Goal: Task Accomplishment & Management: Use online tool/utility

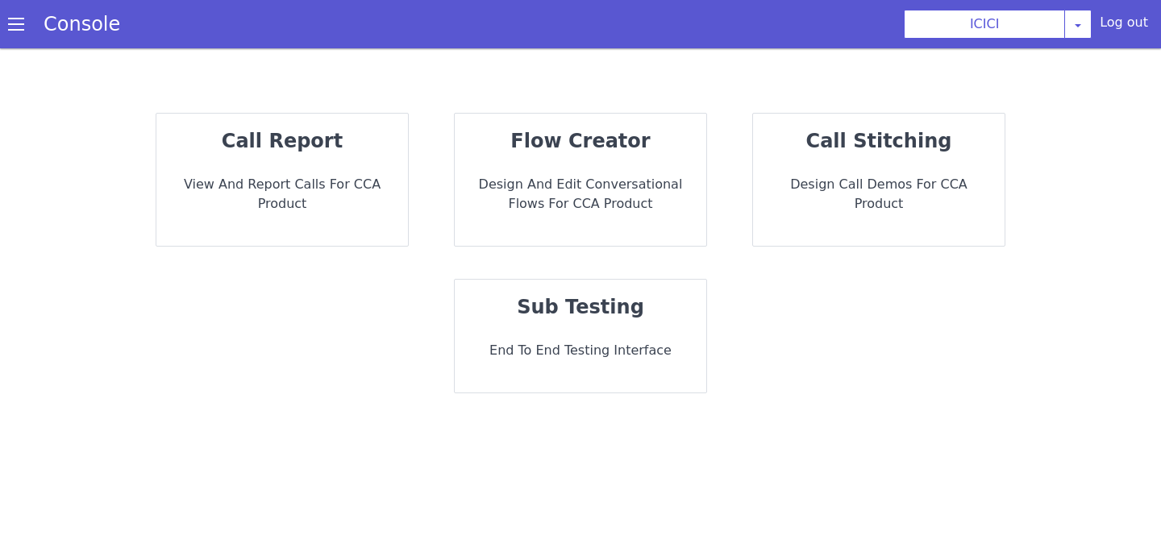
click at [644, 312] on p "sub testing" at bounding box center [581, 307] width 226 height 29
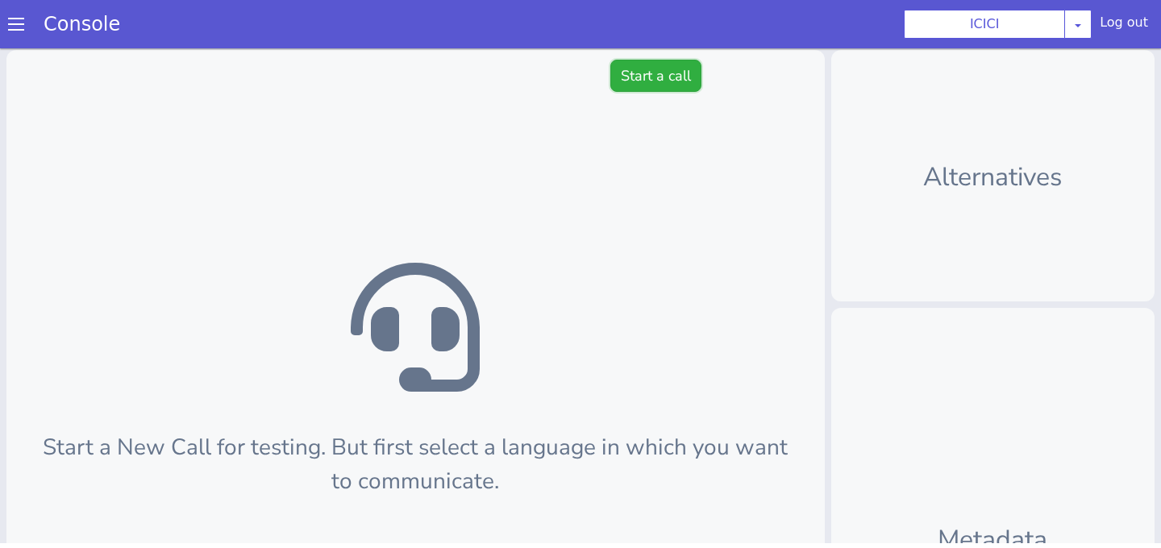
click at [655, 77] on button "Start a call" at bounding box center [655, 76] width 91 height 32
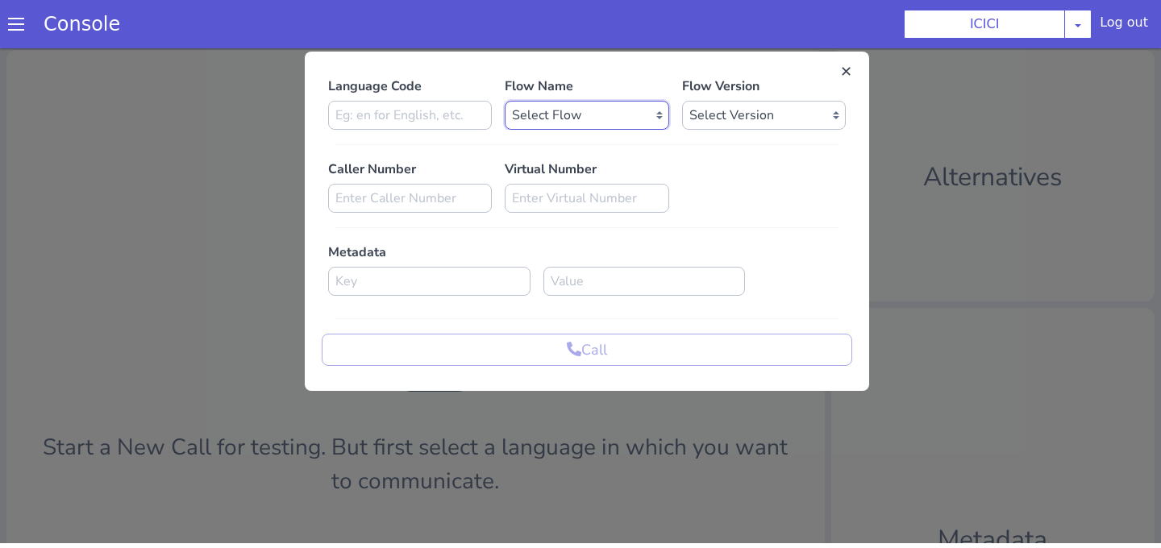
click at [600, 108] on select "Select Flow sachin_testing icici_test_import_1 icici_test icici_dummy infra_tes…" at bounding box center [587, 115] width 164 height 29
select select "767cad96-a66c-4ad1-ab0c-ad3d97acd3f6"
click at [505, 101] on select "Select Flow sachin_testing icici_test_import_1 icici_test icici_dummy infra_tes…" at bounding box center [587, 115] width 164 height 29
click at [699, 111] on select "Select Version 0.0.3 0.0.2 0.0.1" at bounding box center [764, 115] width 164 height 29
select select "0.0.3"
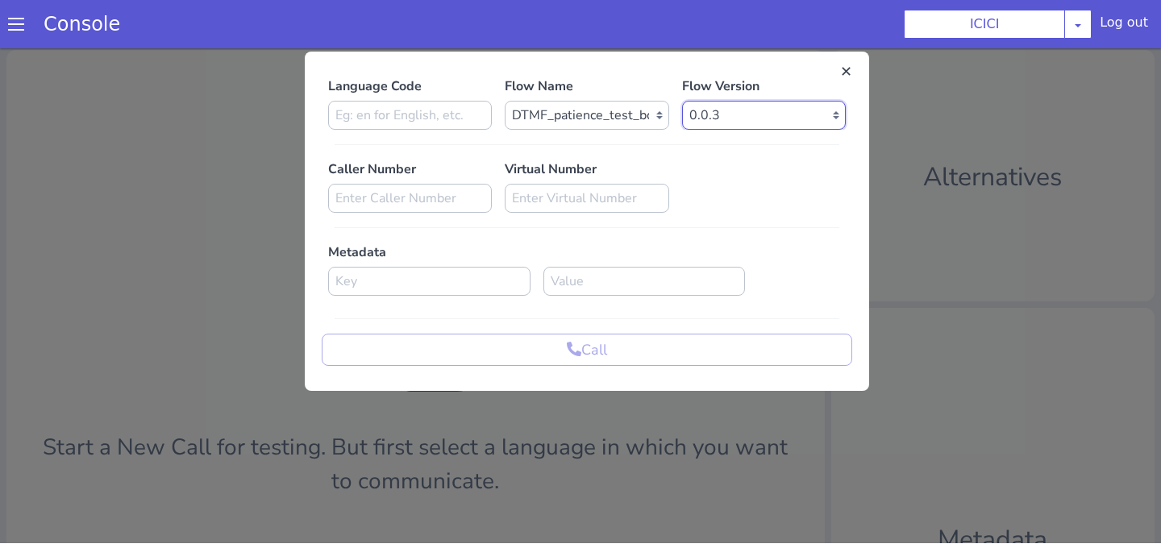
click at [682, 101] on select "Select Version 0.0.3 0.0.2 0.0.1" at bounding box center [764, 115] width 164 height 29
click at [446, 112] on input at bounding box center [410, 115] width 164 height 29
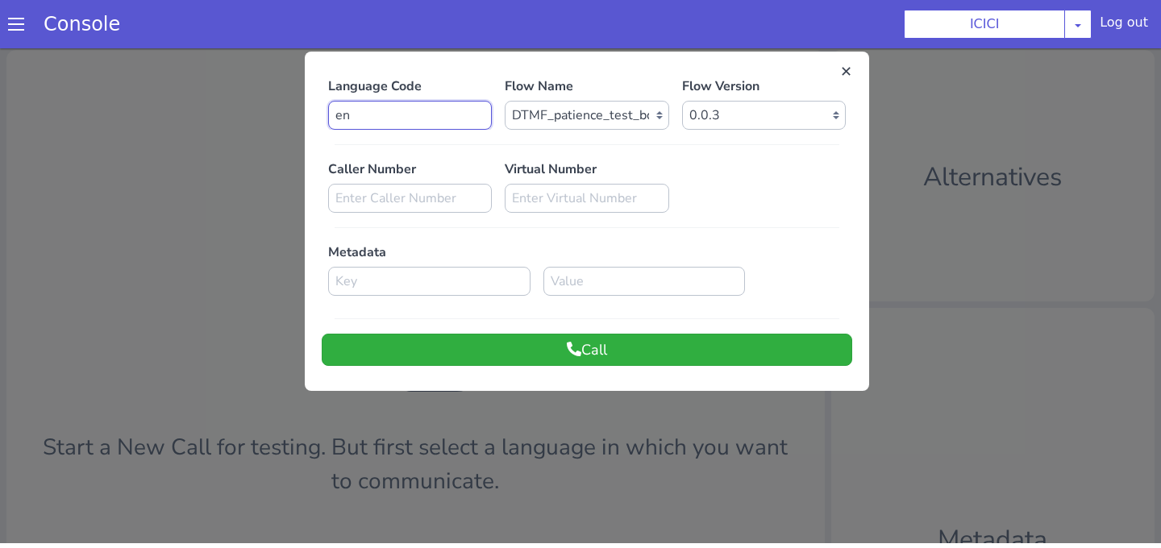
type input "en"
click at [558, 353] on button "Call" at bounding box center [587, 350] width 530 height 32
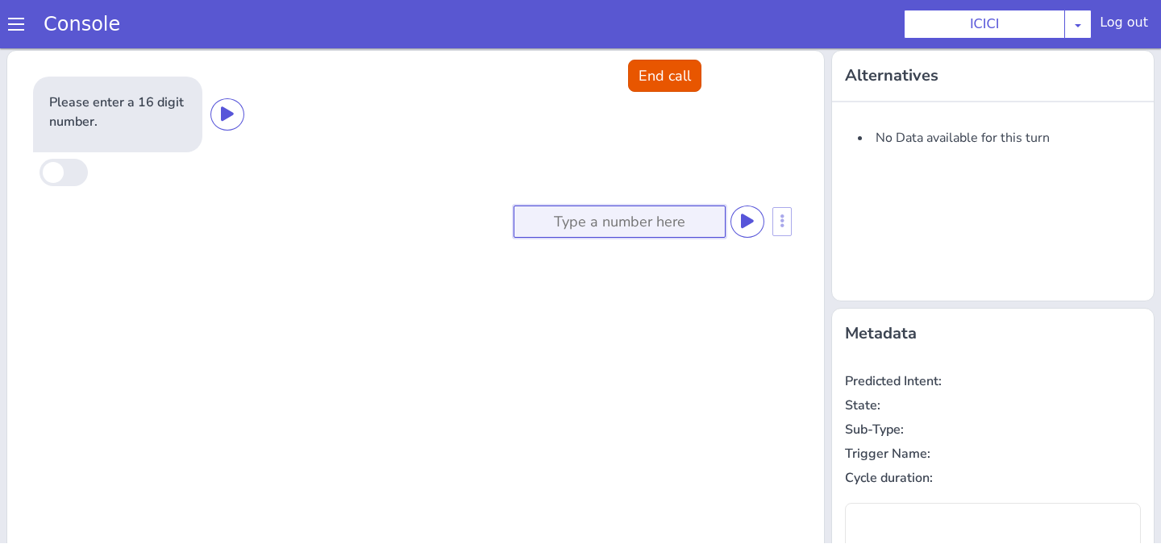
click at [635, 231] on input at bounding box center [620, 222] width 212 height 32
type input "111111"
click at [743, 226] on icon at bounding box center [747, 221] width 13 height 15
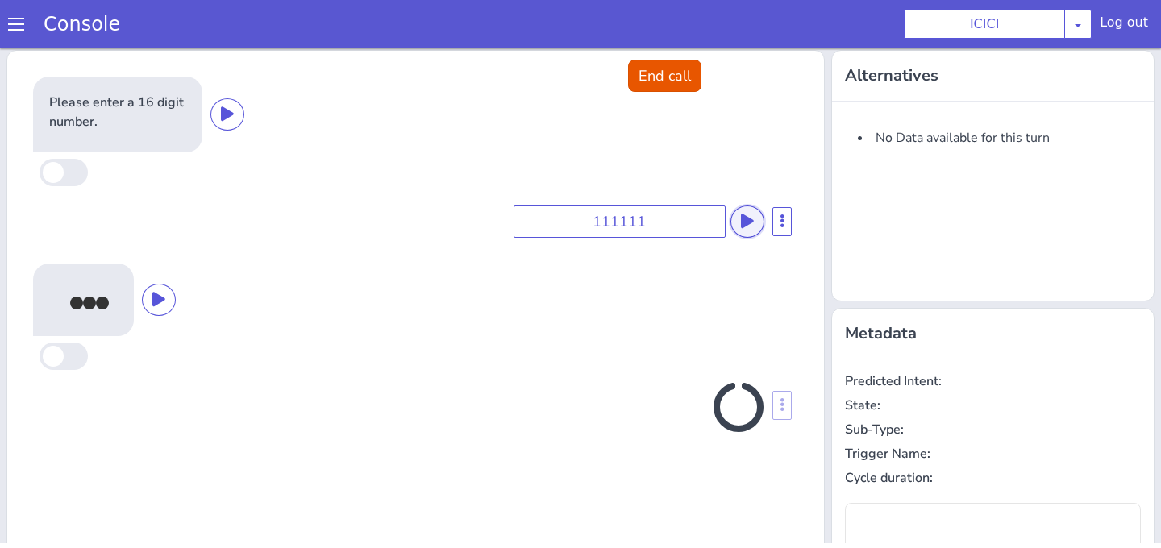
scroll to position [27, 0]
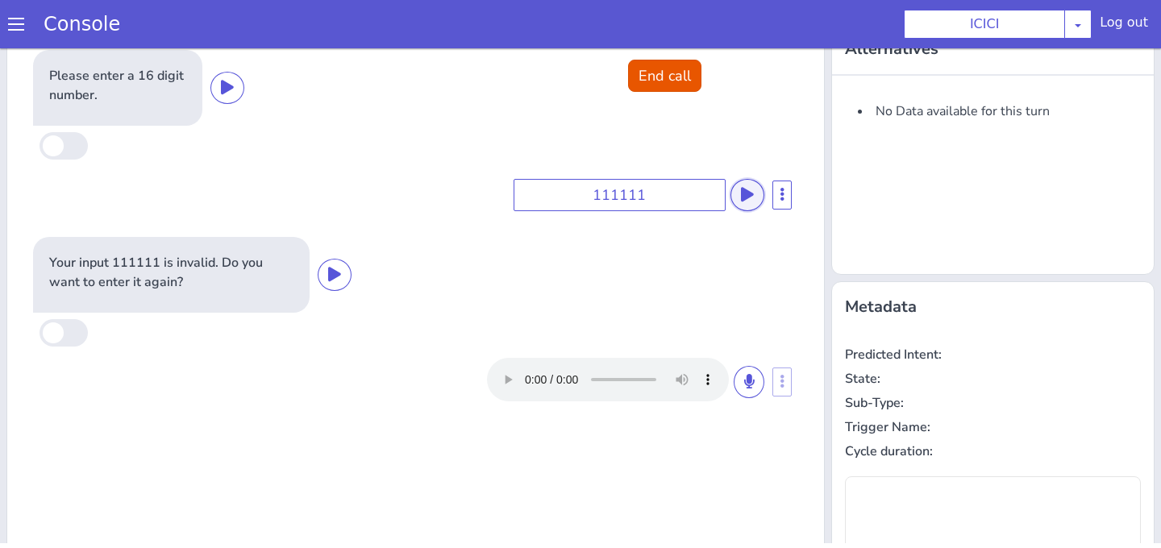
type input "null"
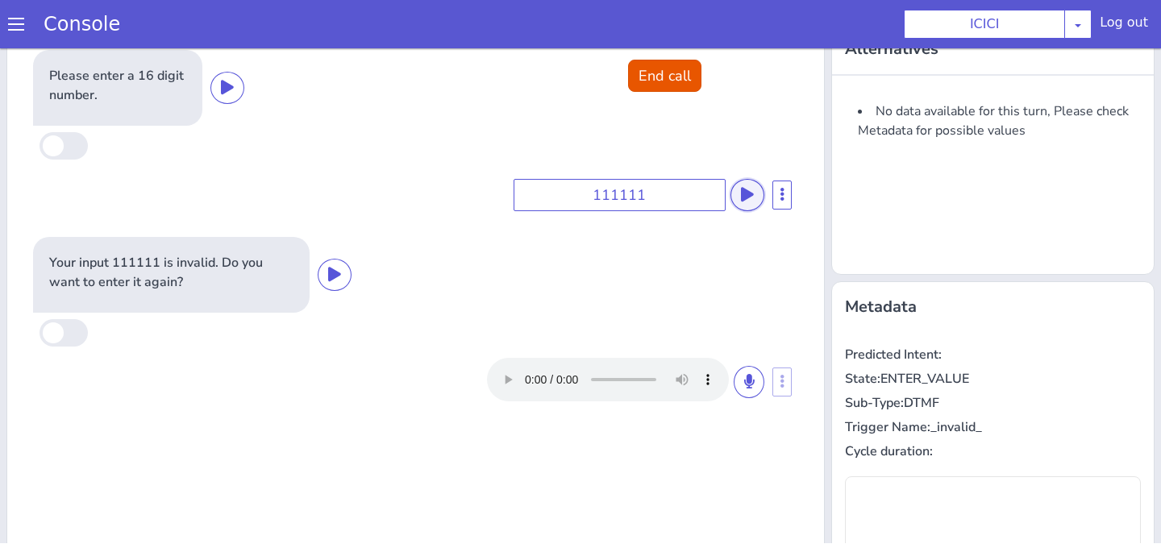
scroll to position [0, 0]
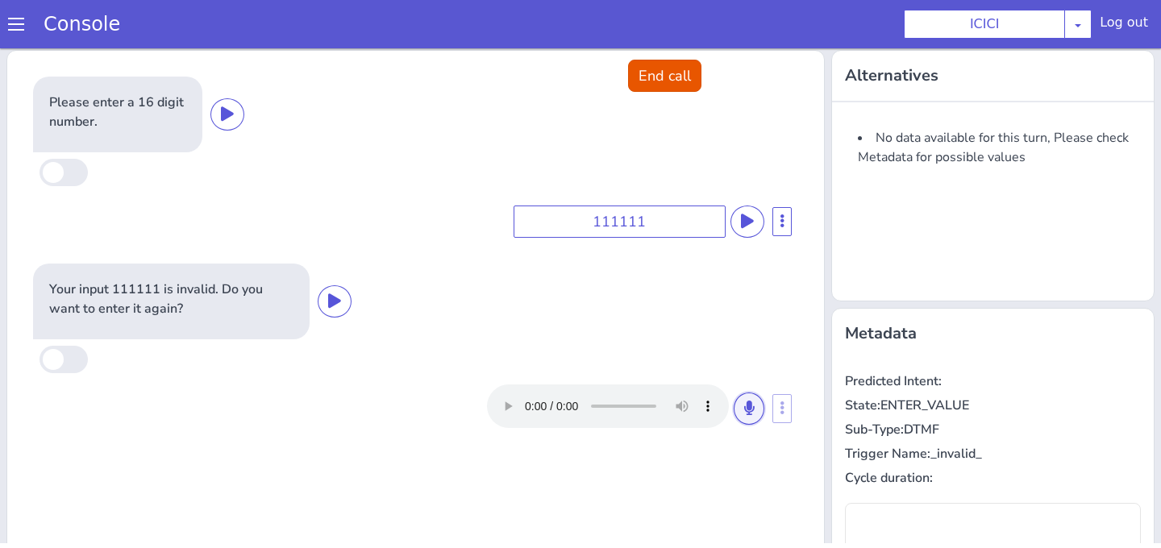
click at [743, 403] on button at bounding box center [749, 409] width 31 height 32
click at [741, 404] on button at bounding box center [749, 409] width 31 height 32
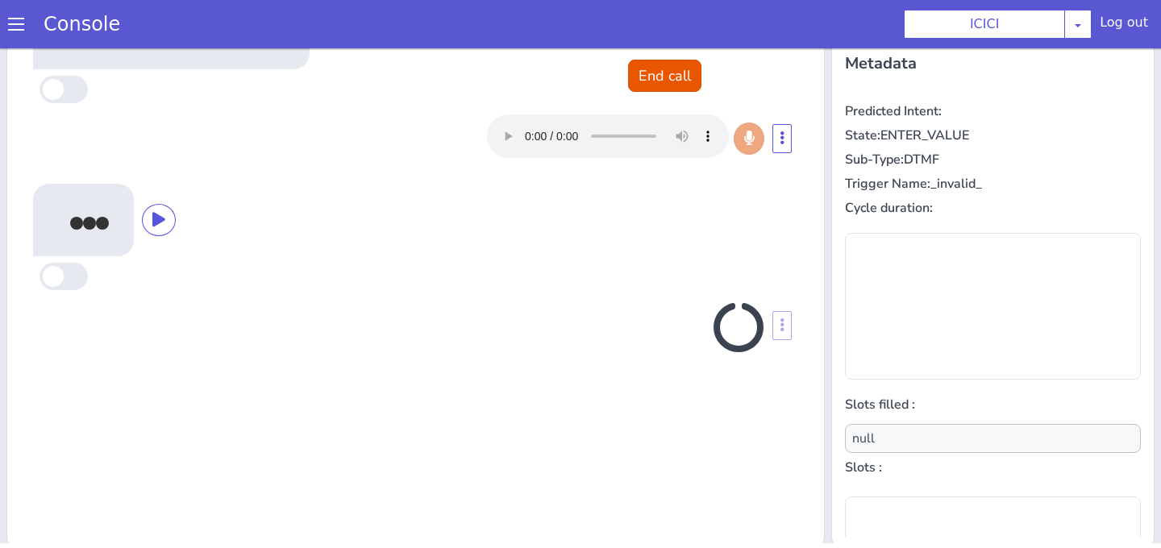
scroll to position [274, 0]
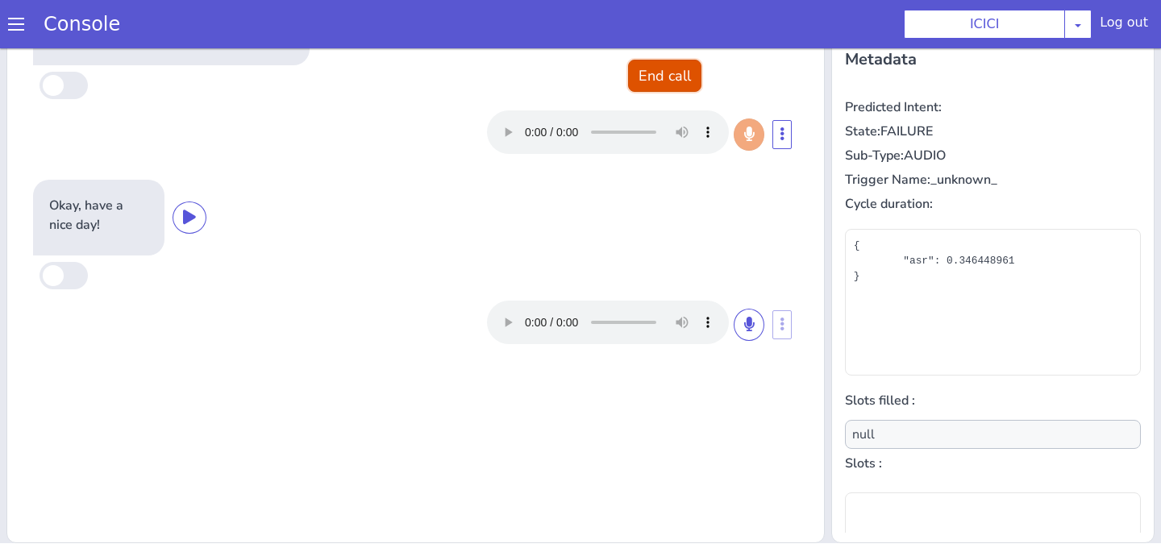
click at [650, 77] on button "End call" at bounding box center [664, 76] width 73 height 32
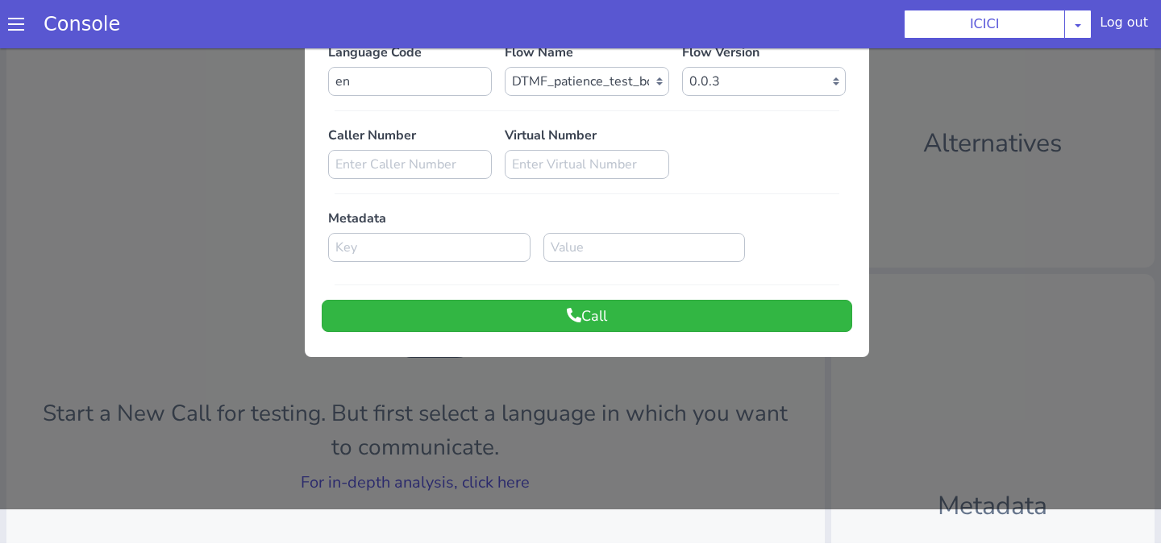
scroll to position [0, 0]
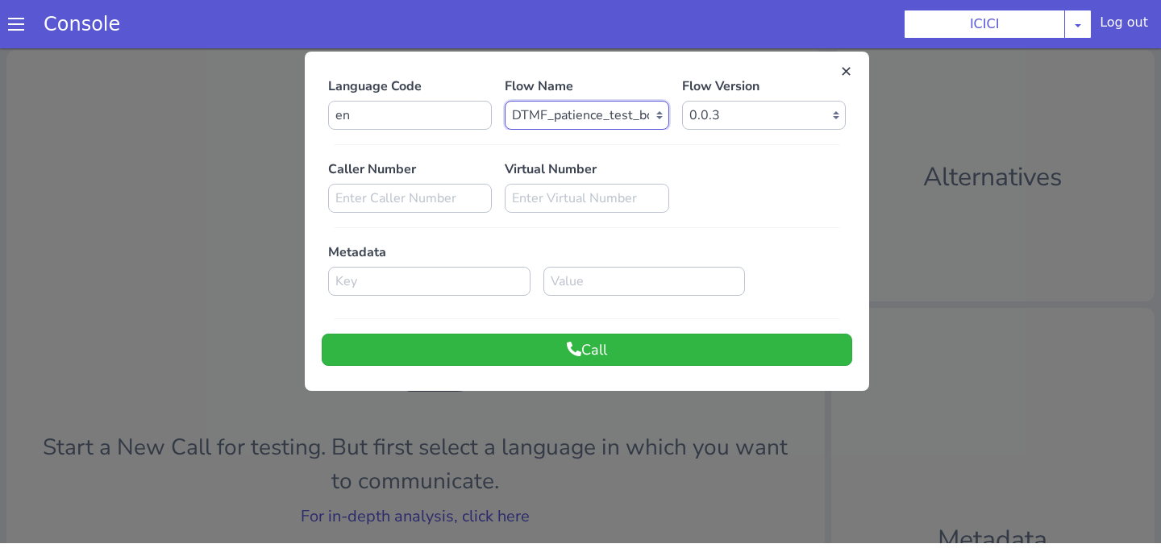
click at [592, 129] on select "Select Flow sachin_testing icici_test_import_1 icici_test icici_dummy infra_tes…" at bounding box center [587, 115] width 164 height 29
select select "b03a4faf-32c3-4c7e-b817-7f3662e43ade"
click at [505, 101] on select "Select Flow sachin_testing icici_test_import_1 icici_test icici_dummy infra_tes…" at bounding box center [587, 115] width 164 height 29
click at [726, 108] on select "Select Version 0.0.3 0.0.2 0.0.1" at bounding box center [764, 115] width 164 height 29
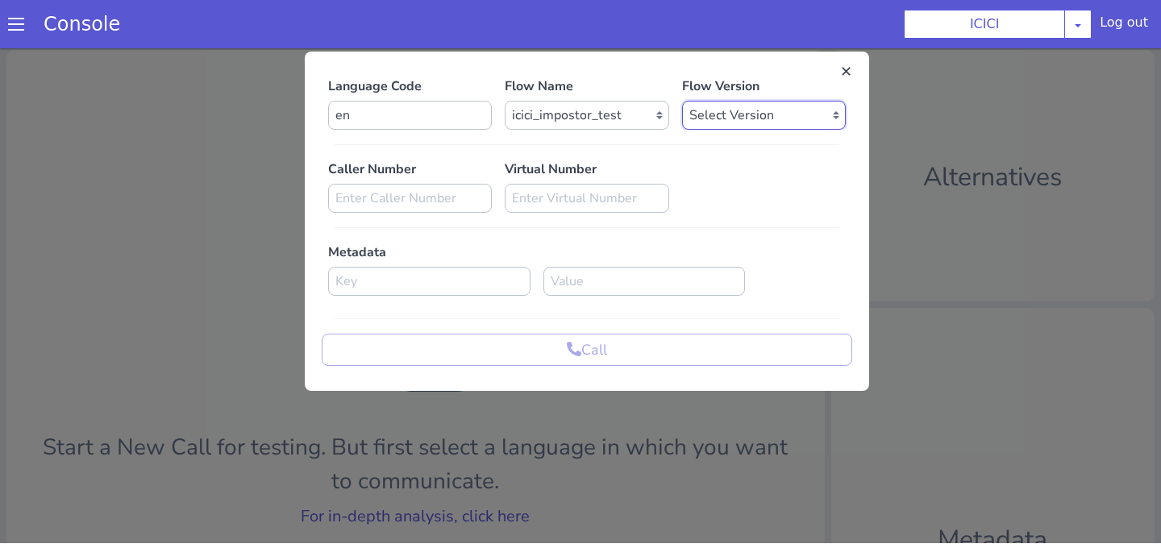
select select "0.0.53"
click at [682, 101] on select "Select Version 0.0.53 0.0.52 0.0.51 0.0.50 0.0.49 0.0.48 0.0.47 0.0.46 0.0.45 0…" at bounding box center [764, 115] width 164 height 29
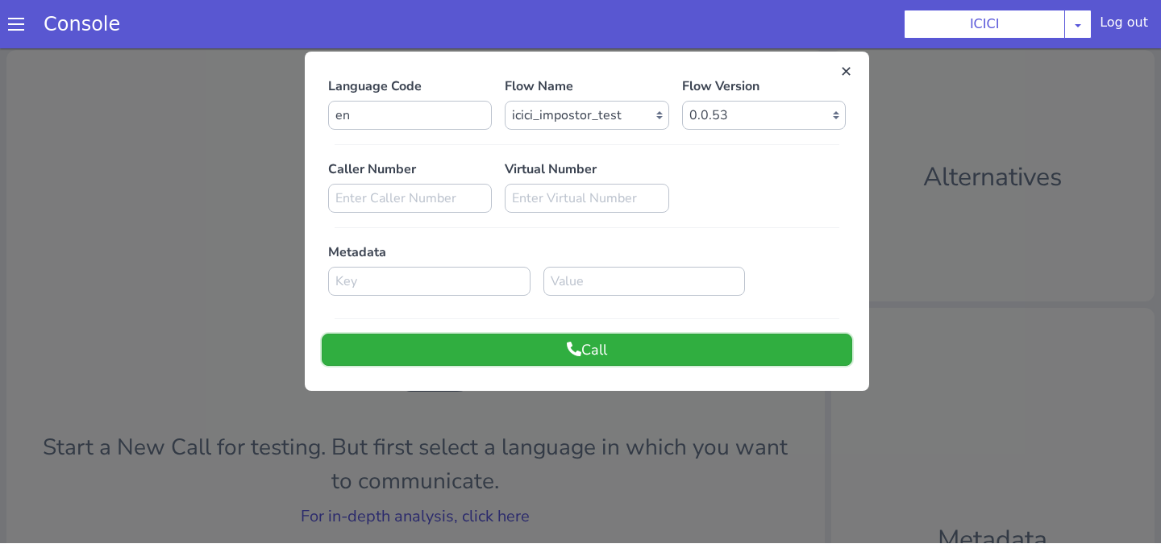
click at [569, 354] on icon at bounding box center [574, 349] width 15 height 15
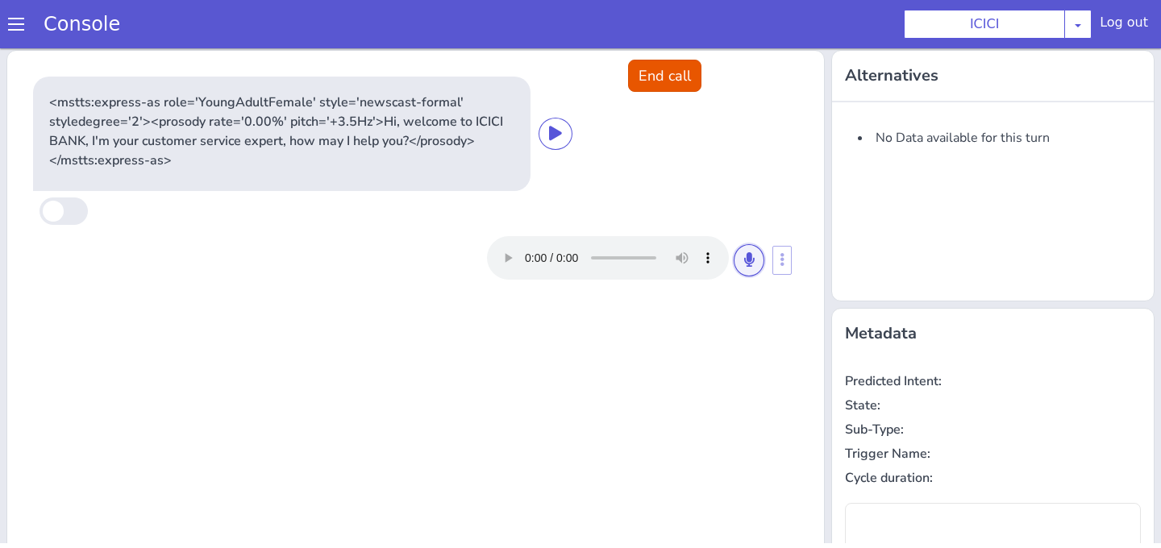
click at [755, 265] on button at bounding box center [749, 260] width 31 height 32
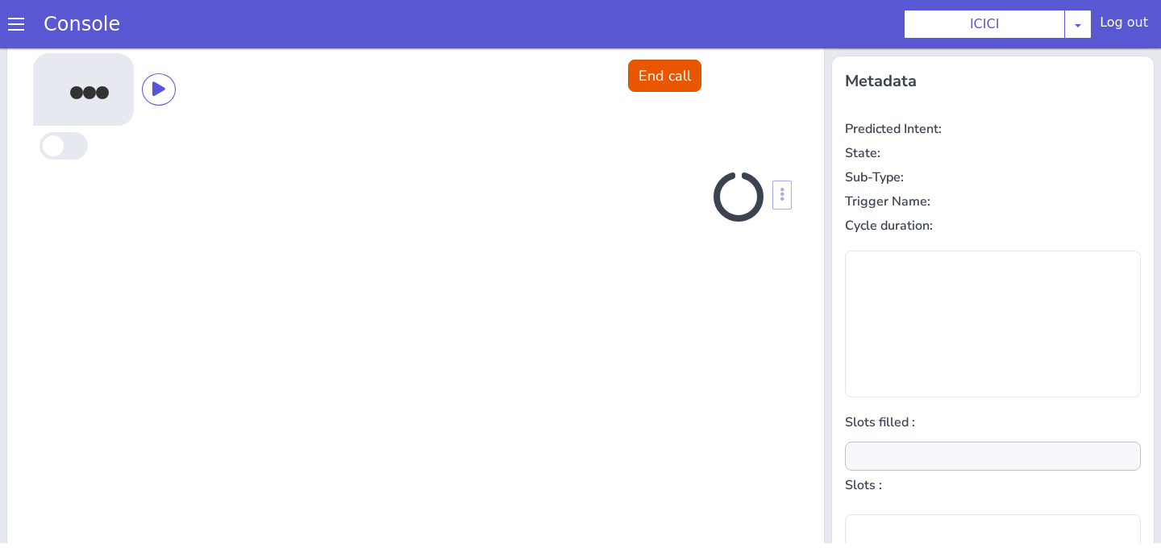
scroll to position [256, 0]
type input "null"
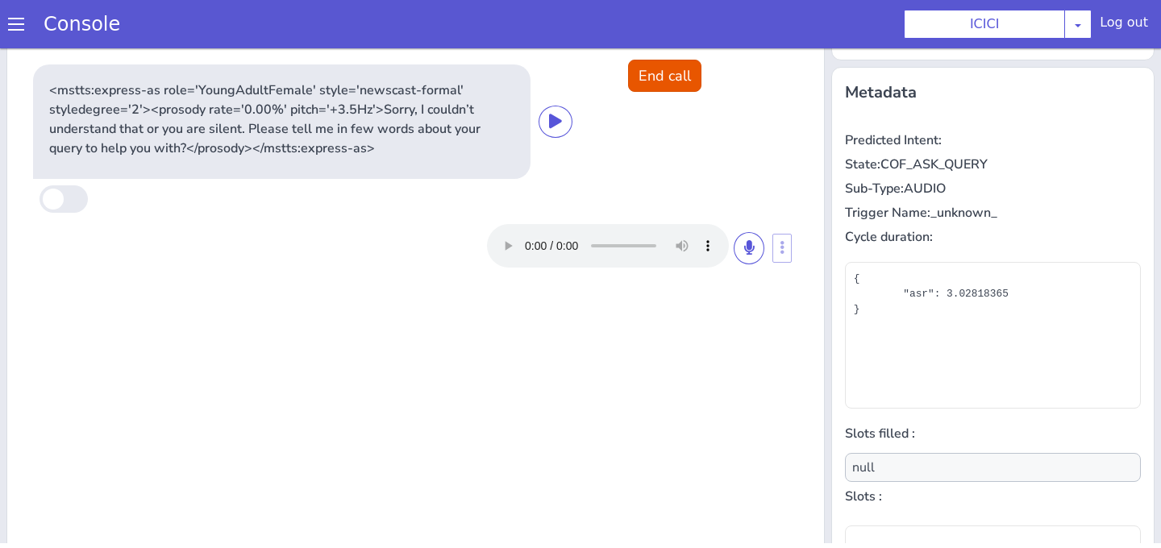
scroll to position [225, 0]
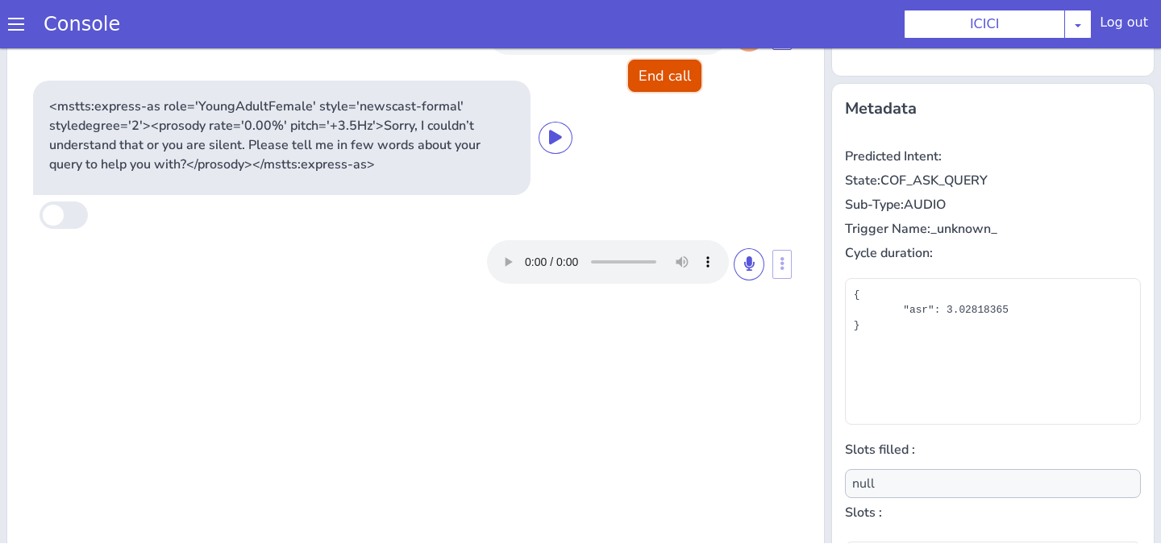
click at [664, 89] on button "End call" at bounding box center [664, 76] width 73 height 32
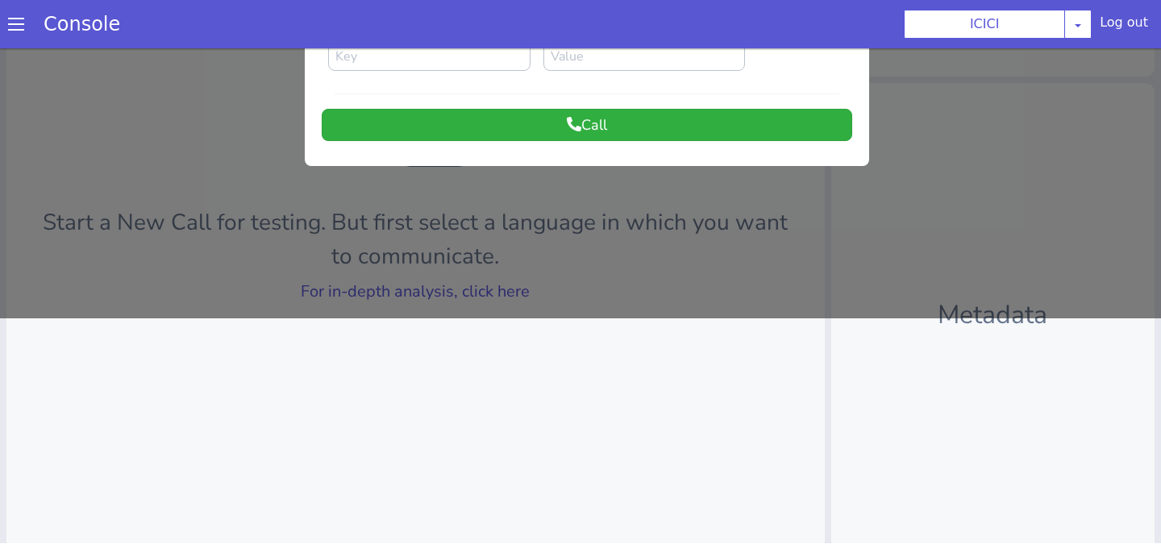
scroll to position [0, 0]
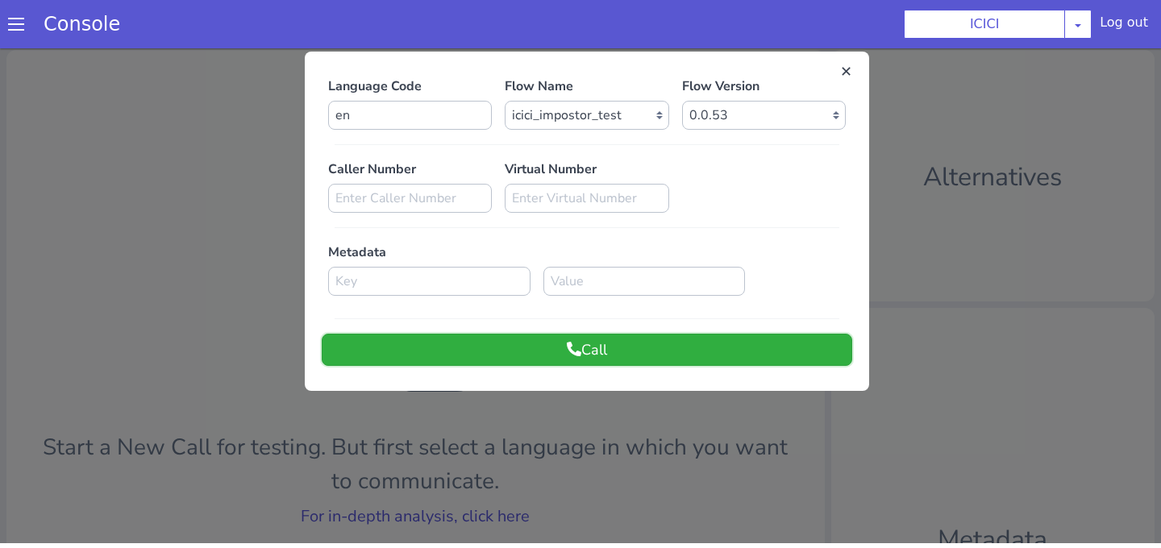
click at [551, 349] on button "Call" at bounding box center [587, 350] width 530 height 32
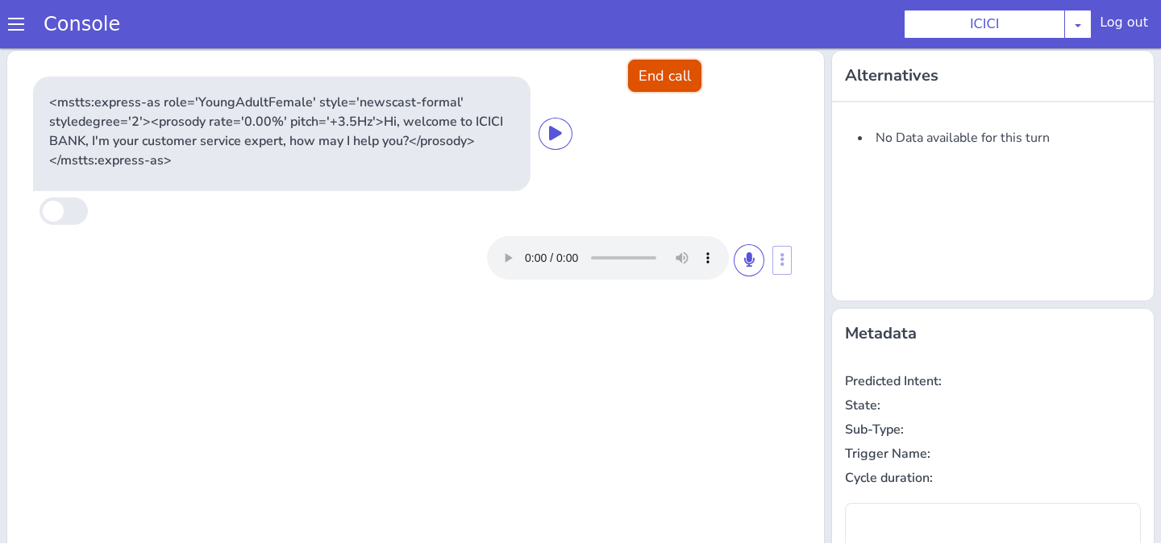
click at [658, 88] on button "End call" at bounding box center [664, 76] width 73 height 32
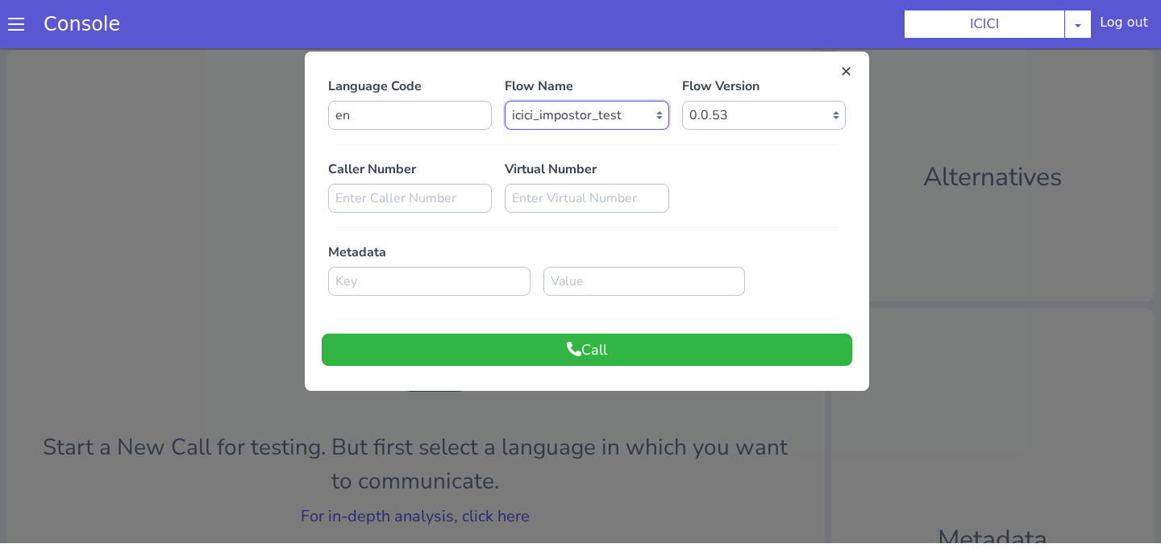
click at [618, 107] on select "Select Flow sachin_testing icici_test_import_1 icici_test icici_dummy infra_tes…" at bounding box center [587, 115] width 164 height 29
select select "afcdc03d-73ef-4713-8ac1-cb4bebf98548"
click at [505, 101] on select "Select Flow sachin_testing icici_test_import_1 icici_test icici_dummy infra_tes…" at bounding box center [587, 115] width 164 height 29
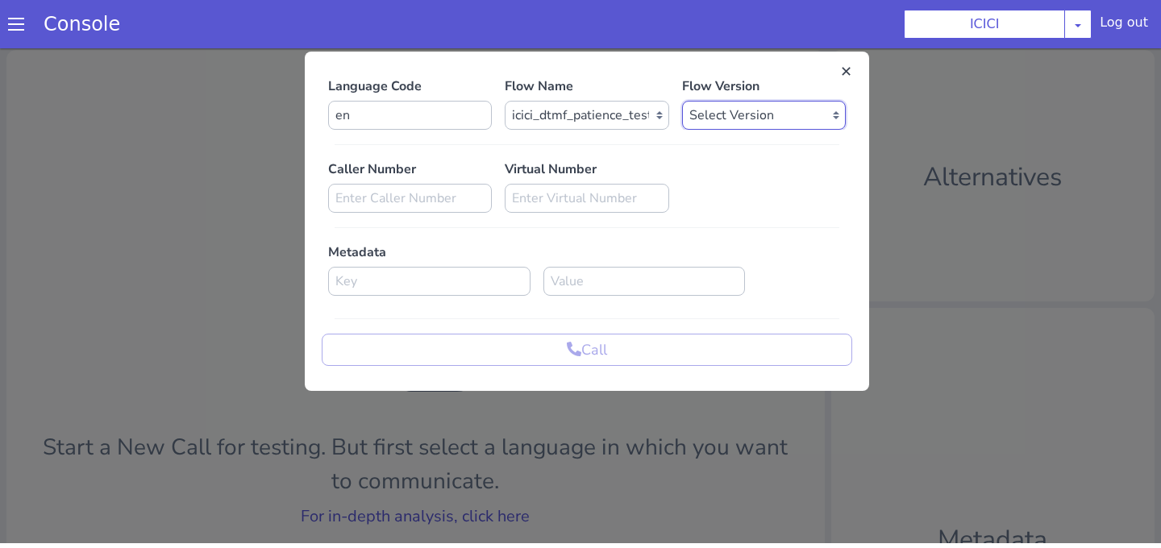
click at [750, 112] on select "Select Version 0.0.24 0.0.23 0.0.22 0.0.21 0.0.20 0.0.19 0.0.18 0.0.17 0.0.16 0…" at bounding box center [764, 115] width 164 height 29
select select "0.0.24"
click at [682, 101] on select "Select Version 0.0.24 0.0.23 0.0.22 0.0.21 0.0.20 0.0.19 0.0.18 0.0.17 0.0.16 0…" at bounding box center [764, 115] width 164 height 29
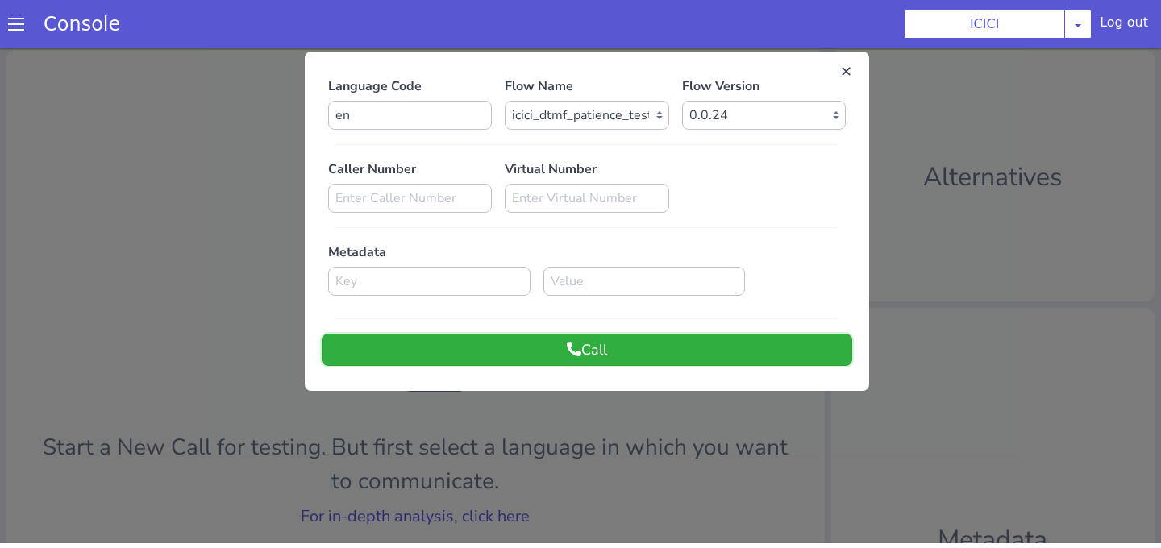
click at [584, 344] on button "Call" at bounding box center [587, 350] width 530 height 32
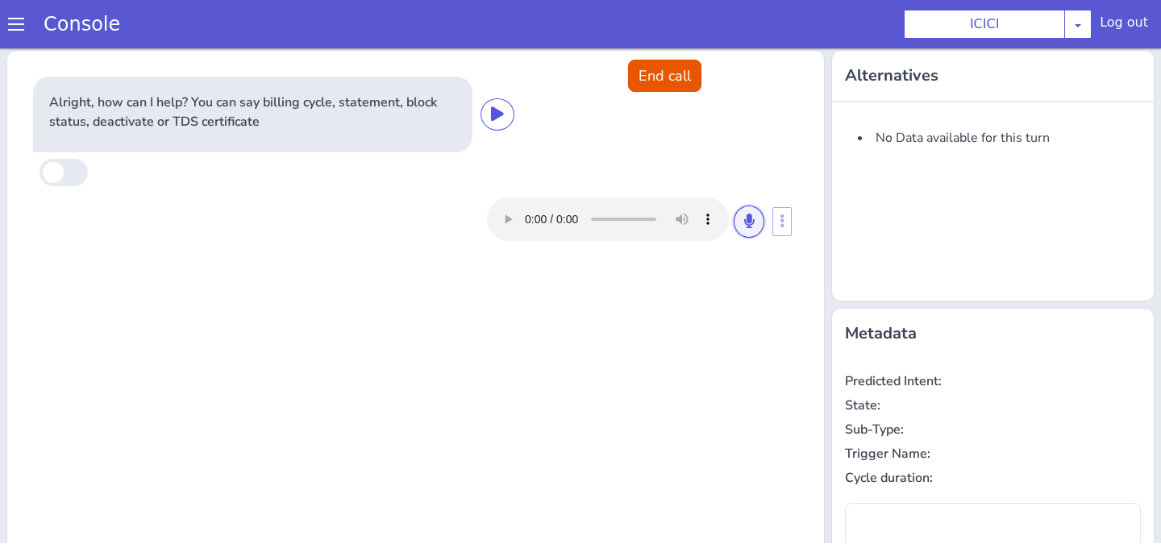
click at [751, 230] on button at bounding box center [749, 222] width 31 height 32
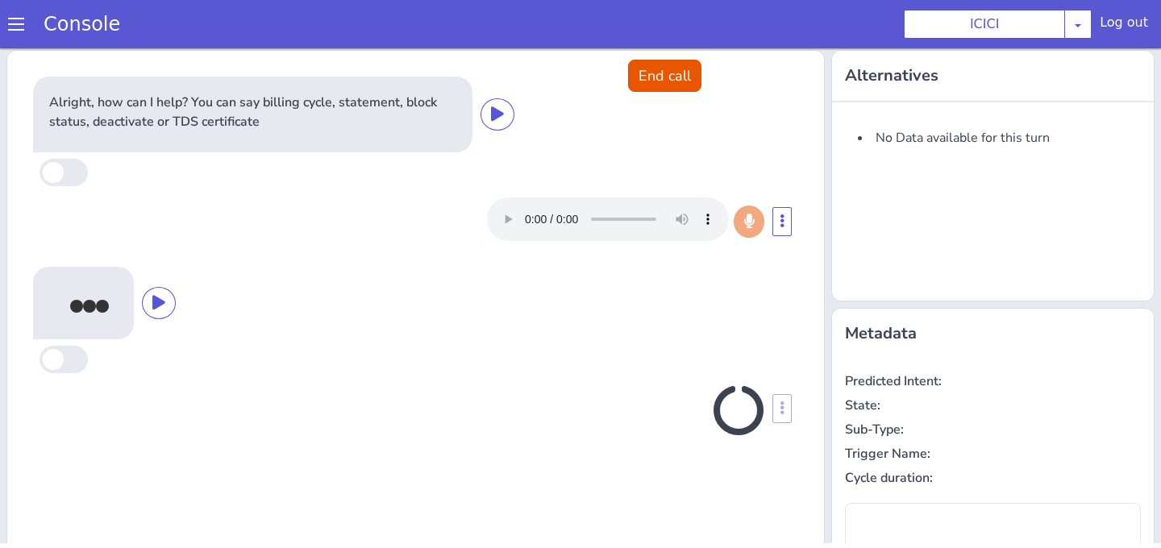
type input "null"
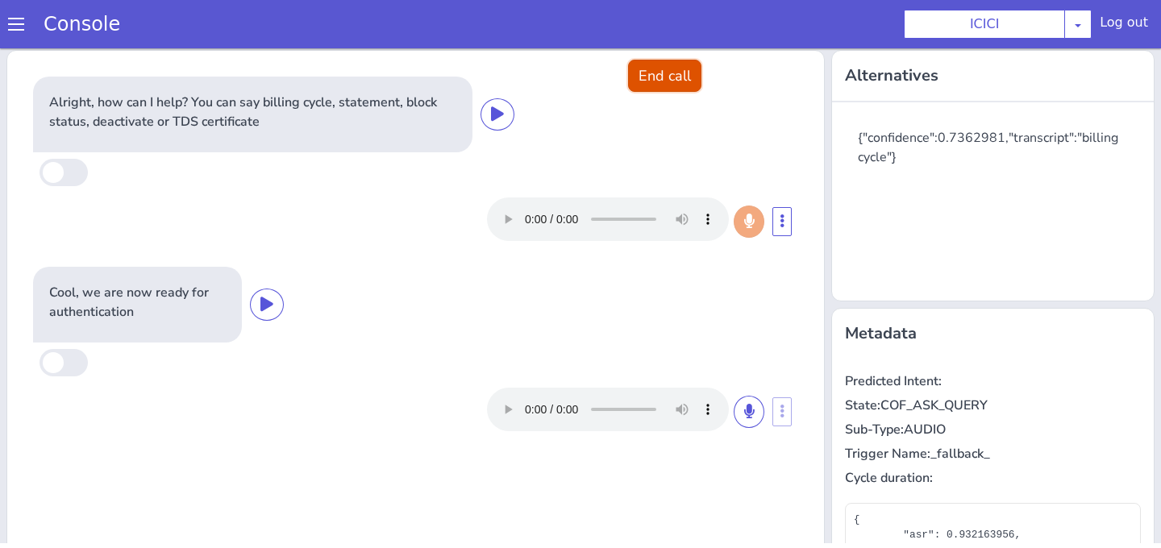
click at [680, 90] on button "End call" at bounding box center [664, 76] width 73 height 32
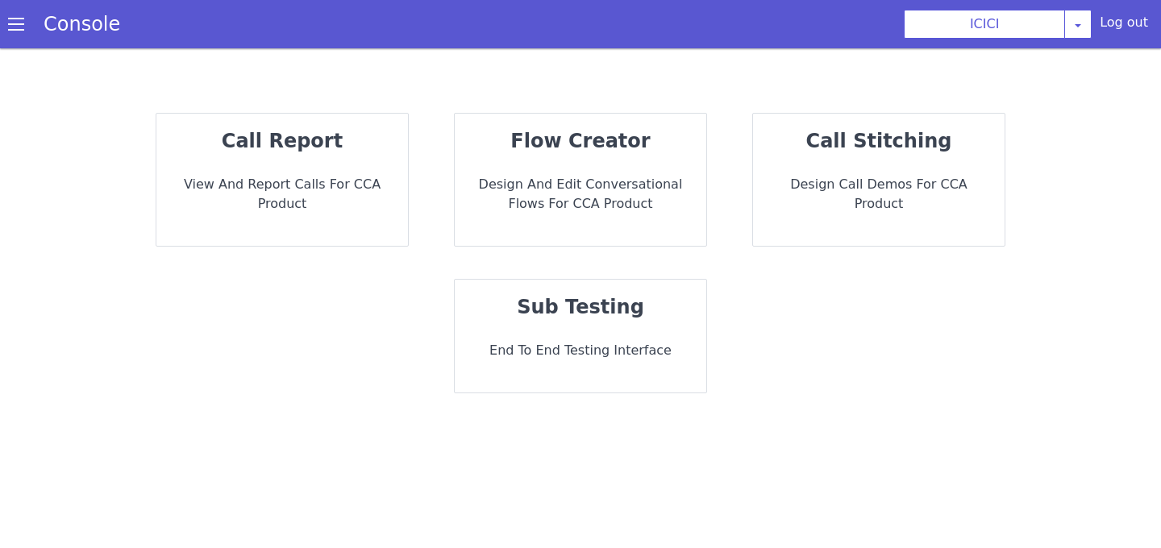
click at [614, 355] on p "End to End Testing Interface" at bounding box center [581, 350] width 226 height 19
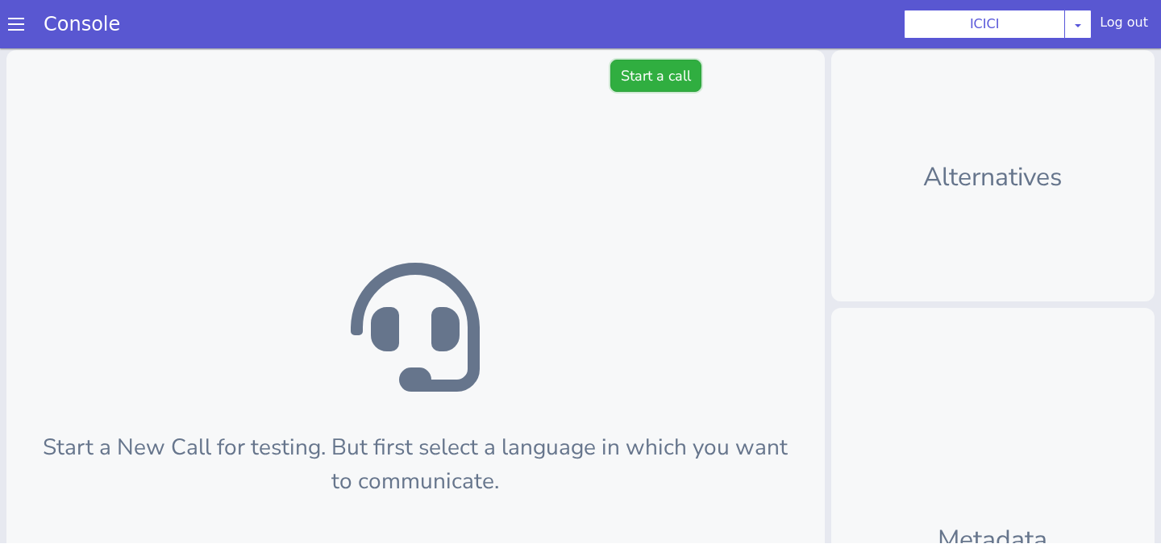
click at [639, 83] on button "Start a call" at bounding box center [655, 76] width 91 height 32
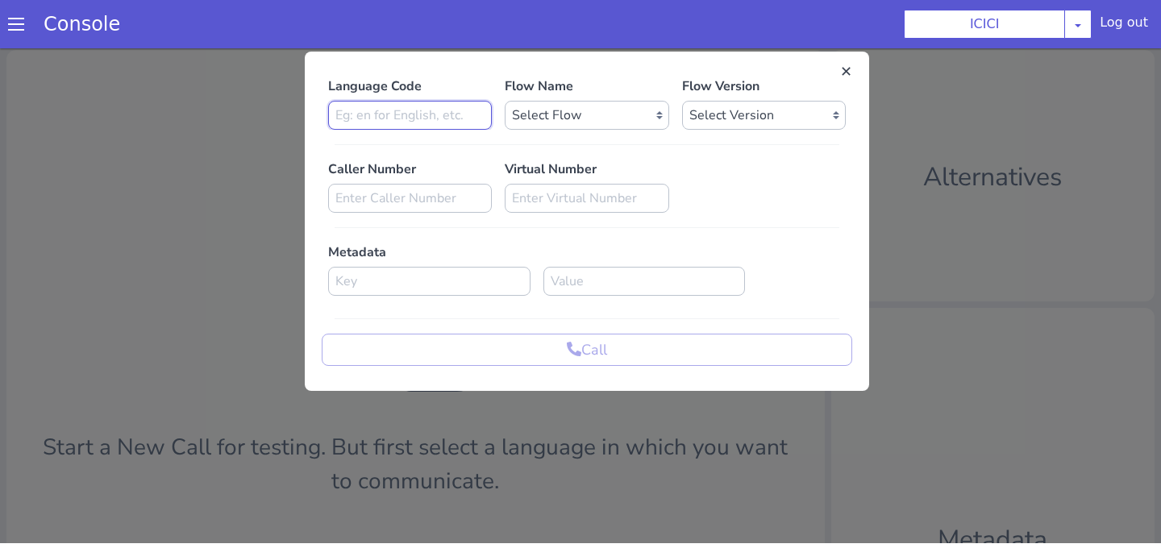
click at [442, 110] on input at bounding box center [410, 115] width 164 height 29
type input "en"
click at [547, 123] on select "Select Flow sachin_testing icici_test_import_1 icici_test icici_dummy infra_tes…" at bounding box center [587, 115] width 164 height 29
select select "b03a4faf-32c3-4c7e-b817-7f3662e43ade"
click at [505, 101] on select "Select Flow sachin_testing icici_test_import_1 icici_test icici_dummy infra_tes…" at bounding box center [587, 115] width 164 height 29
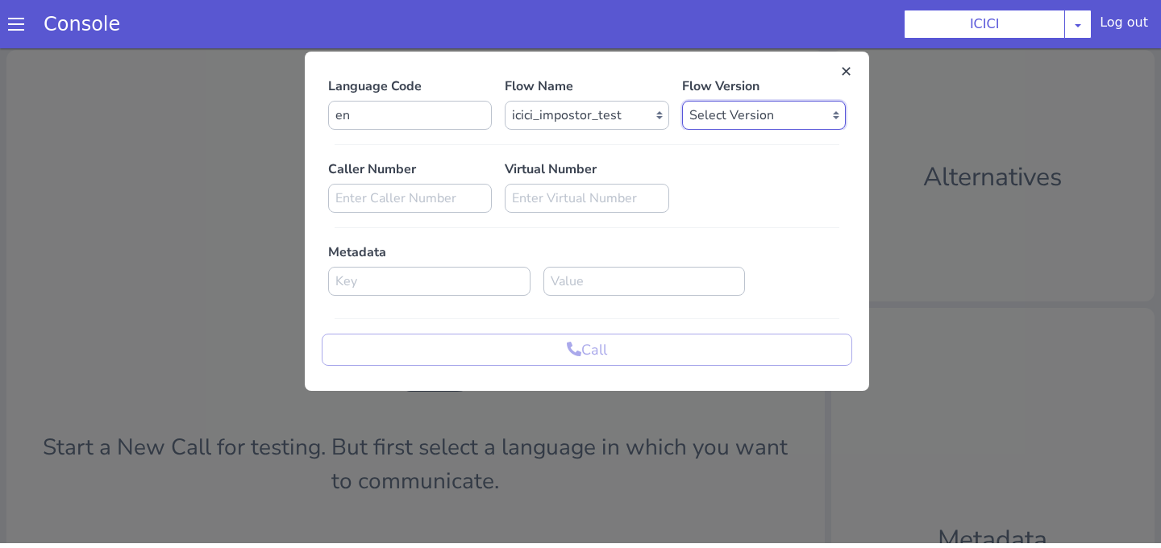
click at [713, 115] on select "Select Version 0.0.53 0.0.52 0.0.51 0.0.50 0.0.49 0.0.48 0.0.47 0.0.46 0.0.45 0…" at bounding box center [764, 115] width 164 height 29
select select "0.0.53"
click at [682, 101] on select "Select Version 0.0.53 0.0.52 0.0.51 0.0.50 0.0.49 0.0.48 0.0.47 0.0.46 0.0.45 0…" at bounding box center [764, 115] width 164 height 29
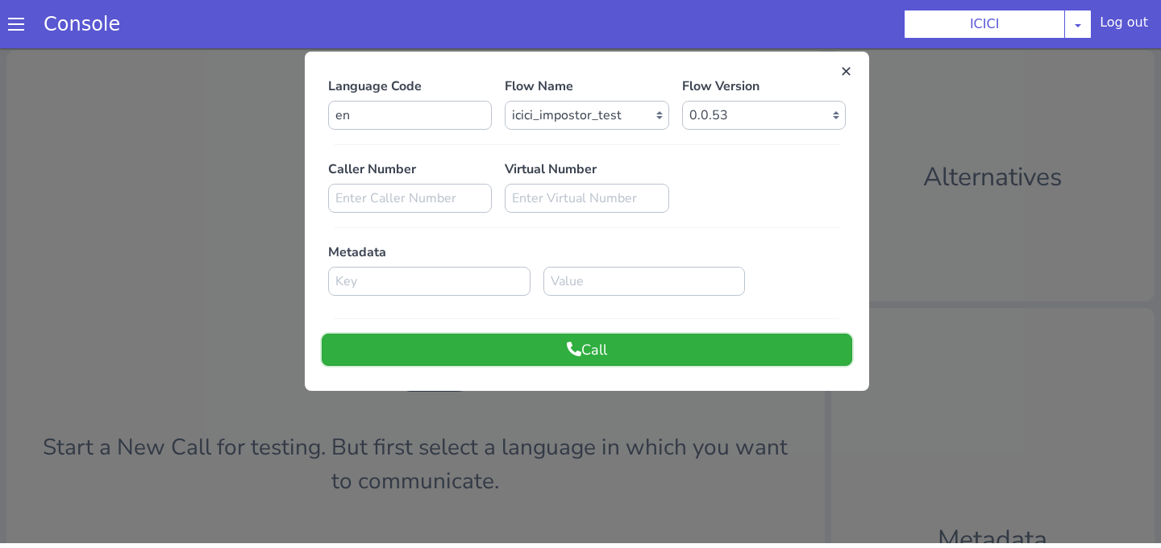
click at [593, 339] on button "Call" at bounding box center [587, 350] width 530 height 32
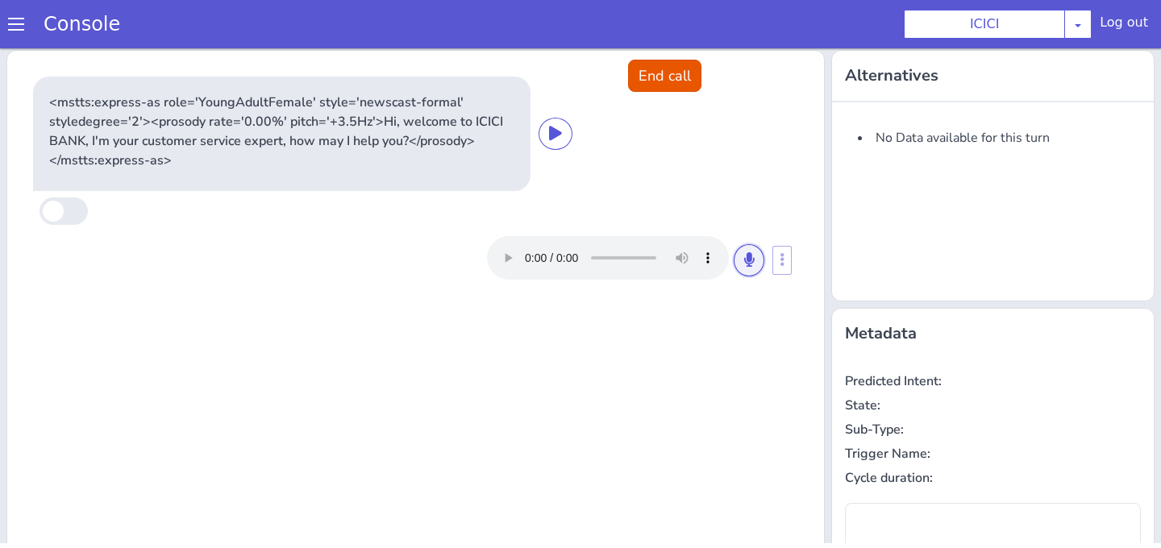
click at [751, 266] on icon at bounding box center [749, 259] width 10 height 15
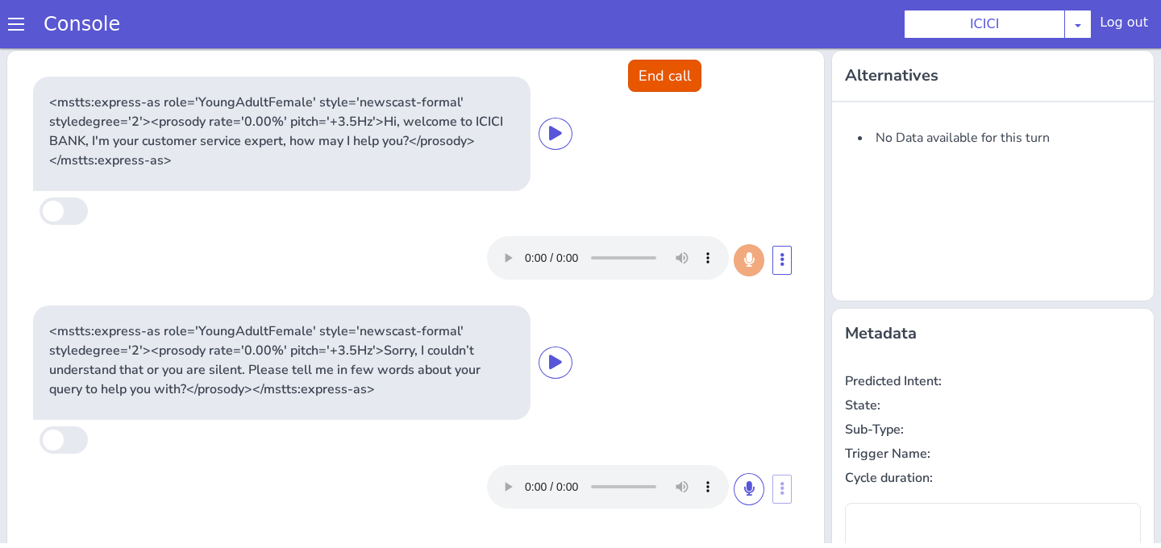
type input "null"
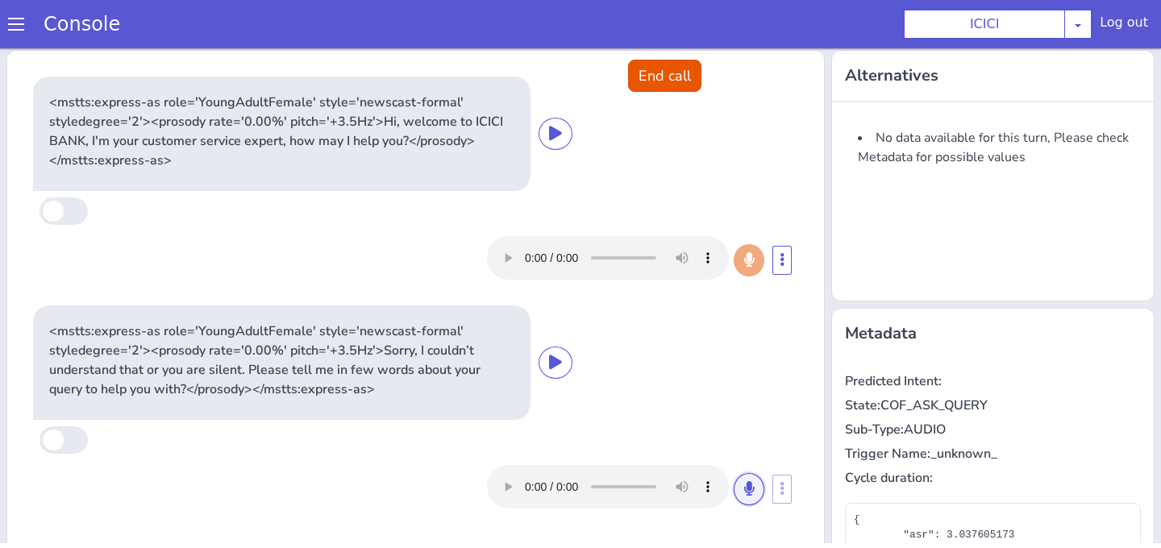
click at [743, 480] on button at bounding box center [749, 489] width 31 height 32
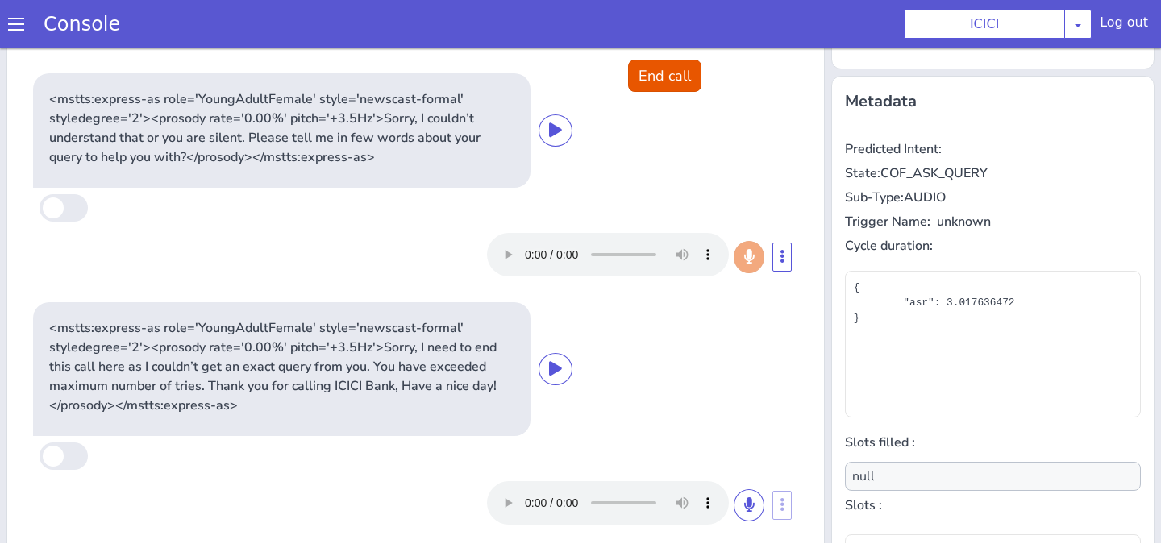
scroll to position [274, 0]
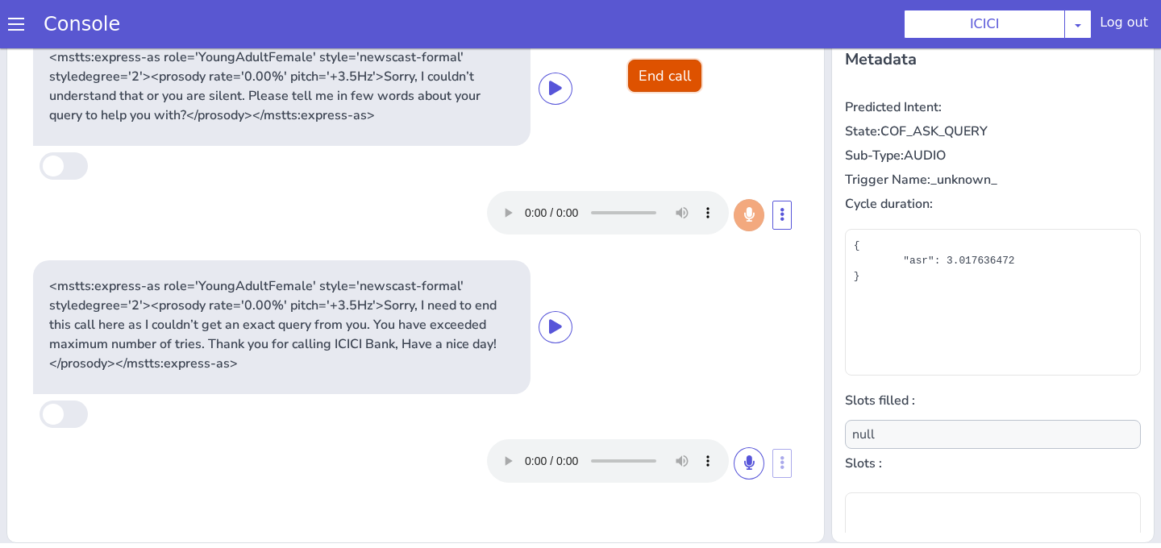
click at [682, 82] on button "End call" at bounding box center [664, 76] width 73 height 32
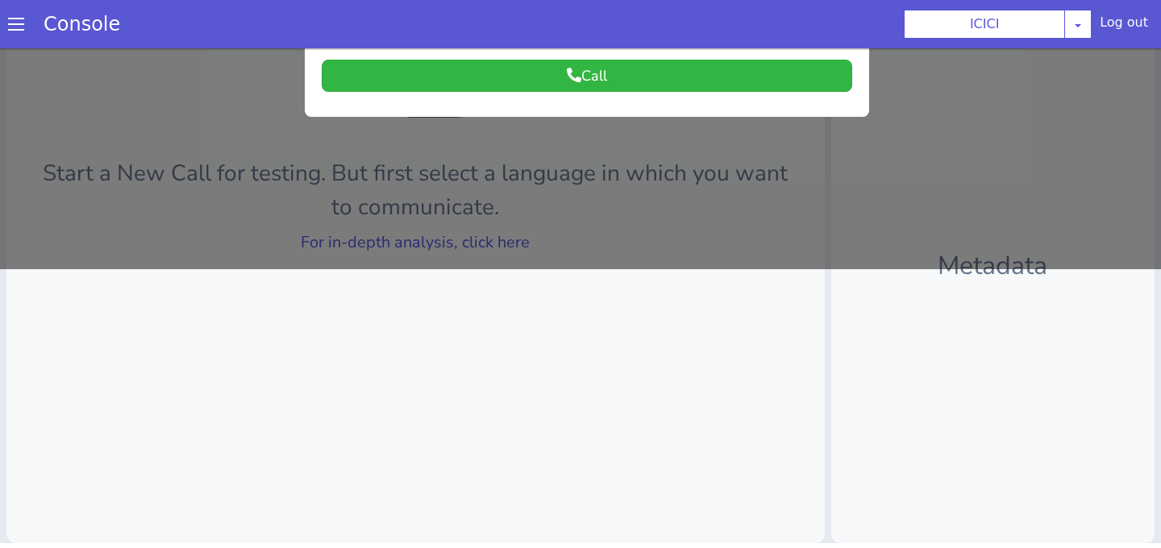
click at [668, 232] on div at bounding box center [580, 19] width 1161 height 500
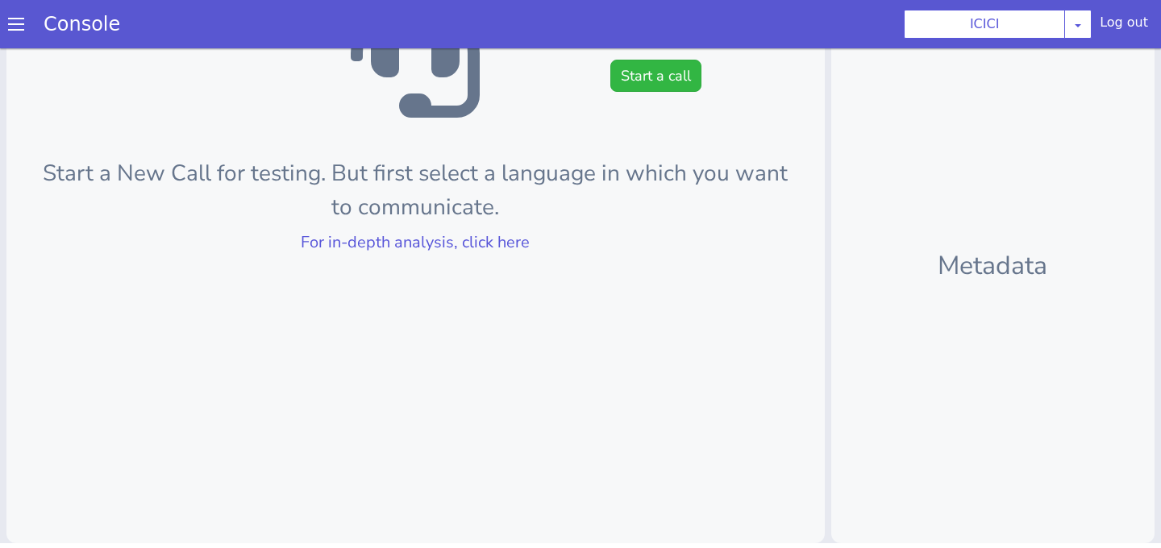
click at [668, 55] on div at bounding box center [415, 53] width 767 height 129
click at [668, 78] on button "Start a call" at bounding box center [655, 76] width 91 height 32
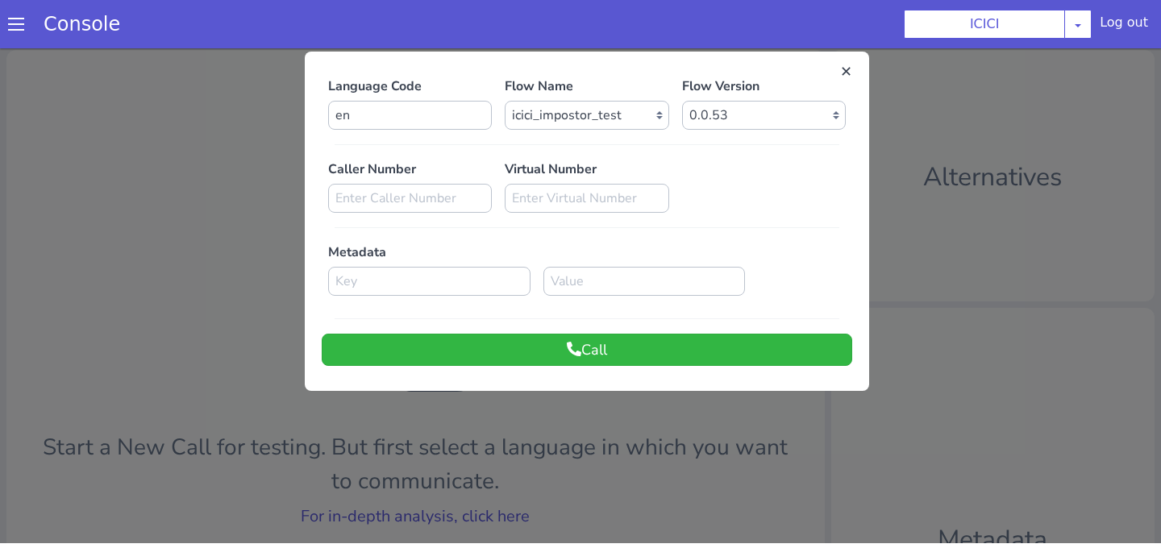
scroll to position [0, 0]
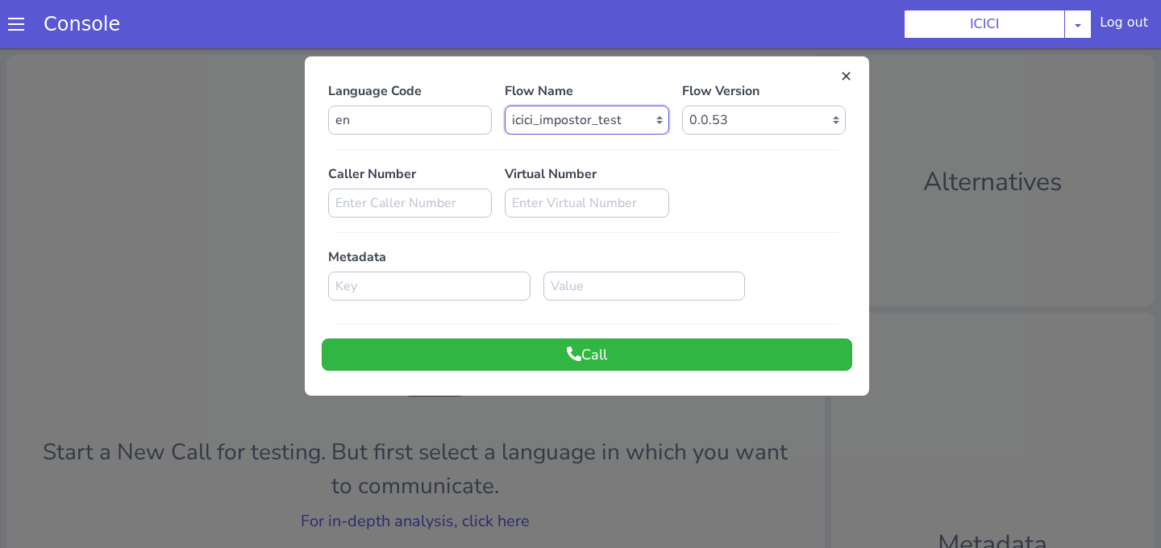
click at [641, 125] on select "Select Flow sachin_testing icici_test_import_1 icici_test icici_dummy infra_tes…" at bounding box center [587, 120] width 164 height 29
click at [753, 132] on select "Select Version 0.0.53 0.0.52 0.0.51 0.0.50 0.0.49 0.0.48 0.0.47 0.0.46 0.0.45 0…" at bounding box center [764, 120] width 164 height 29
select select "0.0.52"
click at [682, 106] on select "Select Version 0.0.53 0.0.52 0.0.51 0.0.50 0.0.49 0.0.48 0.0.47 0.0.46 0.0.45 0…" at bounding box center [764, 120] width 164 height 29
click at [651, 368] on button "Call" at bounding box center [587, 355] width 530 height 32
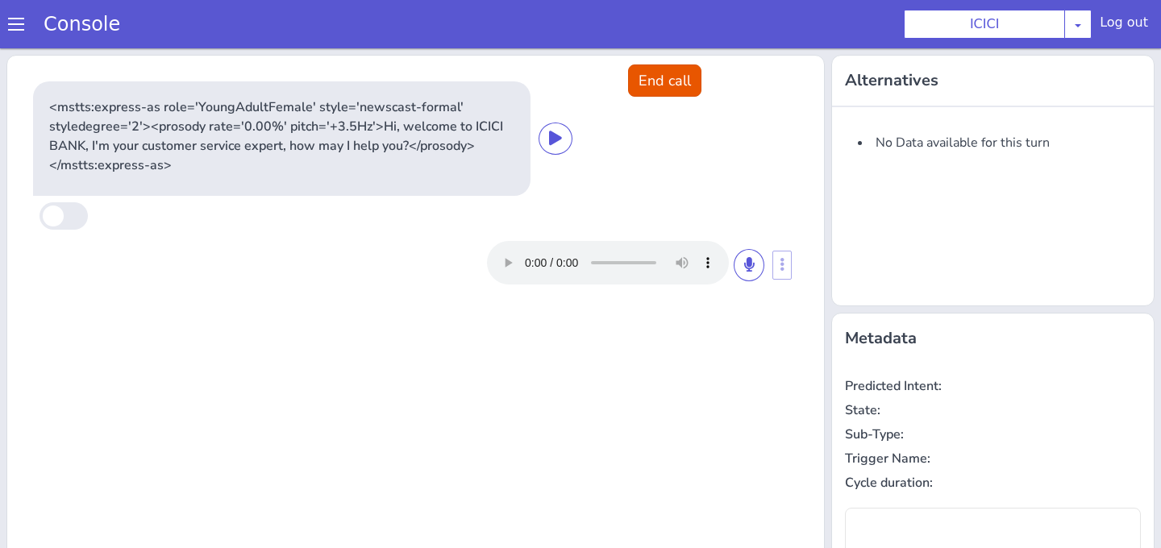
click at [743, 243] on div at bounding box center [625, 263] width 277 height 44
click at [747, 272] on button at bounding box center [749, 265] width 31 height 32
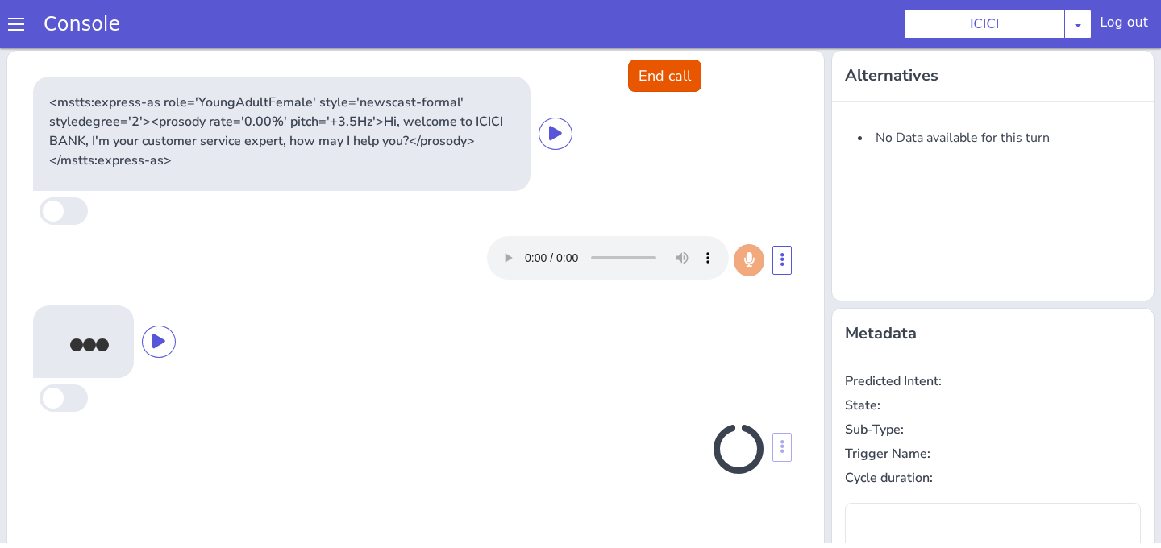
type input "null"
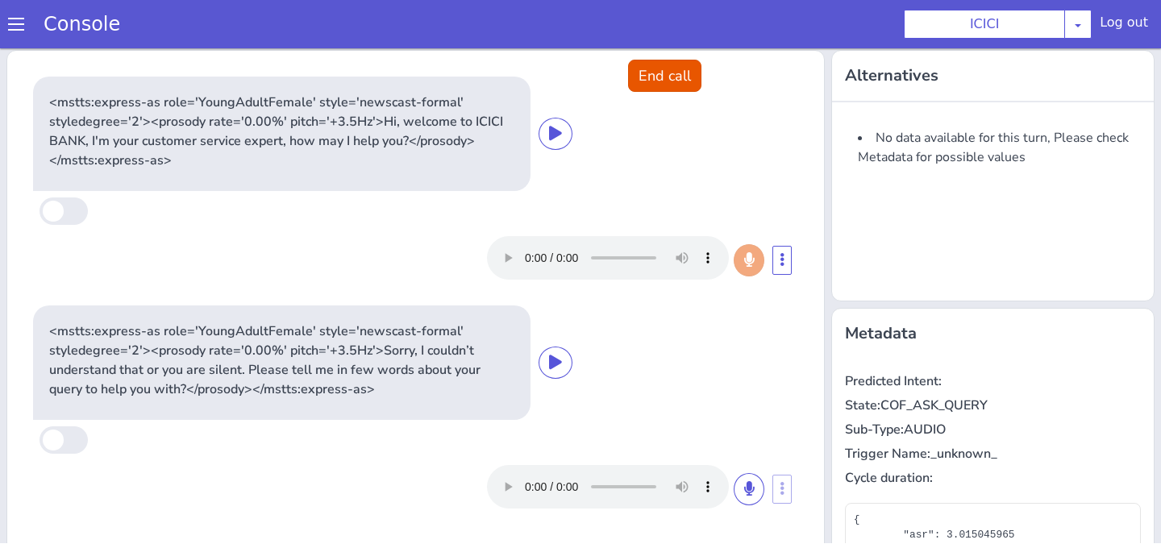
click at [659, 97] on div "<mstts:express-as role='YoungAdultFemale' style='newscast-formal' styledegree='…" at bounding box center [415, 134] width 765 height 114
click at [659, 69] on button "End call" at bounding box center [664, 76] width 73 height 32
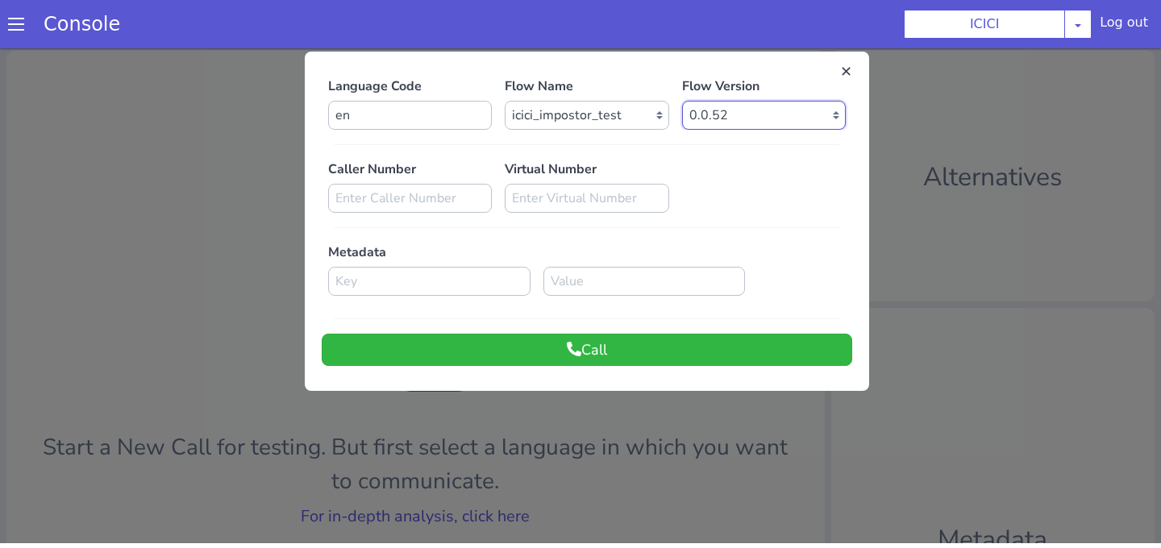
click at [766, 120] on select "Select Version 0.0.53 0.0.52 0.0.51 0.0.50 0.0.49 0.0.48 0.0.47 0.0.46 0.0.45 0…" at bounding box center [764, 115] width 164 height 29
click at [452, 490] on div at bounding box center [580, 294] width 1161 height 500
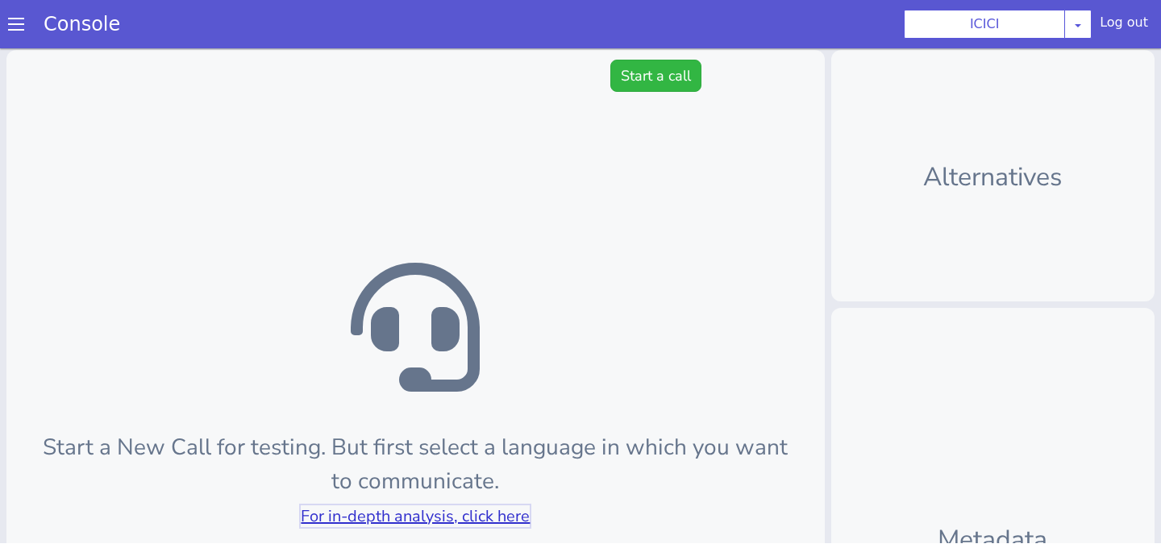
click at [452, 523] on link "For in-depth analysis, click here" at bounding box center [415, 516] width 229 height 22
click at [10, 17] on span at bounding box center [16, 24] width 16 height 16
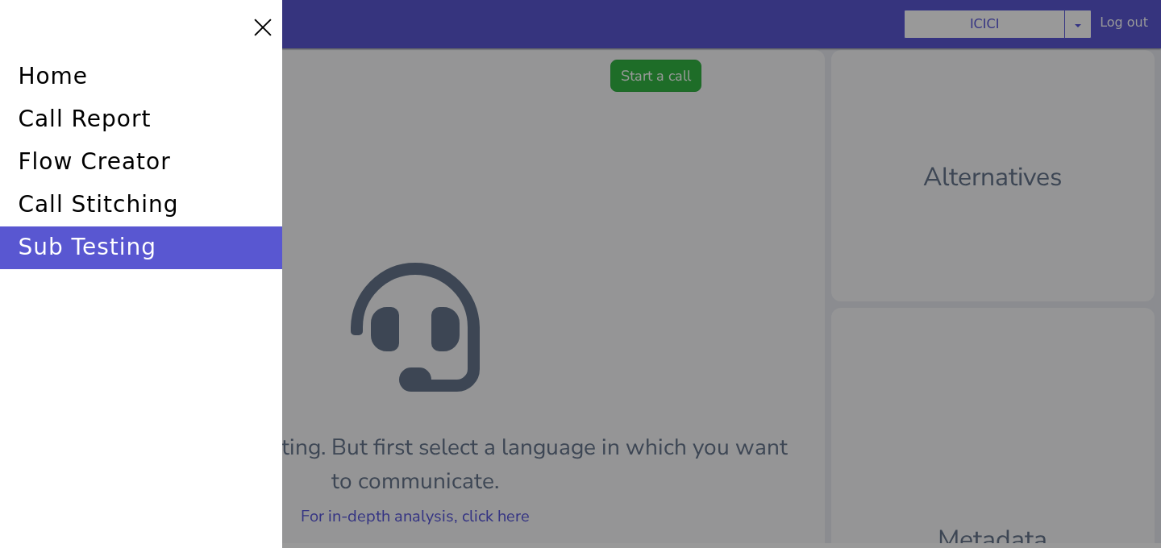
click at [469, 103] on div at bounding box center [580, 274] width 1161 height 548
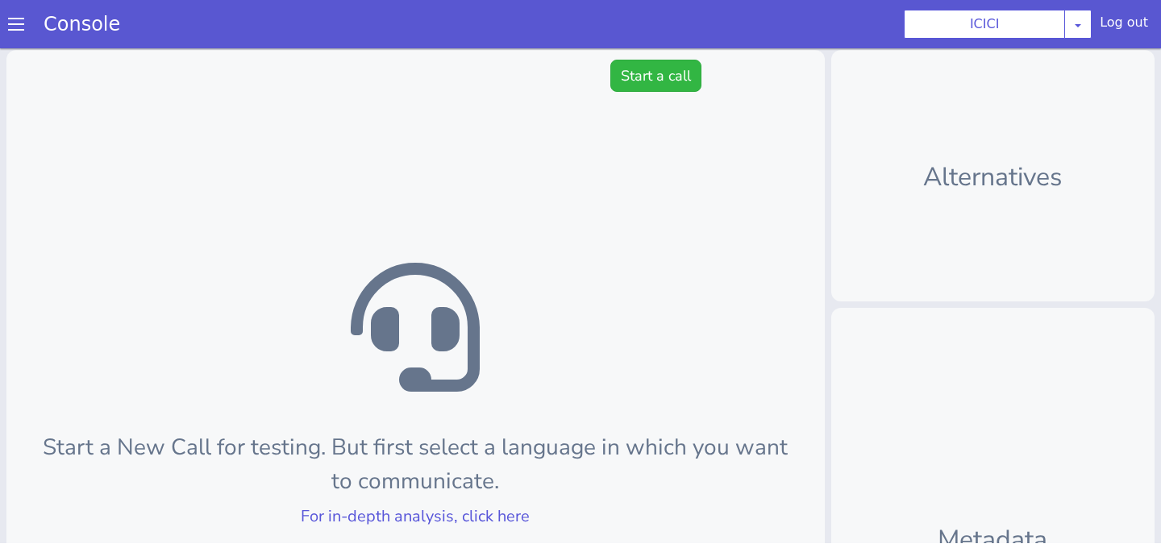
click at [607, 80] on div "Start a New Call for testing. But first select a language in which you want to …" at bounding box center [415, 433] width 818 height 767
click at [639, 76] on button "Start a call" at bounding box center [655, 76] width 91 height 32
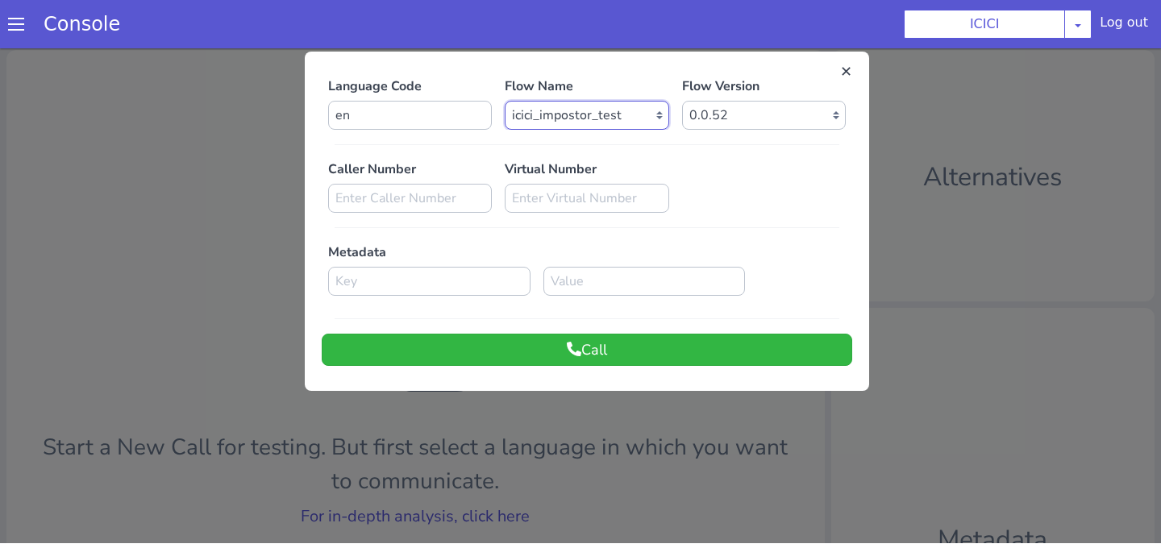
click at [576, 102] on select "Select Flow sachin_testing icici_test_import_1 icici_test icici_dummy infra_tes…" at bounding box center [587, 115] width 164 height 29
click at [934, 168] on div at bounding box center [580, 294] width 1161 height 500
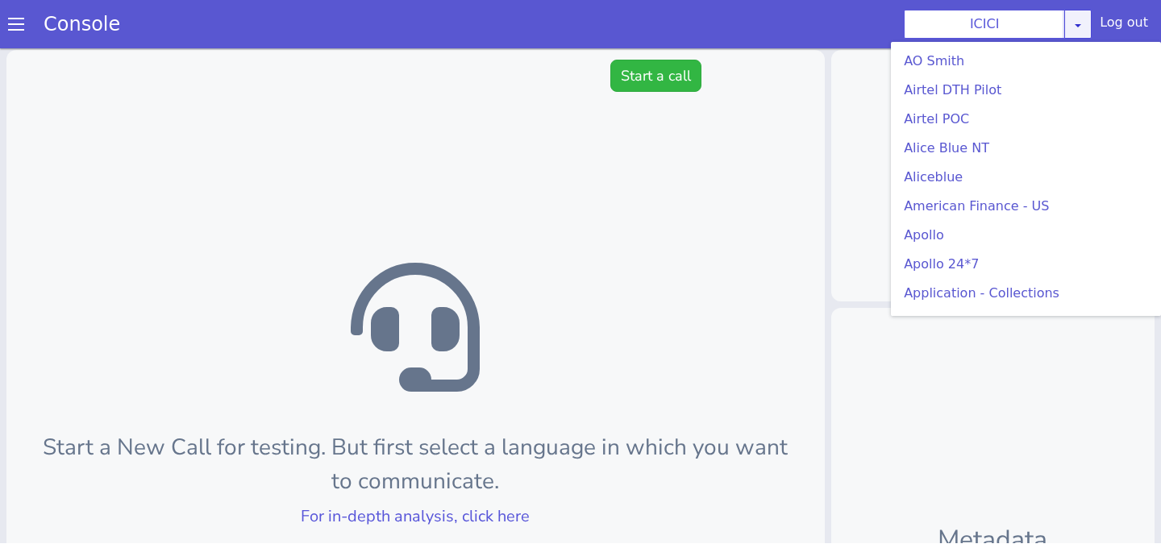
click at [1086, 11] on link at bounding box center [1077, 24] width 27 height 29
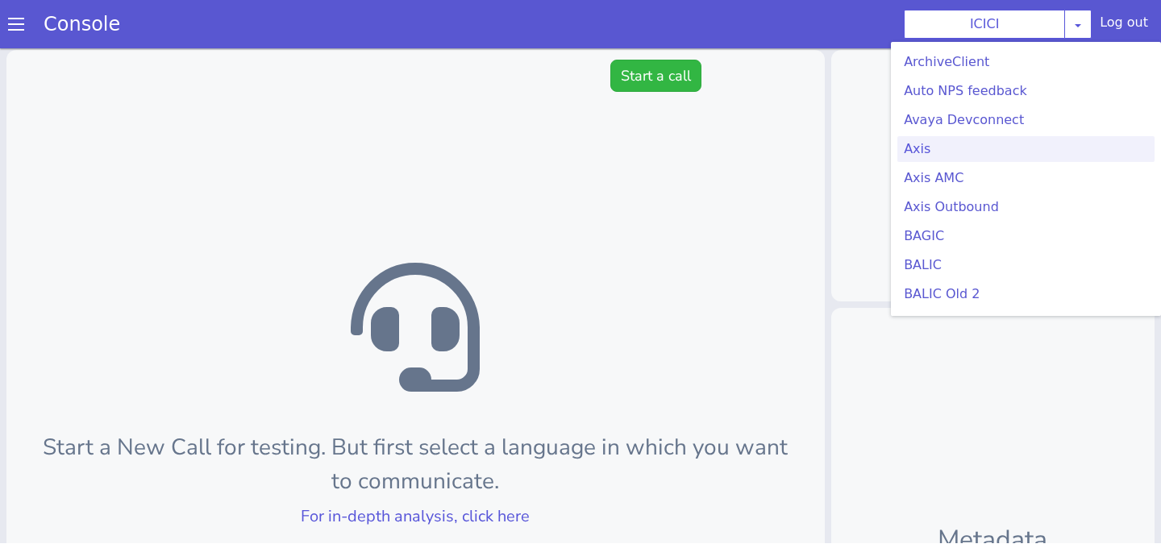
scroll to position [267, 0]
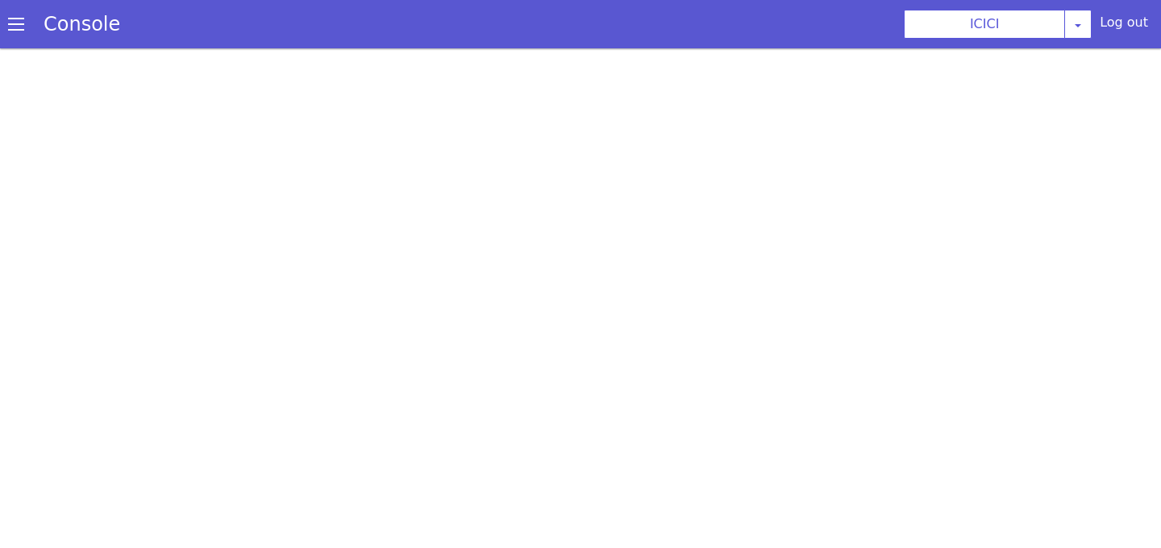
click at [23, 19] on span at bounding box center [16, 24] width 16 height 16
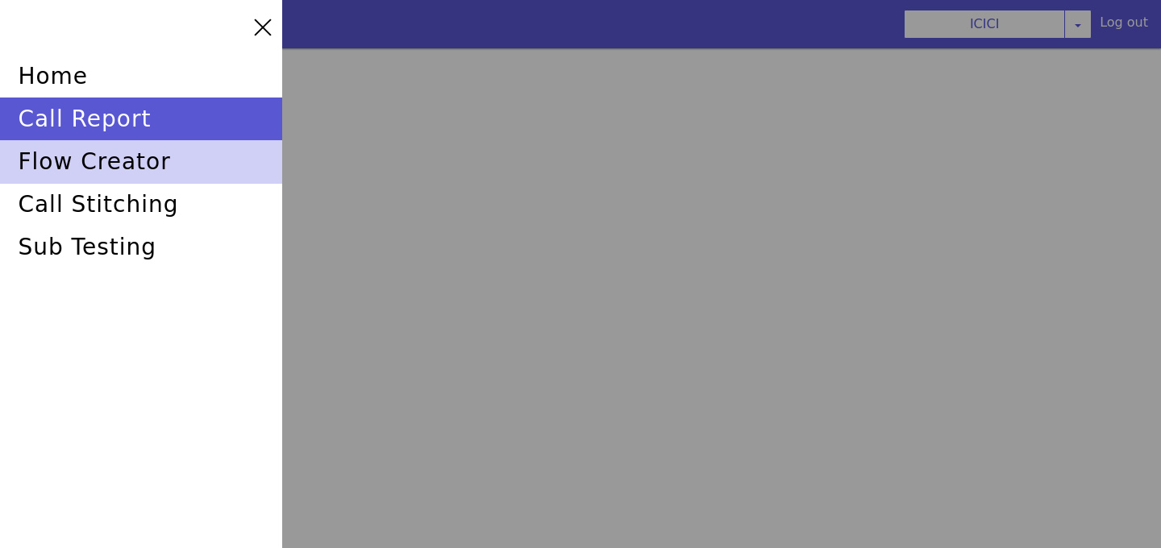
click at [102, 164] on div "flow creator" at bounding box center [141, 161] width 282 height 43
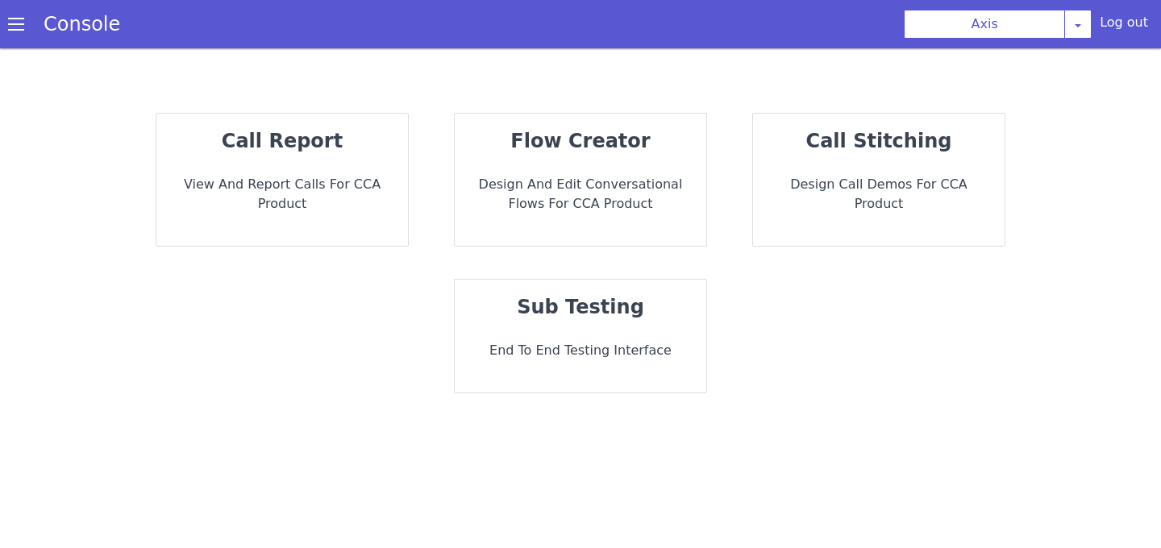
click at [615, 354] on p "End to End Testing Interface" at bounding box center [581, 350] width 226 height 19
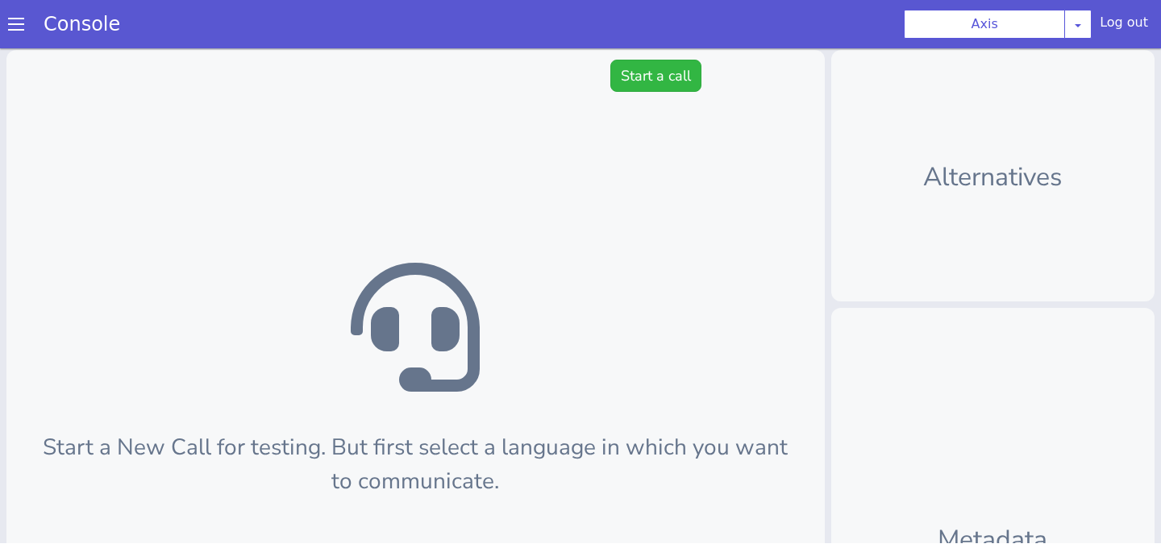
click at [637, 96] on div "Start a New Call for testing. But first select a language in which you want to …" at bounding box center [415, 433] width 818 height 767
click at [639, 76] on button "Start a call" at bounding box center [655, 76] width 91 height 32
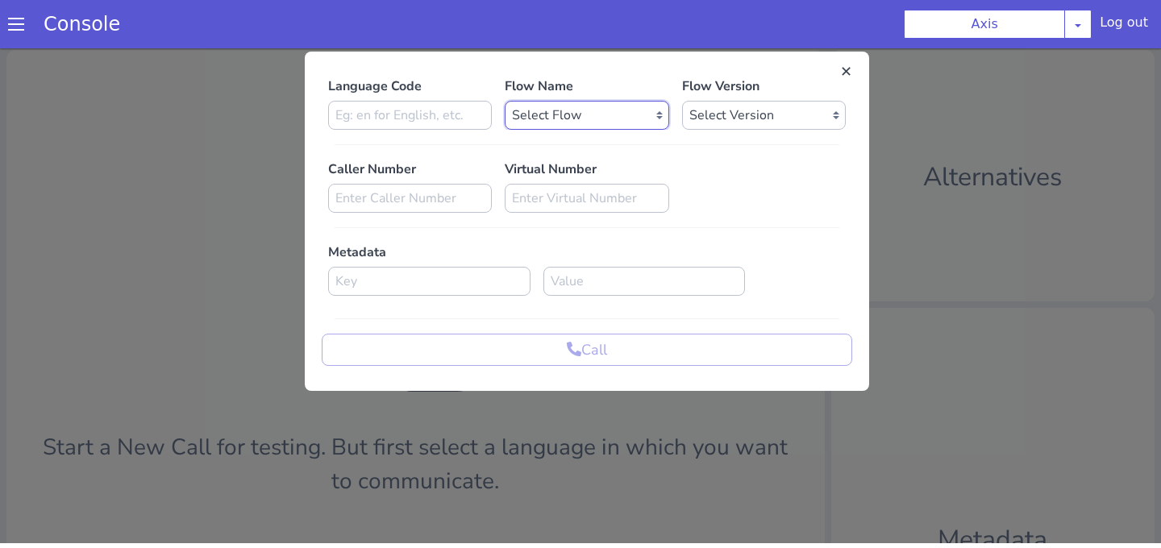
click at [569, 116] on select "Select Flow axis_inbound_farmer_en sample_axis final_axis_merged_with_legacy ax…" at bounding box center [587, 115] width 164 height 29
select select "3810c5c9-30e3-461c-9eb3-2f7667dfeef3"
click at [505, 101] on select "Select Flow axis_inbound_farmer_en sample_axis final_axis_merged_with_legacy ax…" at bounding box center [587, 115] width 164 height 29
click at [709, 108] on select "Select Version 2.0.93 2.0.92 2.0.91 2.0.90 2.0.89 2.0.88 2.0.87 2.0.86 2.0.85 2…" at bounding box center [764, 115] width 164 height 29
select select "2.0.93"
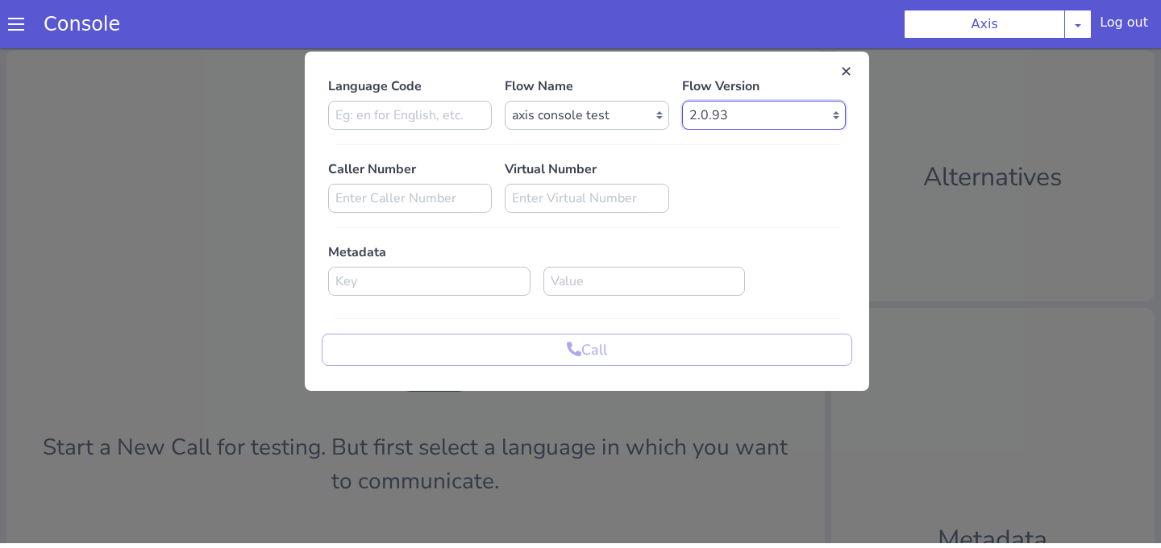
click at [682, 101] on select "Select Version 2.0.93 2.0.92 2.0.91 2.0.90 2.0.89 2.0.88 2.0.87 2.0.86 2.0.85 2…" at bounding box center [764, 115] width 164 height 29
click at [381, 124] on input at bounding box center [410, 115] width 164 height 29
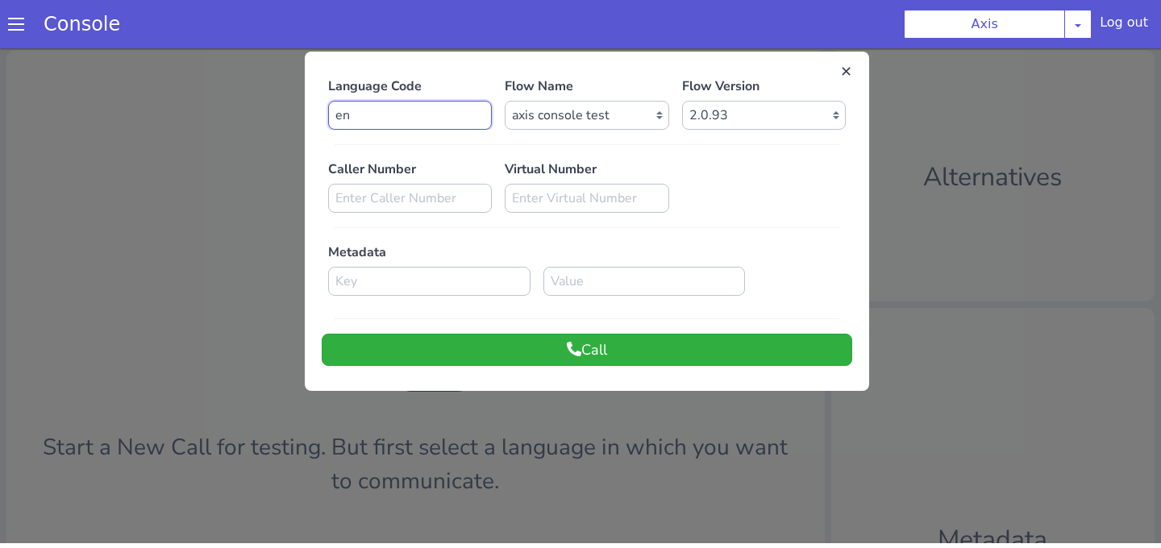
type input "en"
click at [541, 364] on button "Call" at bounding box center [587, 350] width 530 height 32
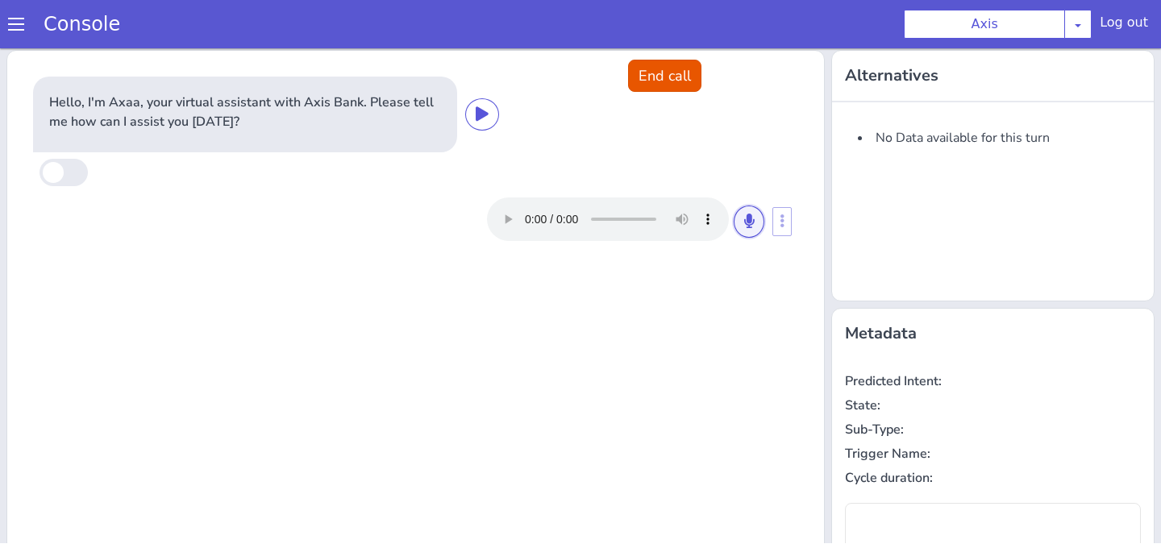
click at [749, 225] on icon at bounding box center [749, 221] width 10 height 15
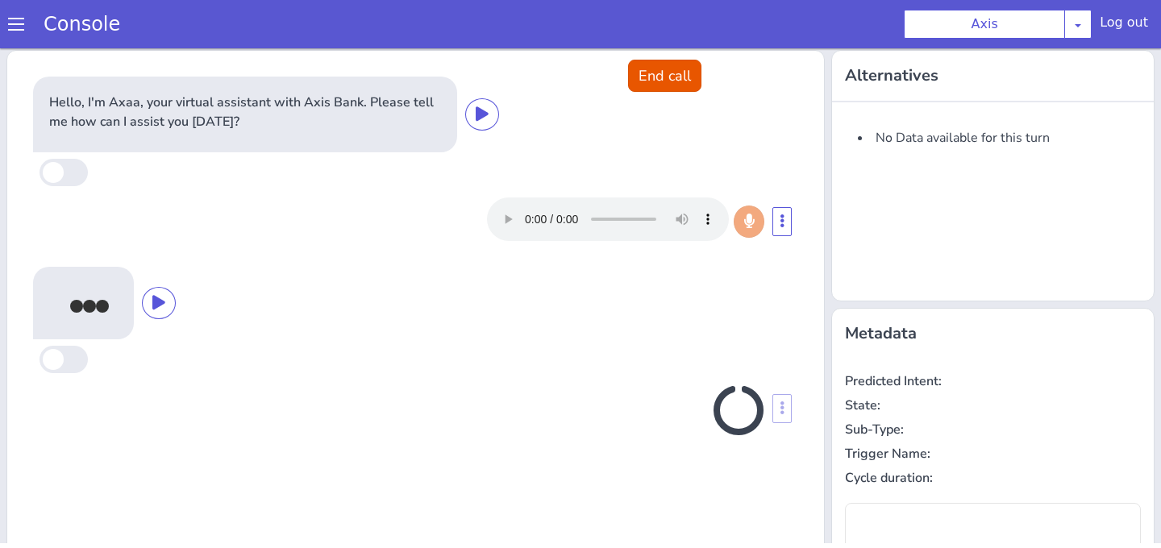
type input "null"
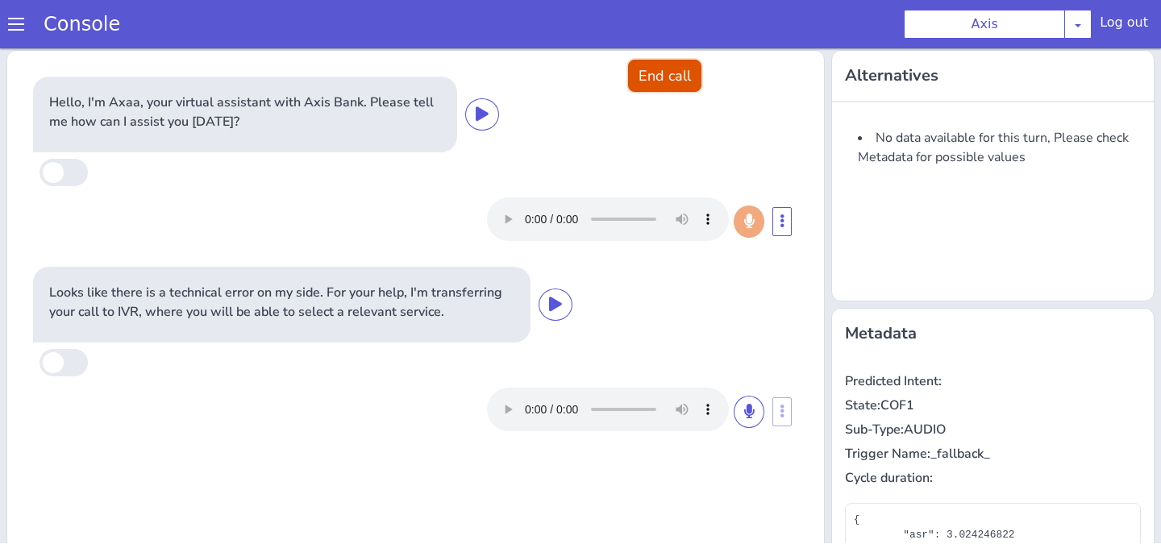
click at [677, 76] on button "End call" at bounding box center [664, 76] width 73 height 32
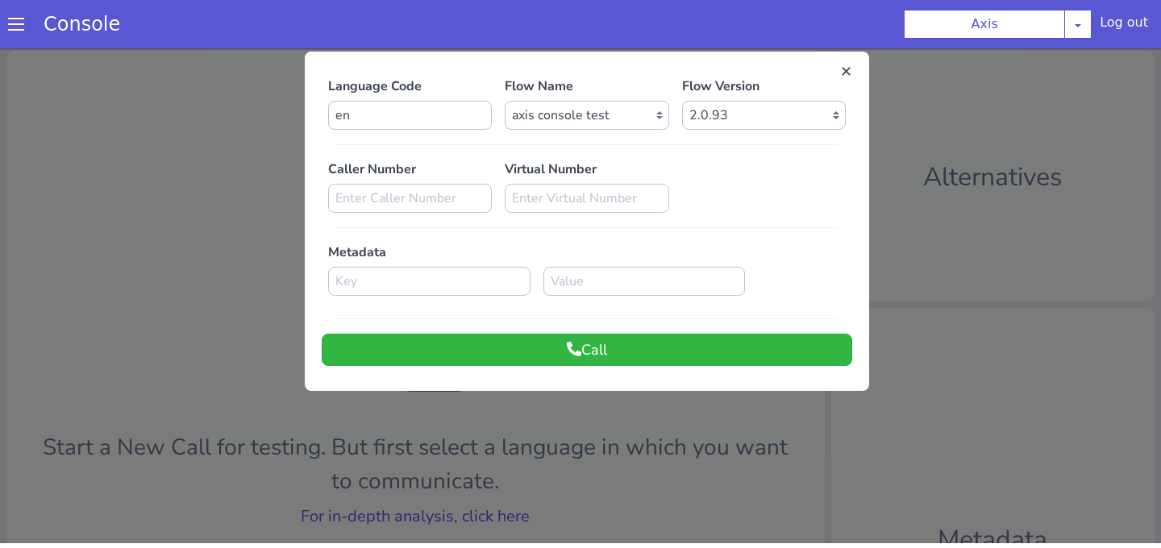
click at [515, 384] on div "Language Code en Flow Name Select Flow axis_inbound_farmer_en sample_axis final…" at bounding box center [587, 221] width 564 height 339
click at [518, 421] on div at bounding box center [580, 294] width 1161 height 500
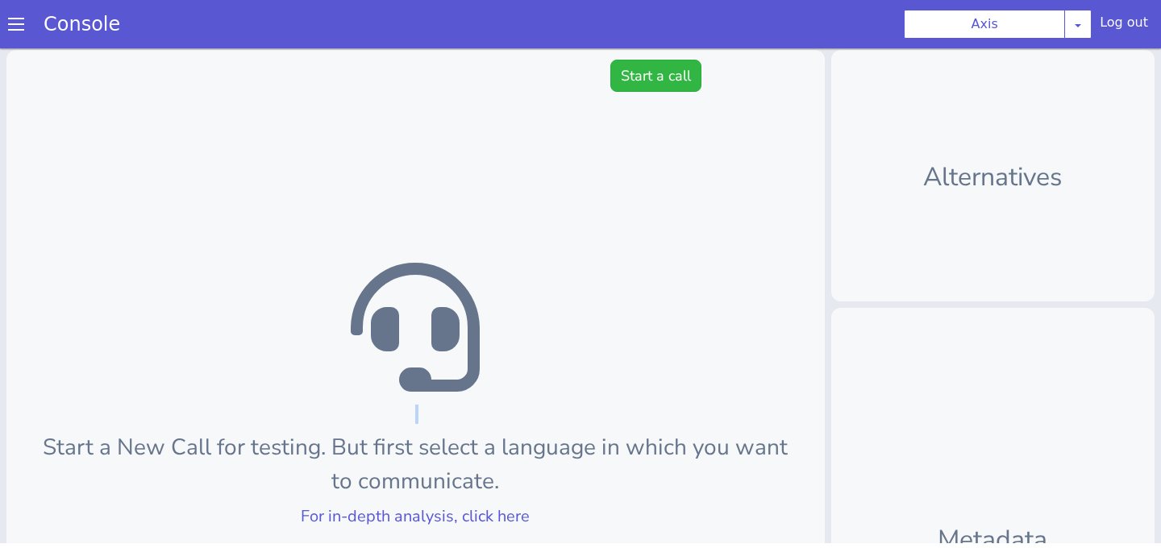
click at [518, 421] on div "Start a New Call for testing. But first select a language in which you want to …" at bounding box center [415, 433] width 818 height 767
click at [649, 54] on div "Start a New Call for testing. But first select a language in which you want to …" at bounding box center [415, 433] width 818 height 767
click at [649, 73] on button "Start a call" at bounding box center [655, 76] width 91 height 32
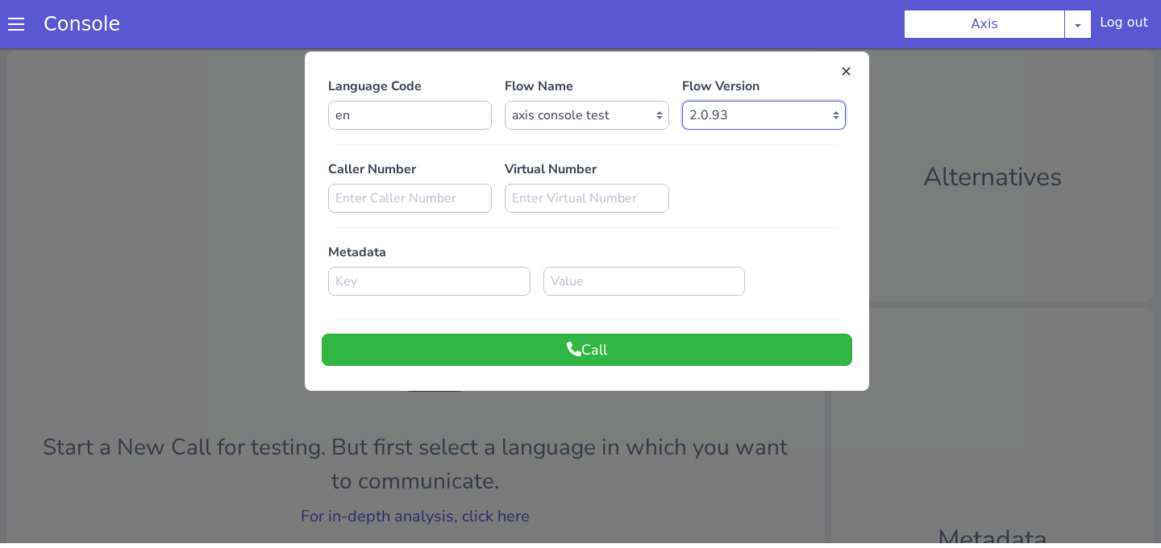
click at [687, 114] on select "Select Version 2.0.93 2.0.92 2.0.91 2.0.90 2.0.89 2.0.88 2.0.87 2.0.86 2.0.85 2…" at bounding box center [764, 115] width 164 height 29
click at [773, 131] on div "Language Code en Flow Name Select Flow axis_inbound_farmer_en sample_axis final…" at bounding box center [587, 221] width 530 height 289
click at [763, 123] on select "Select Version 2.0.93 2.0.92 2.0.91 2.0.90 2.0.89 2.0.88 2.0.87 2.0.86 2.0.85 2…" at bounding box center [764, 115] width 164 height 29
select select "2.0.92"
click at [682, 101] on select "Select Version 2.0.93 2.0.92 2.0.91 2.0.90 2.0.89 2.0.88 2.0.87 2.0.86 2.0.85 2…" at bounding box center [764, 115] width 164 height 29
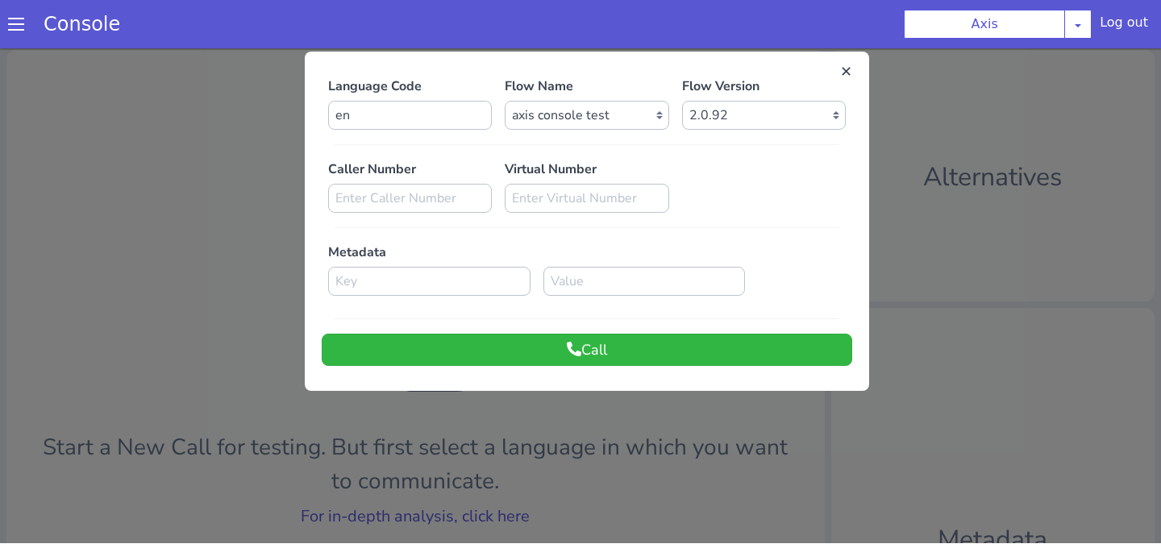
click at [599, 433] on div at bounding box center [580, 294] width 1161 height 500
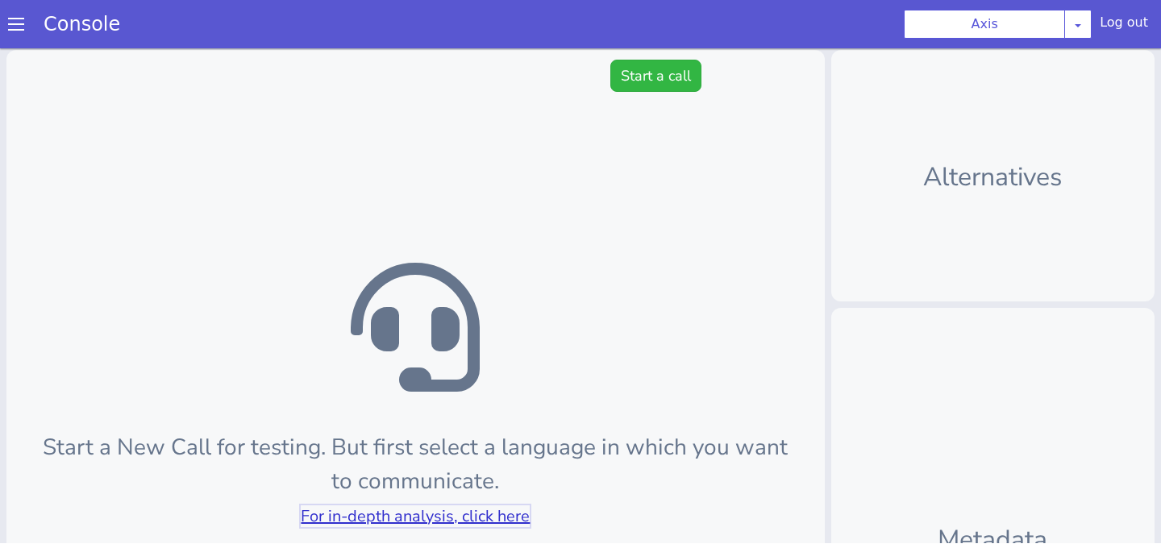
click at [509, 518] on link "For in-depth analysis, click here" at bounding box center [415, 516] width 229 height 22
click at [12, 25] on span at bounding box center [16, 24] width 16 height 16
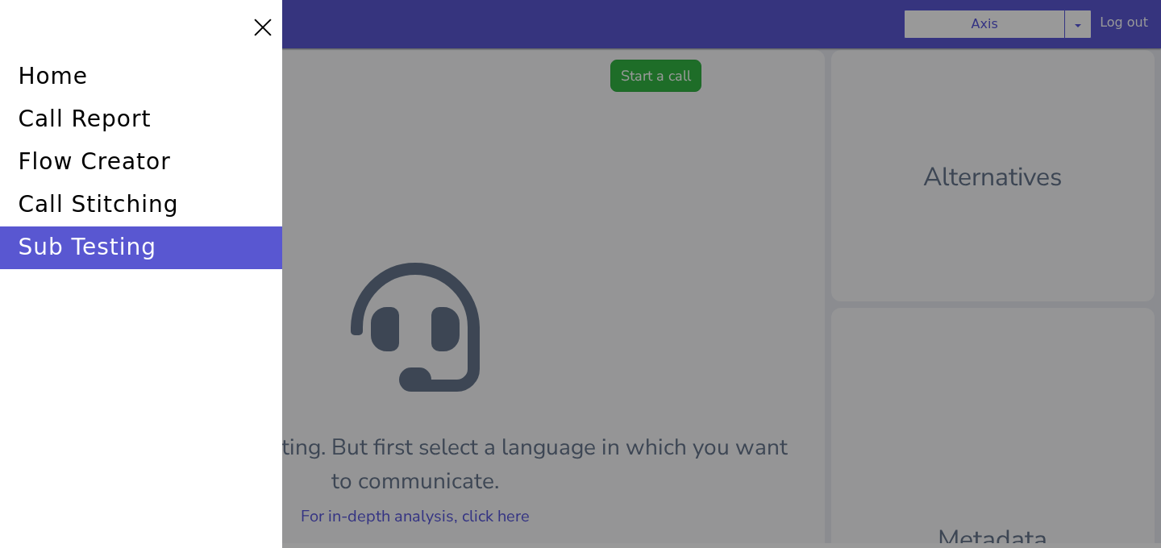
click at [390, 161] on div at bounding box center [580, 274] width 1161 height 548
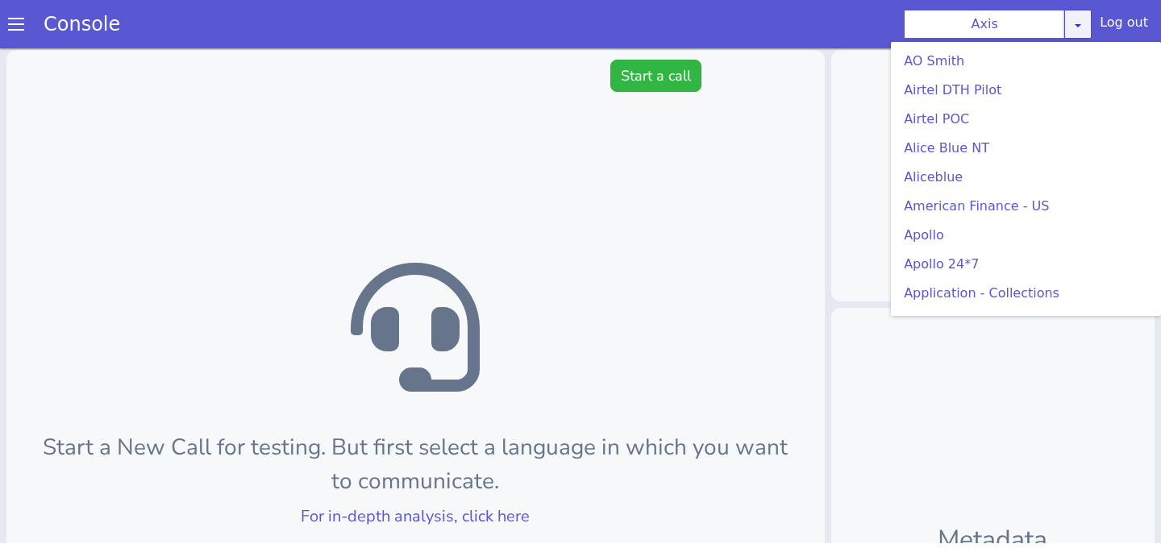
click at [1078, 34] on div "Axis AO Smith Airtel DTH Pilot Airtel POC Alice Blue NT Aliceblue American Fina…" at bounding box center [998, 24] width 188 height 29
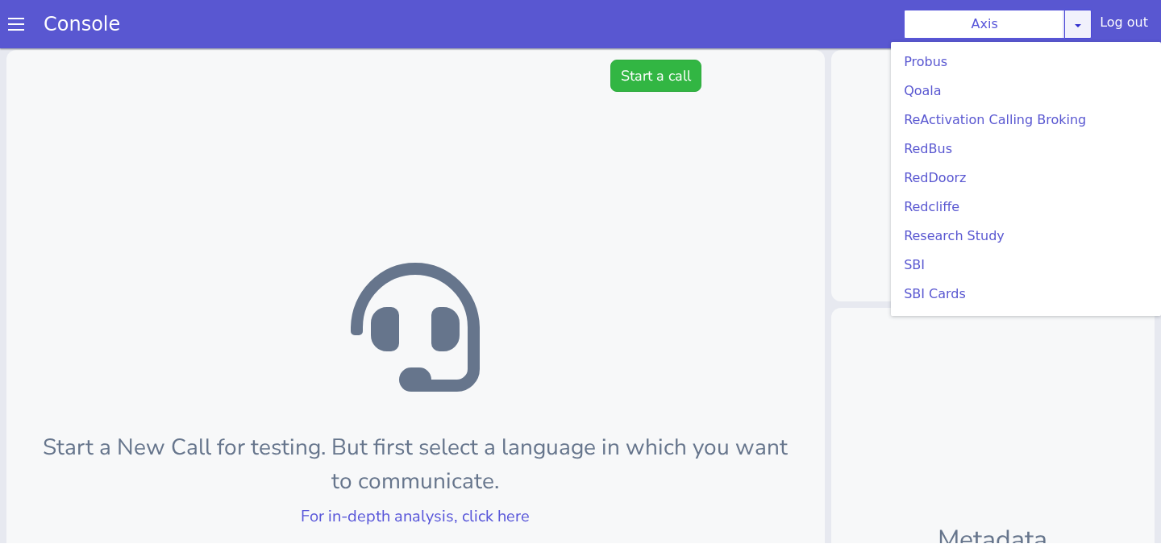
scroll to position [3280, 0]
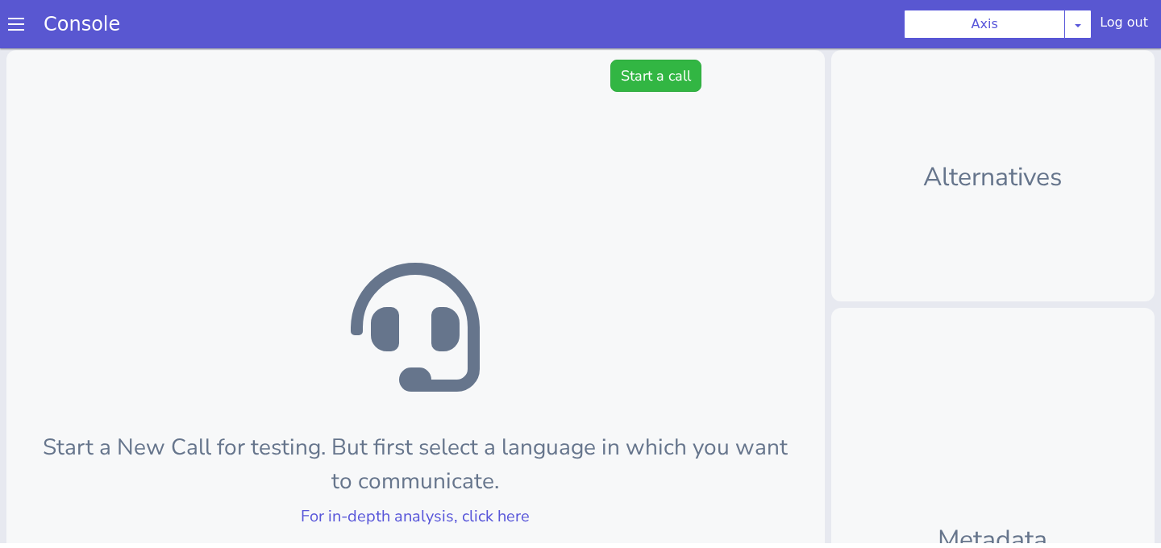
click at [722, 249] on div "Start a New Call for testing. But first select a language in which you want to …" at bounding box center [415, 433] width 818 height 767
click at [636, 89] on button "Start a call" at bounding box center [655, 76] width 91 height 32
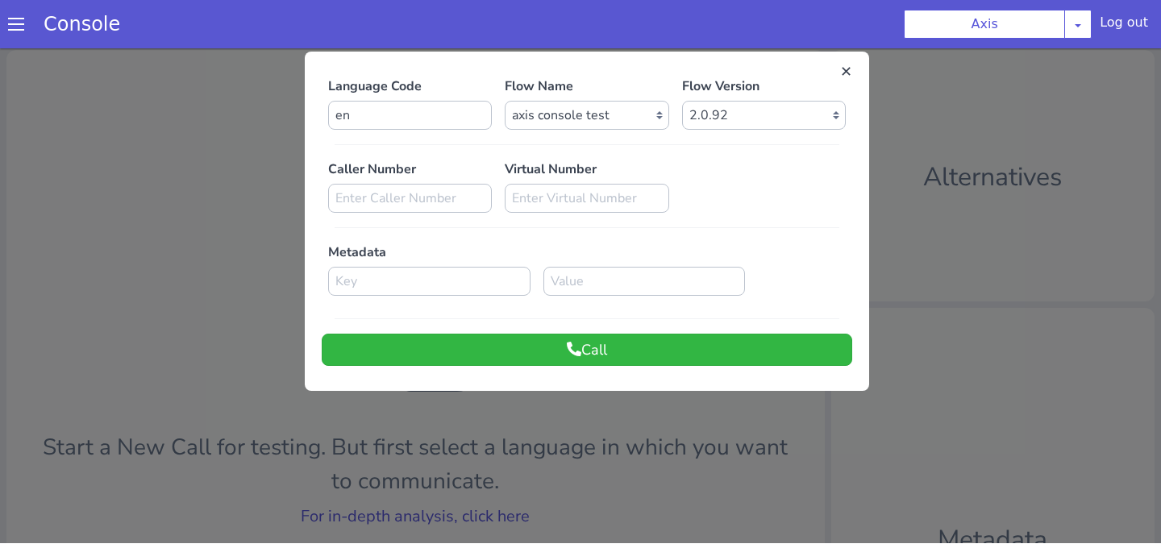
click at [680, 119] on div "Flow Version Select Version 2.0.93 2.0.92 2.0.91 2.0.90 2.0.89 2.0.88 2.0.87 2.…" at bounding box center [764, 103] width 177 height 53
click at [703, 119] on select "Select Version 2.0.93 2.0.92 2.0.91 2.0.90 2.0.89 2.0.88 2.0.87 2.0.86 2.0.85 2…" at bounding box center [764, 115] width 164 height 29
click at [659, 343] on button "Call" at bounding box center [587, 350] width 530 height 32
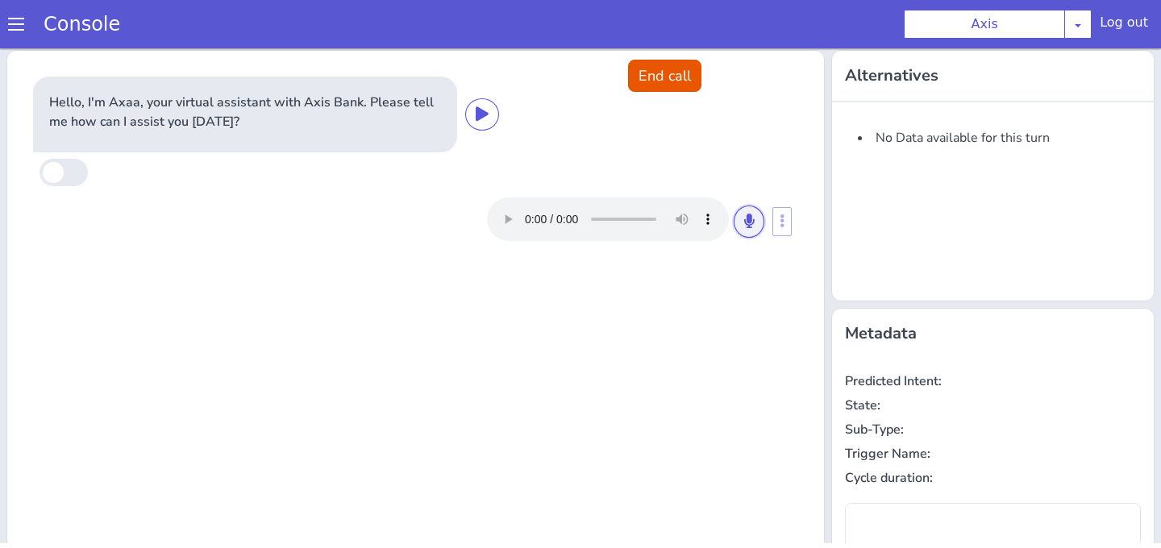
click at [741, 227] on button at bounding box center [749, 222] width 31 height 32
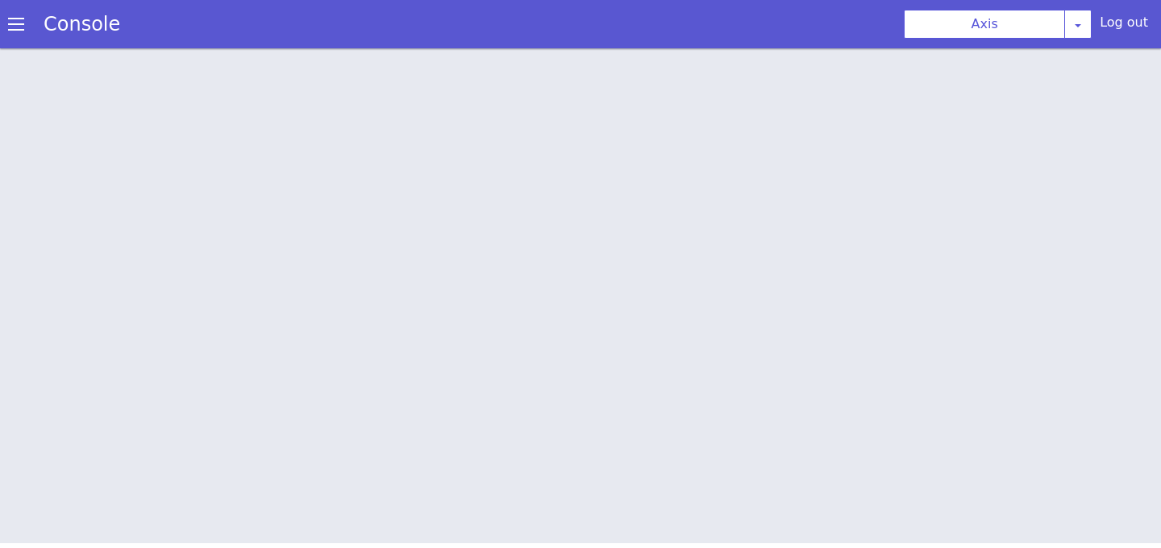
scroll to position [0, 0]
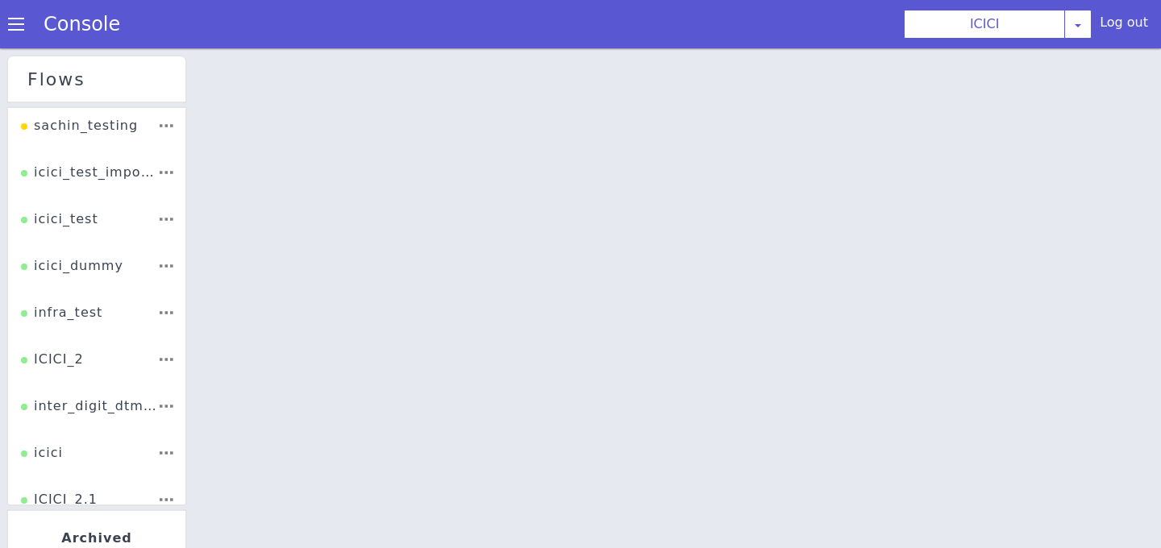
click at [23, 31] on span at bounding box center [16, 24] width 16 height 16
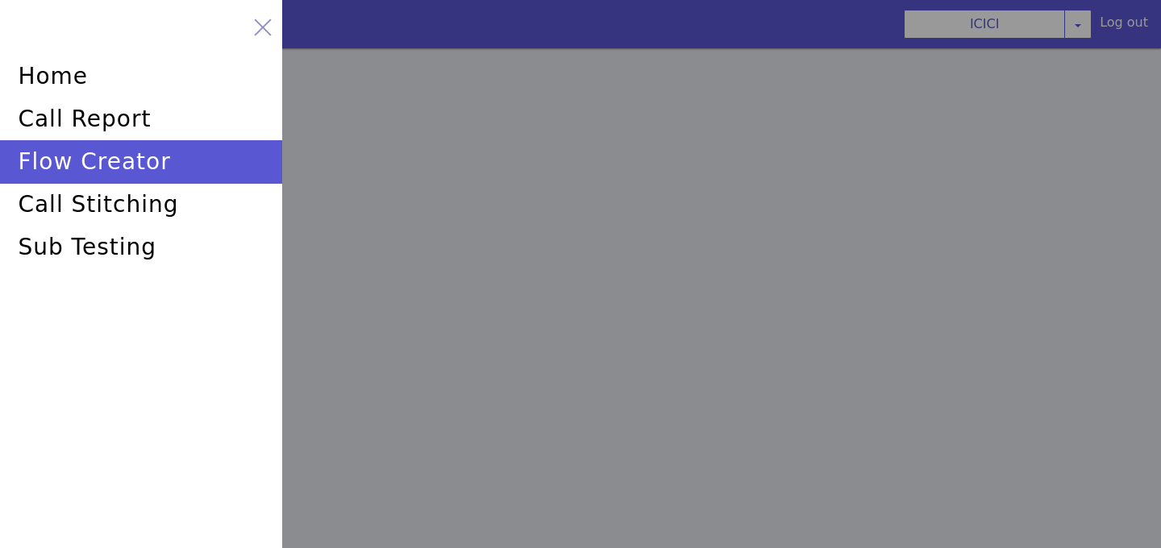
click at [268, 34] on div at bounding box center [263, 27] width 23 height 23
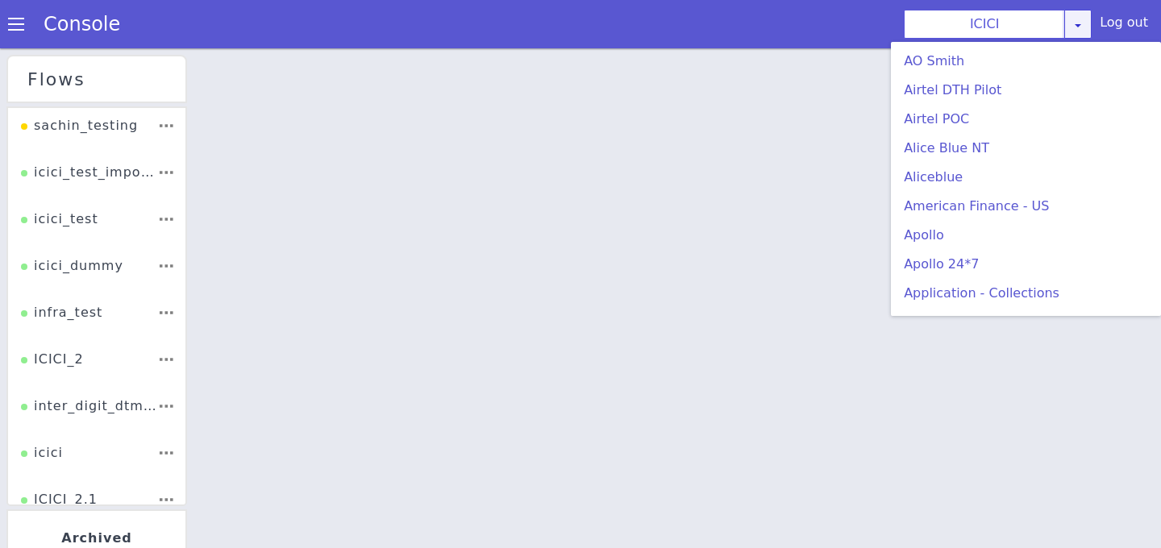
click at [1082, 35] on div "ICICI [PERSON_NAME] Airtel DTH Pilot Airtel POC [PERSON_NAME] Blue NT Aliceblue…" at bounding box center [998, 24] width 188 height 29
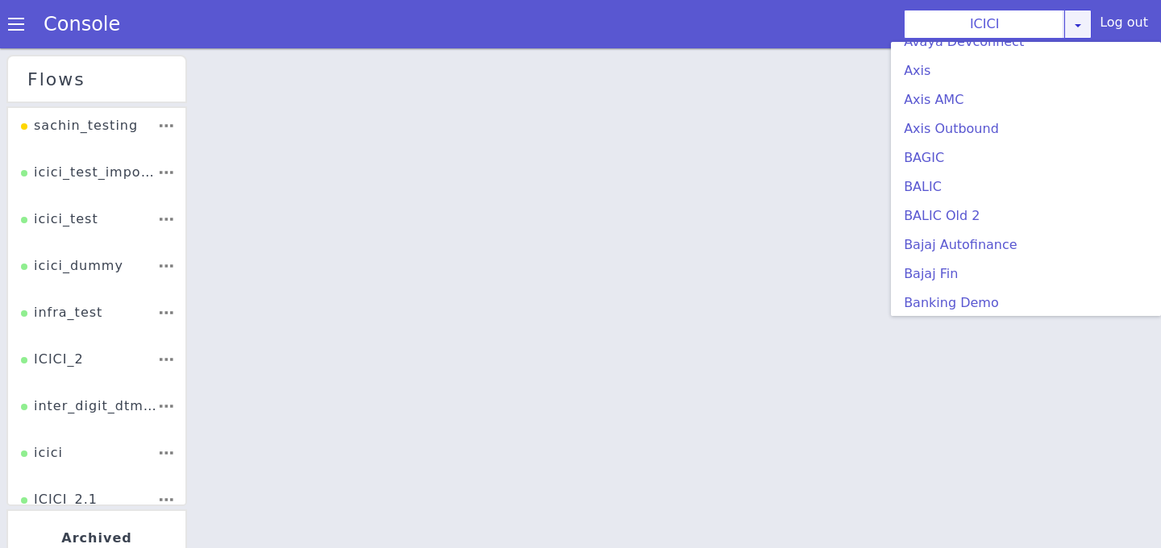
scroll to position [339, 0]
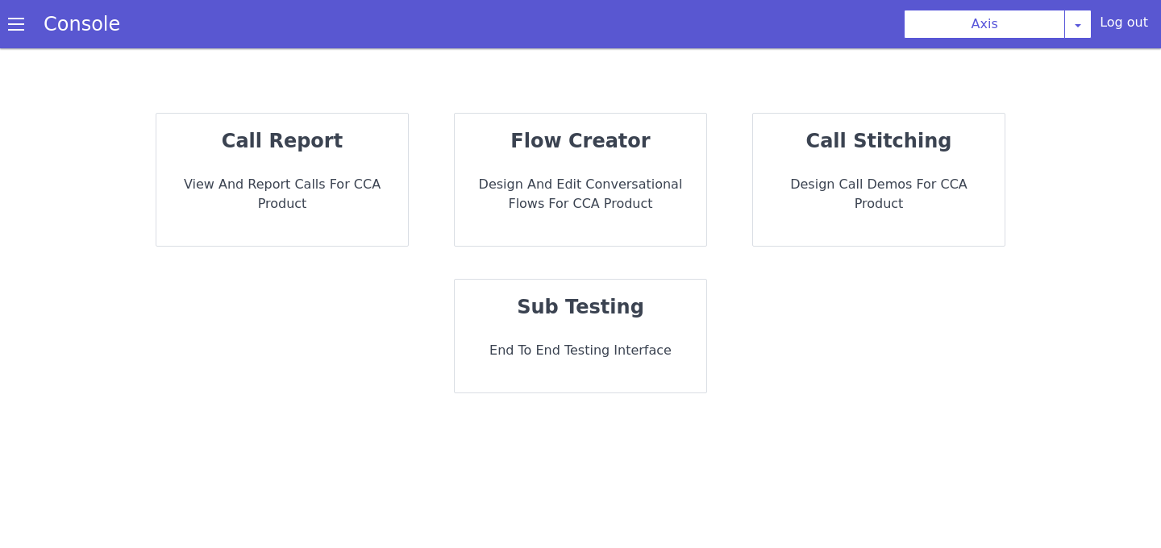
click at [564, 191] on p "Design and Edit Conversational flows for CCA Product" at bounding box center [581, 194] width 226 height 39
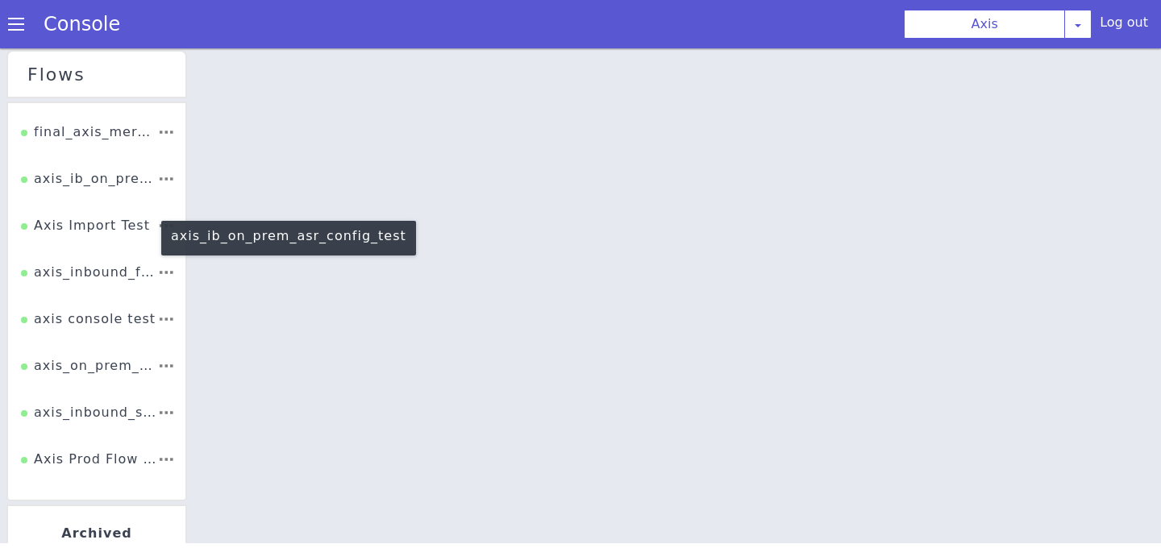
scroll to position [87, 0]
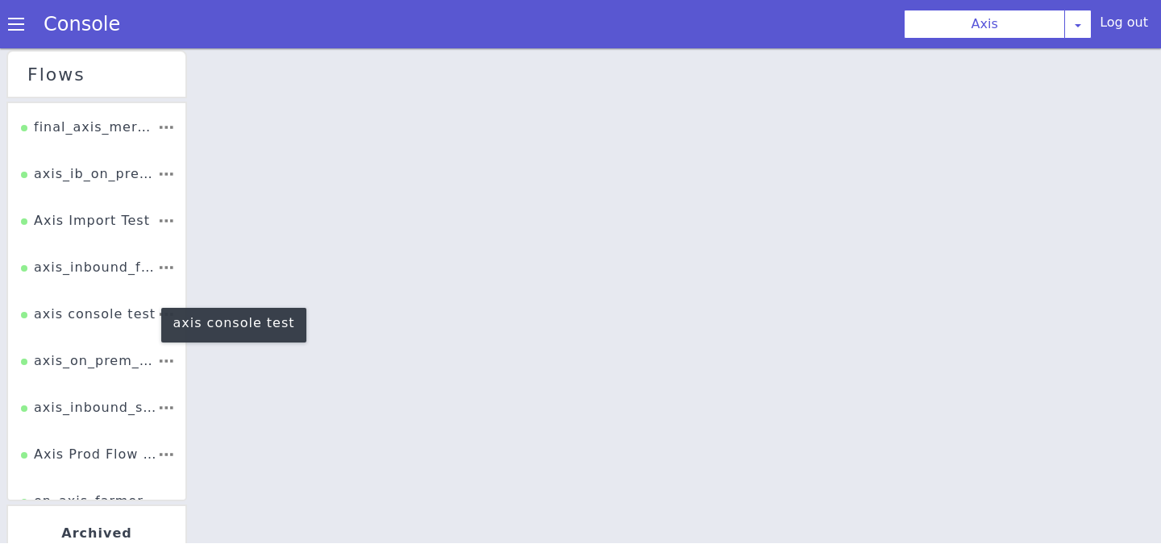
click at [91, 310] on div "axis console test" at bounding box center [88, 320] width 135 height 31
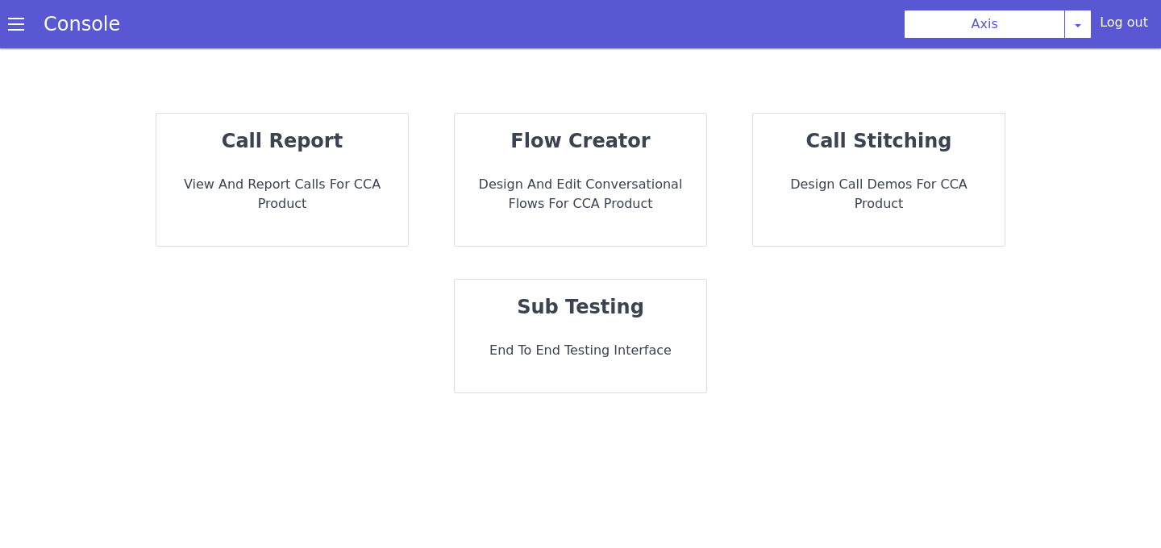
click at [573, 401] on div "call report View and report calls for CCA Product flow creator Design and Edit …" at bounding box center [580, 253] width 1064 height 313
click at [571, 370] on div "sub testing End to End Testing Interface" at bounding box center [581, 336] width 252 height 113
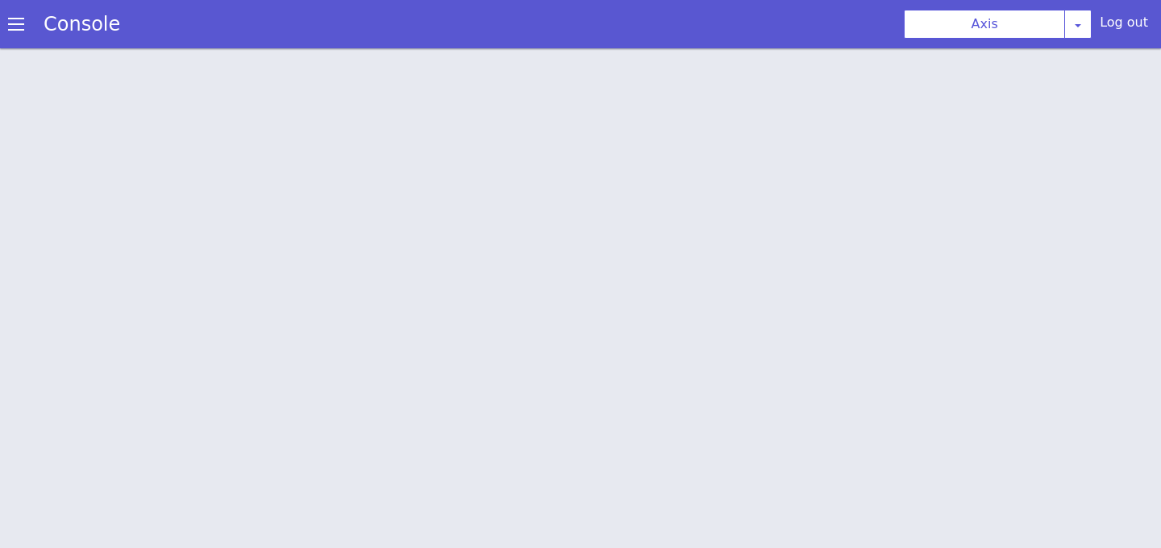
scroll to position [5, 0]
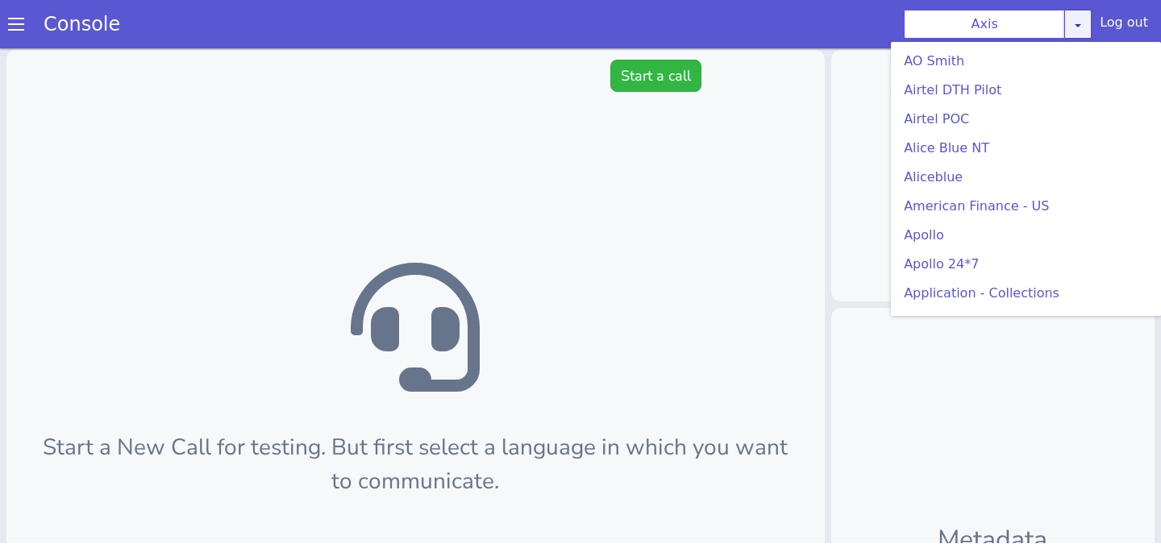
click at [1079, 31] on icon at bounding box center [1077, 25] width 13 height 13
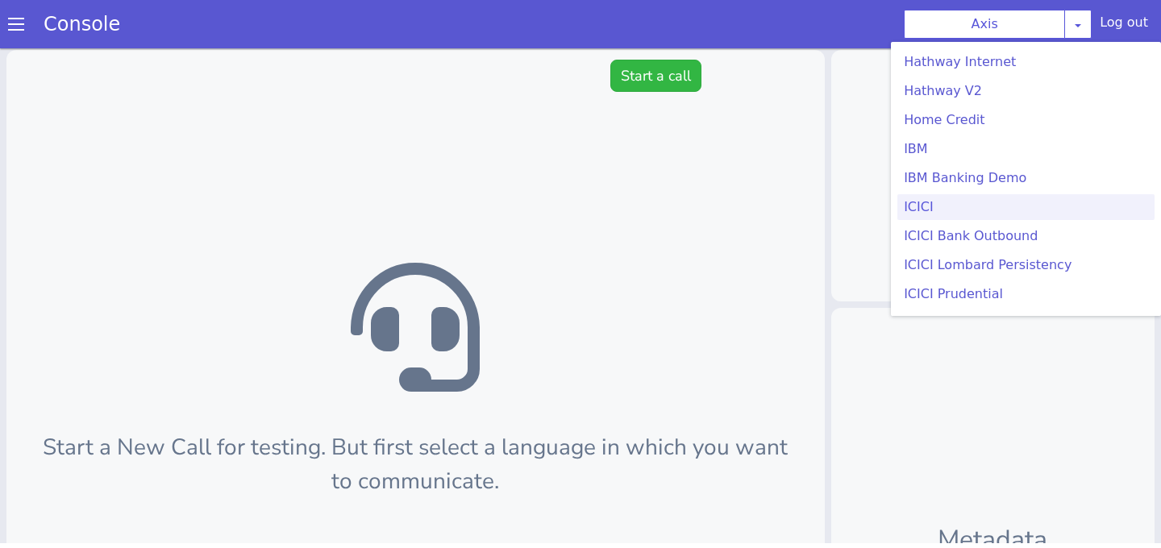
scroll to position [267, 0]
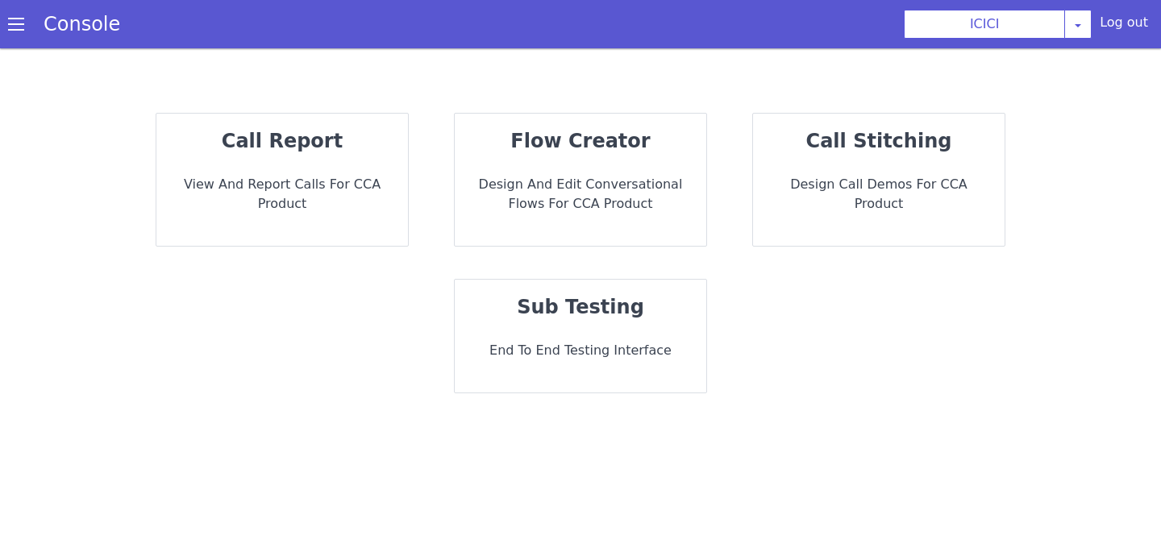
click at [673, 319] on p "sub testing" at bounding box center [581, 307] width 226 height 29
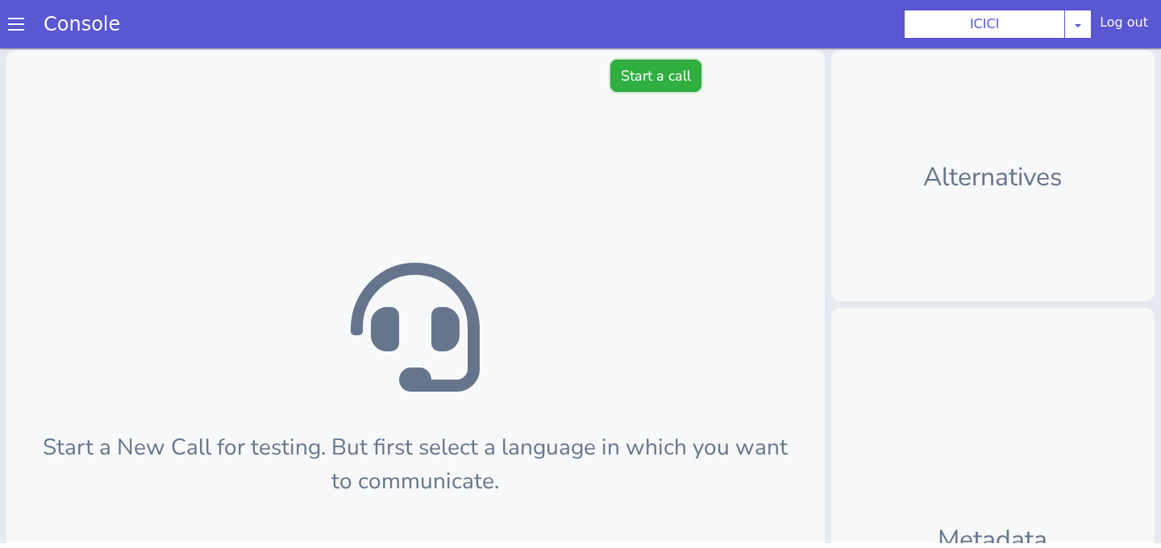
click at [665, 81] on button "Start a call" at bounding box center [655, 76] width 91 height 32
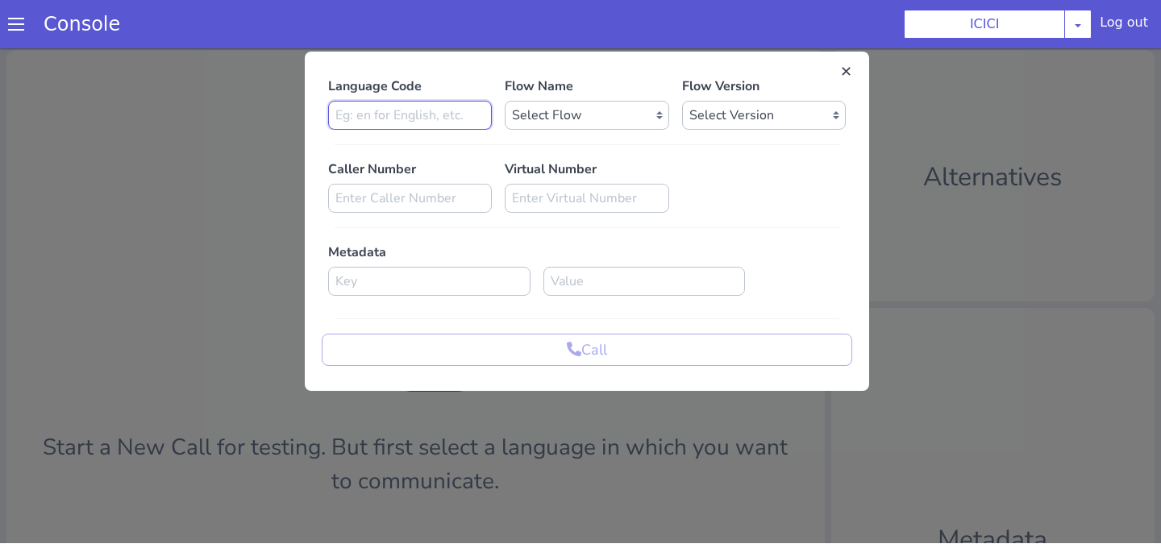
click at [485, 128] on input at bounding box center [410, 115] width 164 height 29
type input "en"
click at [564, 128] on select "Select Flow sachin_testing icici_test_import_1 icici_test icici_dummy infra_tes…" at bounding box center [587, 115] width 164 height 29
select select "b03a4faf-32c3-4c7e-b817-7f3662e43ade"
click at [505, 101] on select "Select Flow sachin_testing icici_test_import_1 icici_test icici_dummy infra_tes…" at bounding box center [587, 115] width 164 height 29
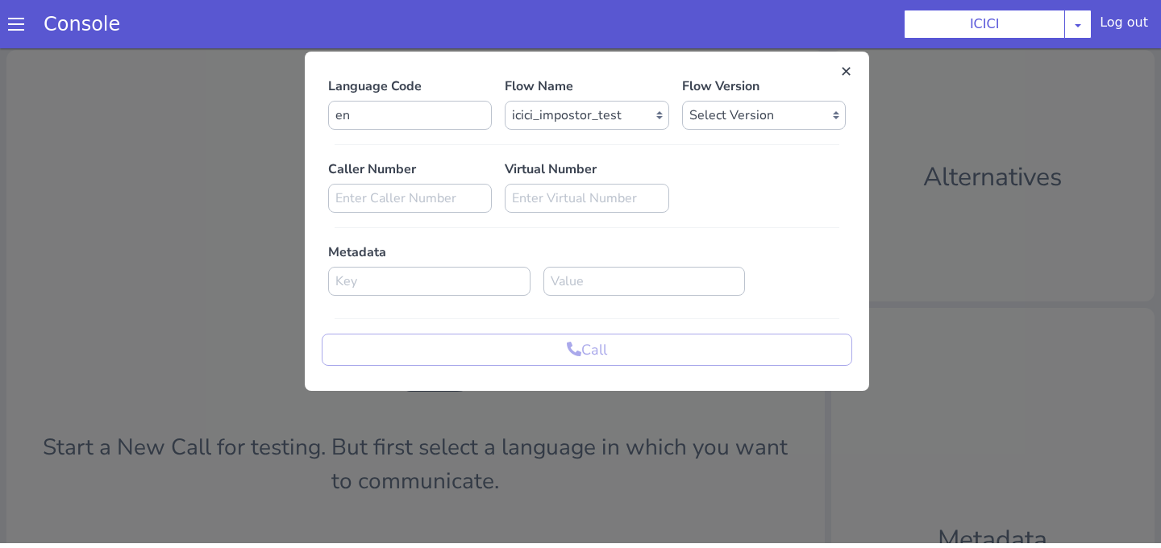
click at [715, 89] on p "Flow Version" at bounding box center [764, 86] width 164 height 19
click at [715, 107] on select "Select Version 0.0.53 0.0.52 0.0.51 0.0.50 0.0.49 0.0.48 0.0.47 0.0.46 0.0.45 0…" at bounding box center [764, 115] width 164 height 29
select select "0.0.53"
click at [682, 101] on select "Select Version 0.0.53 0.0.52 0.0.51 0.0.50 0.0.49 0.0.48 0.0.47 0.0.46 0.0.45 0…" at bounding box center [764, 115] width 164 height 29
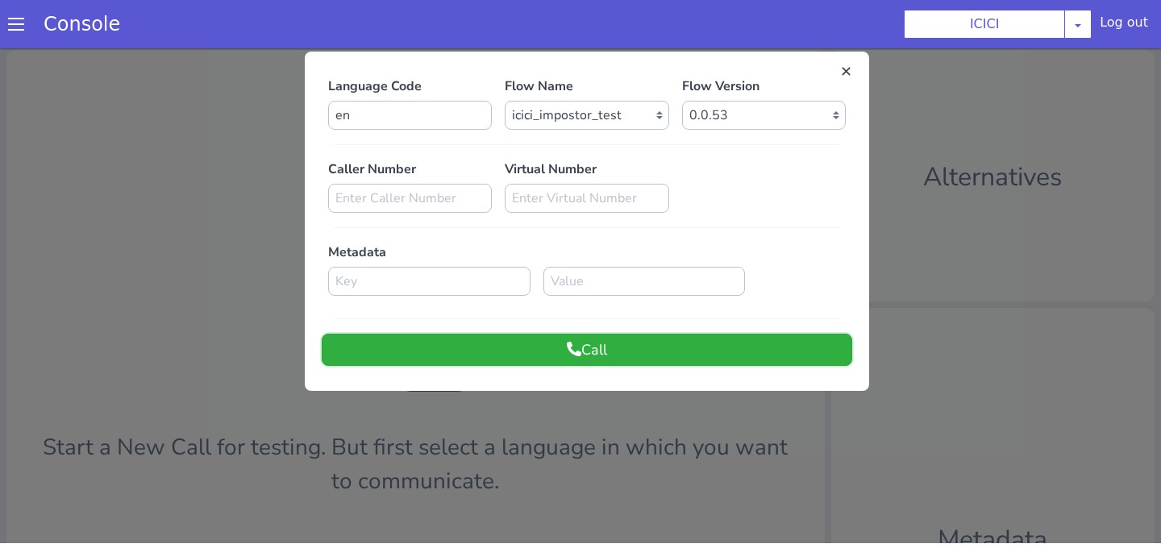
click at [664, 339] on button "Call" at bounding box center [587, 350] width 530 height 32
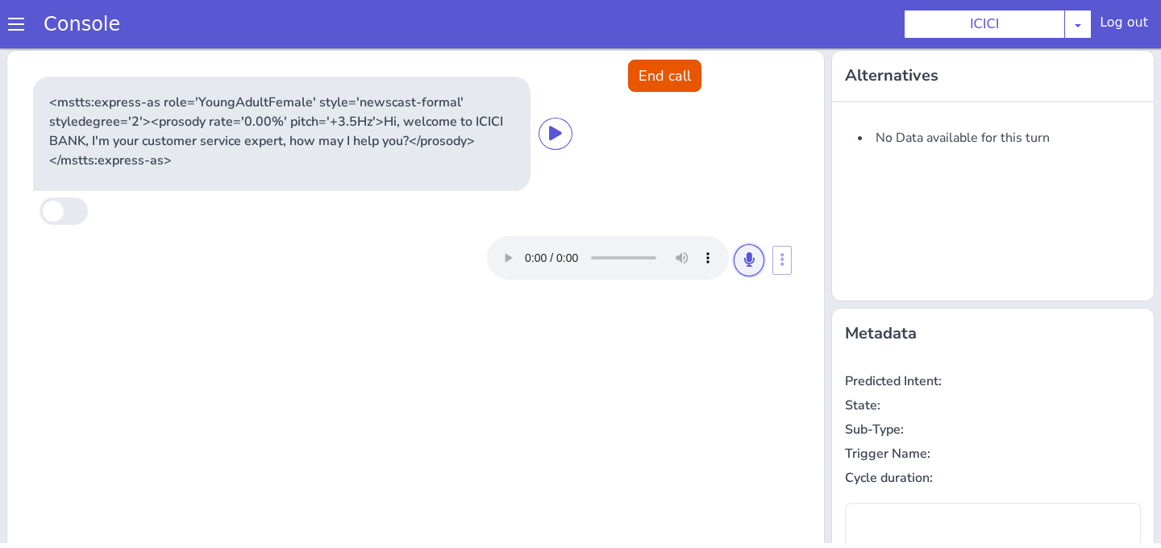
click at [742, 269] on button at bounding box center [749, 260] width 31 height 32
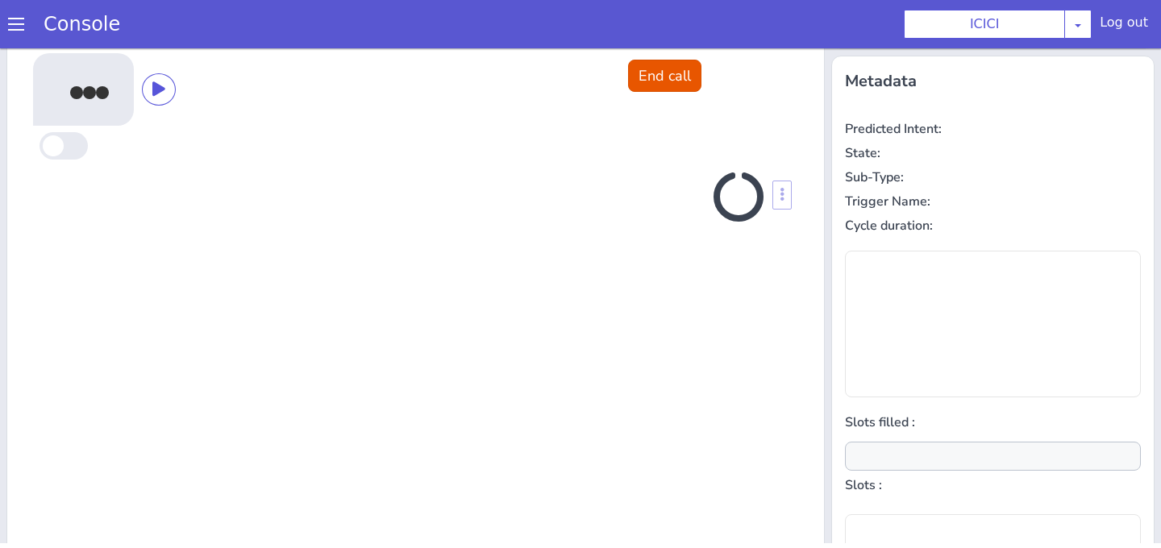
scroll to position [256, 0]
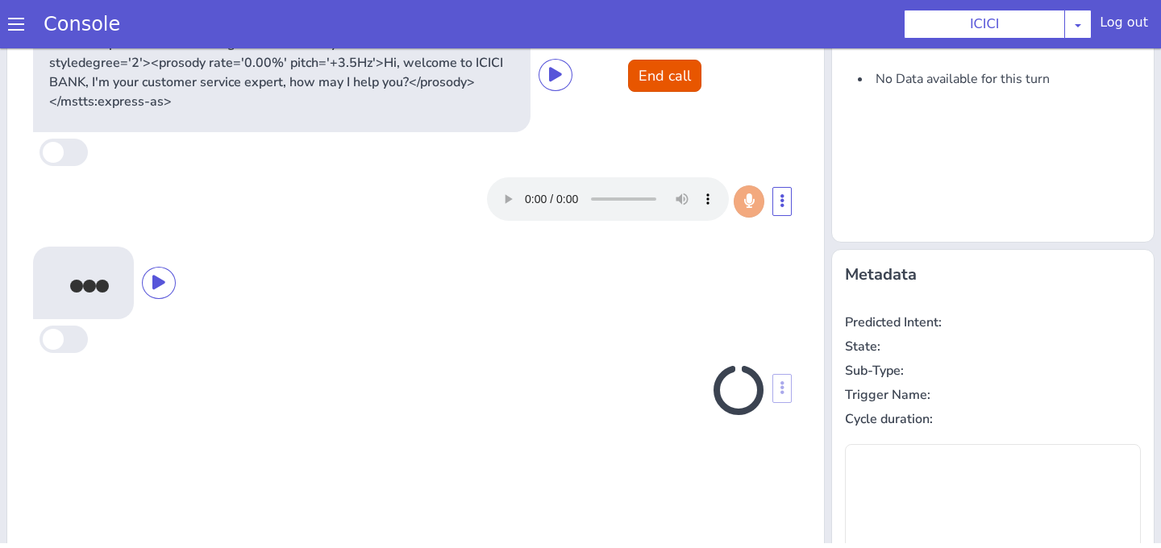
type input "null"
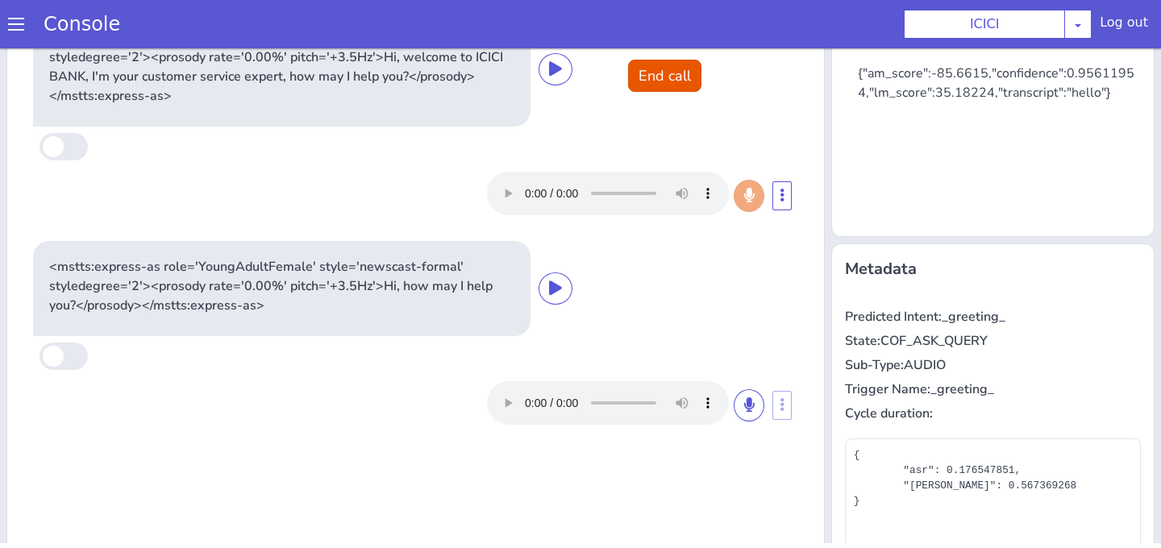
scroll to position [0, 0]
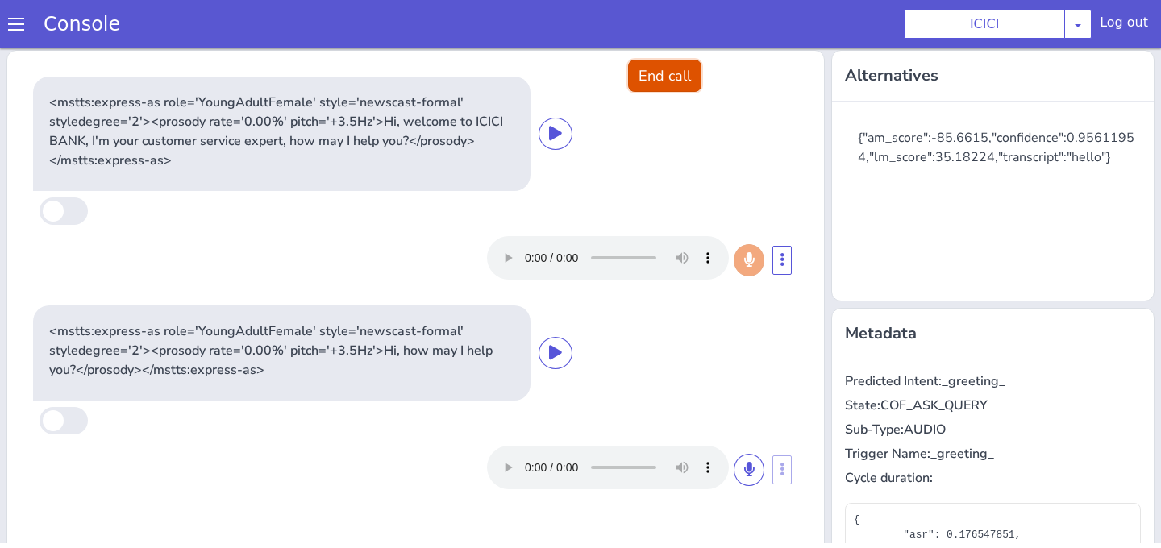
click at [678, 70] on button "End call" at bounding box center [664, 76] width 73 height 32
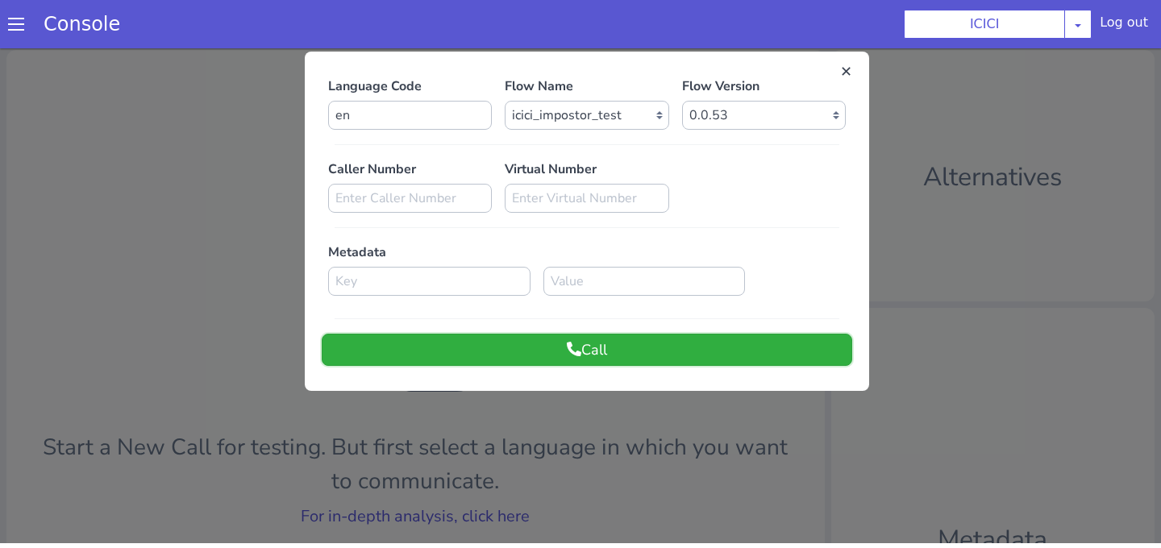
click at [545, 348] on button "Call" at bounding box center [587, 350] width 530 height 32
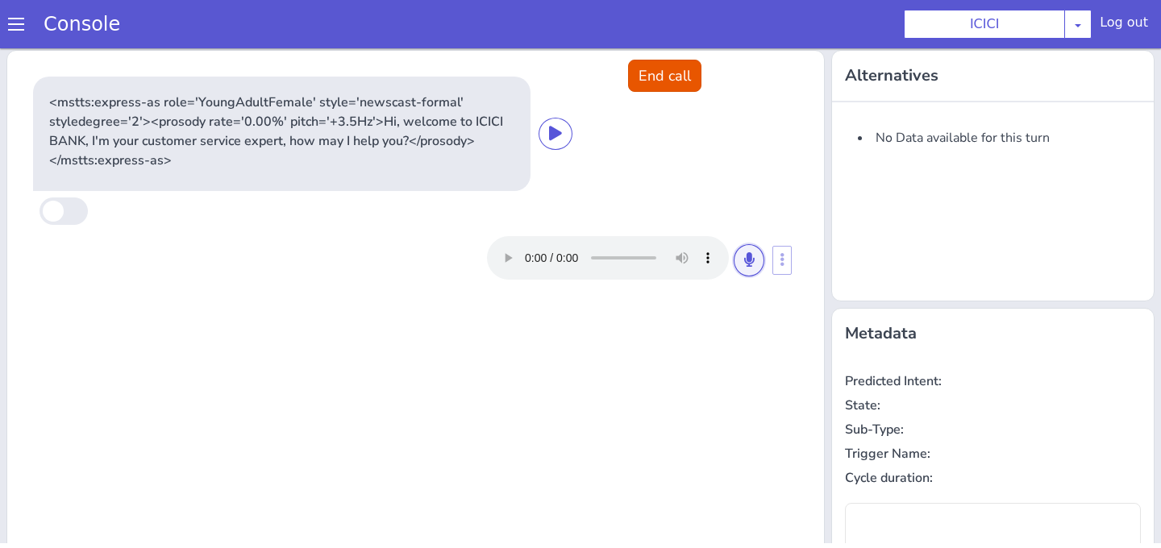
click at [758, 260] on button at bounding box center [749, 260] width 31 height 32
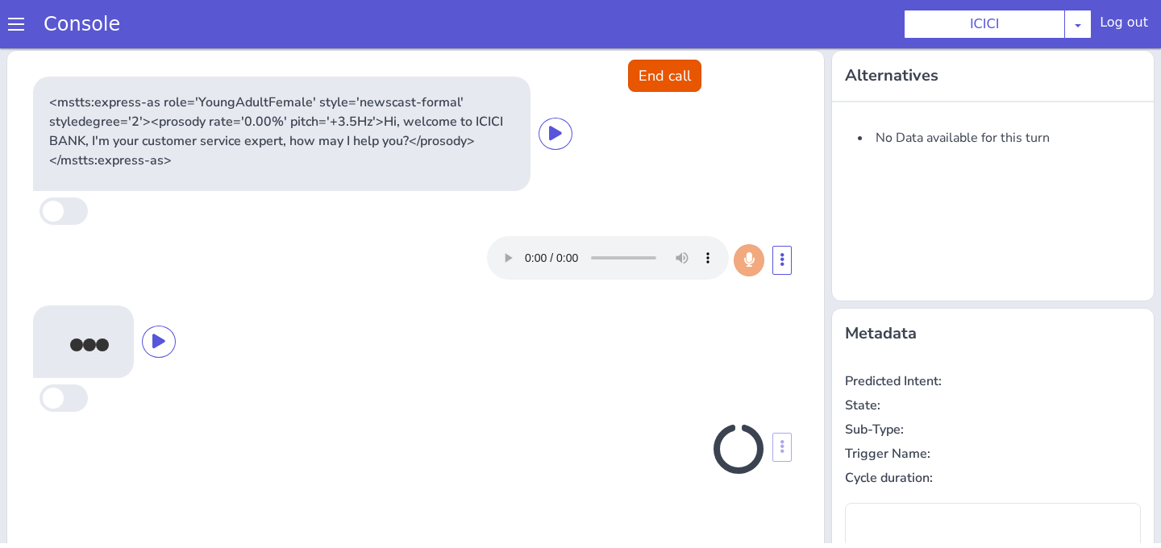
type input "null"
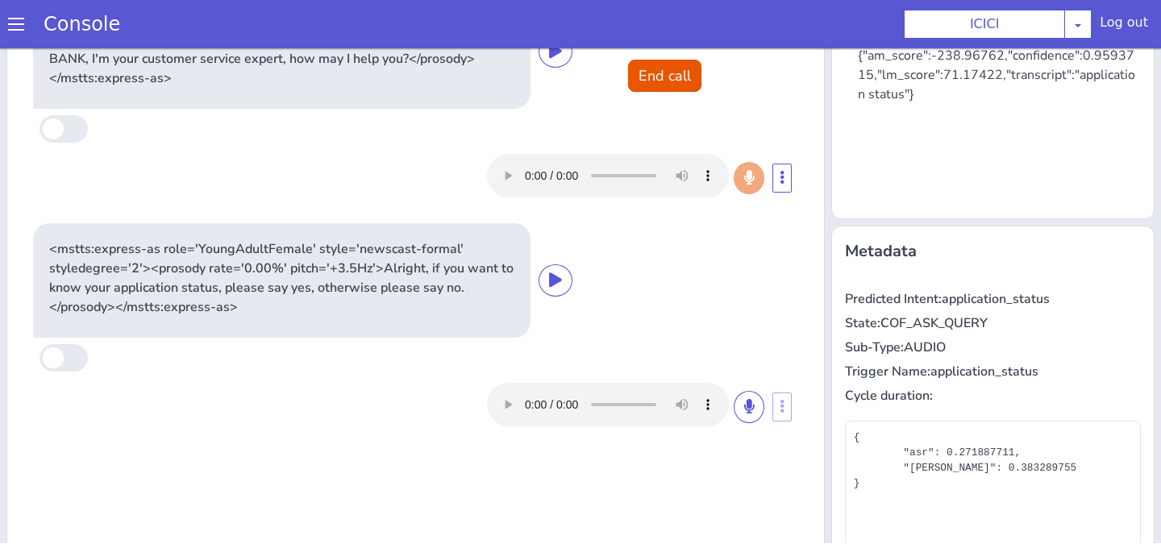
scroll to position [89, 0]
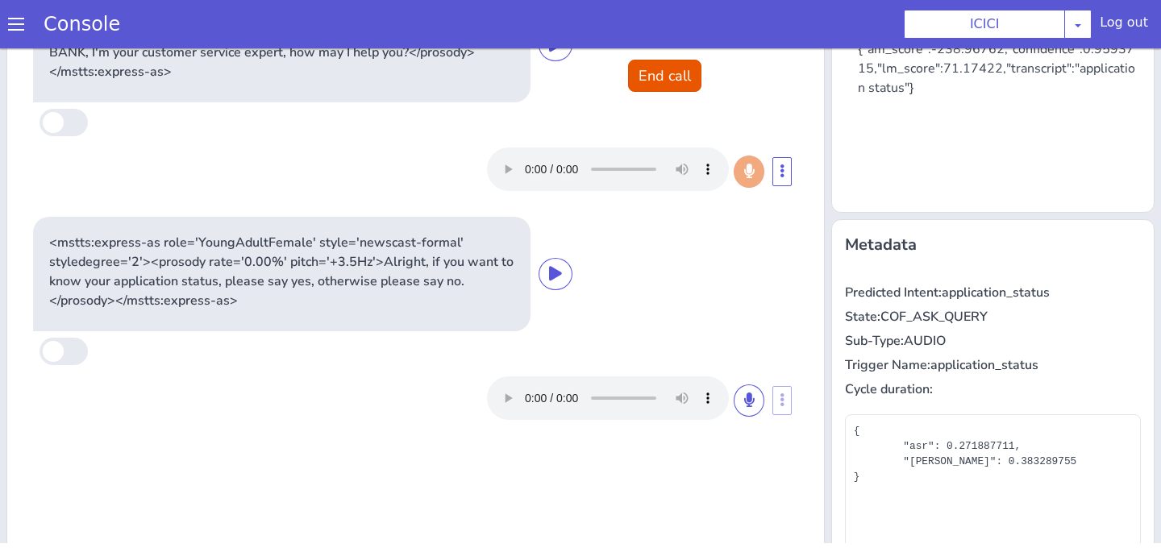
click at [731, 406] on div at bounding box center [625, 398] width 277 height 44
click at [742, 406] on button at bounding box center [749, 401] width 31 height 32
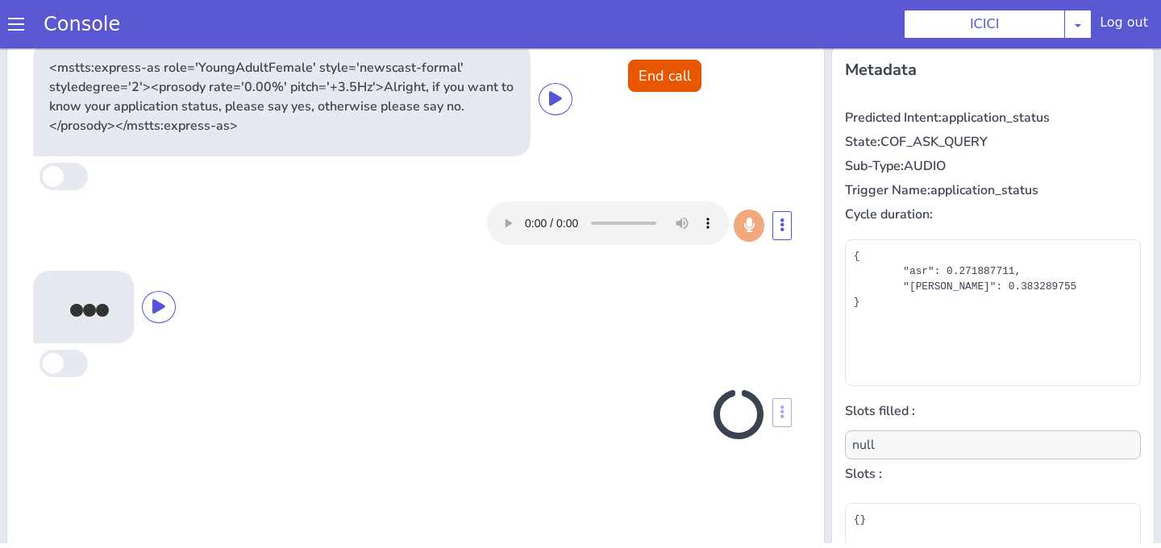
scroll to position [274, 0]
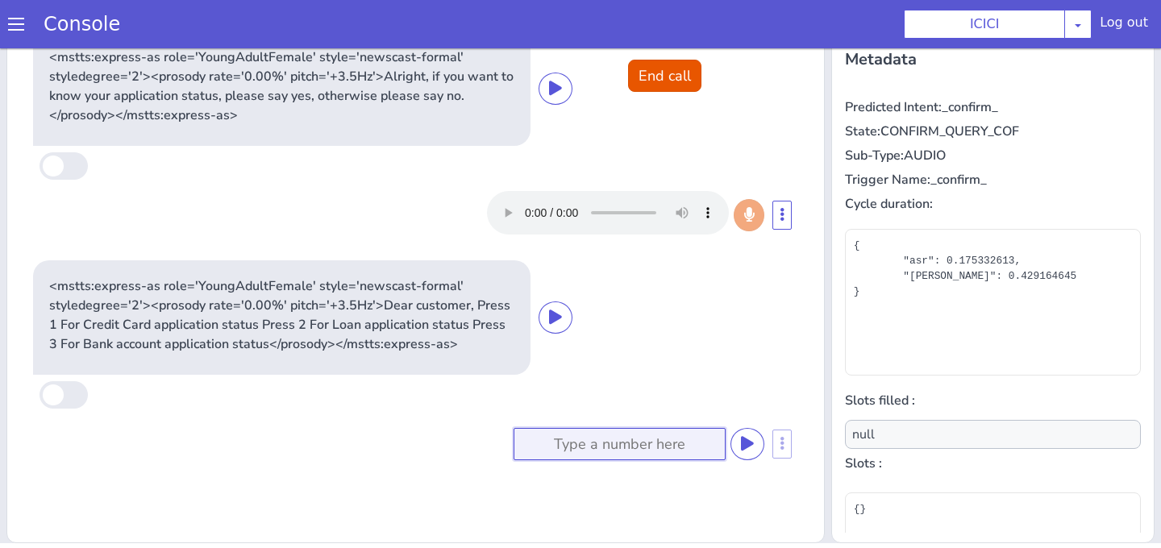
click at [632, 447] on input at bounding box center [620, 444] width 212 height 32
type input "2"
click at [741, 444] on icon at bounding box center [747, 443] width 13 height 15
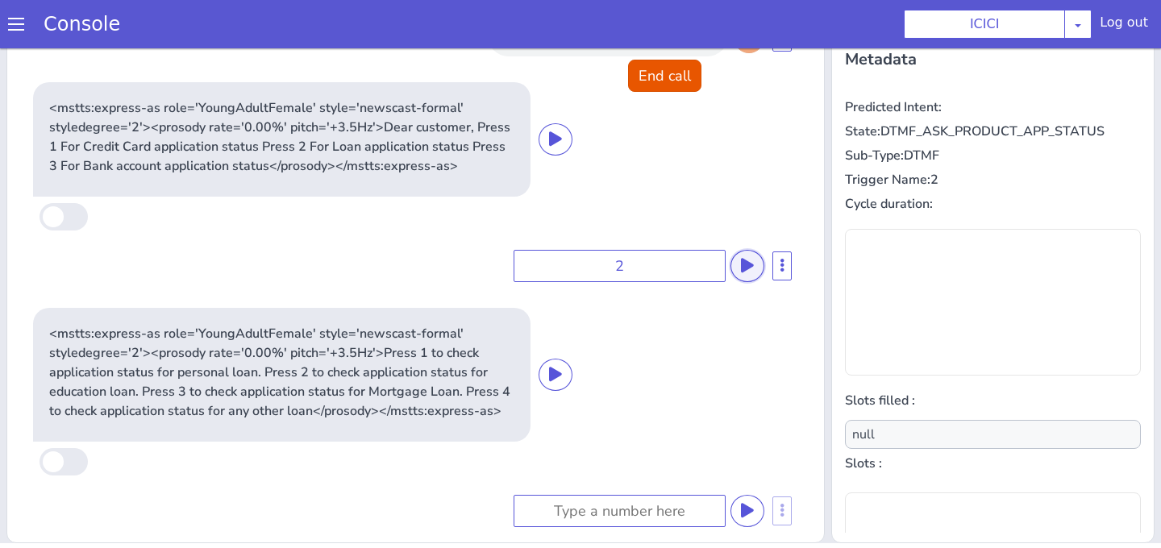
scroll to position [195, 0]
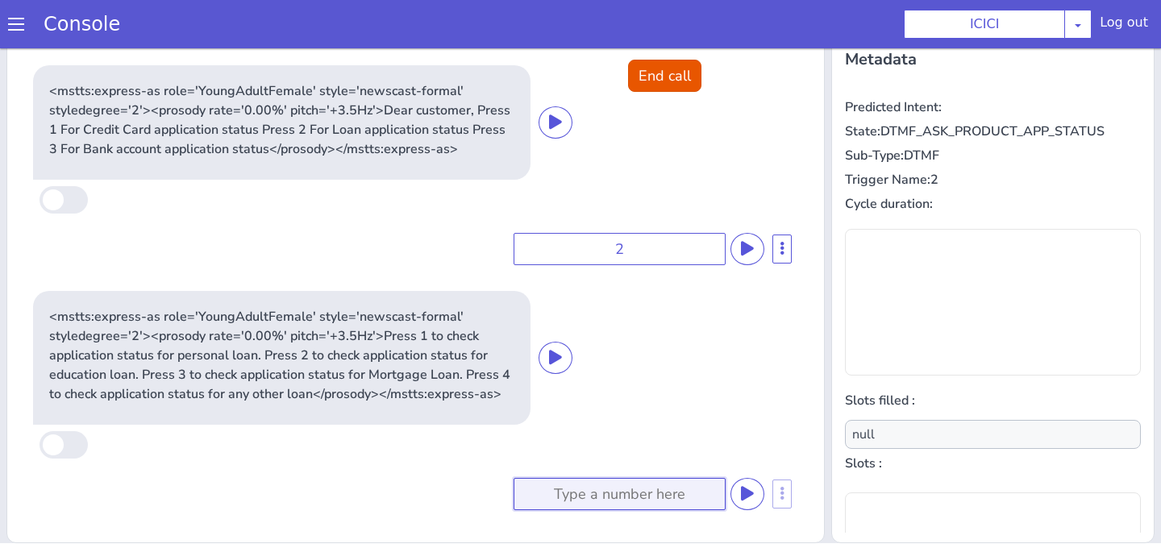
click at [672, 496] on input at bounding box center [620, 494] width 212 height 32
type input "1"
click at [747, 499] on icon at bounding box center [747, 493] width 13 height 15
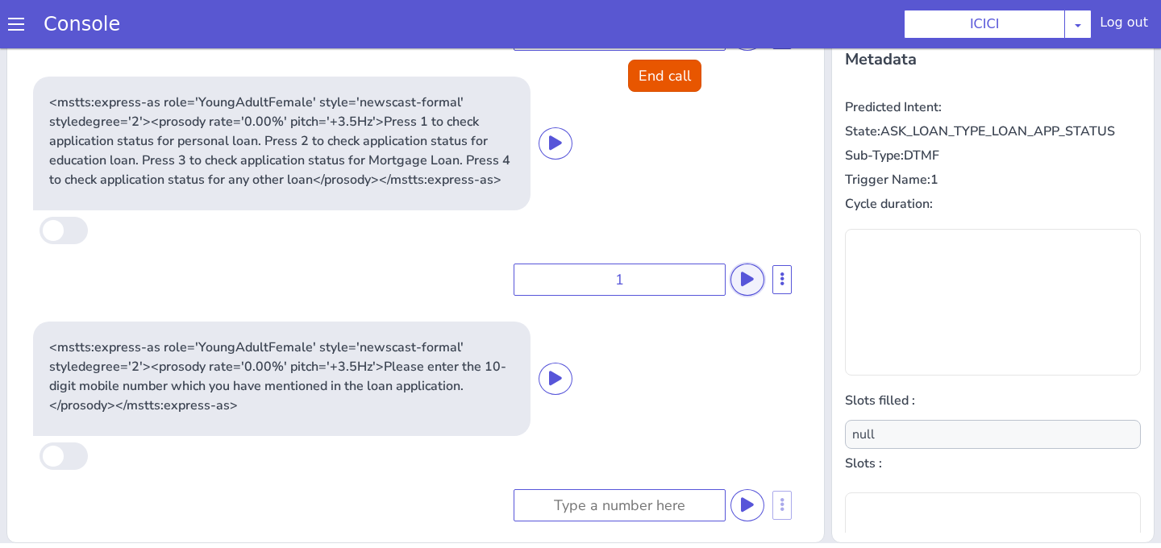
scroll to position [421, 0]
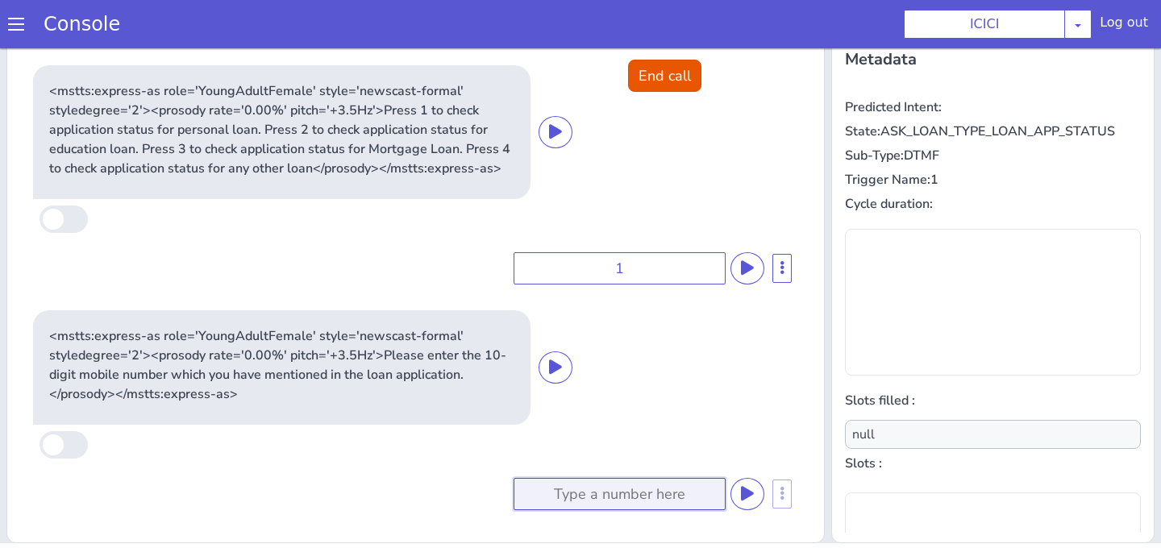
click at [672, 486] on input at bounding box center [620, 494] width 212 height 32
type input "1234567890"
click at [743, 495] on icon at bounding box center [747, 493] width 13 height 15
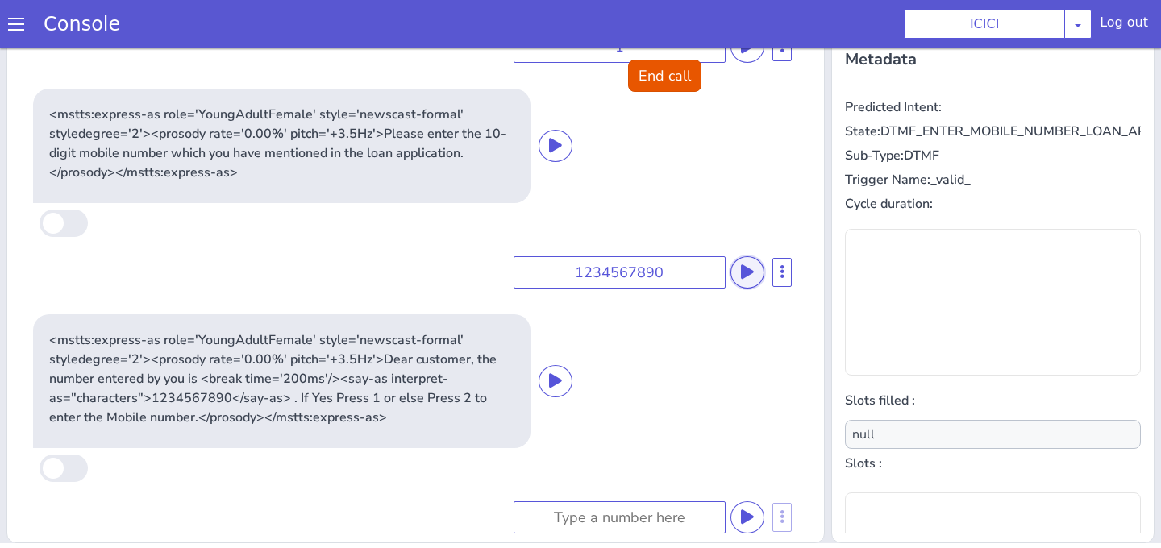
scroll to position [666, 0]
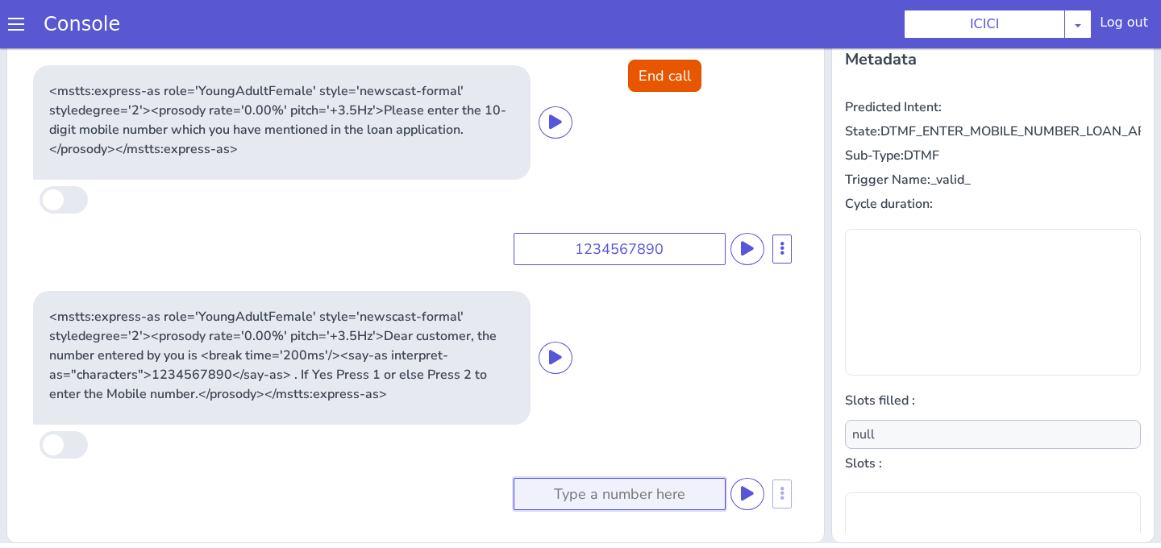
click at [651, 501] on input at bounding box center [620, 494] width 212 height 32
type input "1"
click at [757, 497] on button at bounding box center [747, 494] width 34 height 32
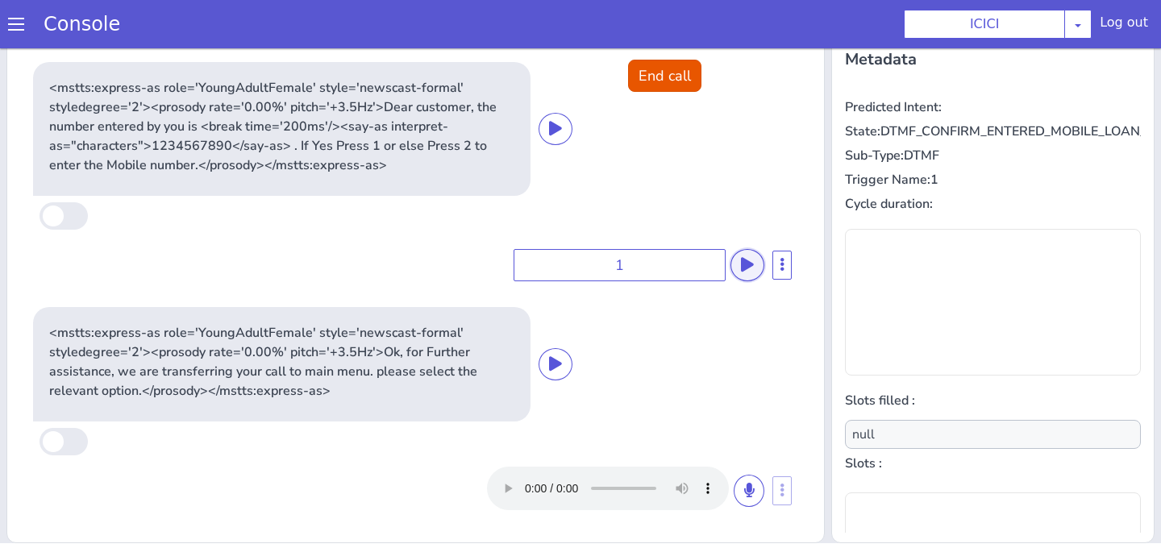
scroll to position [165, 0]
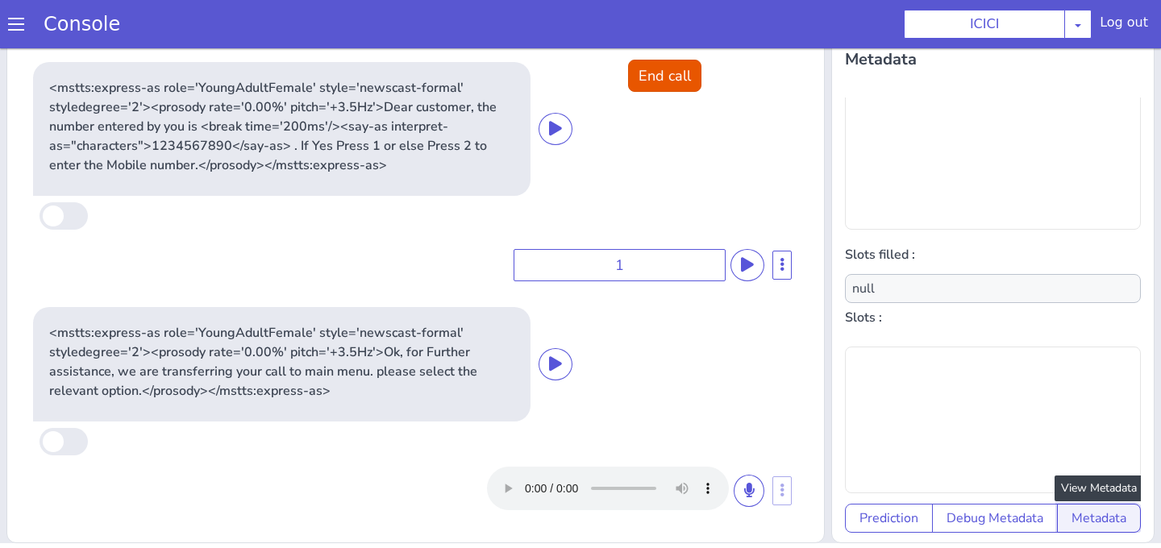
click at [1068, 518] on button "Metadata" at bounding box center [1099, 518] width 84 height 29
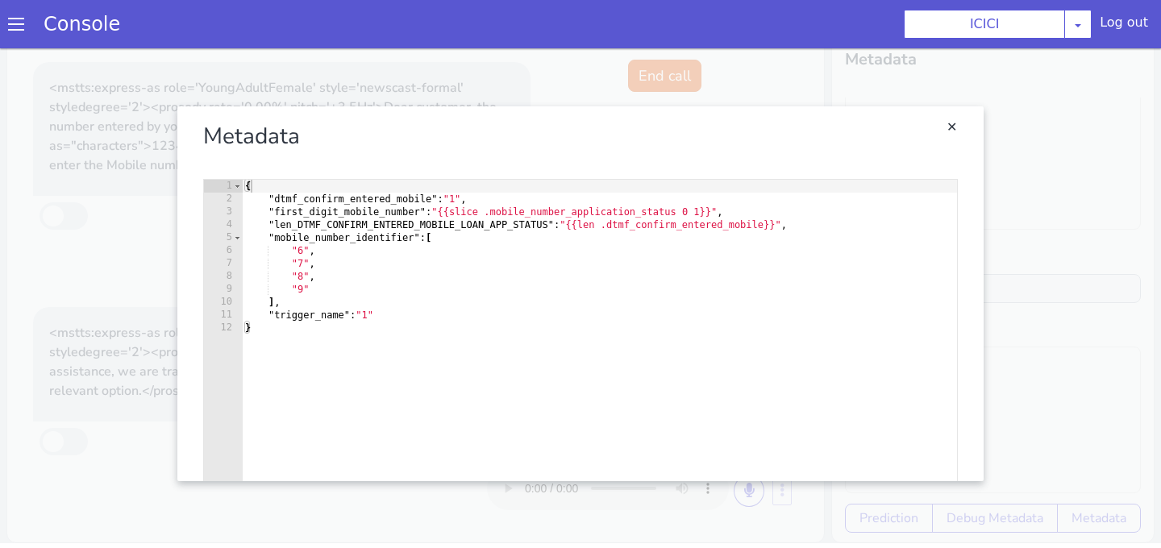
click at [627, 77] on link "Close" at bounding box center [580, 294] width 1161 height 500
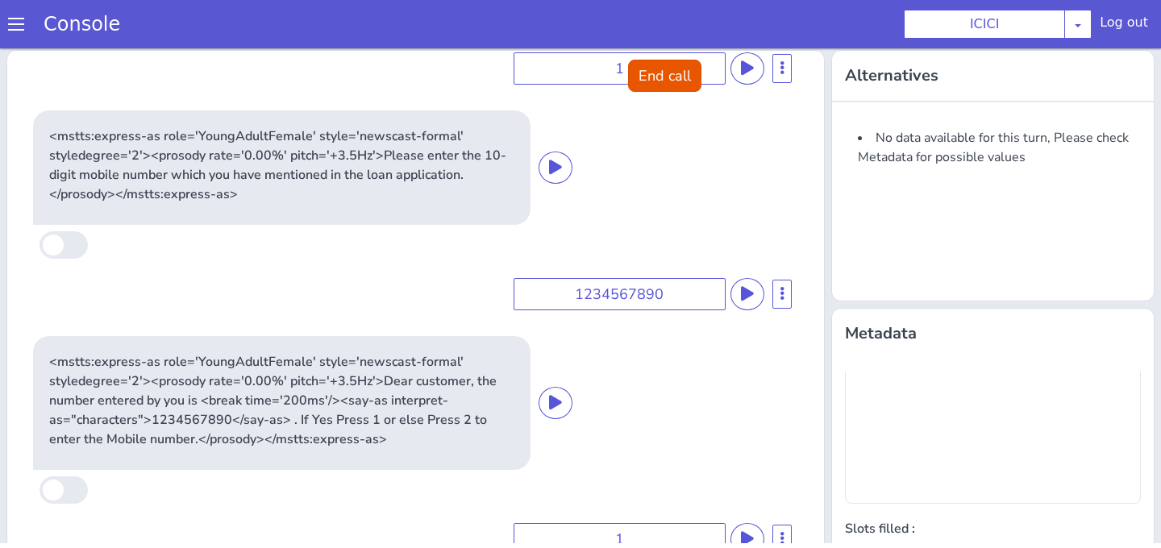
scroll to position [274, 0]
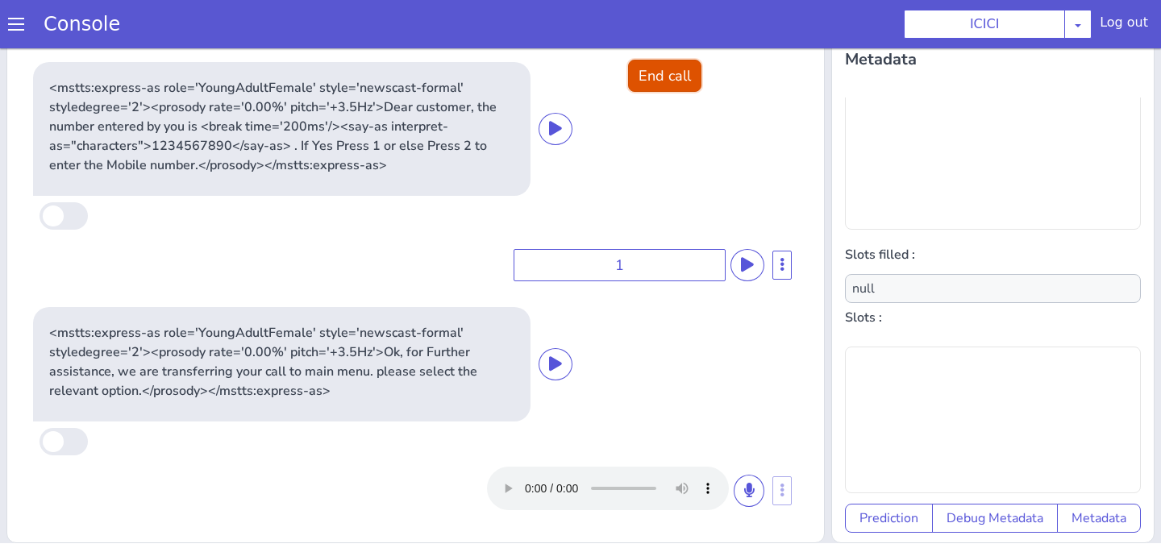
click at [668, 80] on button "End call" at bounding box center [664, 76] width 73 height 32
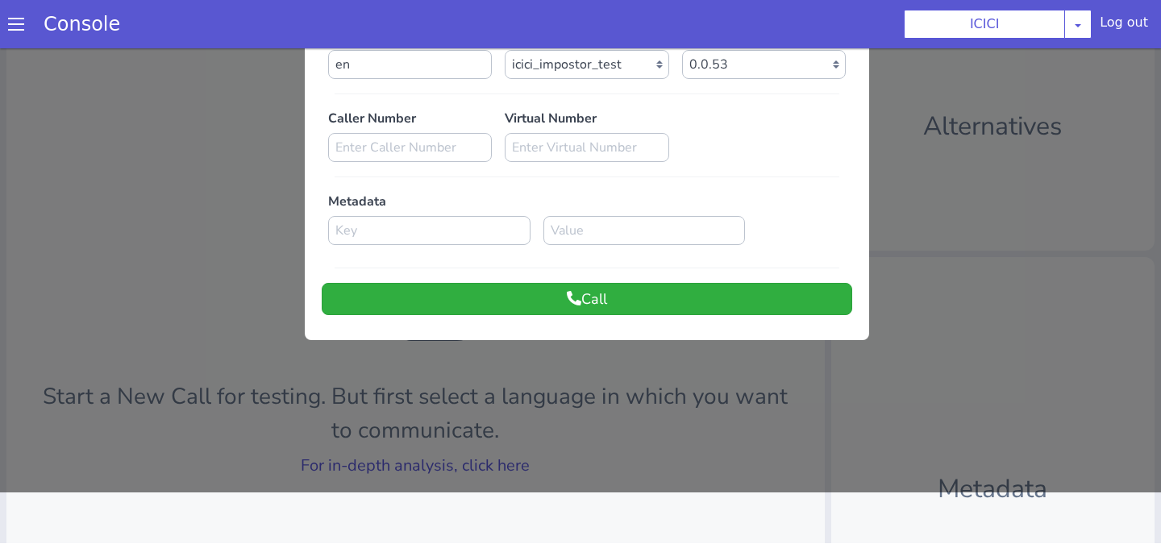
scroll to position [0, 0]
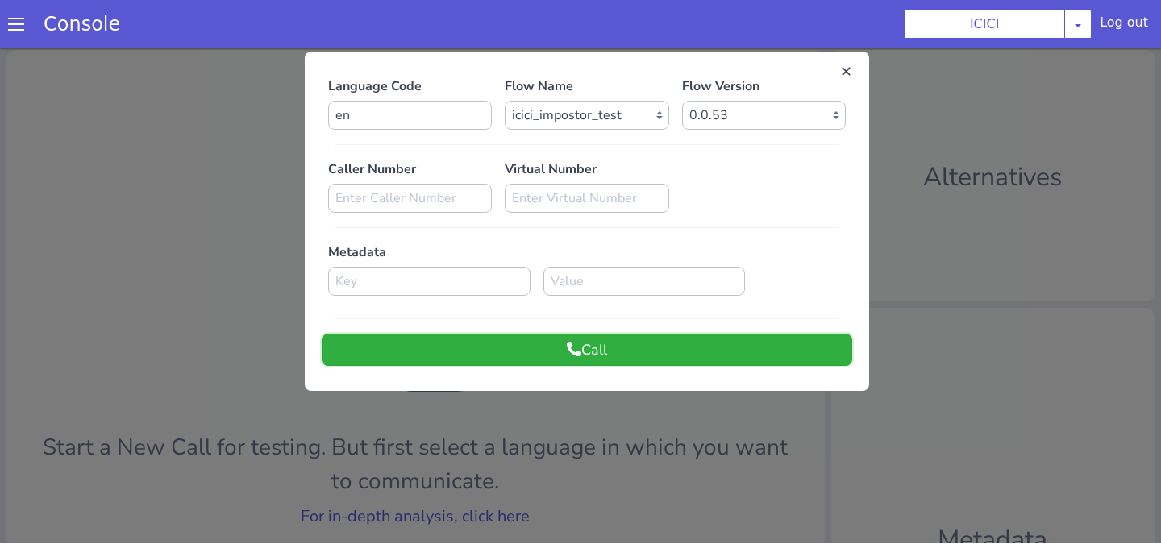
click at [706, 364] on button "Call" at bounding box center [587, 350] width 530 height 32
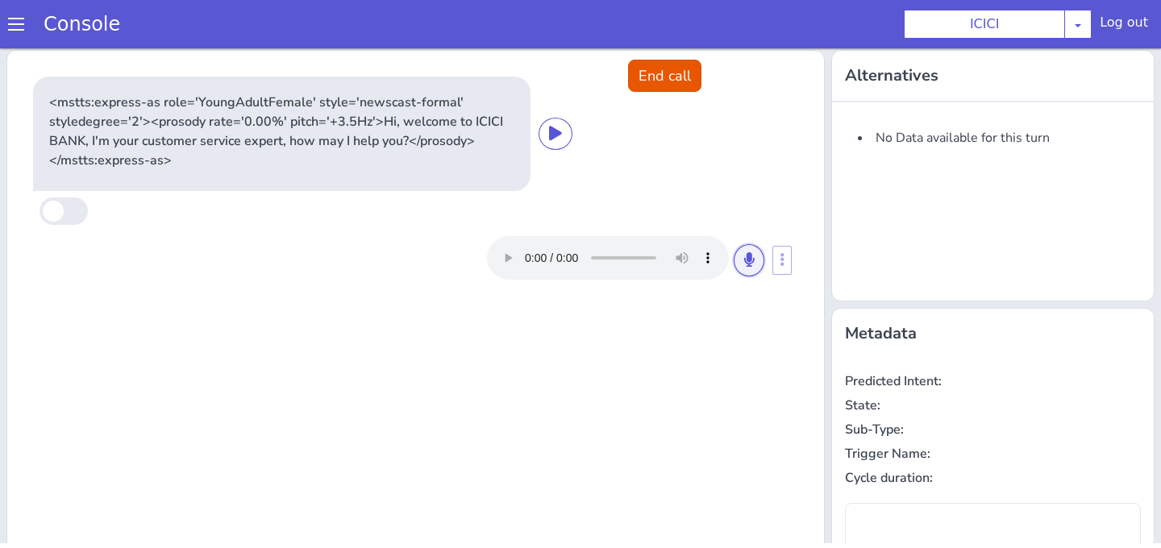
click at [750, 262] on icon at bounding box center [749, 259] width 10 height 15
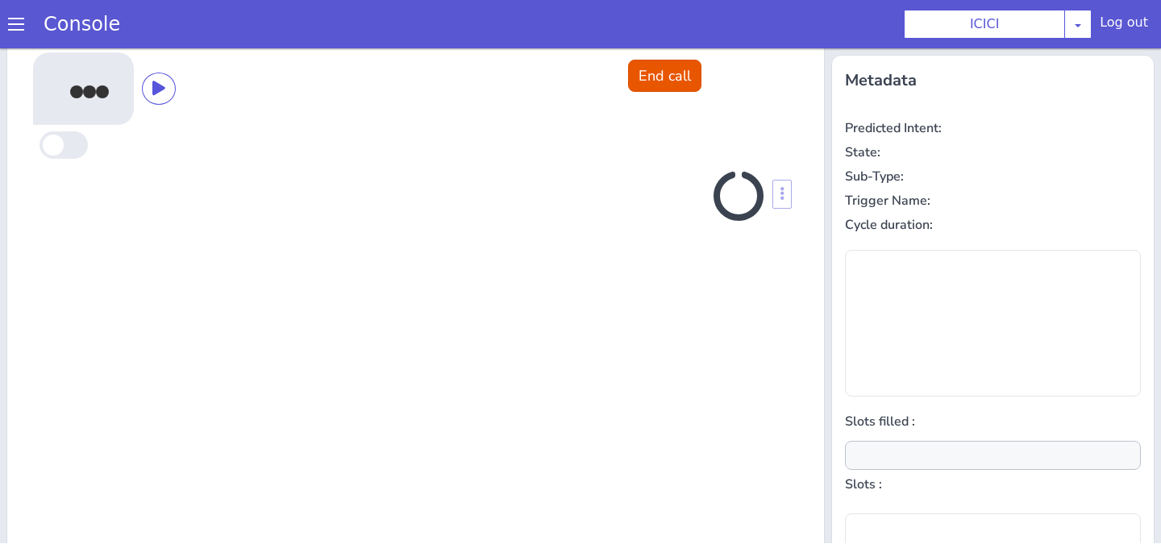
scroll to position [256, 0]
type input "null"
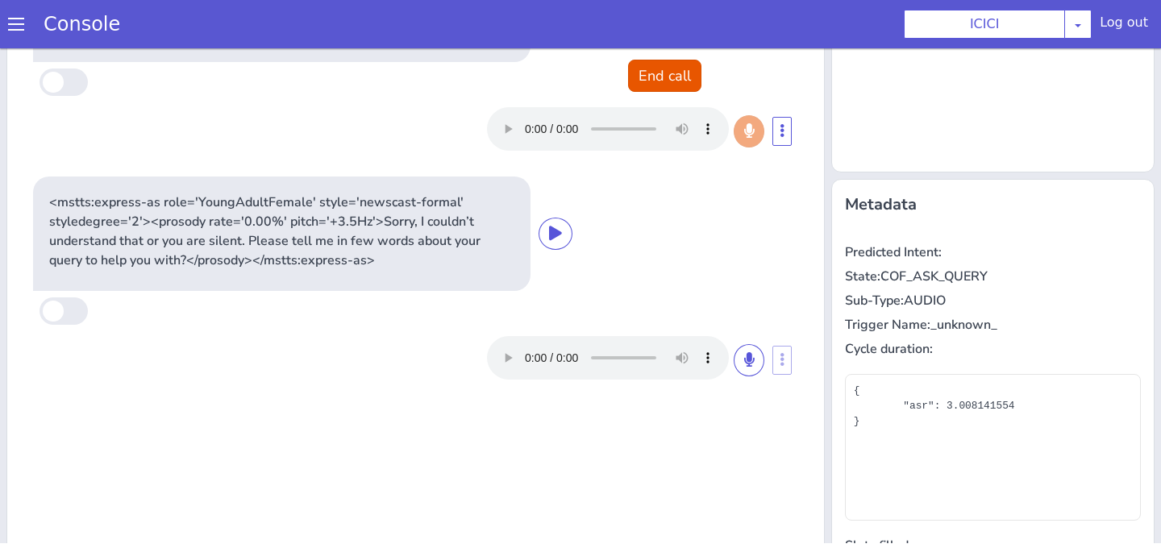
scroll to position [0, 0]
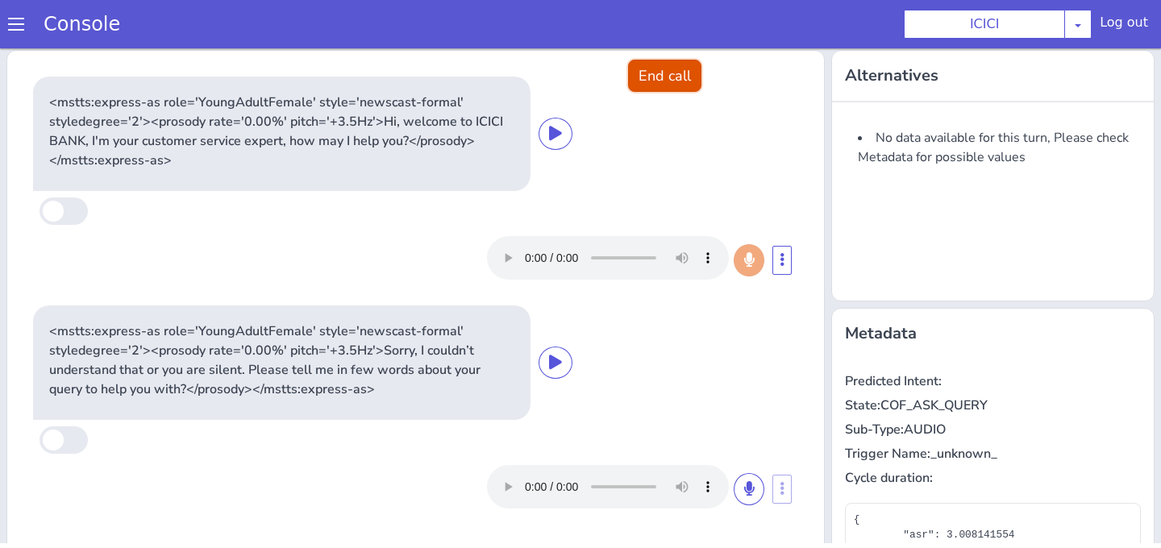
click at [645, 81] on button "End call" at bounding box center [664, 76] width 73 height 32
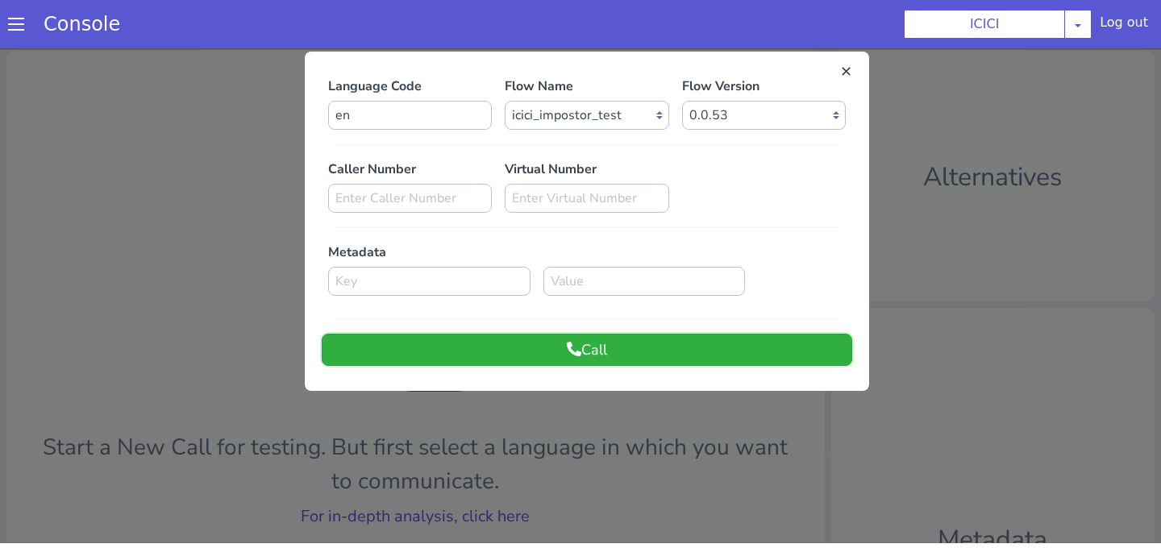
click at [530, 359] on button "Call" at bounding box center [587, 350] width 530 height 32
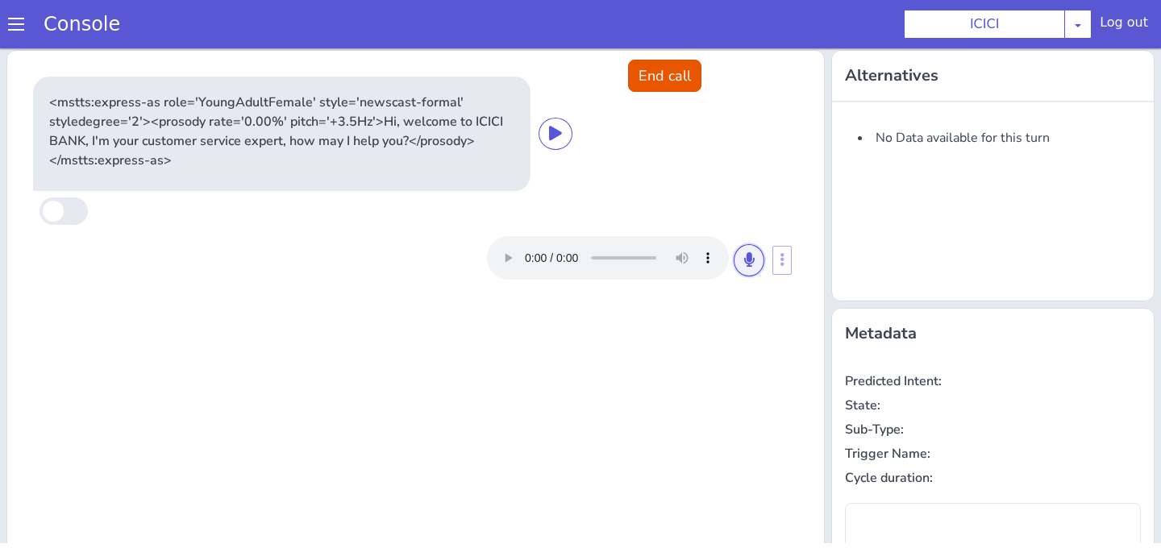
click at [751, 262] on icon at bounding box center [749, 259] width 10 height 15
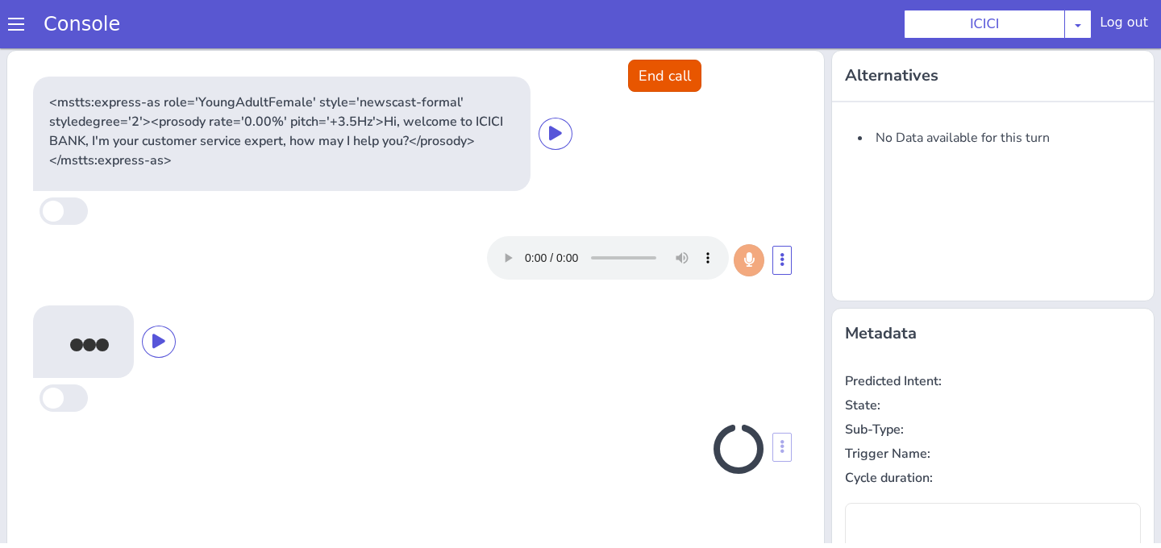
type input "null"
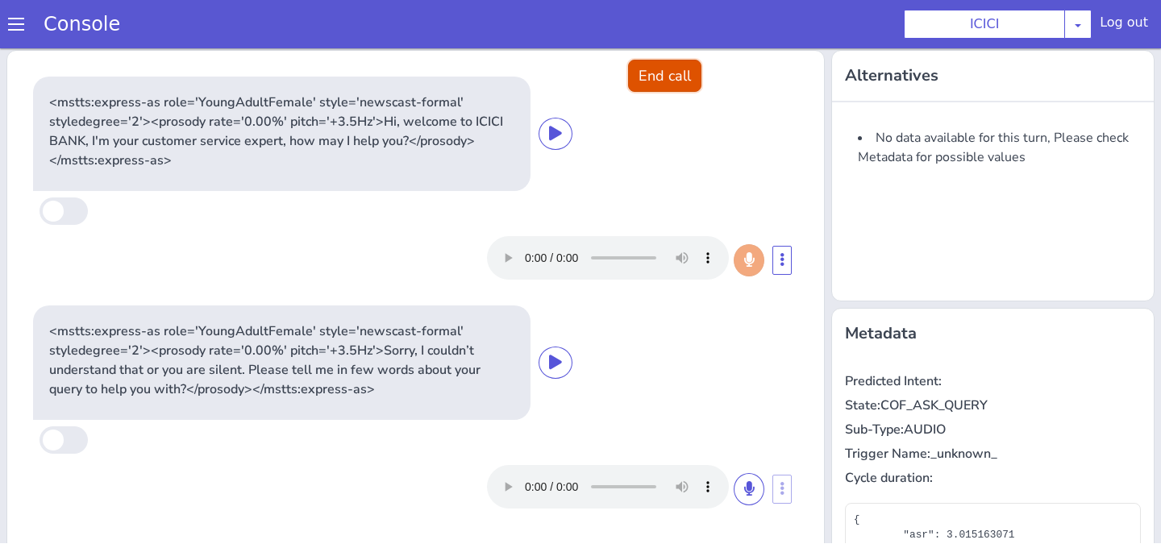
click at [694, 83] on button "End call" at bounding box center [664, 76] width 73 height 32
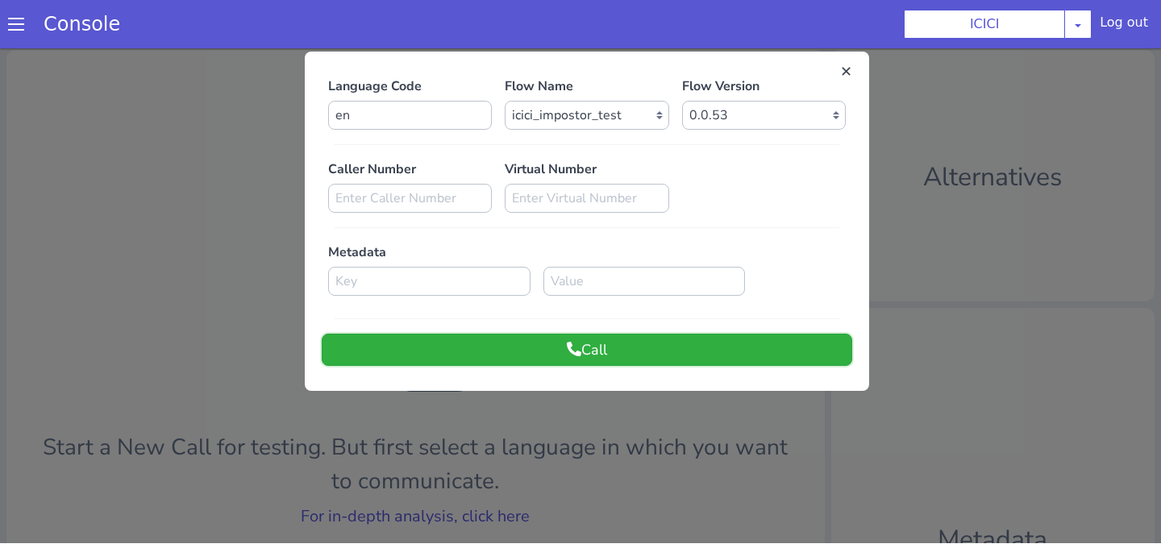
click at [605, 346] on button "Call" at bounding box center [587, 350] width 530 height 32
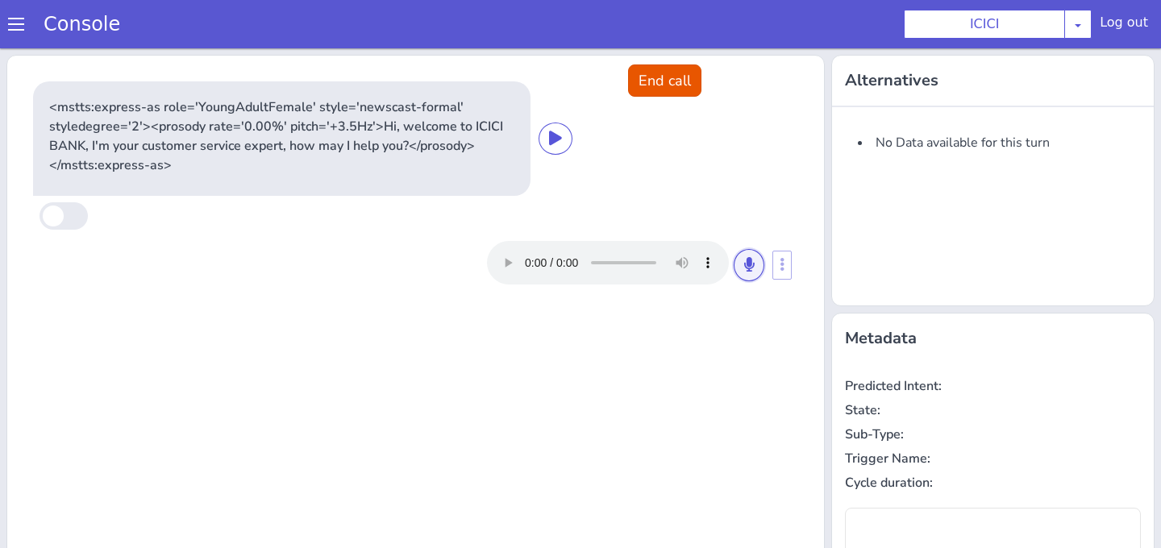
click at [755, 279] on button at bounding box center [749, 265] width 31 height 32
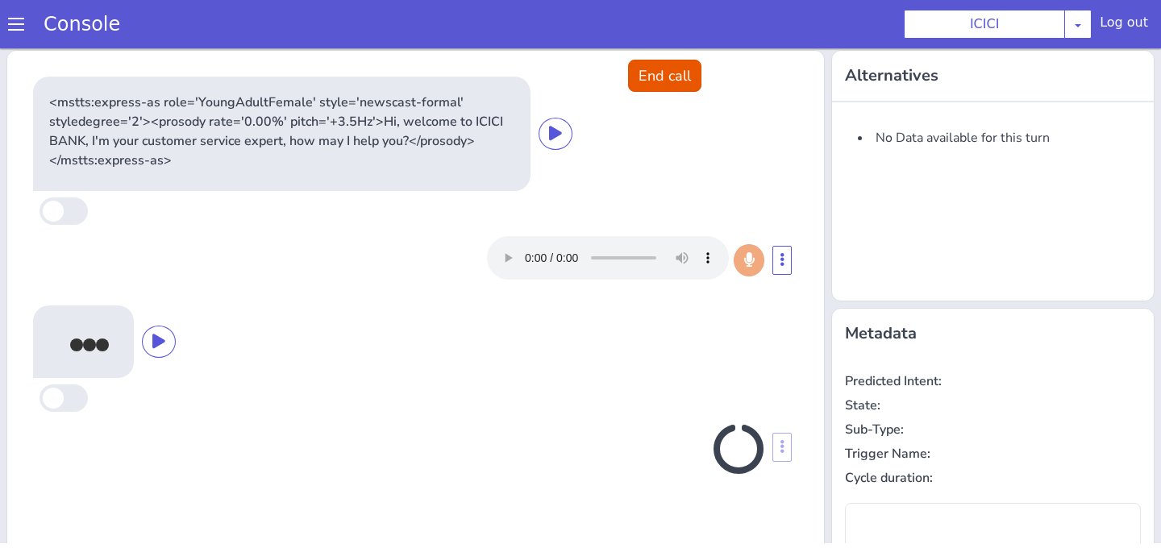
type input "null"
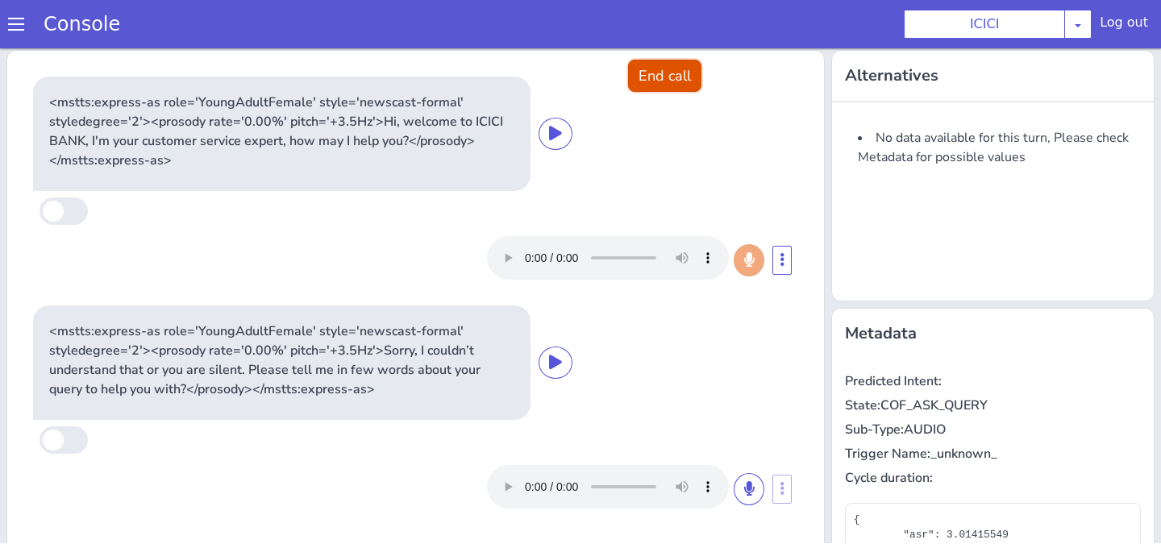
click at [679, 69] on button "End call" at bounding box center [664, 76] width 73 height 32
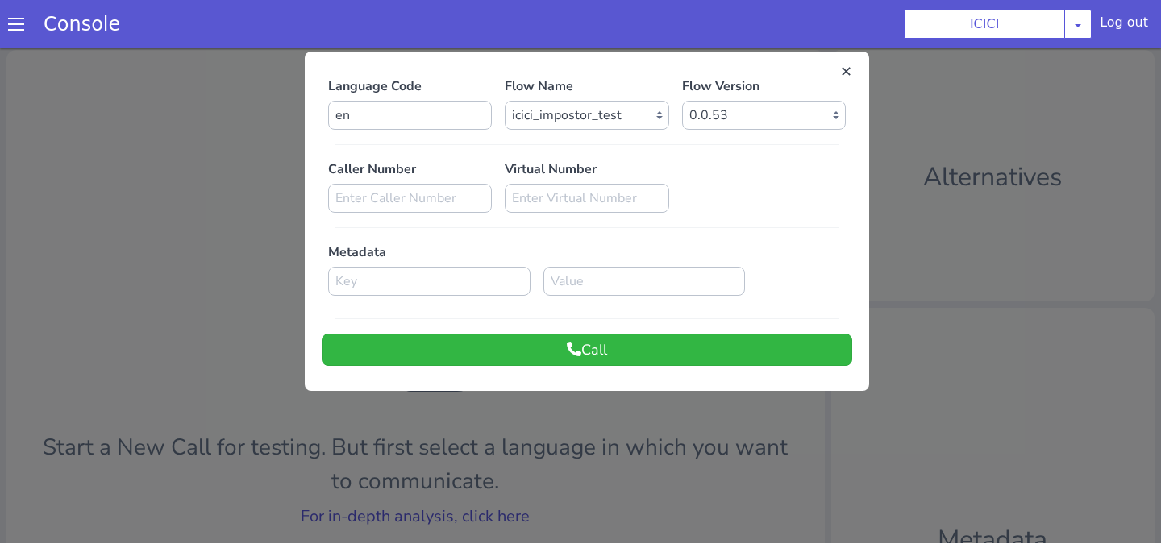
click at [289, 199] on div at bounding box center [580, 294] width 1161 height 500
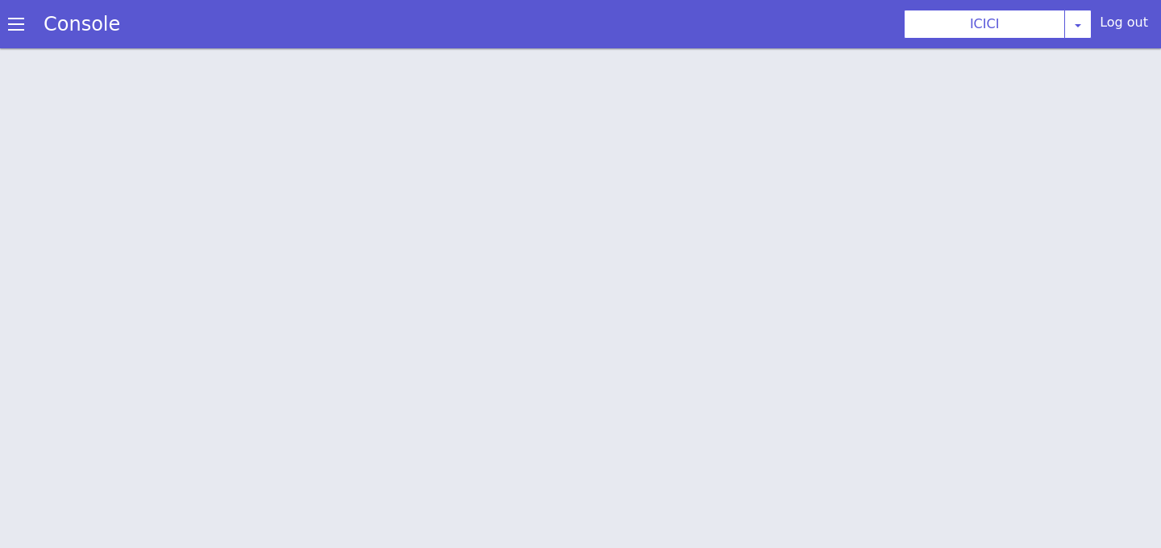
scroll to position [5, 0]
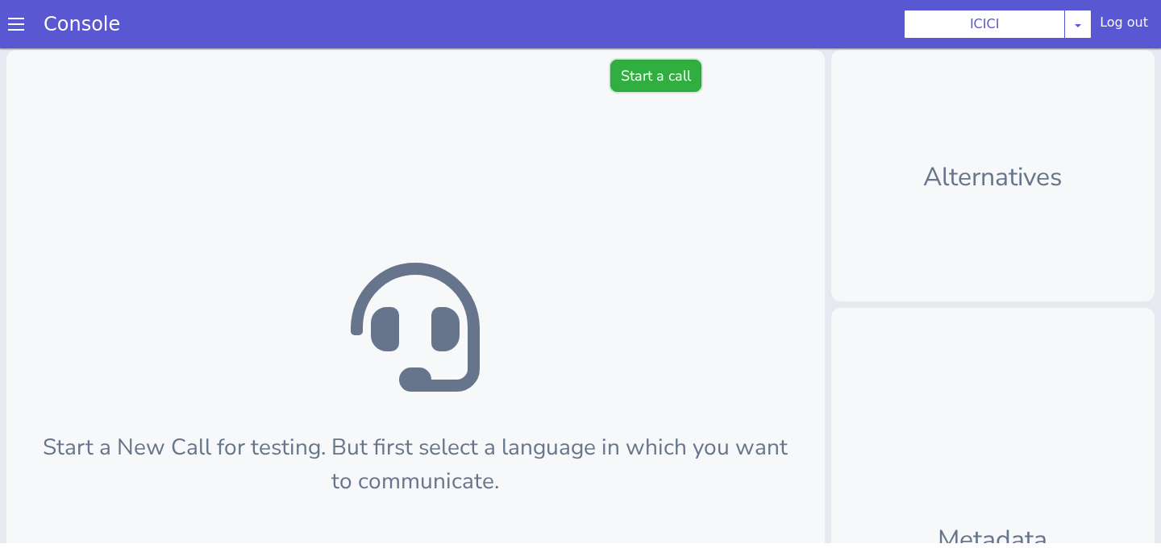
click at [672, 88] on button "Start a call" at bounding box center [655, 76] width 91 height 32
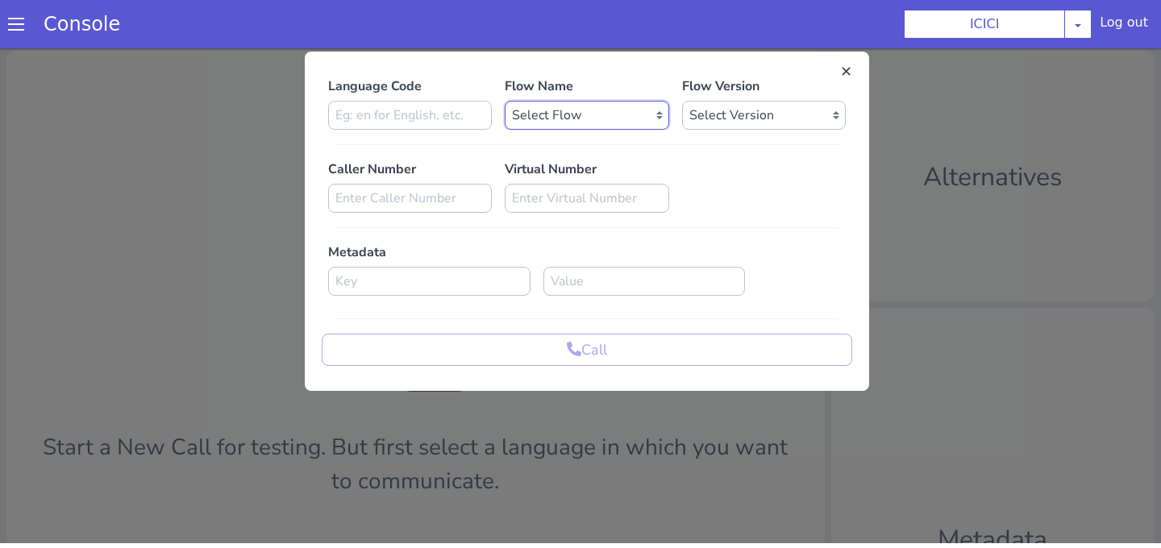
click at [580, 124] on select "Select Flow sachin_testing icici_test_import_1 icici_test icici_dummy infra_tes…" at bounding box center [587, 115] width 164 height 29
click at [607, 0] on html "Console ICICI [PERSON_NAME] Airtel DTH Pilot Airtel POC [PERSON_NAME] Blue NT A…" at bounding box center [580, 269] width 1161 height 548
click at [72, 213] on div at bounding box center [580, 294] width 1161 height 500
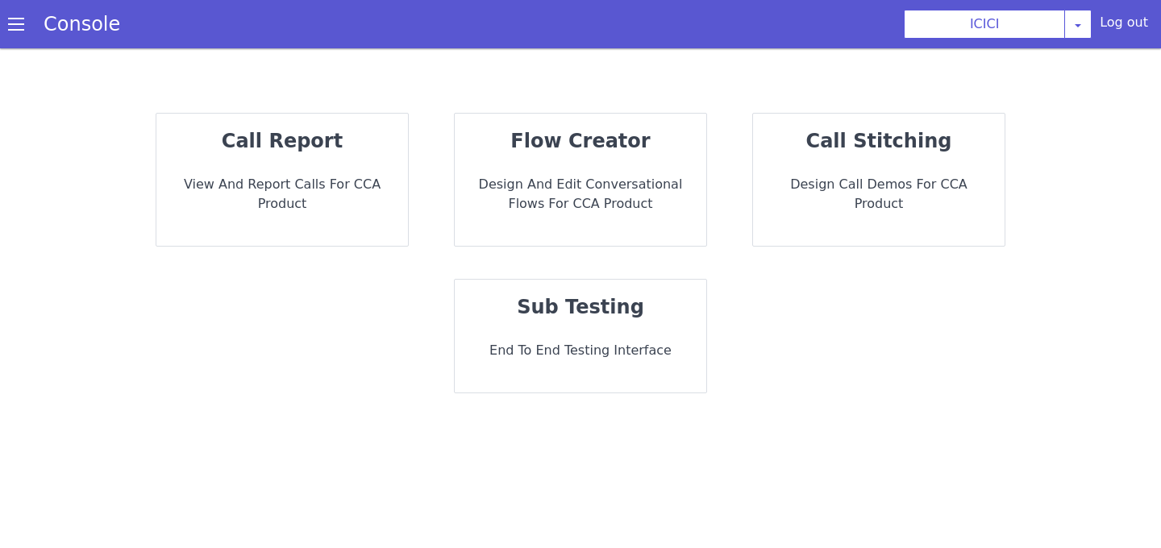
click at [675, 156] on div "flow creator Design and Edit Conversational flows for CCA Product" at bounding box center [581, 180] width 252 height 132
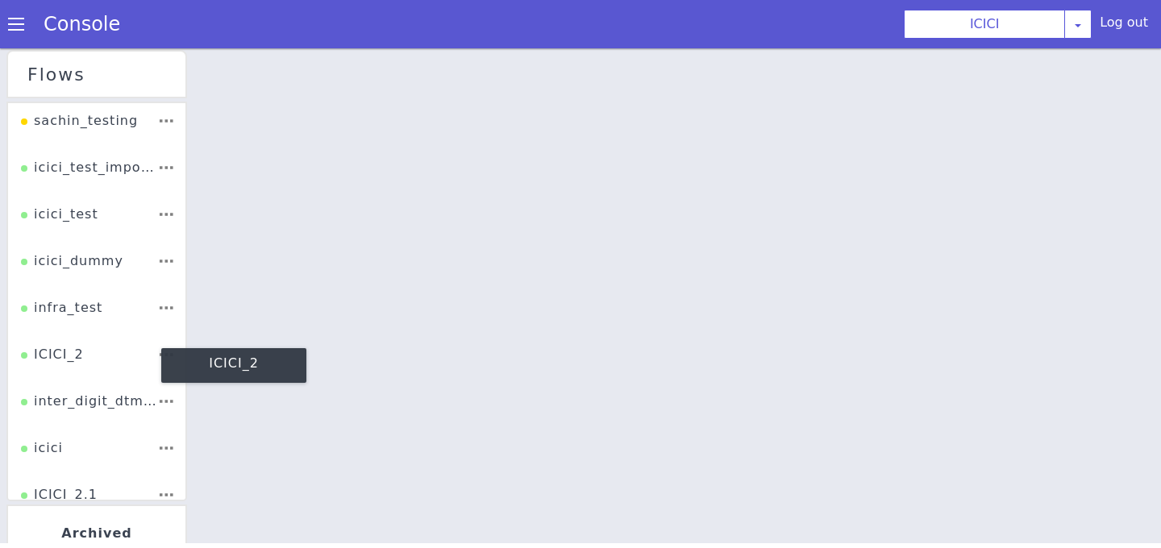
click at [69, 347] on div "ICICI_2" at bounding box center [52, 360] width 63 height 31
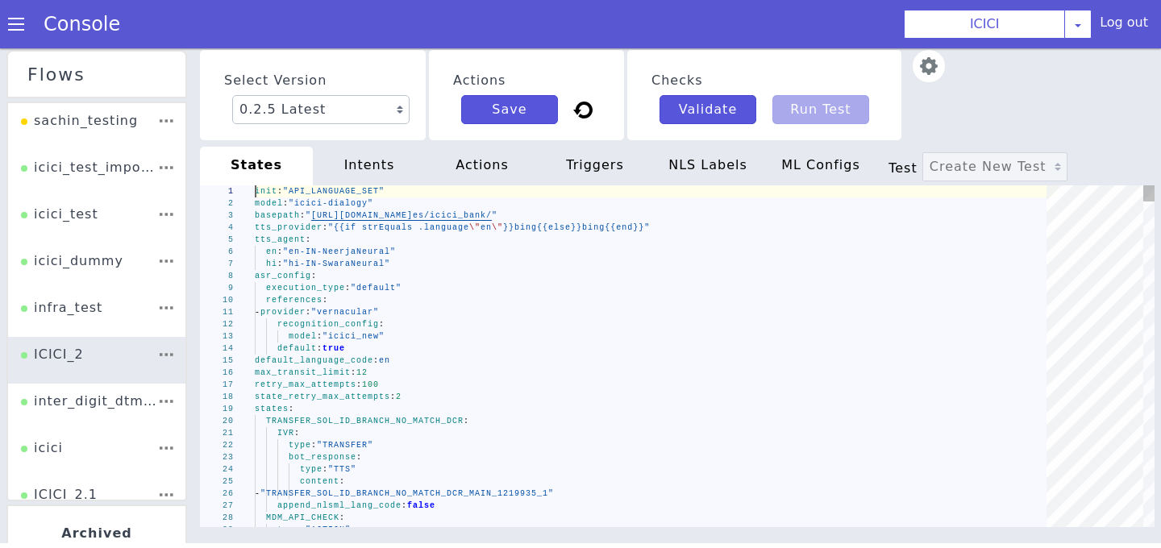
type textarea "init: "API_LANGUAGE_SET" model: "icici-dialogy" basepath: "https://s3.ap-south-…"
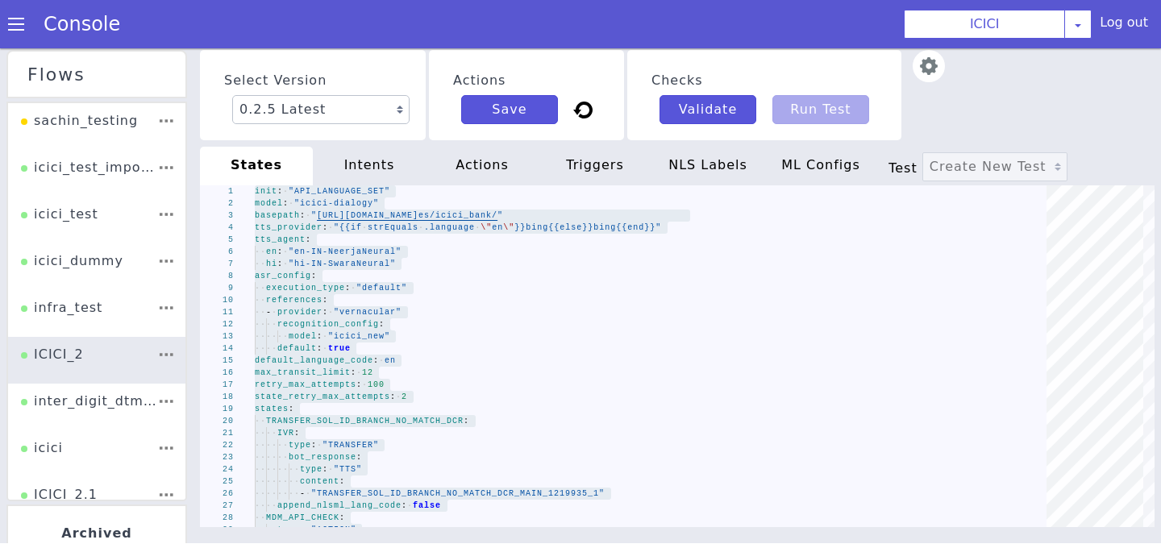
click at [397, 176] on div "intents" at bounding box center [369, 166] width 113 height 39
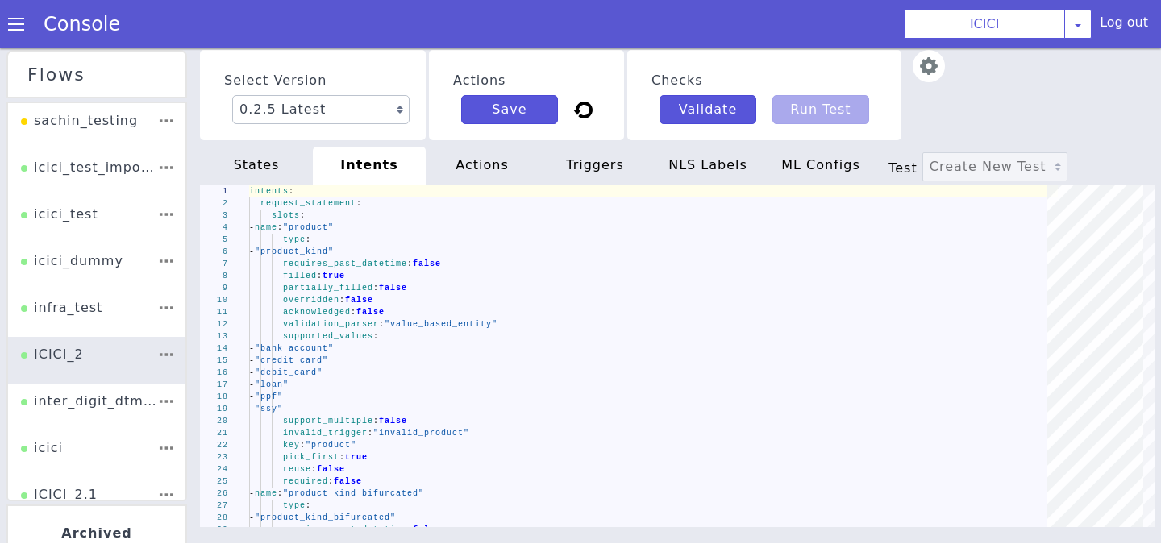
type textarea "intents: request_statement: slots: - name: "product" type: - "product_kind" req…"
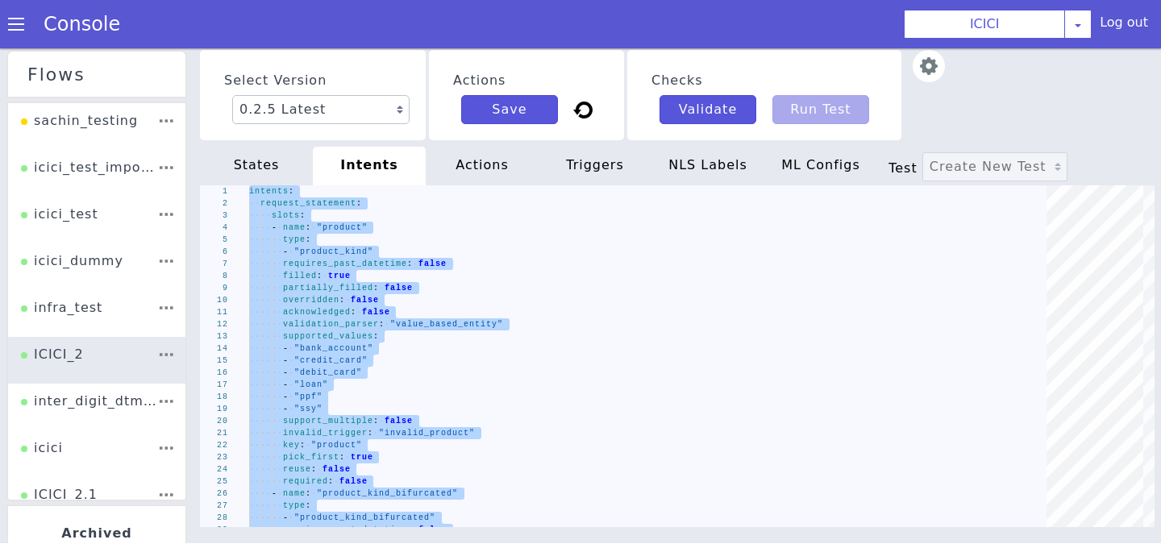
click at [460, 157] on div "actions" at bounding box center [482, 166] width 113 height 39
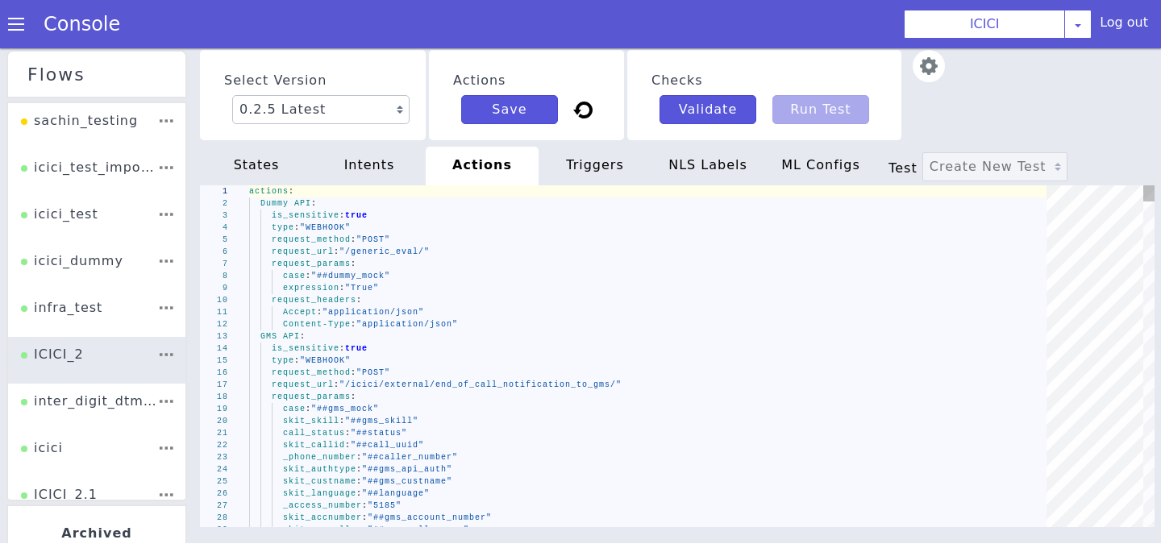
type textarea "actions: Dummy API: is_sensitive: true type: "WEBHOOK" request_method: "POST" r…"
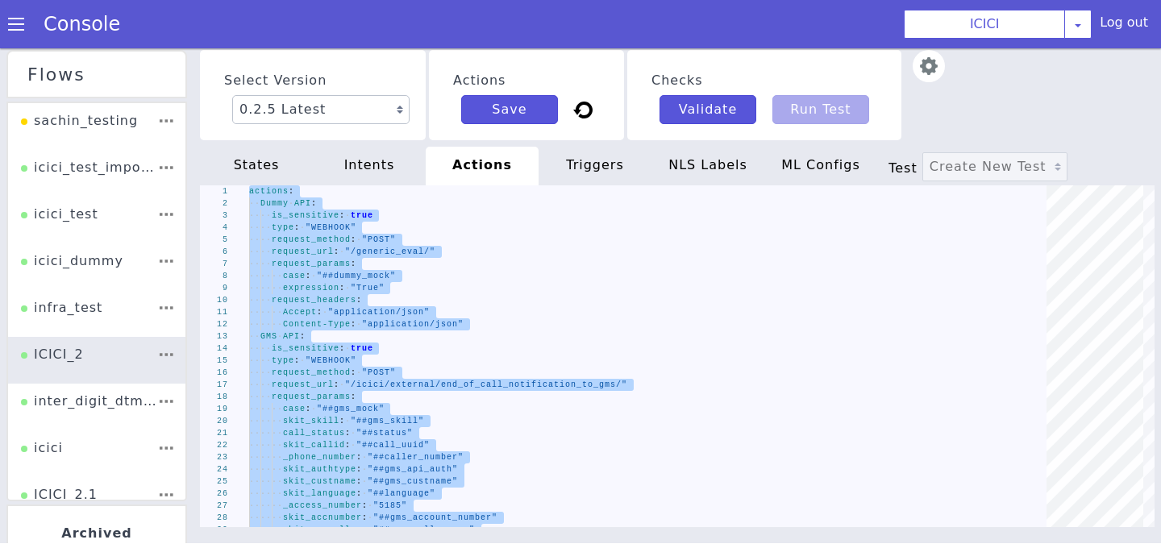
click at [588, 164] on div "triggers" at bounding box center [595, 166] width 113 height 39
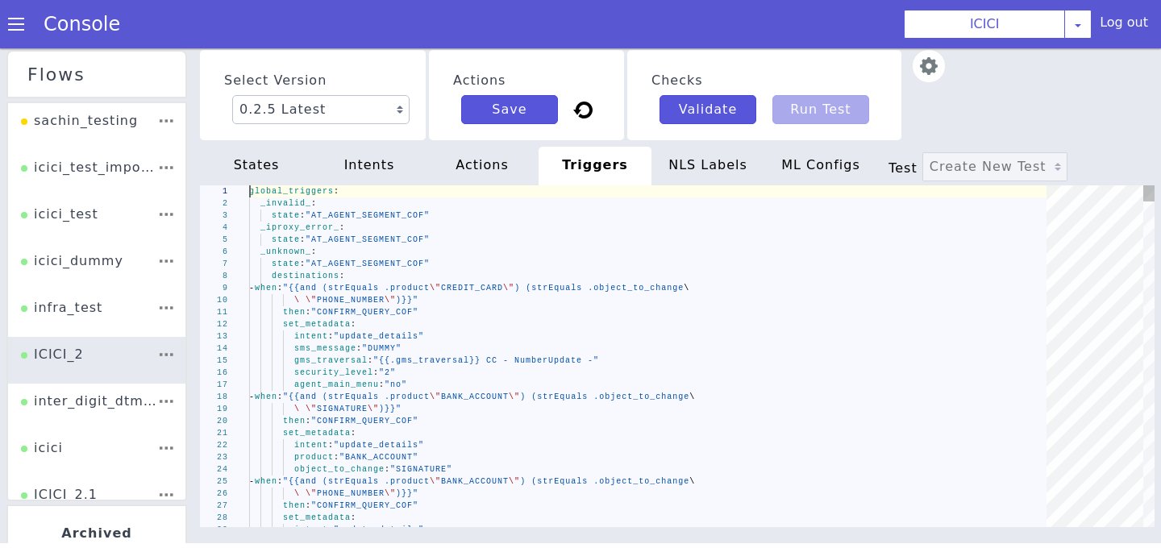
type textarea "global_triggers: _invalid_: state: "AT_AGENT_SEGMENT_COF" _iproxy_error_: state…"
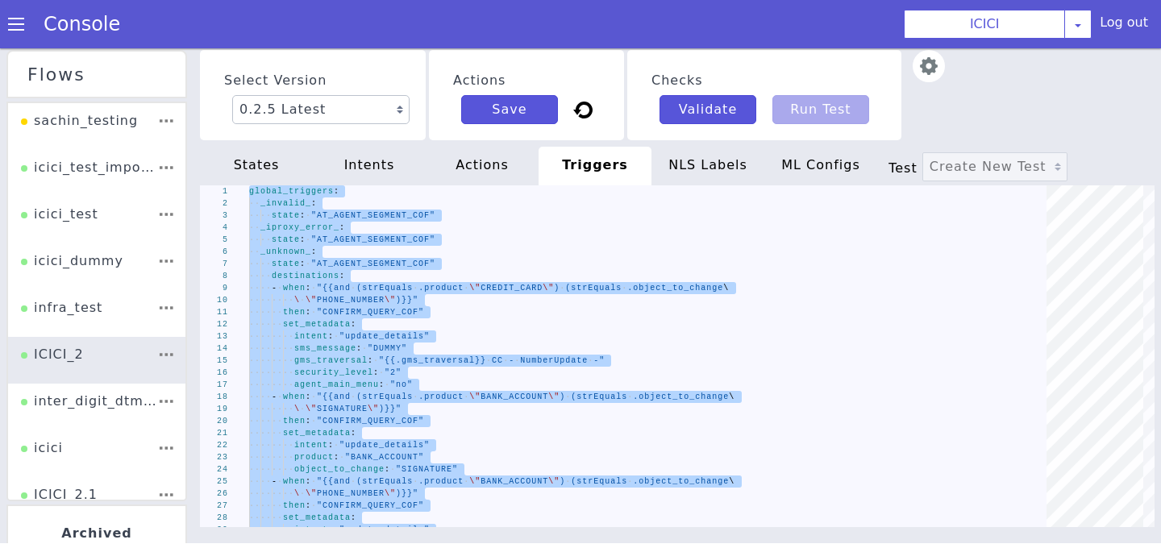
click at [699, 161] on div "NLS Labels" at bounding box center [707, 166] width 113 height 39
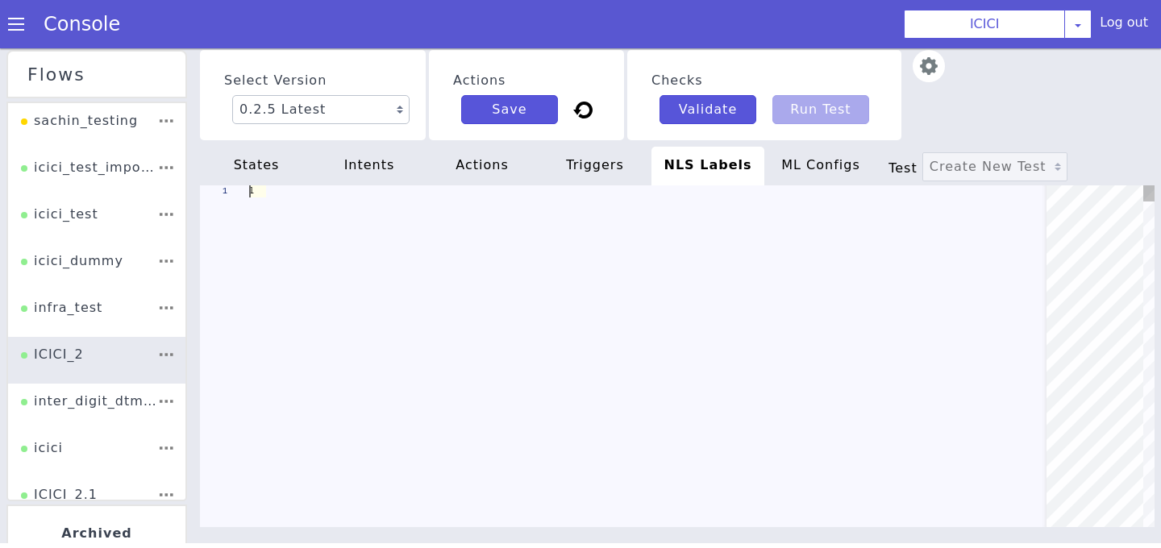
scroll to position [0, 129]
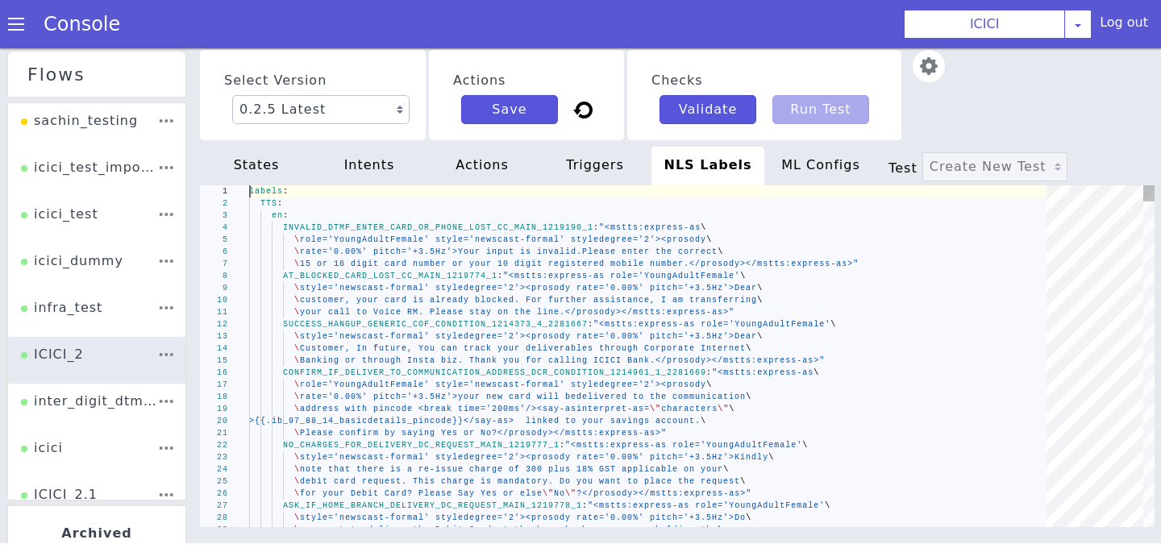
type textarea "labels: TTS: en: INVALID_DTMF_ENTER_CARD_OR_PHONE_LOST_CC_MAIN_1219190_1: "<mst…"
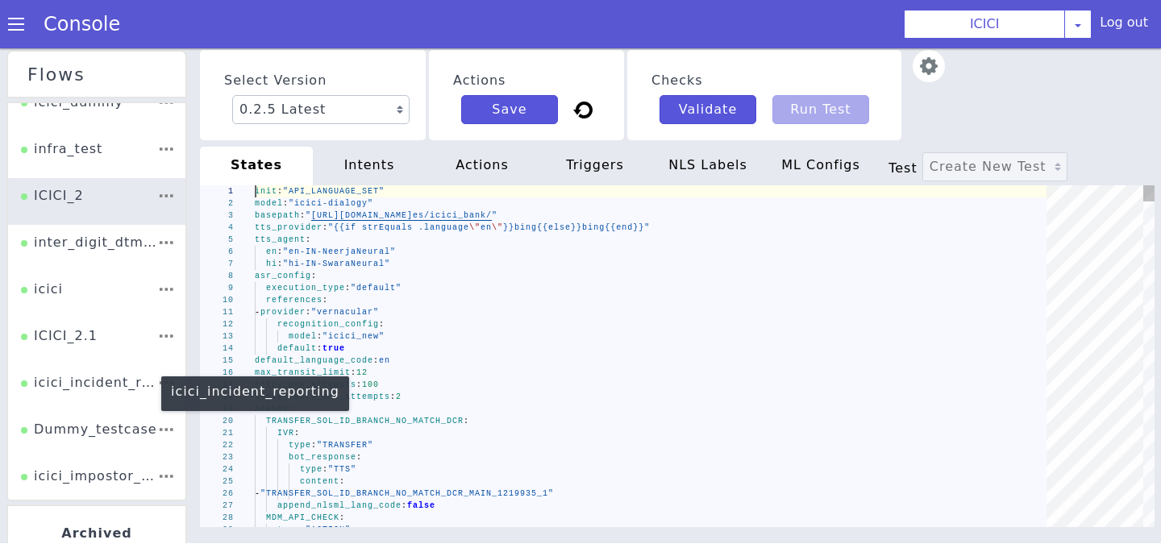
scroll to position [198, 0]
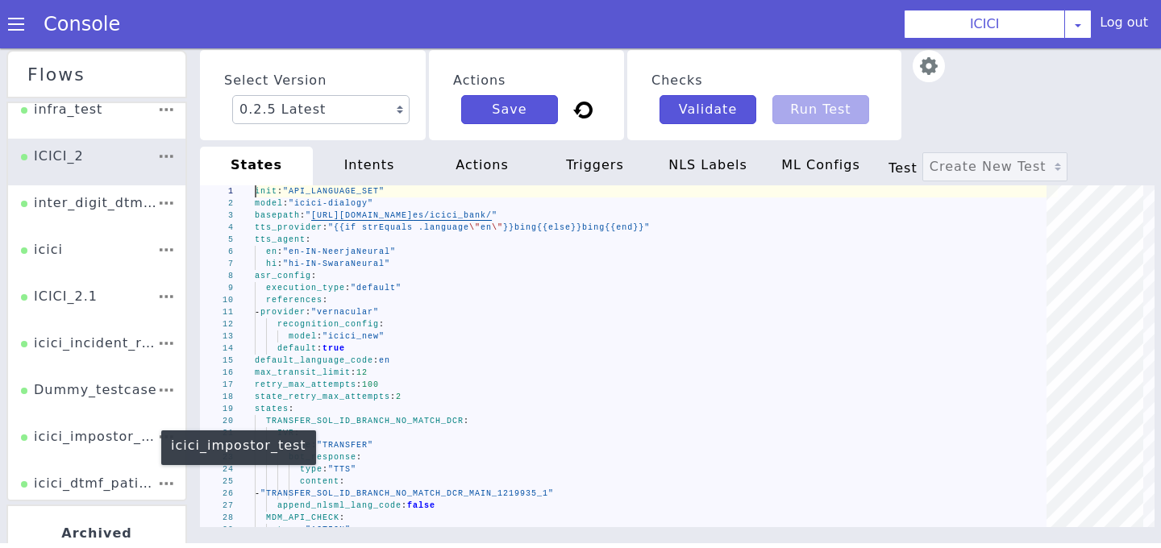
click at [120, 443] on div "icici_impostor_test" at bounding box center [89, 442] width 136 height 31
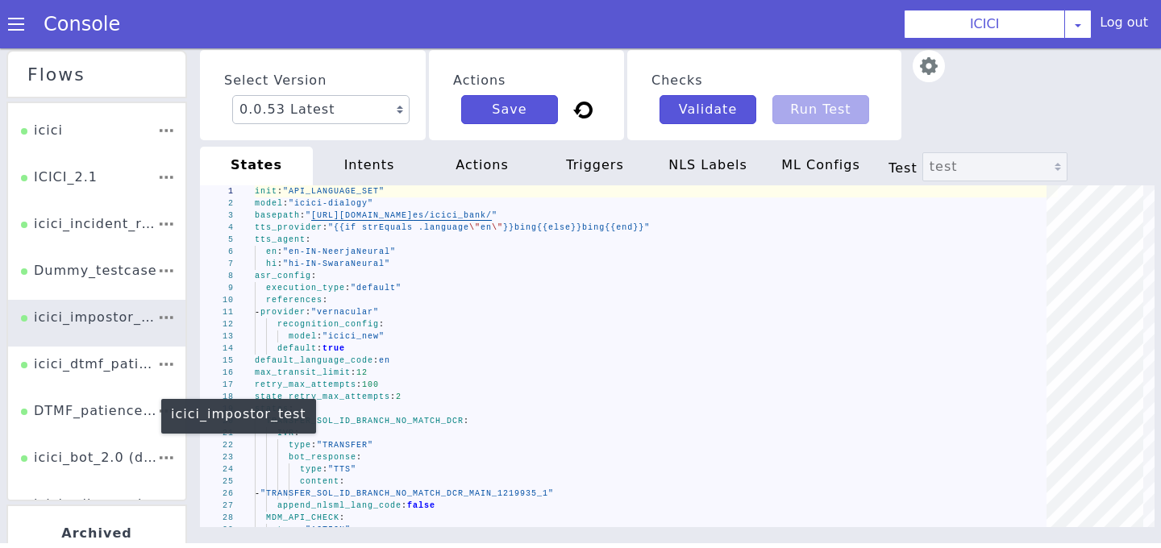
scroll to position [322, 0]
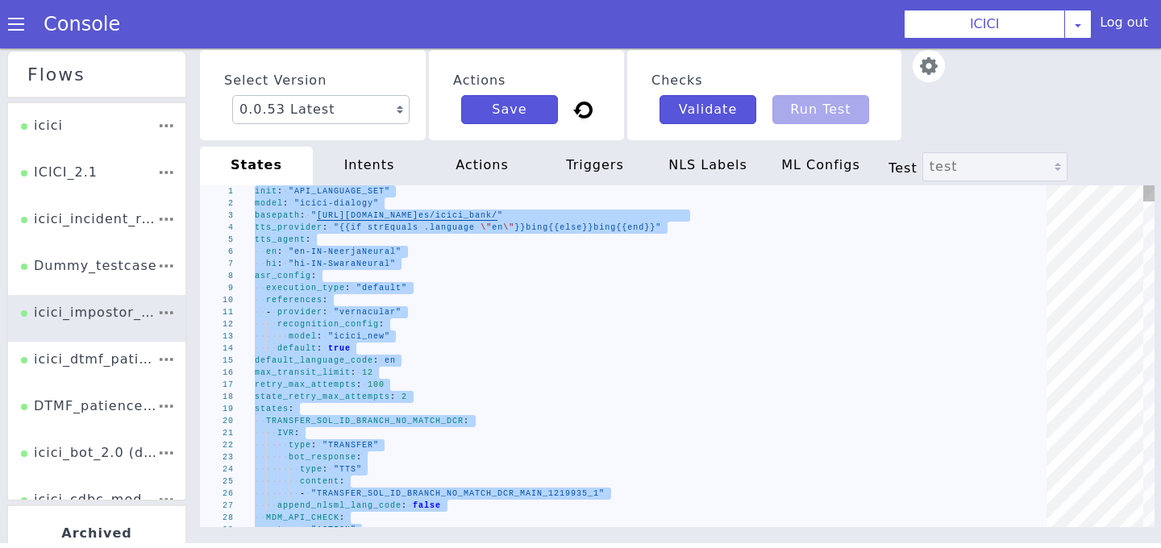
paste textarea "- "ib_931503_car_rmn_maincustname" - "ib_931503_car_rmn_accstatus" - "ib_931503…"
type textarea "- "ib_931503_car_rmn_maincustname" - "ib_931503_car_rmn_accstatus" - "ib_931503…"
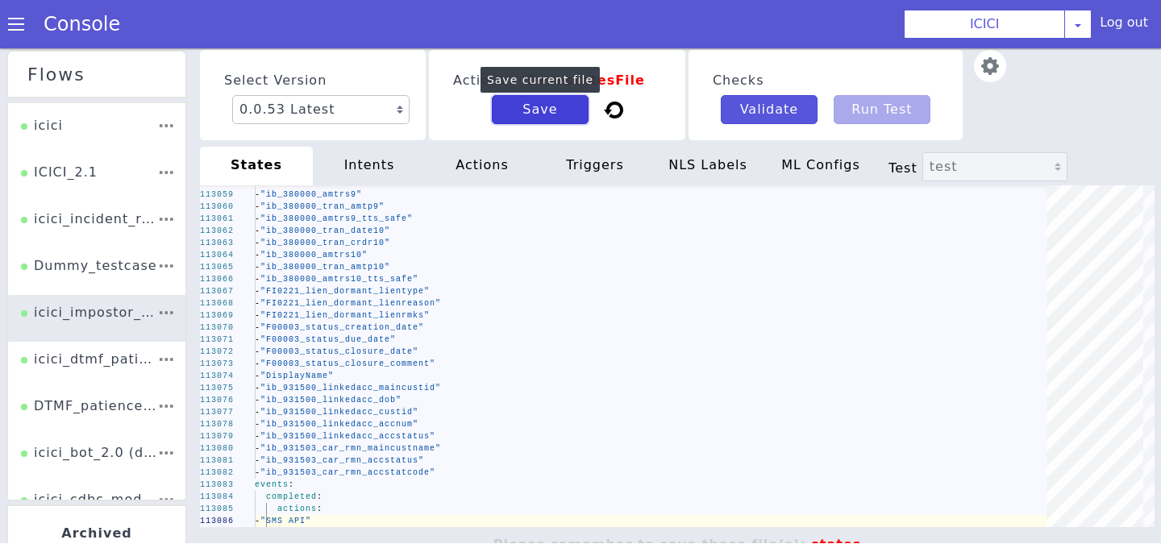
click at [535, 100] on button "Save" at bounding box center [540, 109] width 97 height 29
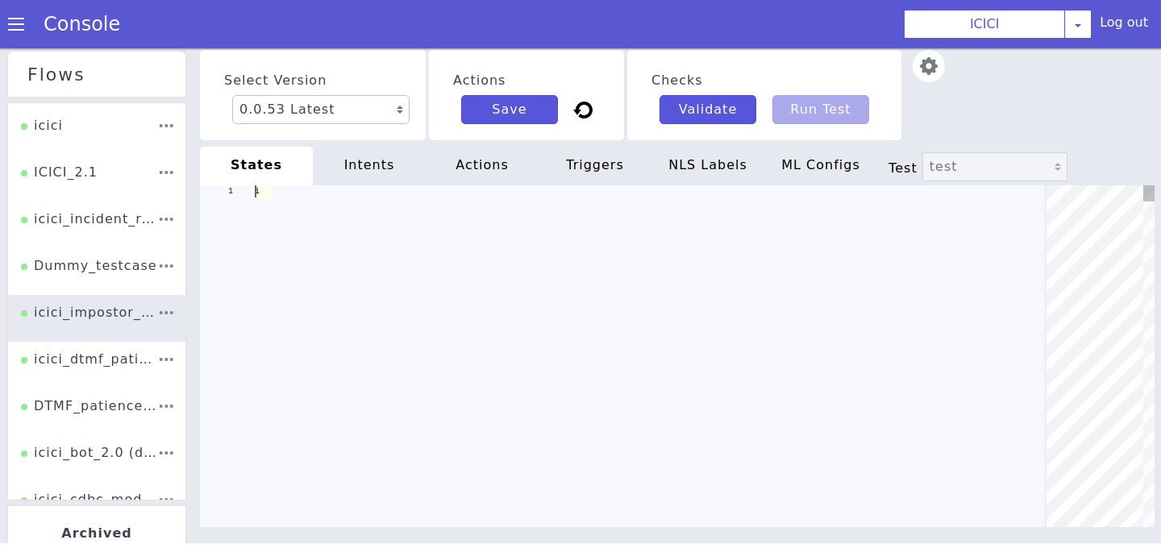
scroll to position [0, 84]
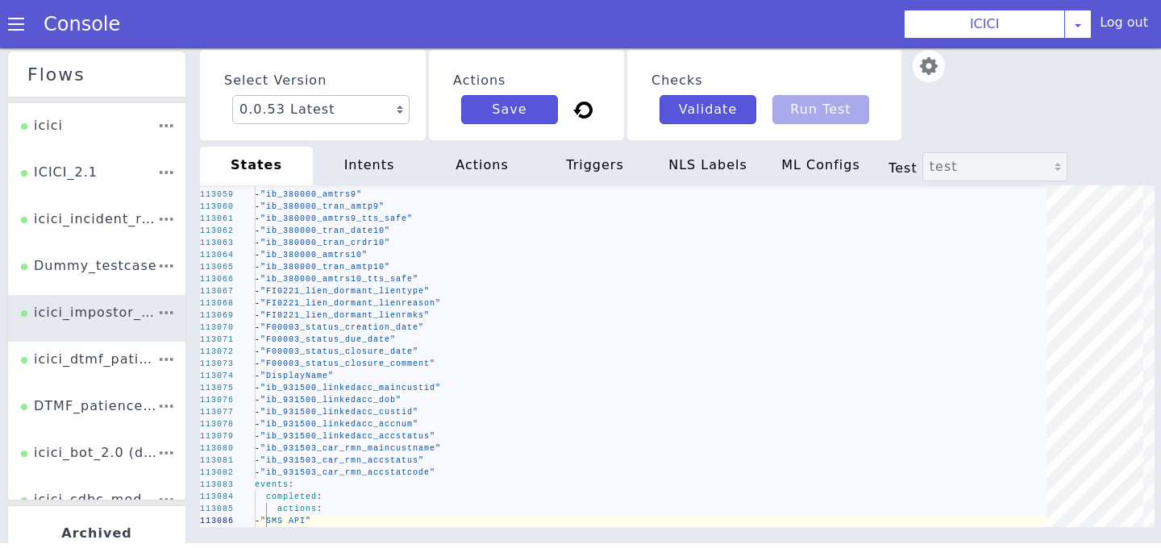
click at [376, 160] on div "intents" at bounding box center [369, 166] width 113 height 39
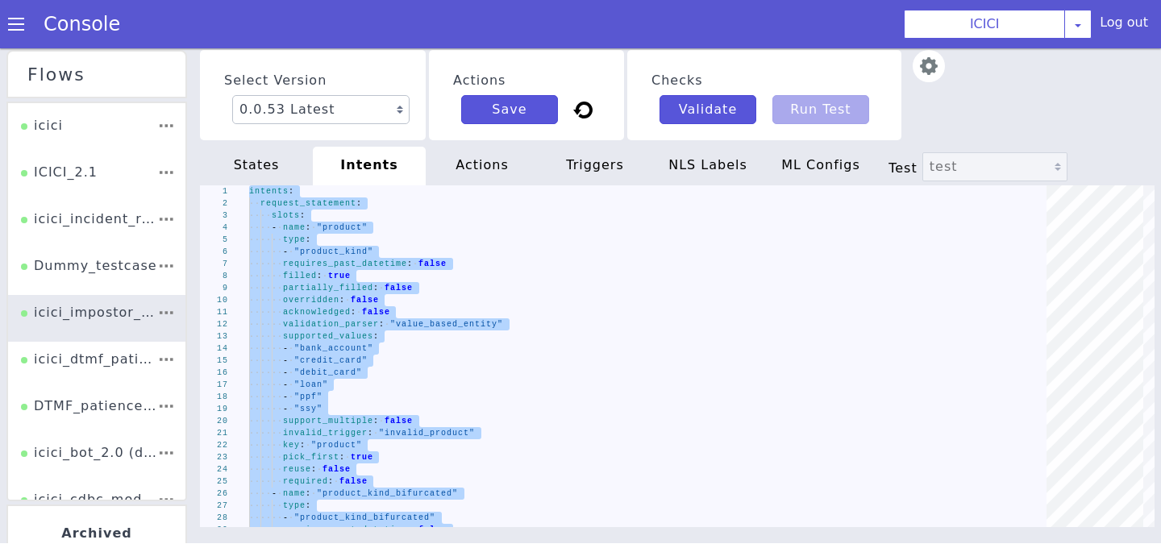
type textarea "gms_transfer_intent: "oos" gms_transfer_product: "Account""
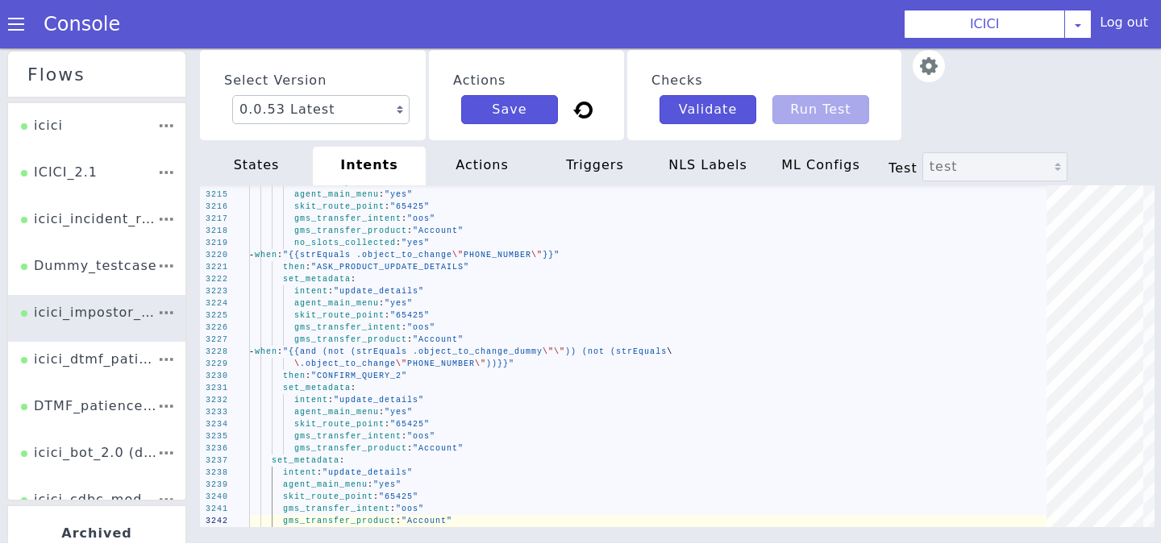
click at [486, 171] on div "actions" at bounding box center [482, 166] width 113 height 39
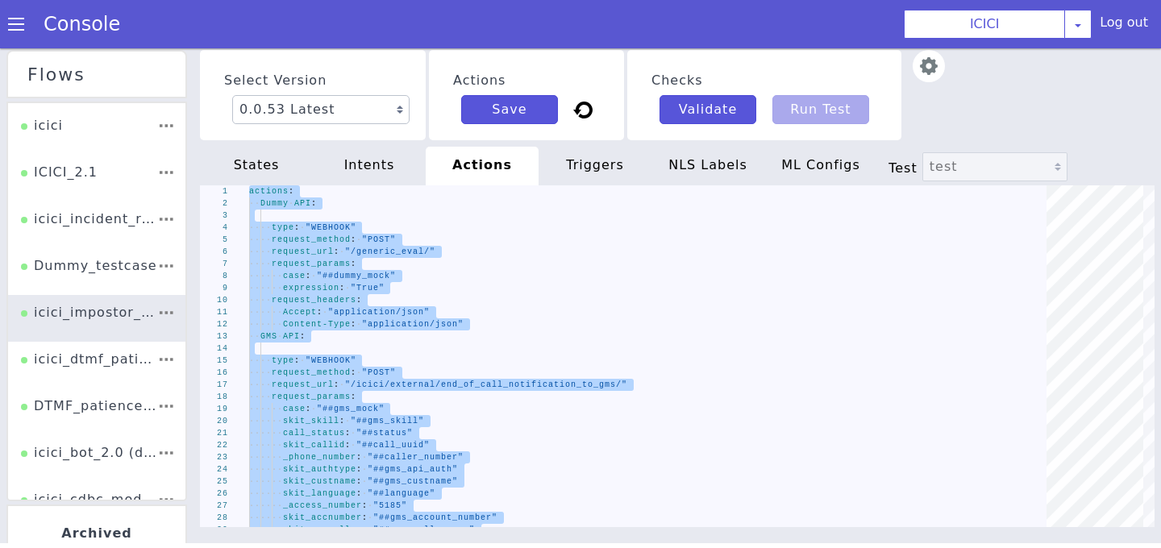
type textarea "case: "##ib_931503_mock" caller_number: "##caller_number" mock_response_name: "…"
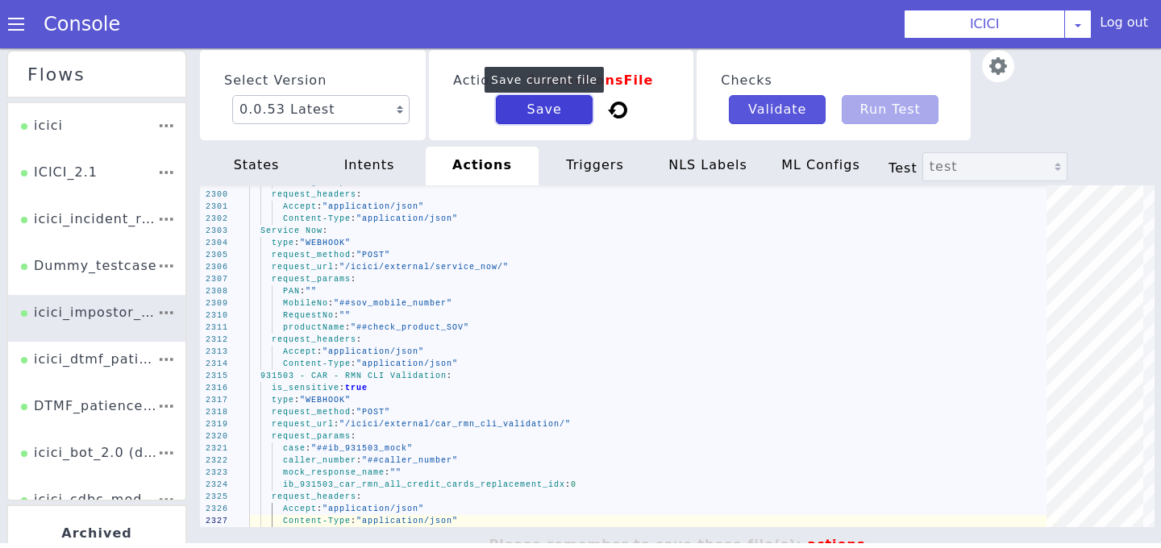
click at [514, 110] on button "Save" at bounding box center [544, 109] width 97 height 29
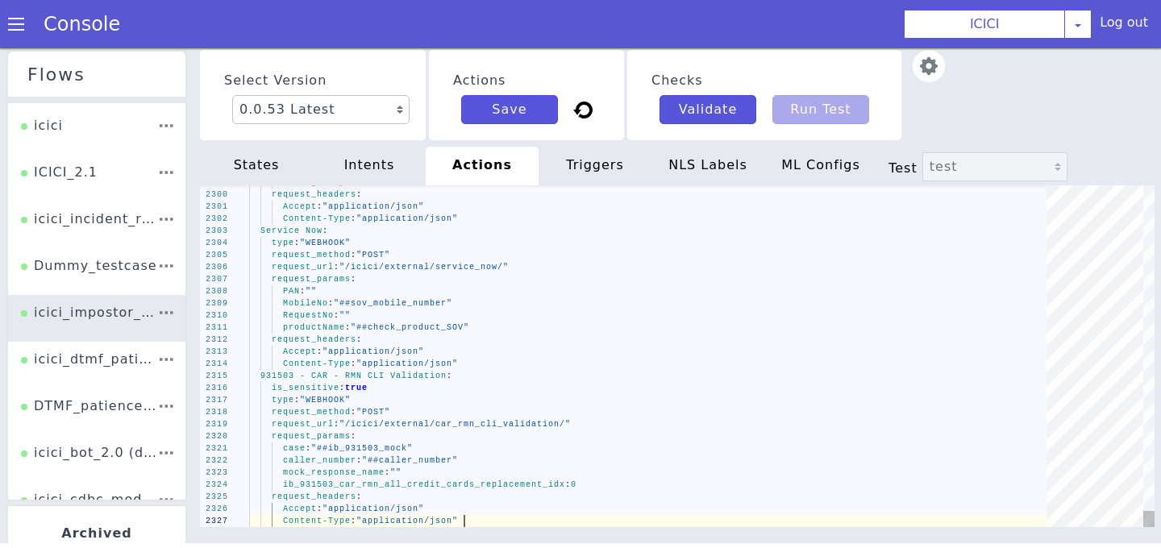
scroll to position [0, 214]
click at [575, 158] on div "triggers" at bounding box center [595, 166] width 113 height 39
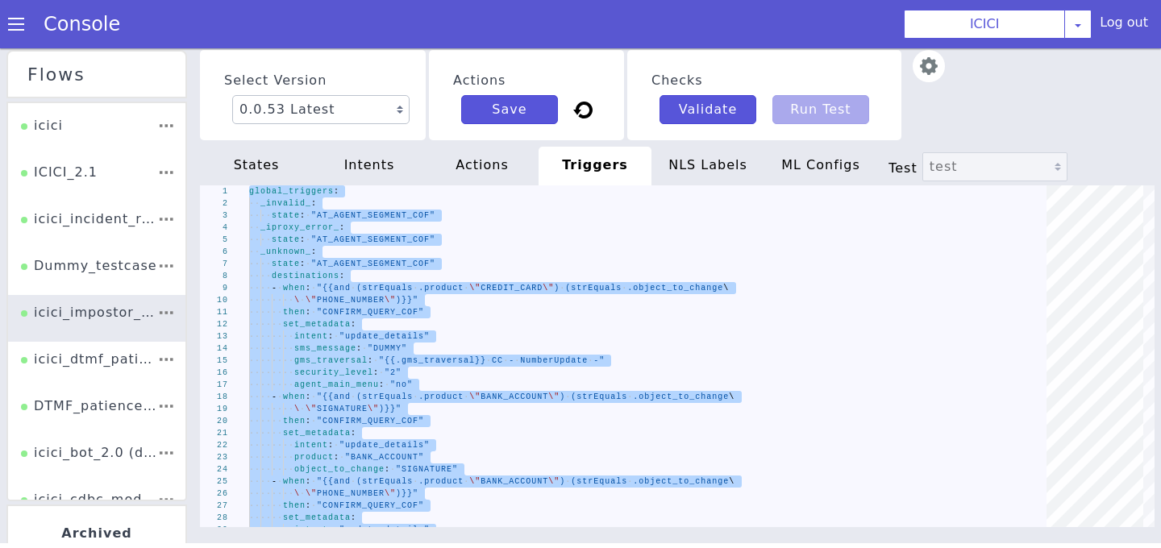
type textarea "gms_transfer_product: "Account" set_metadata: intent: "update_details" agent_ma…"
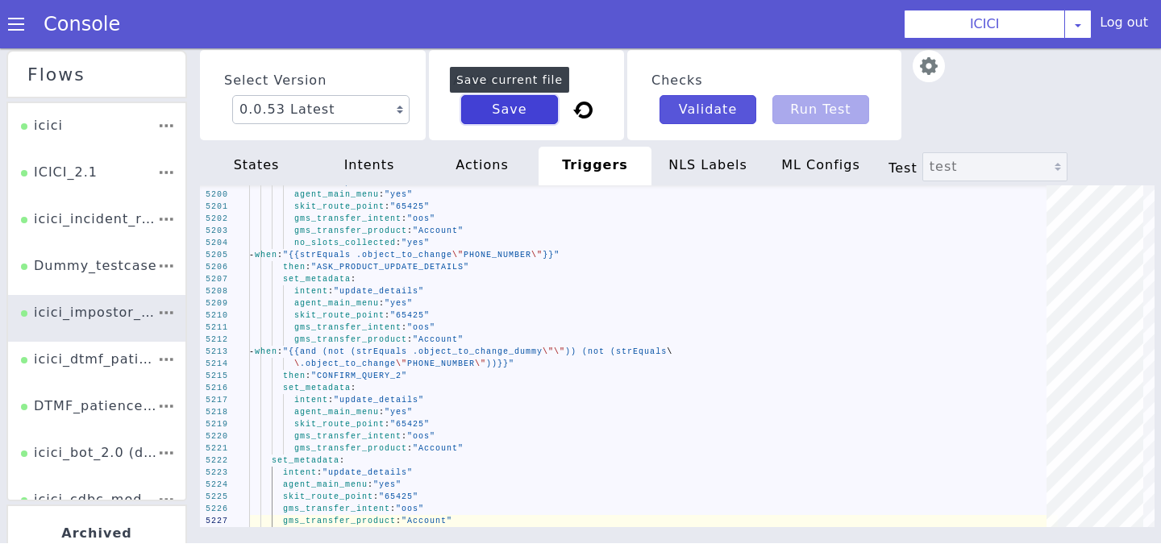
click at [539, 116] on button "Save" at bounding box center [509, 109] width 97 height 29
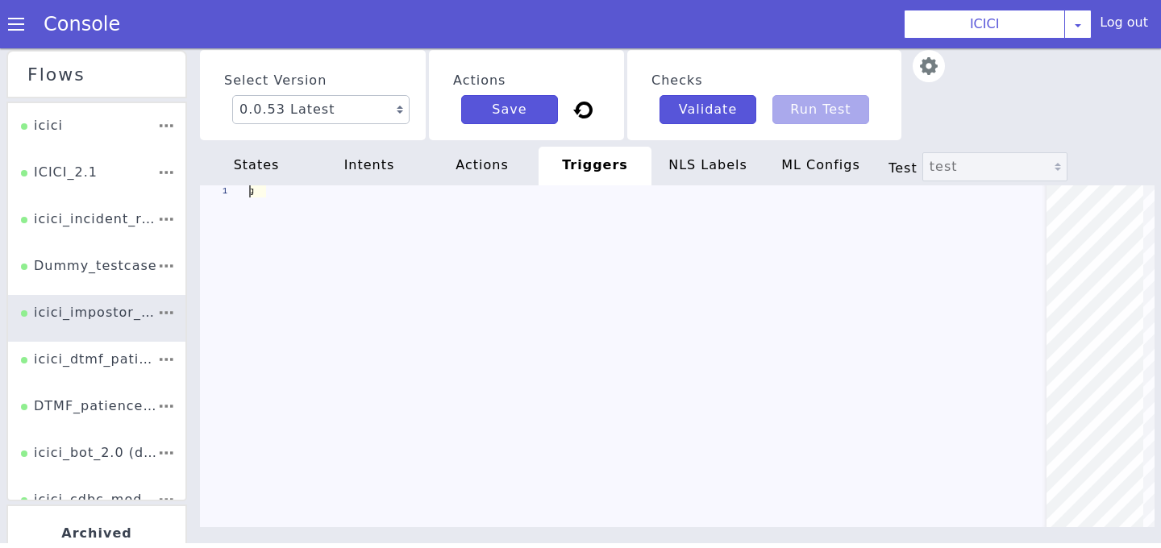
scroll to position [0, 208]
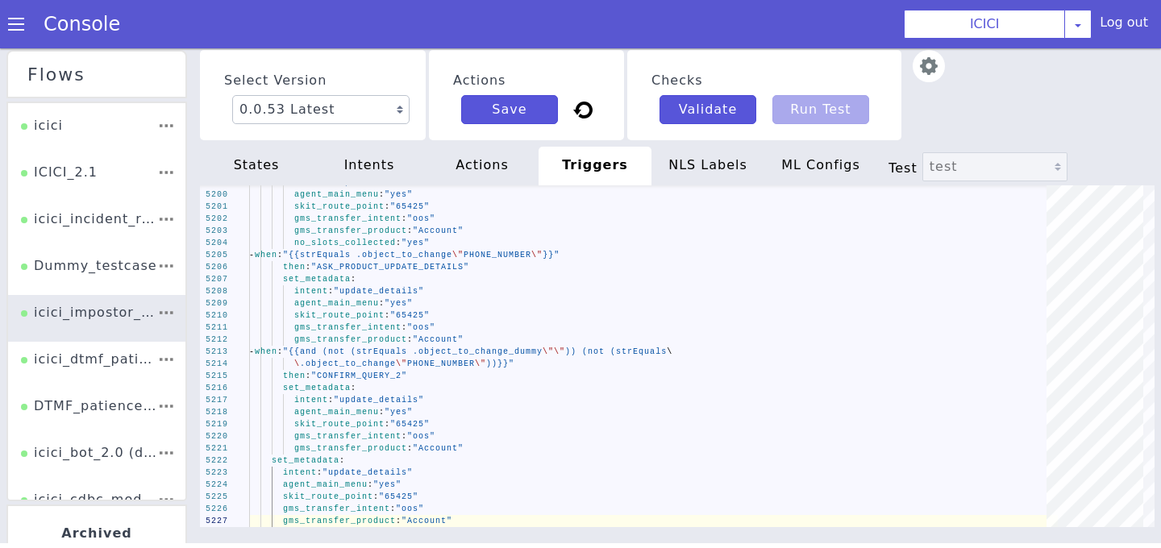
click at [707, 164] on div "NLS Labels" at bounding box center [707, 166] width 113 height 39
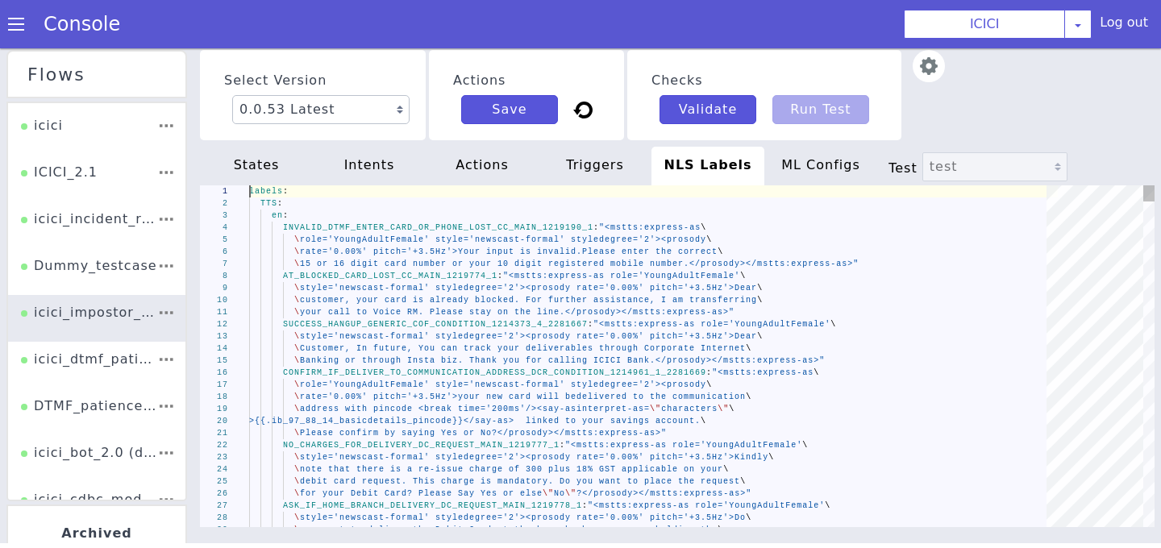
scroll to position [0, 129]
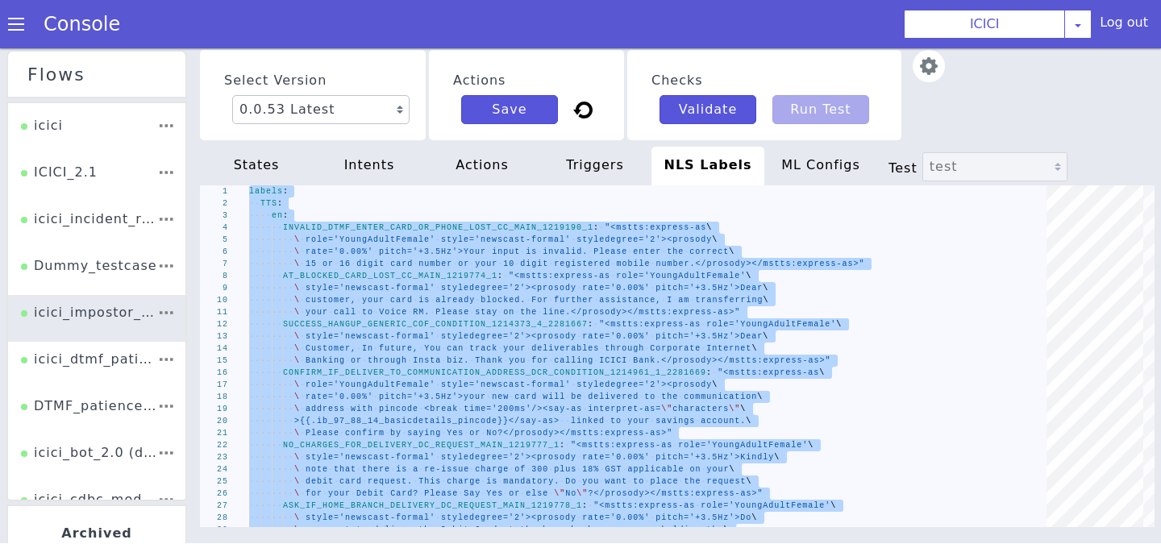
type textarea "के लिए प्रस्तुत कर दिया गया है।</prosody></mstts:express-as>" _unknown__RETRY_5…"
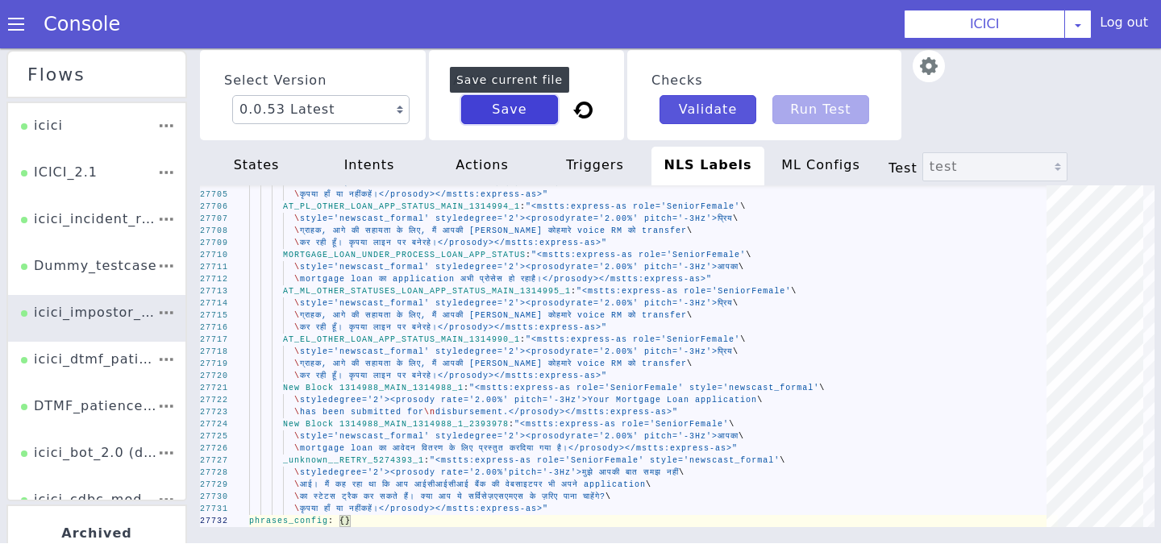
click at [543, 114] on button "Save" at bounding box center [509, 109] width 97 height 29
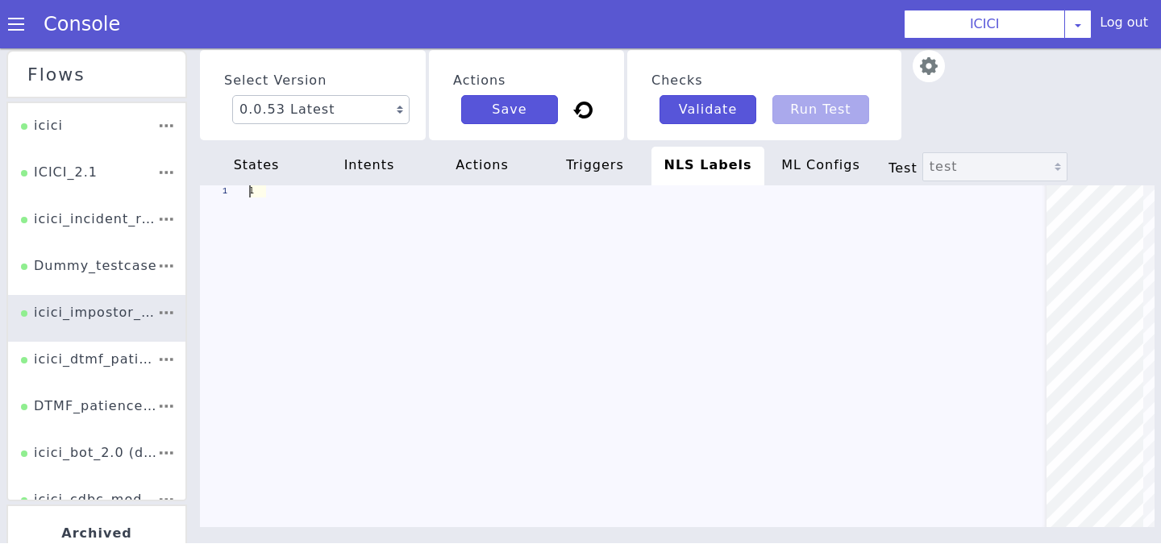
scroll to position [0, 101]
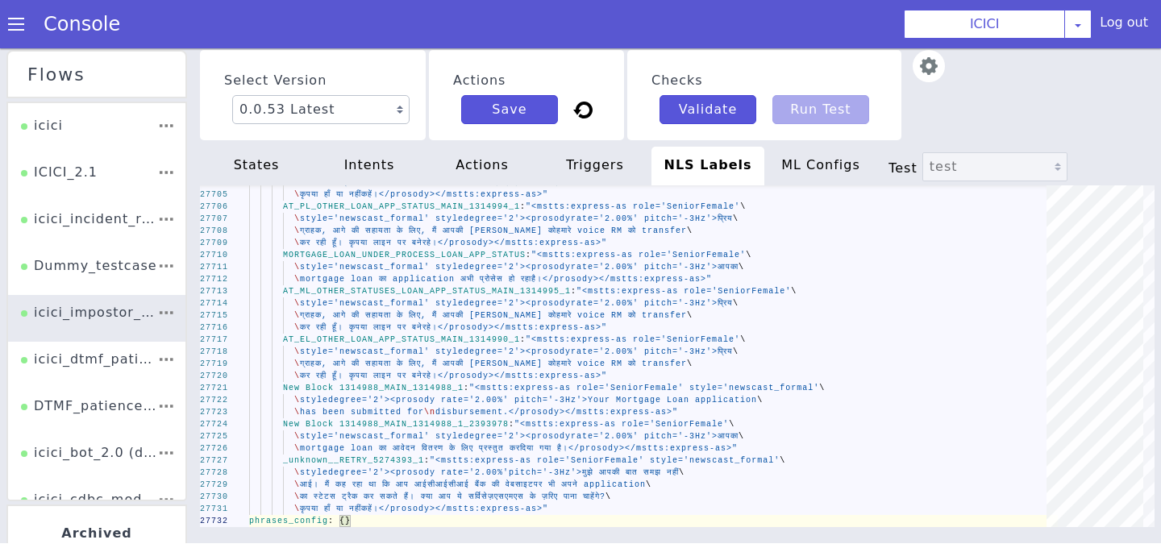
click at [277, 169] on div "states" at bounding box center [256, 166] width 113 height 39
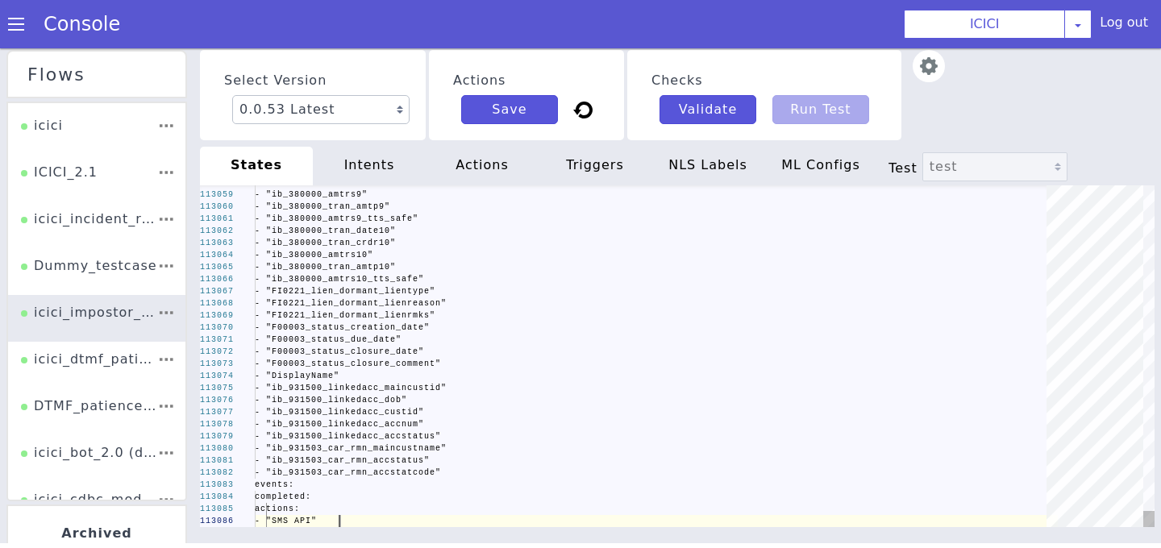
scroll to position [0, 84]
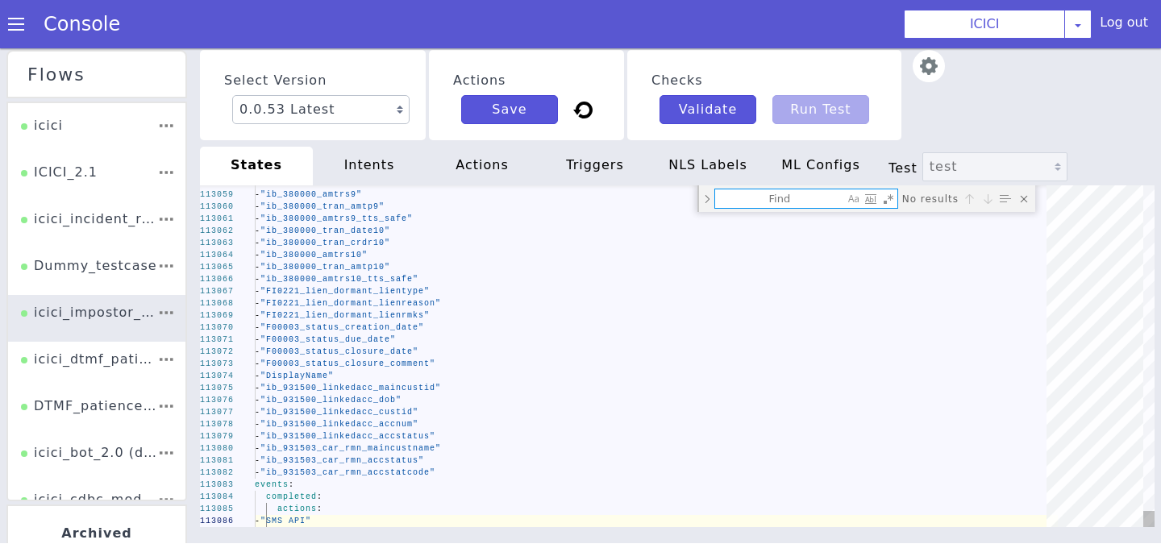
type textarea "**********"
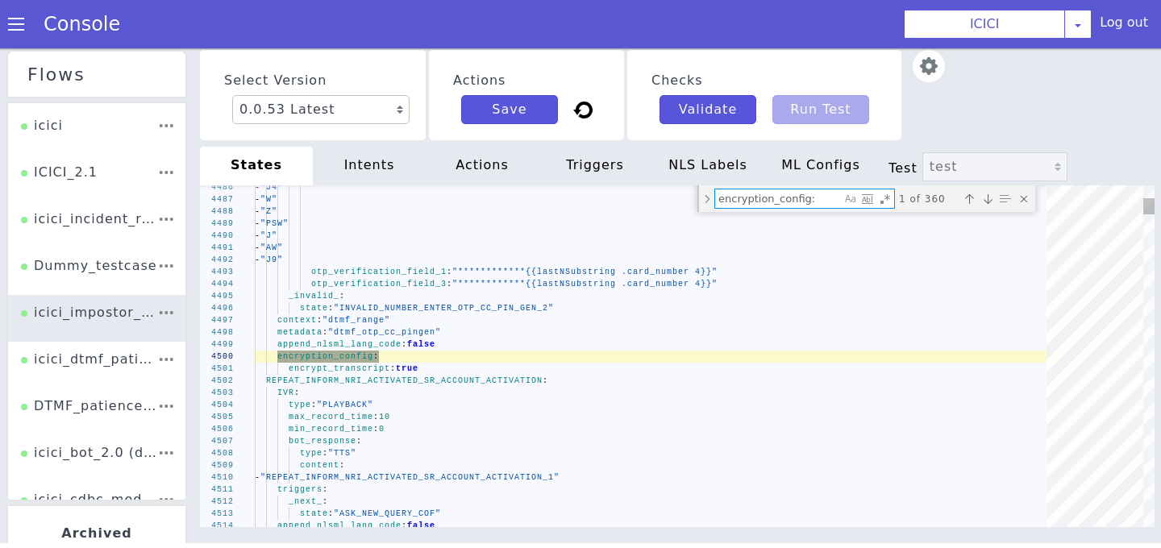
type textarea "encryption_config:"
click at [972, 203] on div "Previous match (⇧Enter)" at bounding box center [969, 199] width 16 height 16
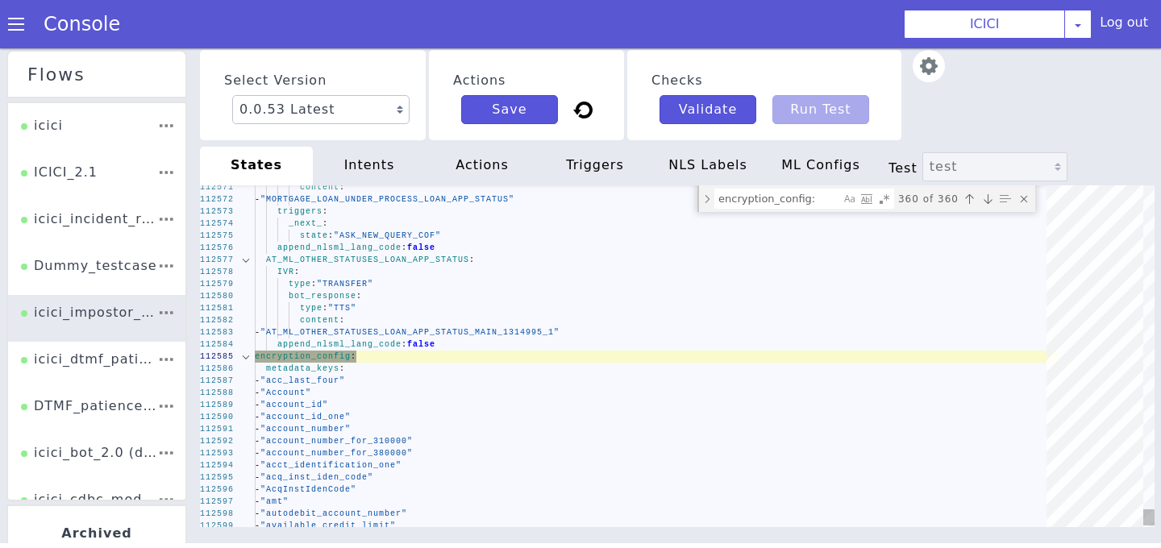
click at [250, 356] on div at bounding box center [245, 357] width 21 height 12
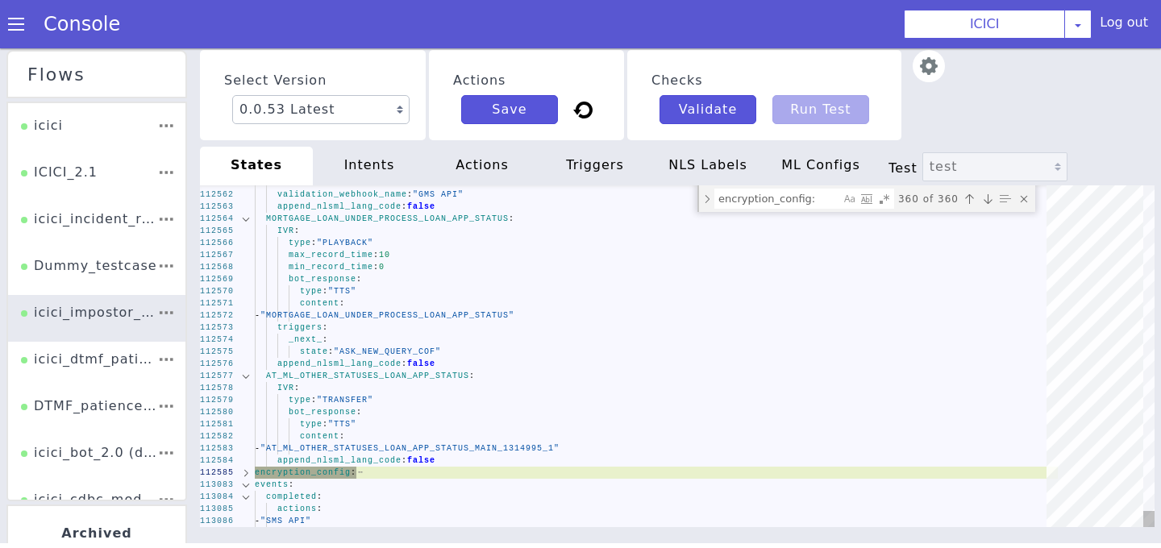
drag, startPoint x: 254, startPoint y: 485, endPoint x: 243, endPoint y: 459, distance: 28.9
click at [243, 459] on div "112561 112562 112563 112564 112565 112566 112567 112568 112569 112570 112571 11…" at bounding box center [677, 356] width 955 height 342
drag, startPoint x: 254, startPoint y: 484, endPoint x: 248, endPoint y: 452, distance: 32.1
click at [248, 452] on div "112561 112562 112563 112564 112565 112566 112567 112568 112569 112570 112571 11…" at bounding box center [677, 356] width 955 height 342
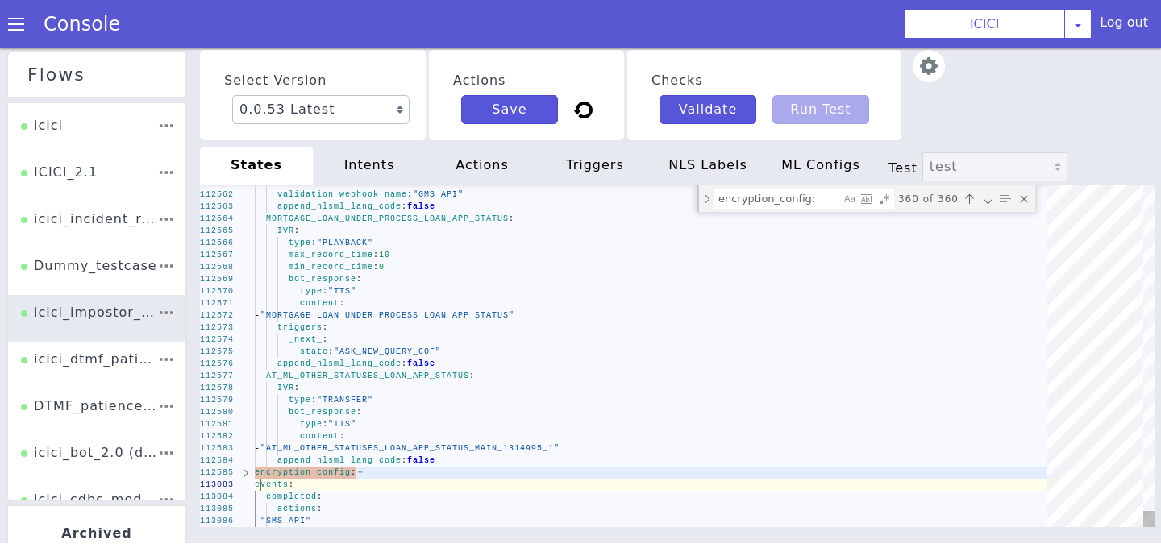
scroll to position [0, 61]
click at [261, 482] on span "events" at bounding box center [272, 484] width 34 height 9
drag, startPoint x: 254, startPoint y: 484, endPoint x: 246, endPoint y: 461, distance: 24.0
click at [246, 461] on div "112561 112562 112563 112564 112565 112566 112567 112568 112569 112570 112571 11…" at bounding box center [677, 356] width 955 height 342
click at [297, 491] on div "completed :" at bounding box center [656, 497] width 803 height 12
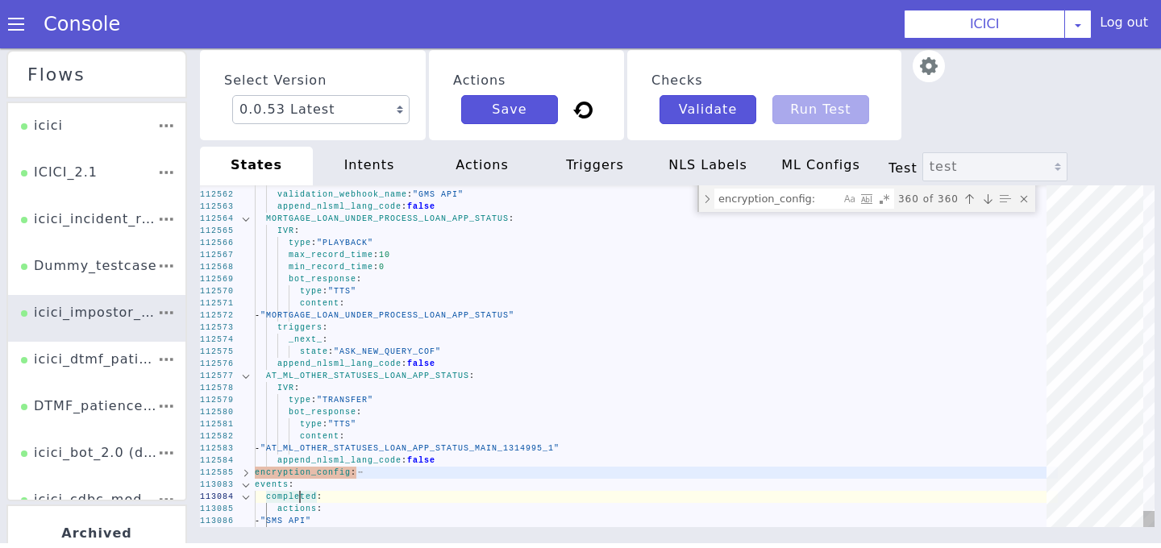
click at [249, 474] on div at bounding box center [245, 473] width 21 height 12
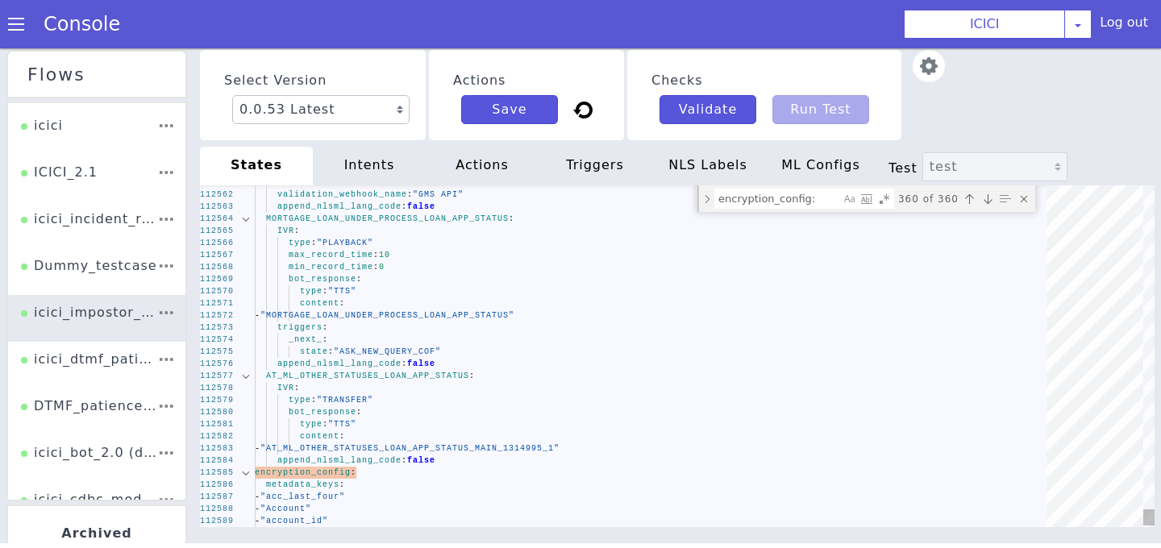
click at [249, 474] on div at bounding box center [245, 473] width 21 height 12
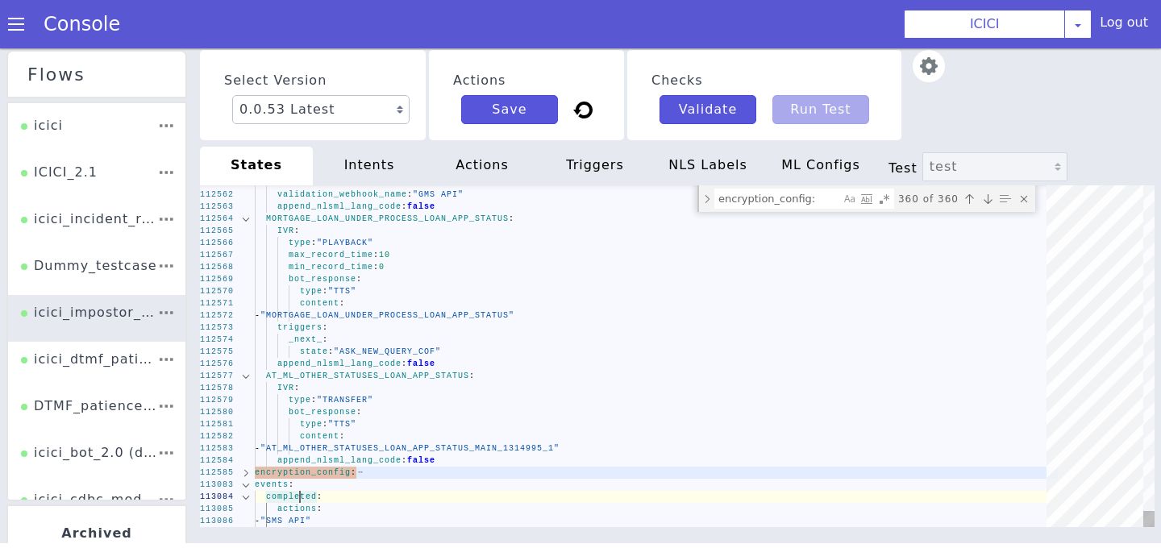
click at [300, 489] on div "events :" at bounding box center [656, 485] width 803 height 12
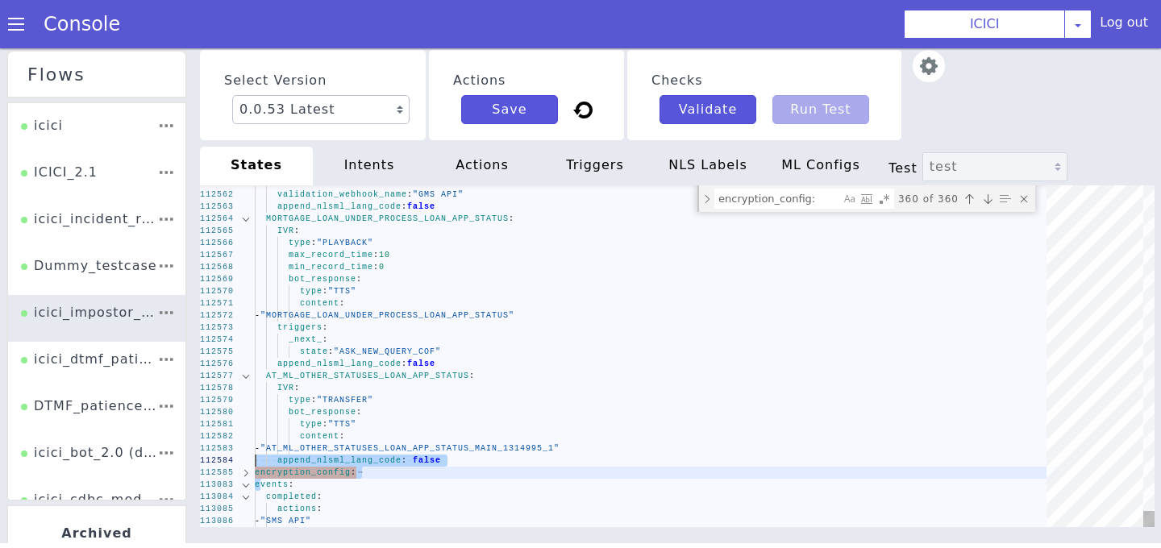
drag, startPoint x: 258, startPoint y: 482, endPoint x: 249, endPoint y: 463, distance: 21.3
click at [260, 476] on span "encryption_config" at bounding box center [303, 472] width 96 height 9
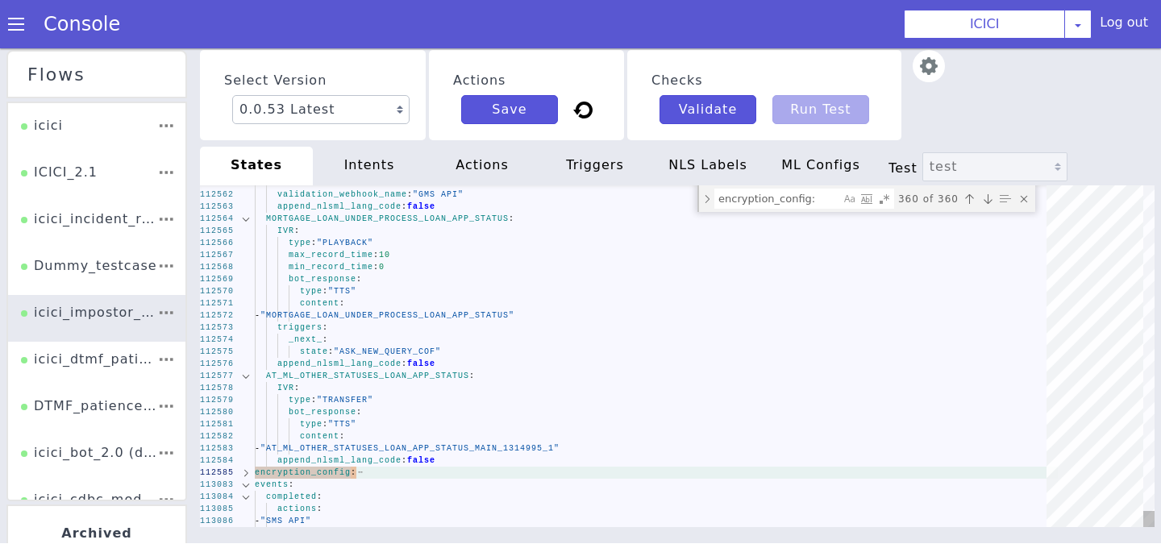
click at [254, 484] on div at bounding box center [245, 485] width 21 height 12
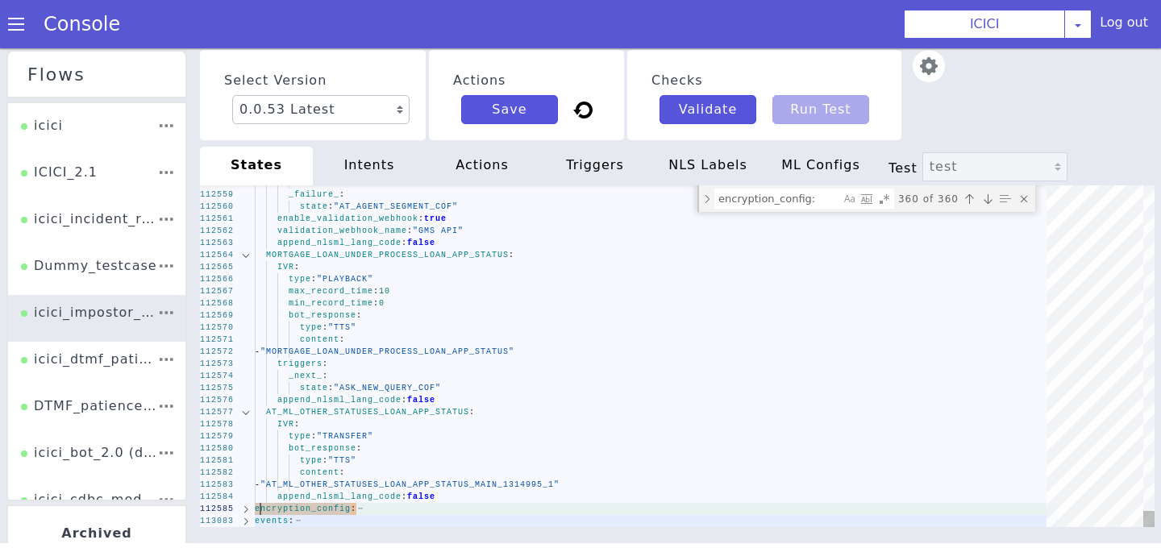
click at [252, 510] on div at bounding box center [245, 509] width 21 height 12
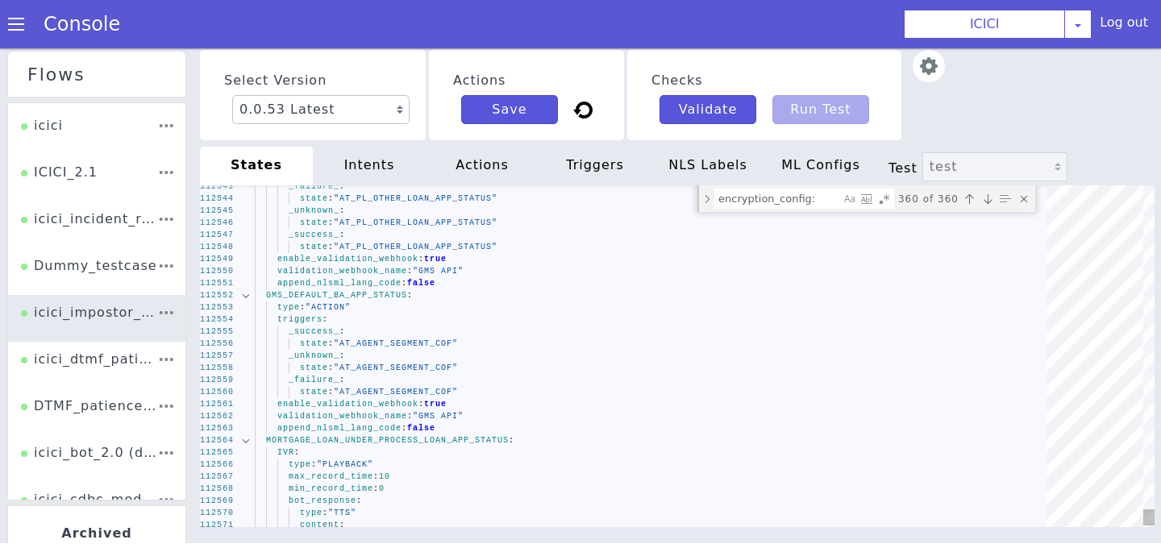
click at [985, 206] on div "Next match (Enter)" at bounding box center [988, 199] width 16 height 16
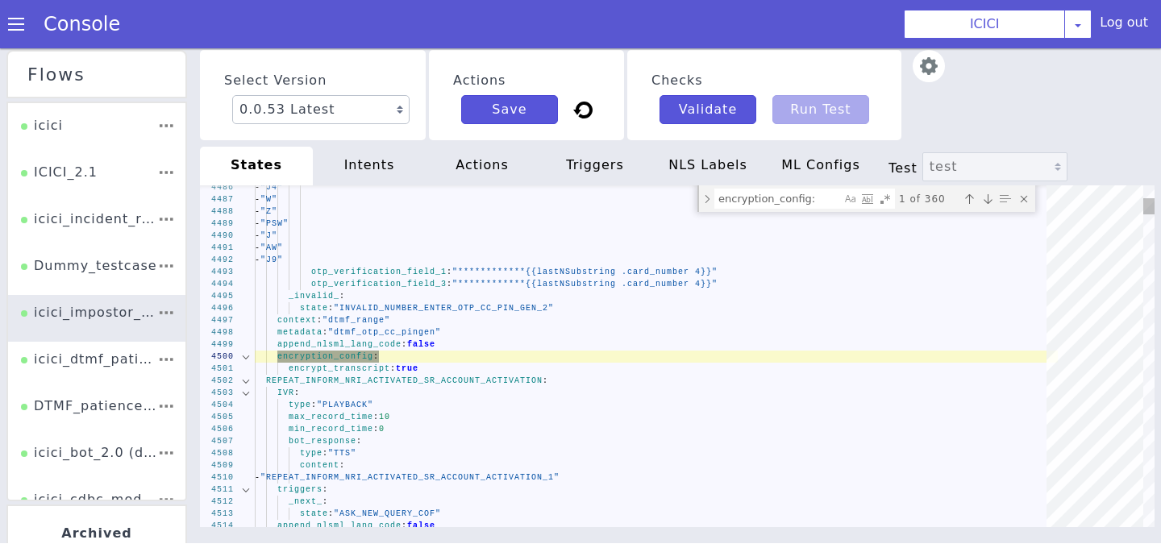
click at [985, 206] on div "Next match (Enter)" at bounding box center [988, 199] width 16 height 16
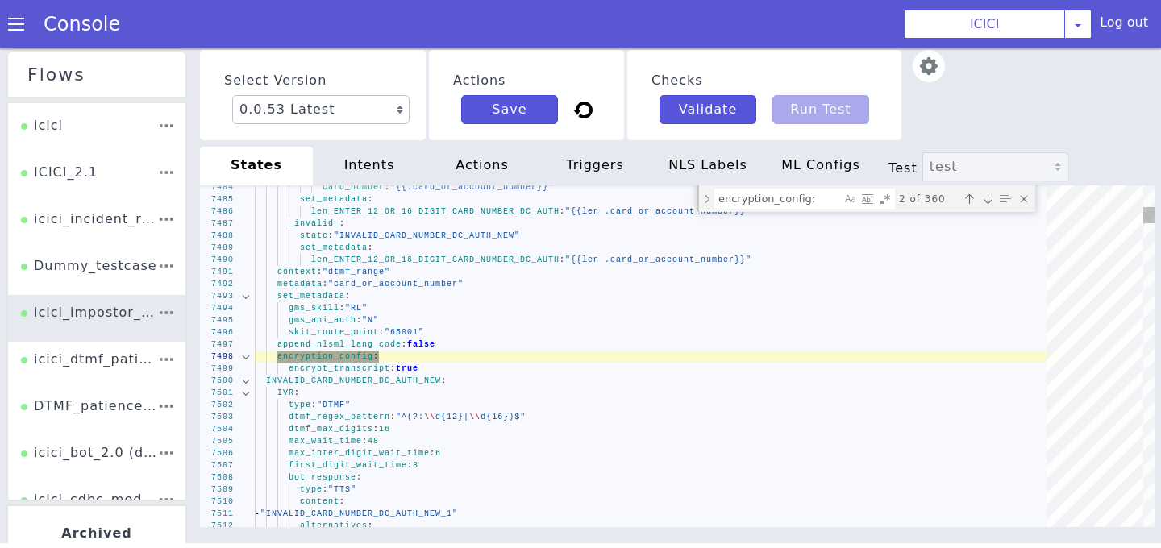
click at [967, 203] on div "Previous match (⇧Enter)" at bounding box center [969, 199] width 16 height 16
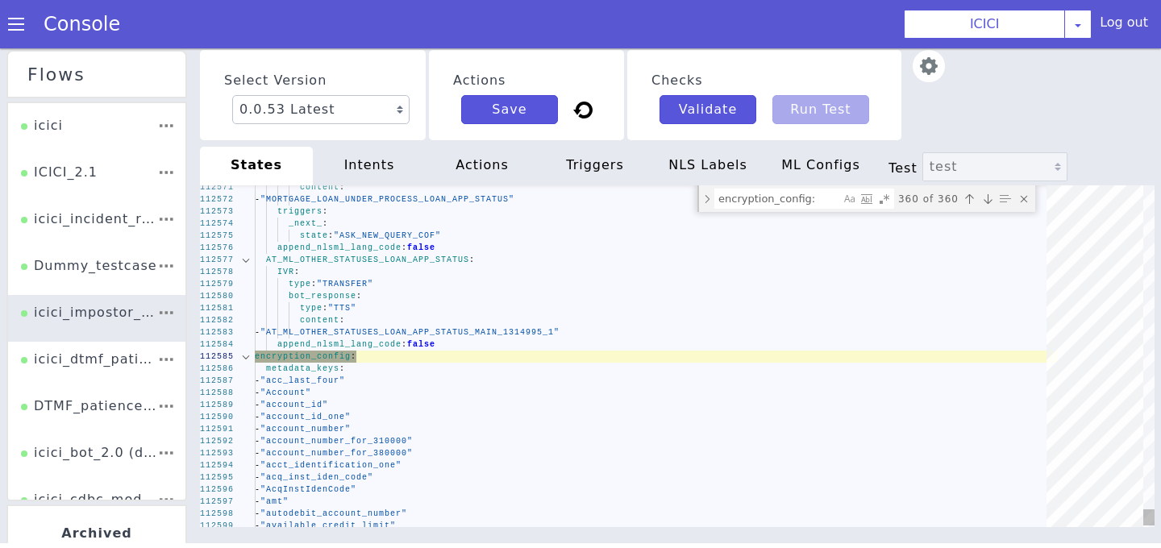
click at [247, 356] on div at bounding box center [245, 357] width 21 height 12
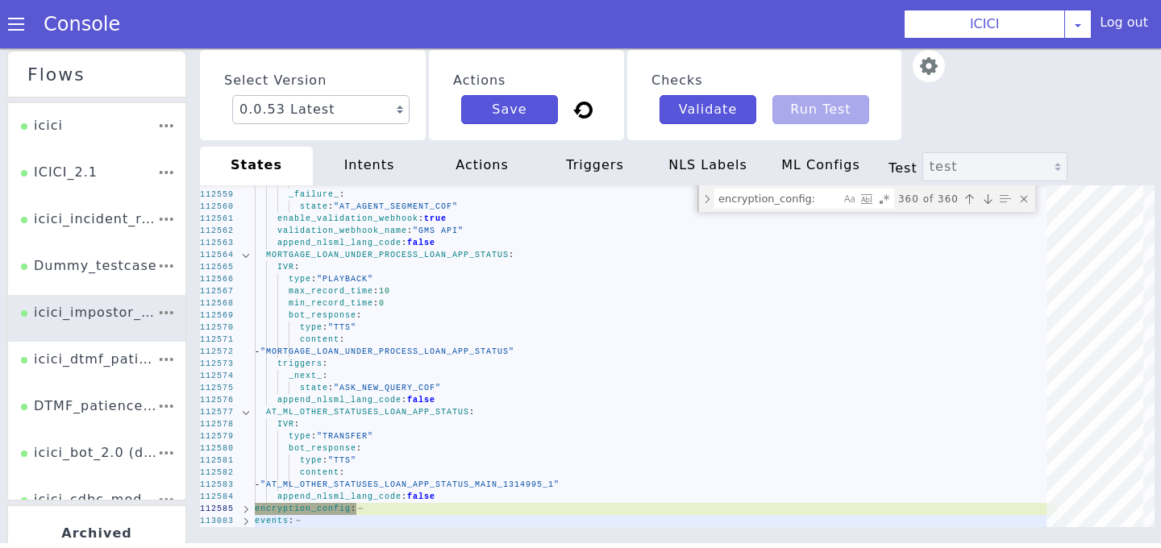
click at [271, 529] on div "Select Version 0.0.53 Latest 0.0.52 Current 0.0.51 0.0.50 0.0.49 0.0.48 0.0.47 …" at bounding box center [677, 303] width 955 height 513
click at [271, 522] on div "112558 112559 112560 112561 112562 112563 112564 112565 112566 112567 112568 11…" at bounding box center [677, 356] width 955 height 342
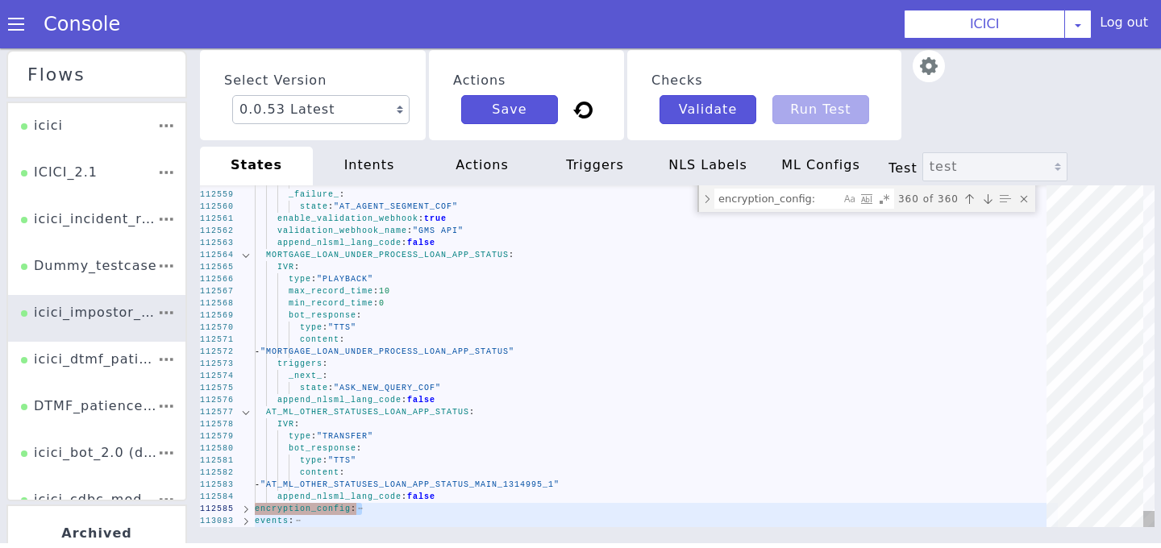
drag, startPoint x: 255, startPoint y: 519, endPoint x: 252, endPoint y: 505, distance: 14.1
click at [252, 505] on div "112558 112559 112560 112561 112562 112563 112564 112565 112566 112567 112568 11…" at bounding box center [677, 356] width 955 height 342
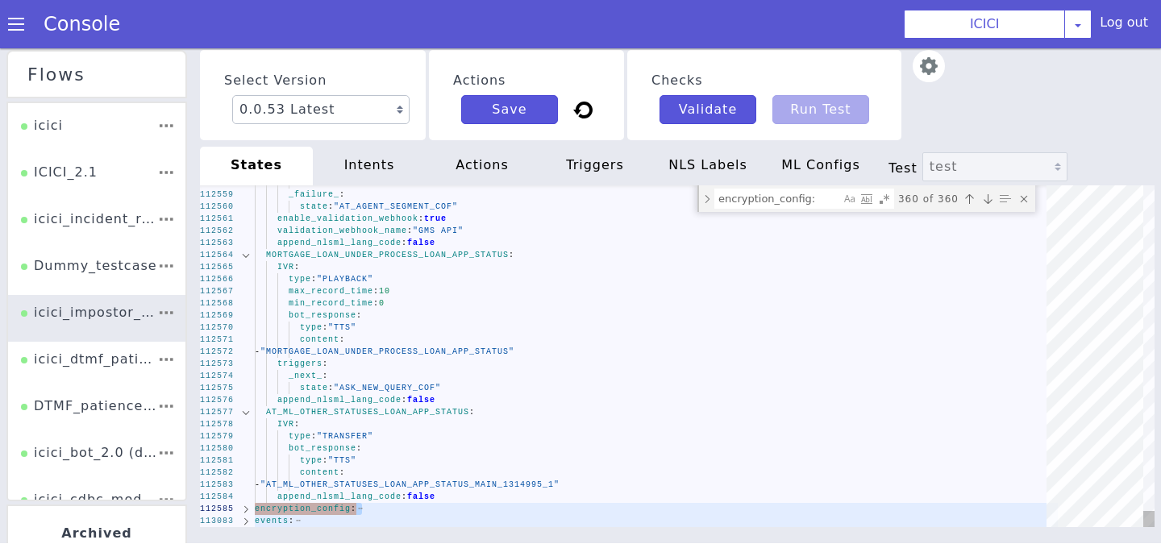
drag, startPoint x: 255, startPoint y: 519, endPoint x: 254, endPoint y: 505, distance: 13.7
click at [254, 505] on div "112558 112559 112560 112561 112562 112563 112564 112565 112566 112567 112568 11…" at bounding box center [677, 356] width 955 height 342
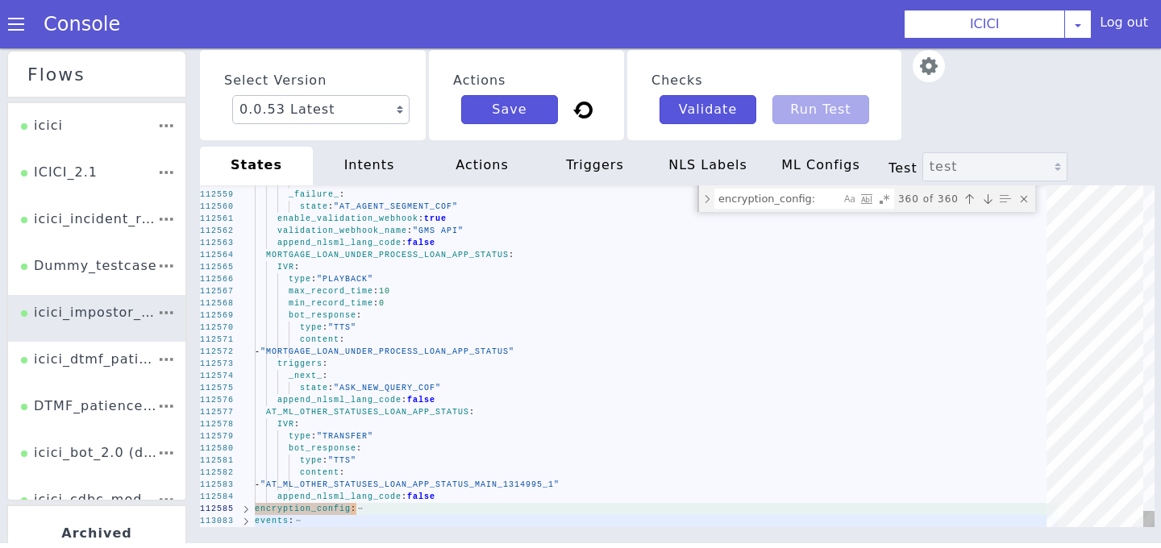
click at [266, 499] on div "112558 112559 112560 112561 112562 112563 112564 112565 112566 112567 112568 11…" at bounding box center [677, 356] width 955 height 342
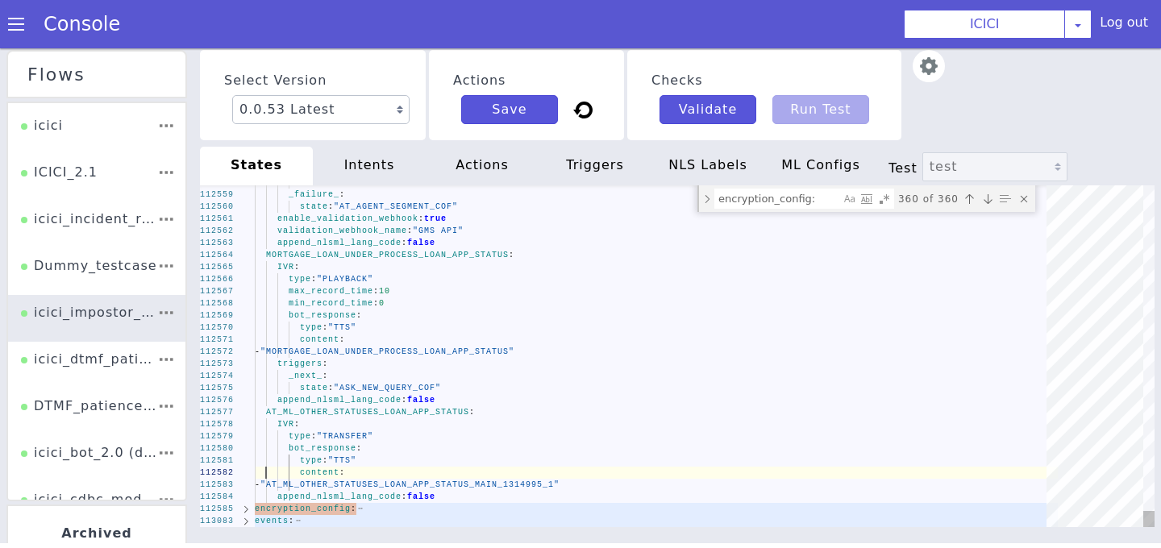
click at [267, 474] on span at bounding box center [277, 472] width 45 height 9
click at [981, 196] on div "Next match (Enter)" at bounding box center [988, 199] width 16 height 16
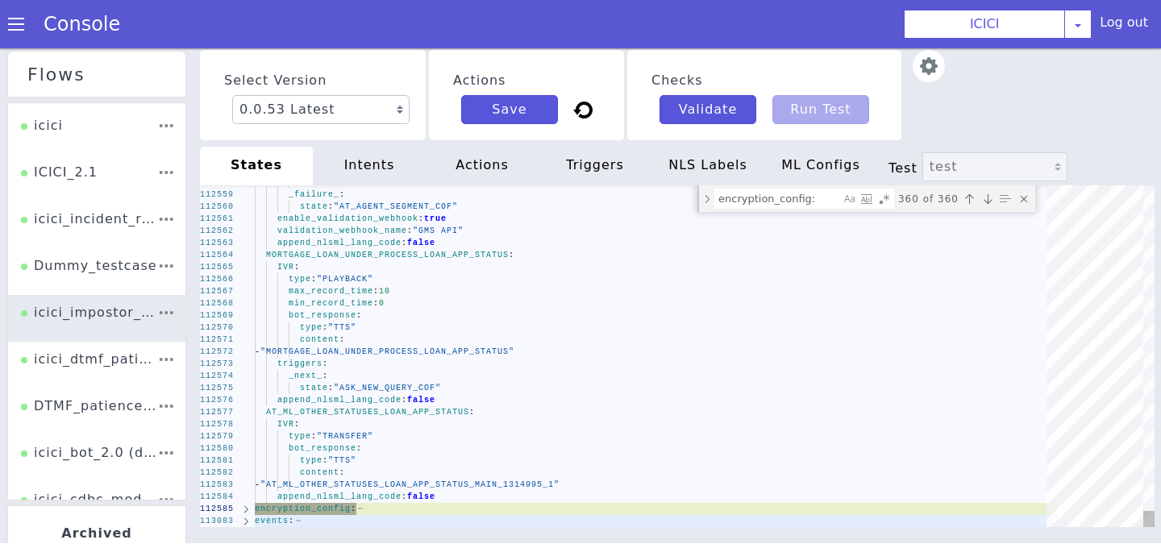
click at [967, 196] on div "Previous match (⇧Enter)" at bounding box center [969, 199] width 16 height 16
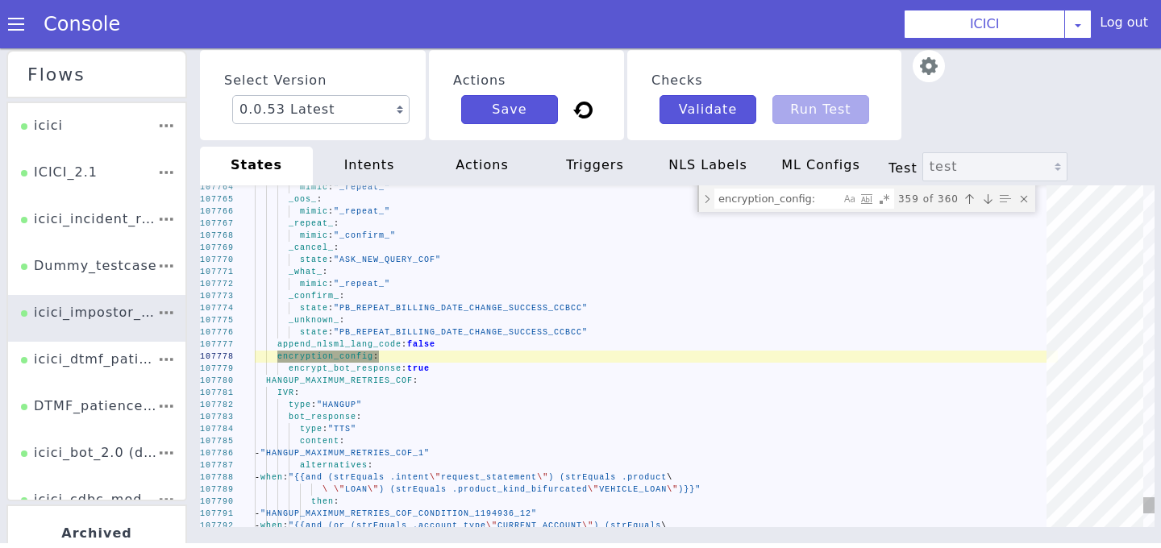
click at [965, 195] on div "Previous match (⇧Enter)" at bounding box center [969, 199] width 16 height 16
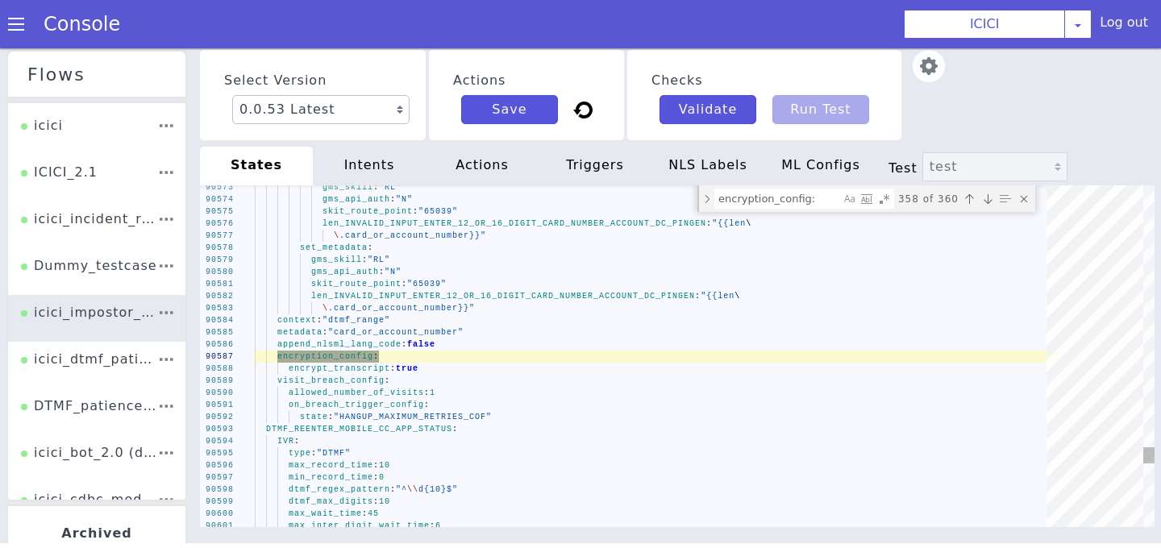
click at [965, 195] on div "Previous match (⇧Enter)" at bounding box center [969, 199] width 16 height 16
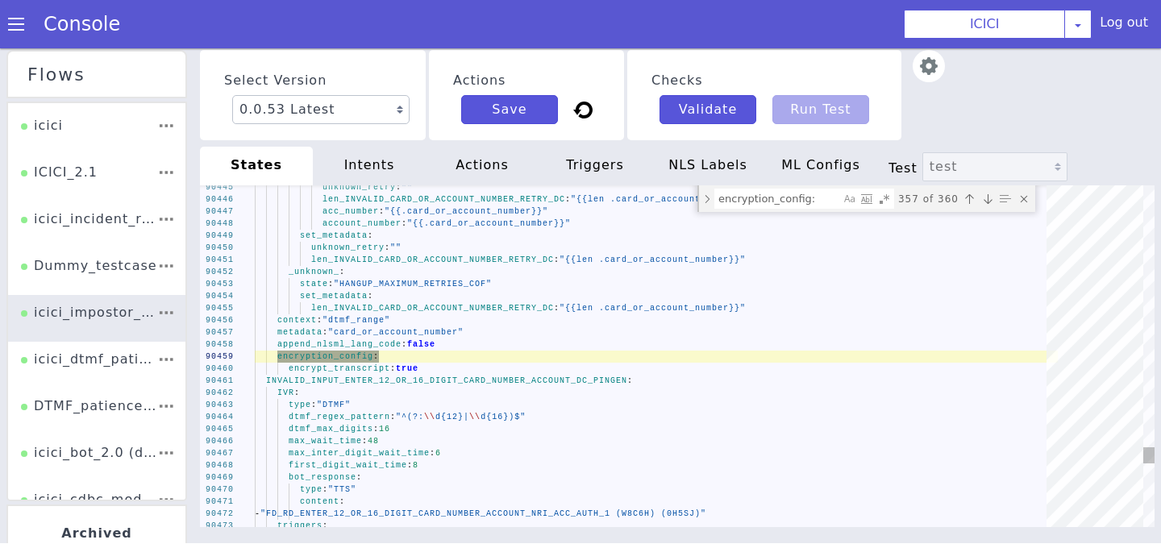
click at [981, 202] on div "Next match (Enter)" at bounding box center [988, 199] width 16 height 16
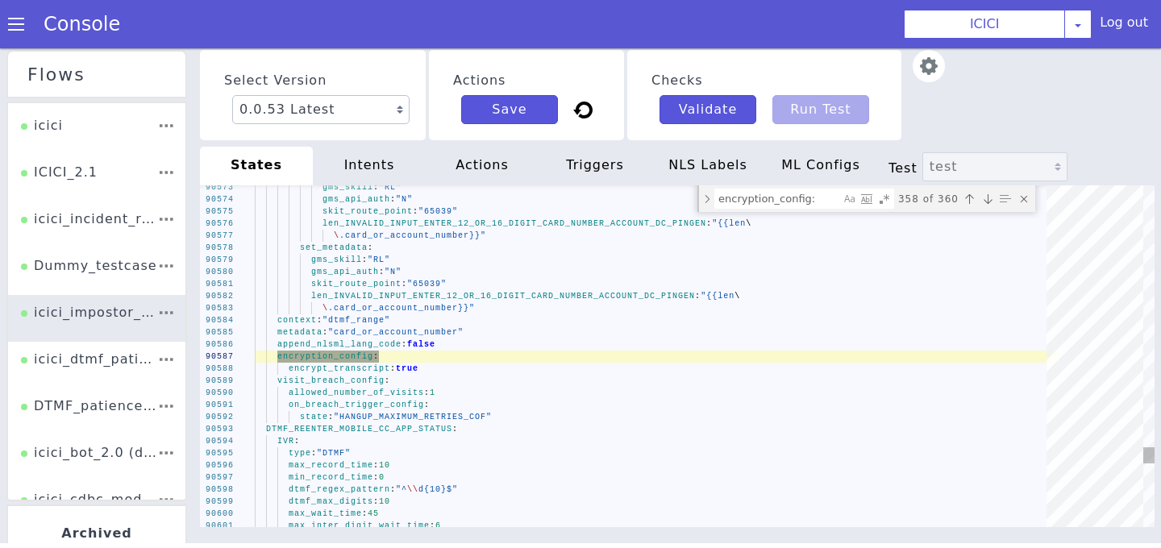
click at [981, 202] on div "Next match (Enter)" at bounding box center [988, 199] width 16 height 16
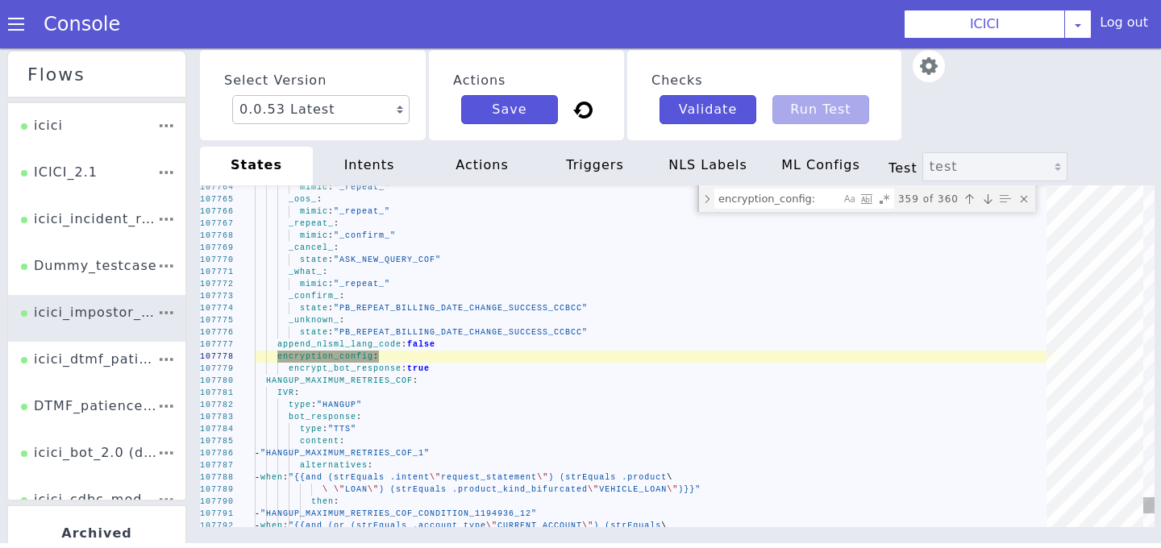
click at [981, 202] on div "Next match (Enter)" at bounding box center [988, 199] width 16 height 16
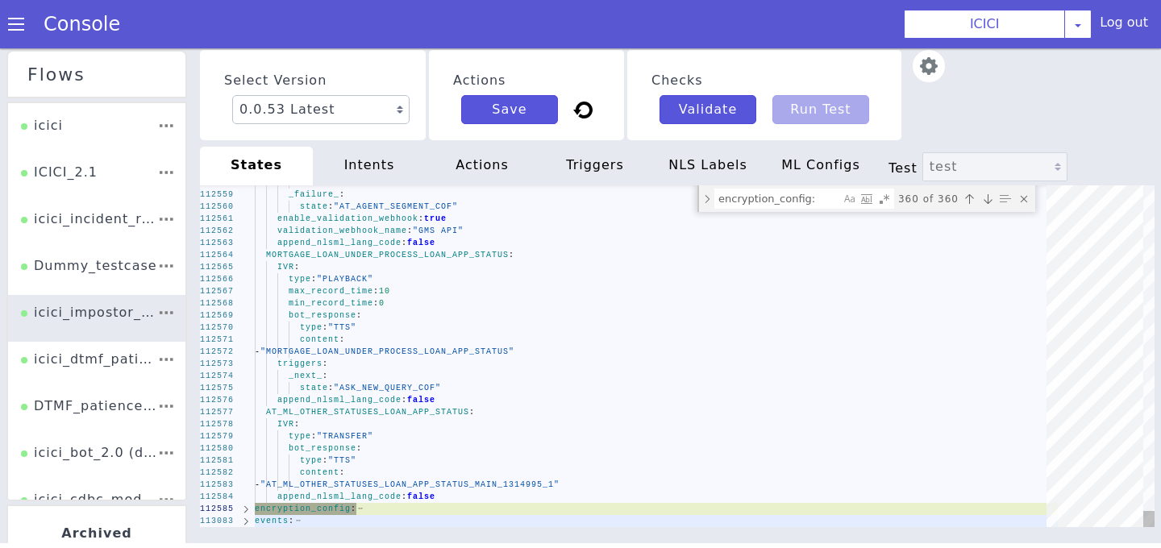
click at [543, 489] on span ""AT_ML_OTHER_STATUSES_LOAN_APP_STATUS_MAIN_1314995" at bounding box center [401, 484] width 282 height 9
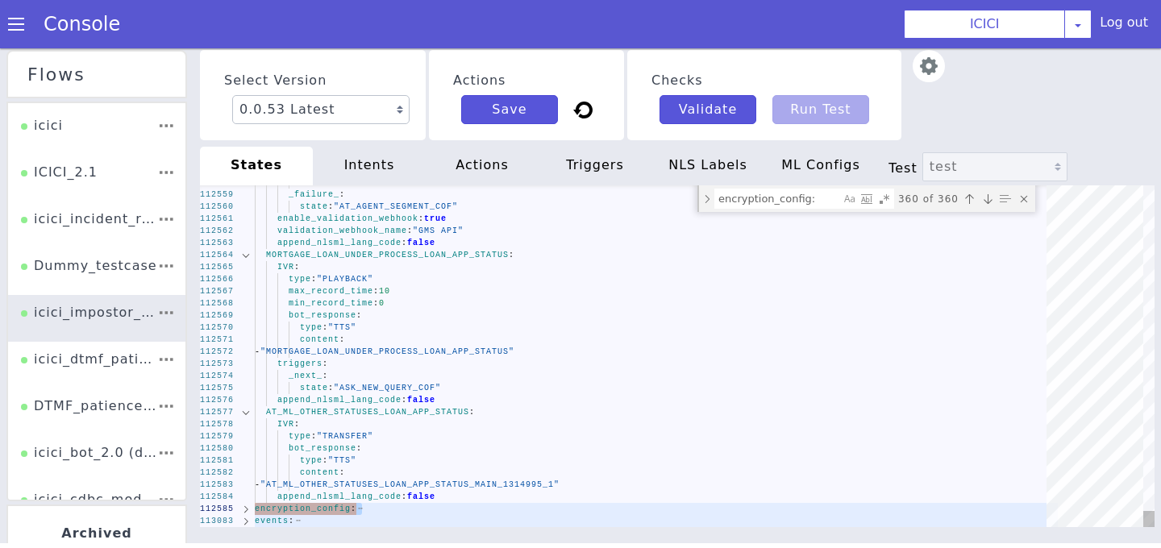
drag, startPoint x: 255, startPoint y: 521, endPoint x: 251, endPoint y: 508, distance: 13.5
click at [251, 508] on div "112558 112559 112560 112561 112562 112563 112564 112565 112566 112567 112568 11…" at bounding box center [677, 356] width 955 height 342
type textarea "bot_response: type: "TTS" content: - "AT_ML_OTHER_STATUSES_LOAN_APP_STATUS_MAIN…"
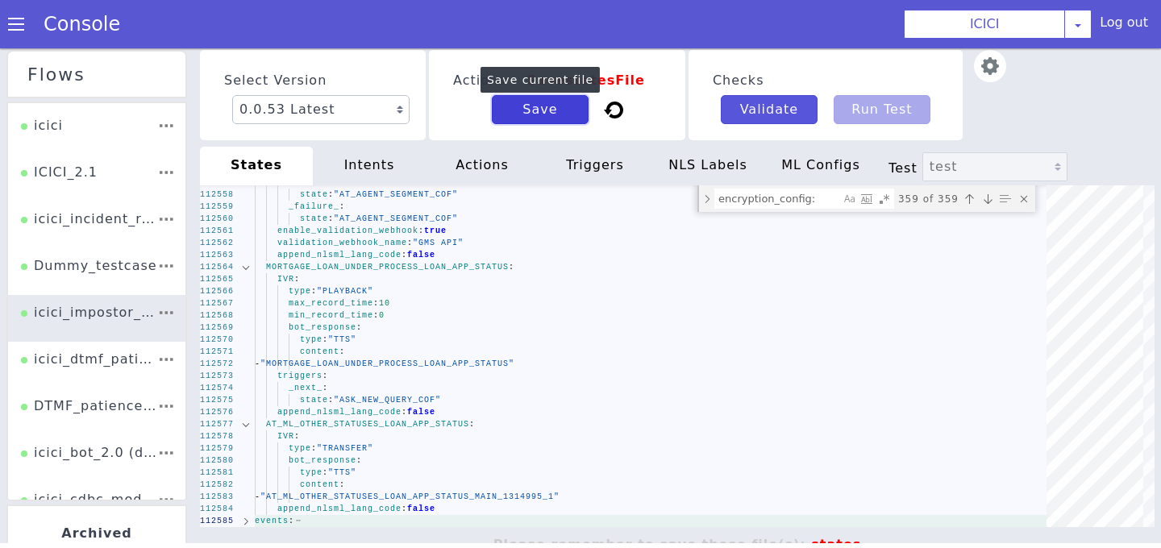
click at [514, 107] on button "Save" at bounding box center [540, 109] width 97 height 29
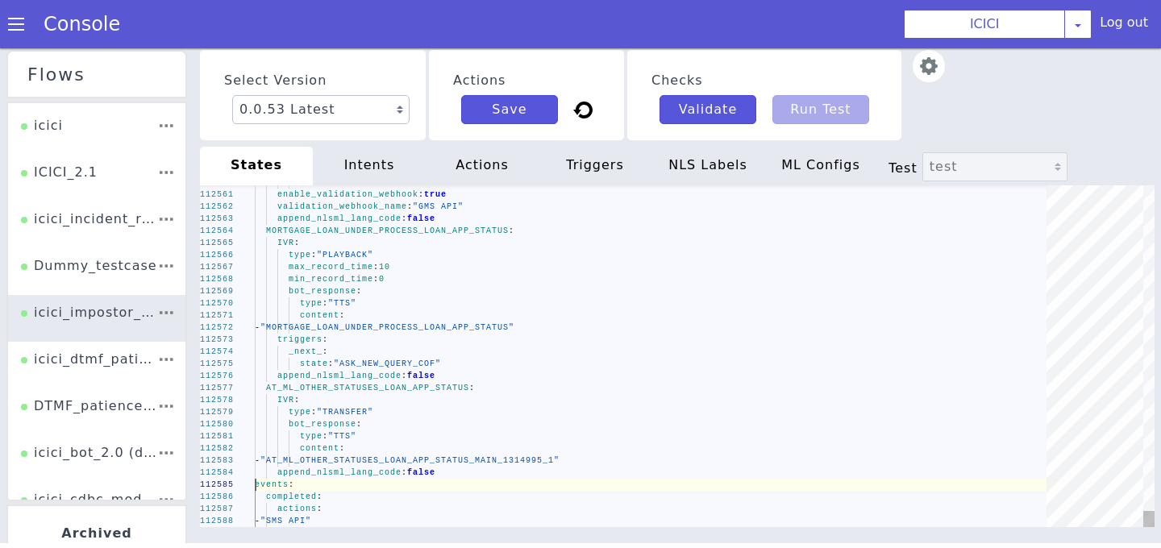
scroll to position [0, 84]
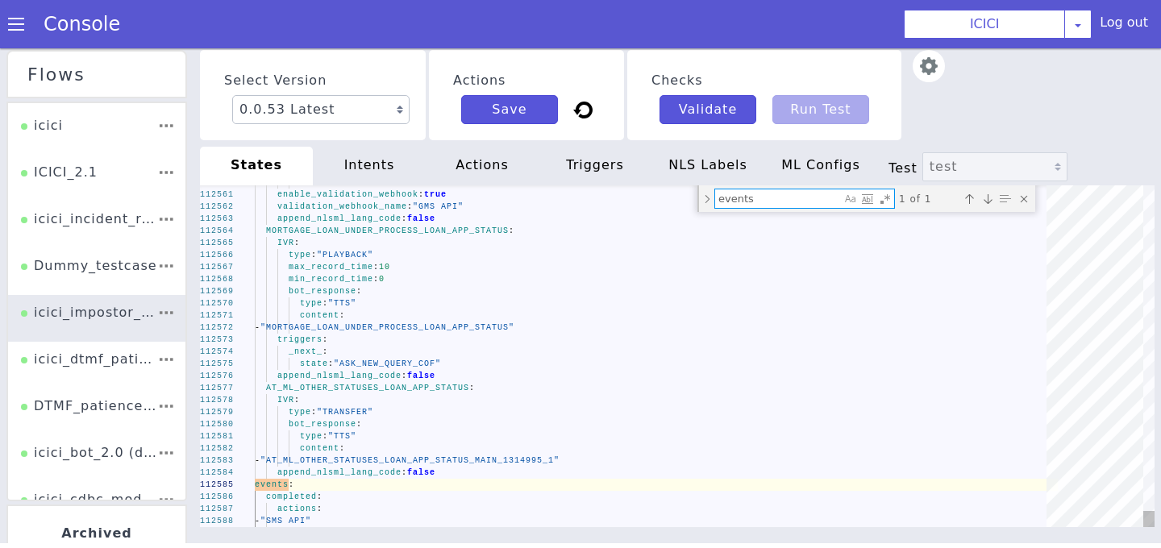
type textarea "**********"
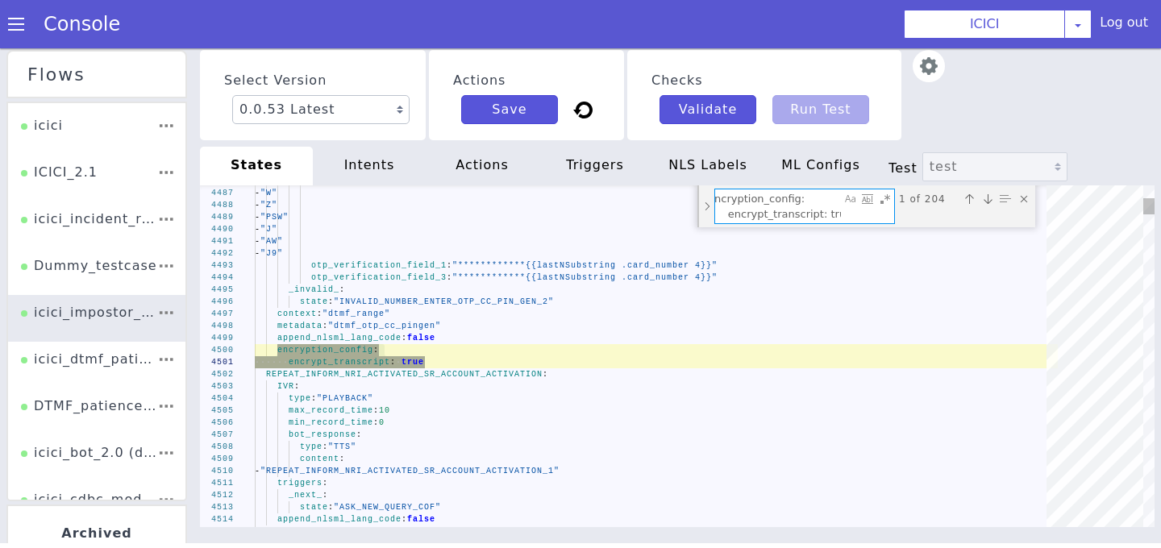
type textarea "encryption_config: encrypt_transcript: true"
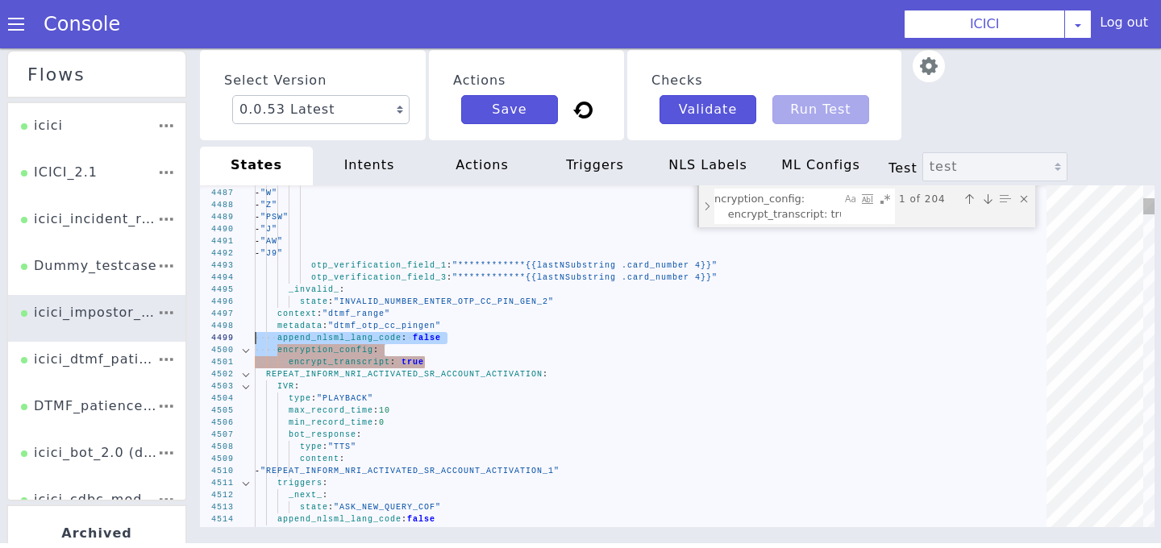
drag, startPoint x: 439, startPoint y: 360, endPoint x: 246, endPoint y: 343, distance: 194.2
click at [363, 344] on div "···· encryption_config :" at bounding box center [656, 350] width 803 height 12
type textarea "**********"
drag, startPoint x: 436, startPoint y: 365, endPoint x: 206, endPoint y: 351, distance: 230.2
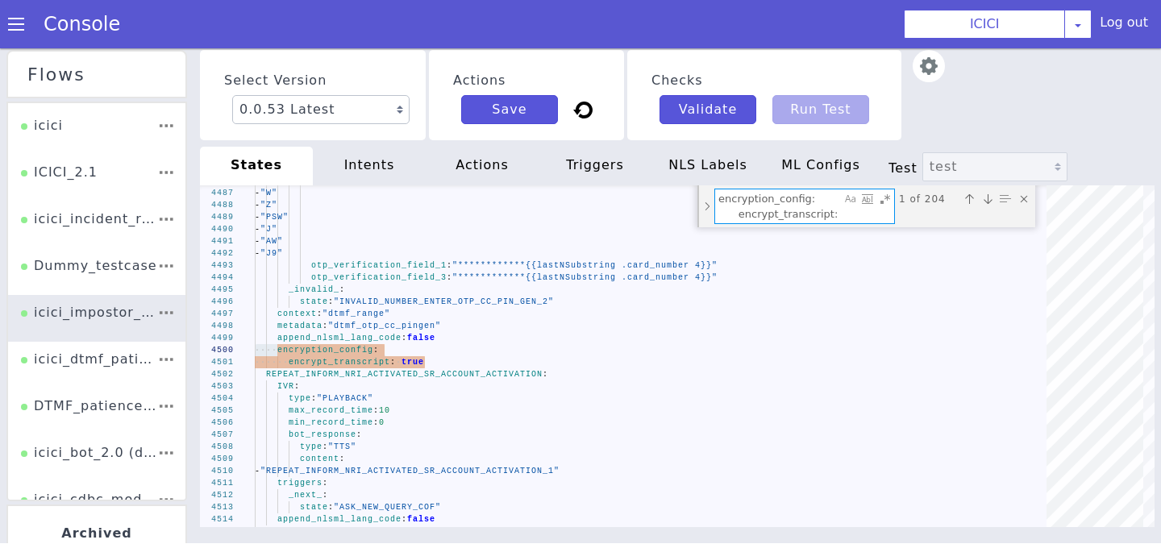
drag, startPoint x: 840, startPoint y: 215, endPoint x: 679, endPoint y: 173, distance: 166.6
click at [679, 173] on div "**********" at bounding box center [677, 303] width 955 height 513
paste textarea "Find"
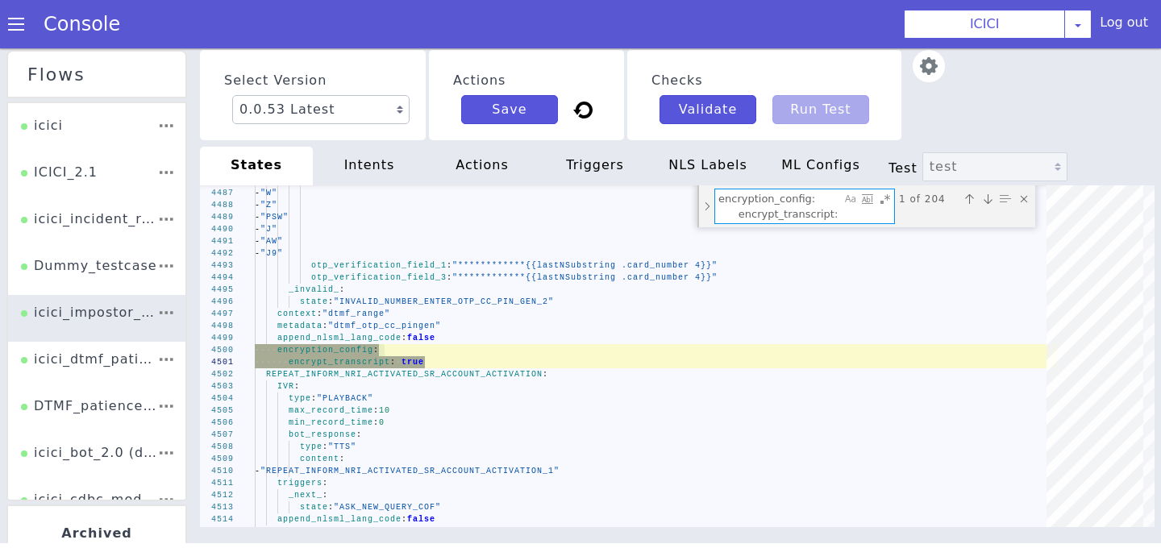
scroll to position [0, 10]
type textarea "encryption_config: encrypt_transcript: true"
click at [710, 200] on div "Toggle Replace mode" at bounding box center [707, 206] width 15 height 42
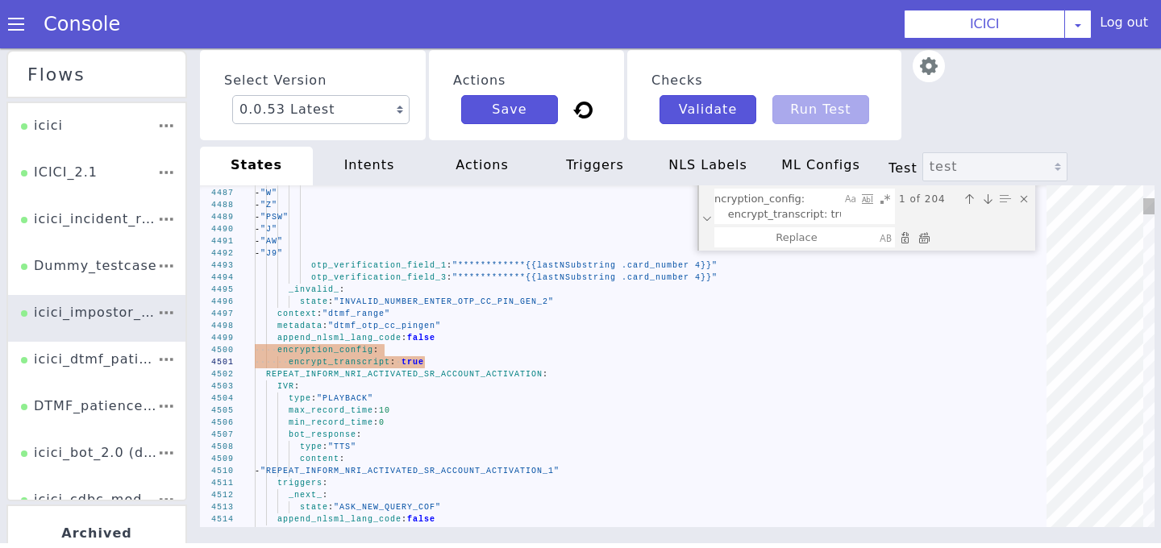
click at [924, 237] on div "Replace All (⌘Enter)" at bounding box center [924, 238] width 16 height 16
type textarea "**********"
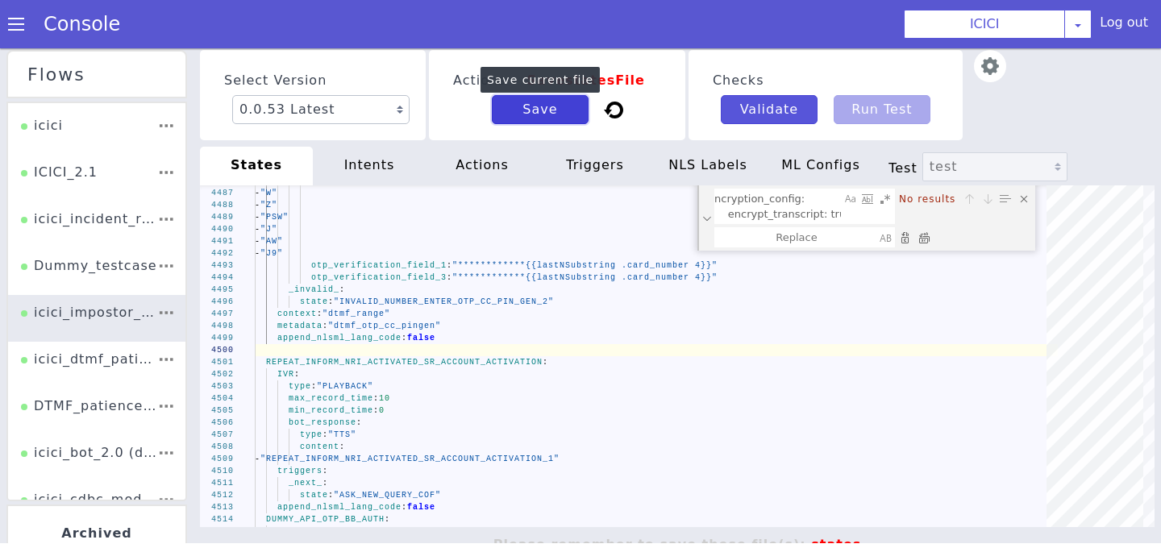
click at [558, 121] on button "Save" at bounding box center [540, 109] width 97 height 29
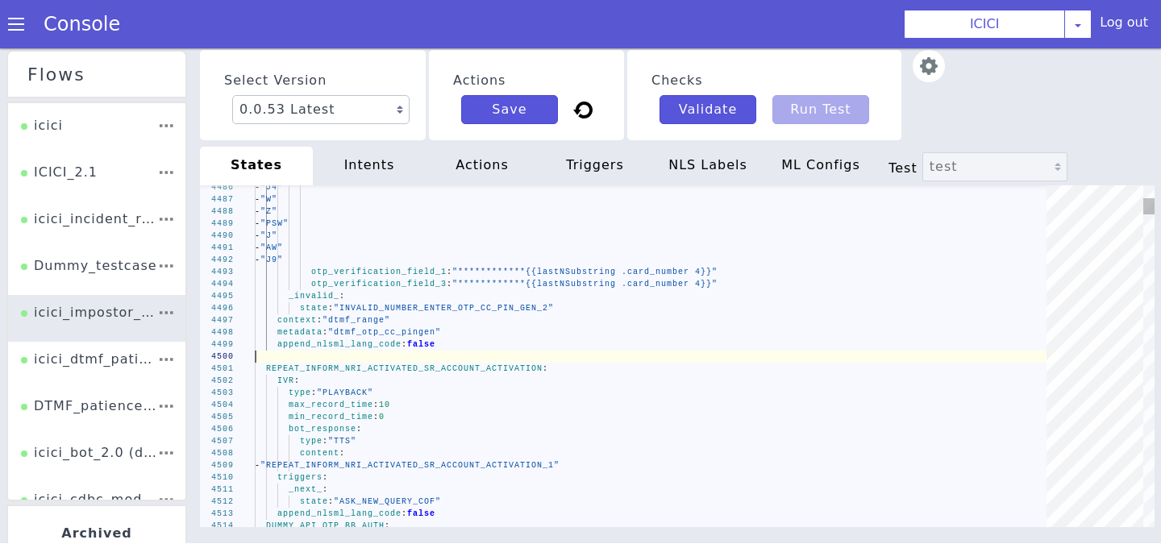
scroll to position [0, 0]
click at [530, 117] on button "Save" at bounding box center [509, 109] width 97 height 29
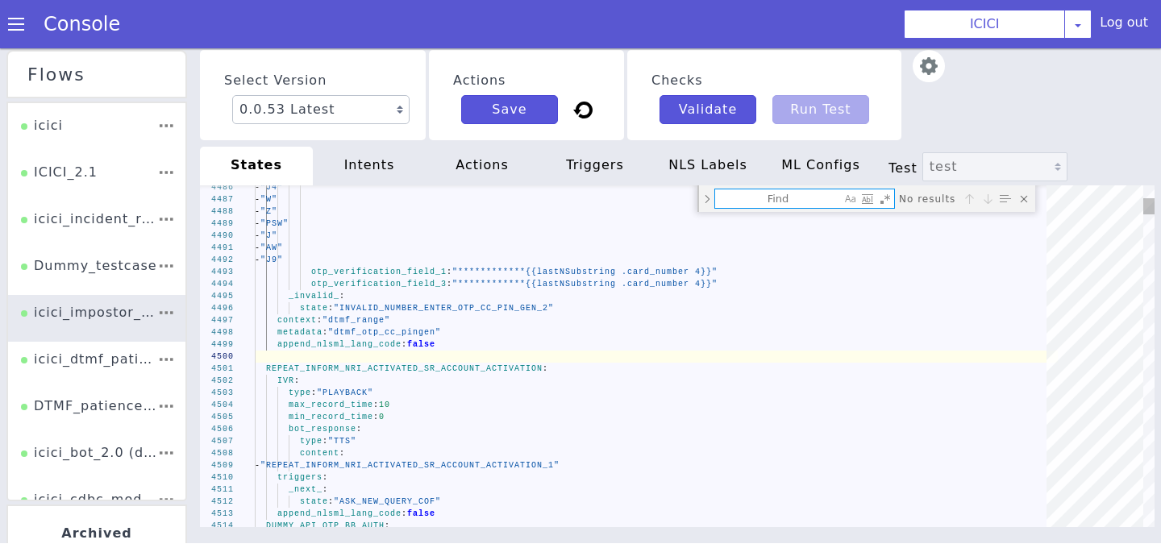
type textarea "append_nlsml_lang_code: false encryption_config: encrypt_bot_response: true ENT…"
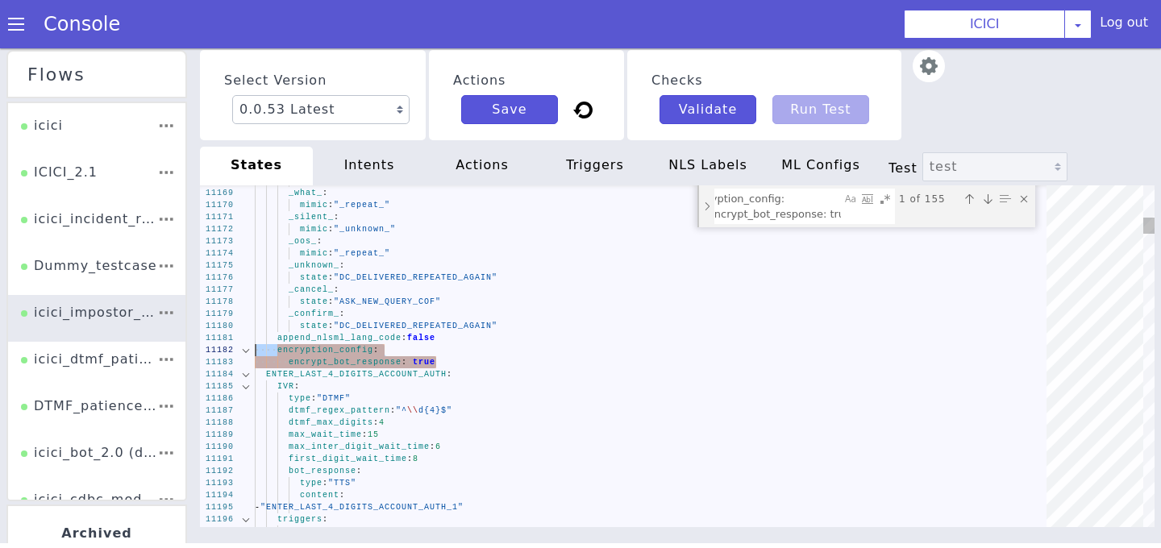
drag, startPoint x: 451, startPoint y: 361, endPoint x: 232, endPoint y: 347, distance: 218.9
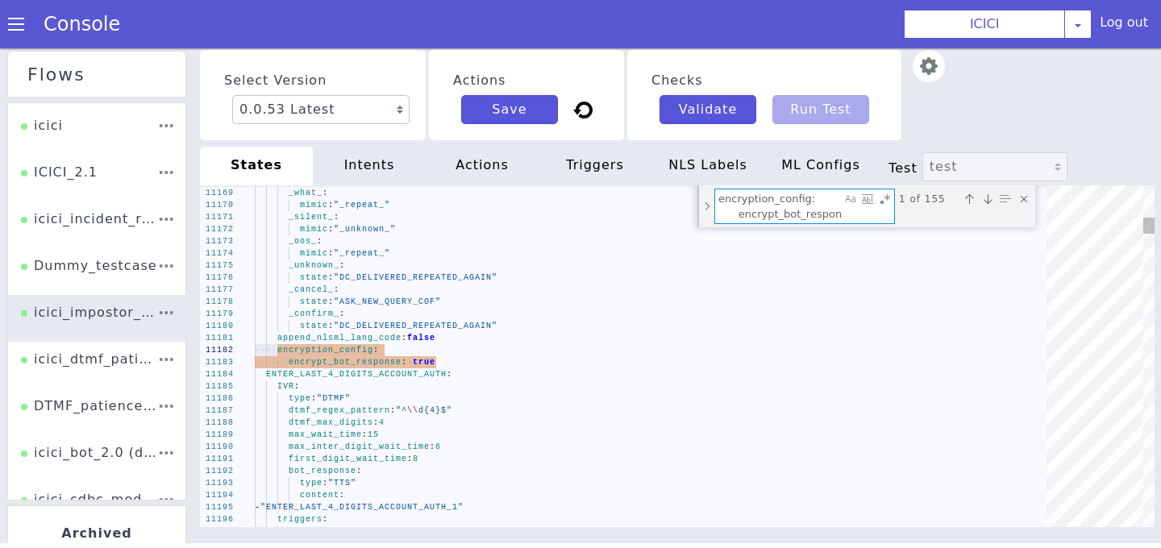
drag, startPoint x: 840, startPoint y: 217, endPoint x: 651, endPoint y: 177, distance: 193.5
click at [651, 177] on div "Select Version 0.0.53 Latest 0.0.52 Current 0.0.51 0.0.50 0.0.49 0.0.48 0.0.47 …" at bounding box center [677, 303] width 955 height 513
paste textarea "Find"
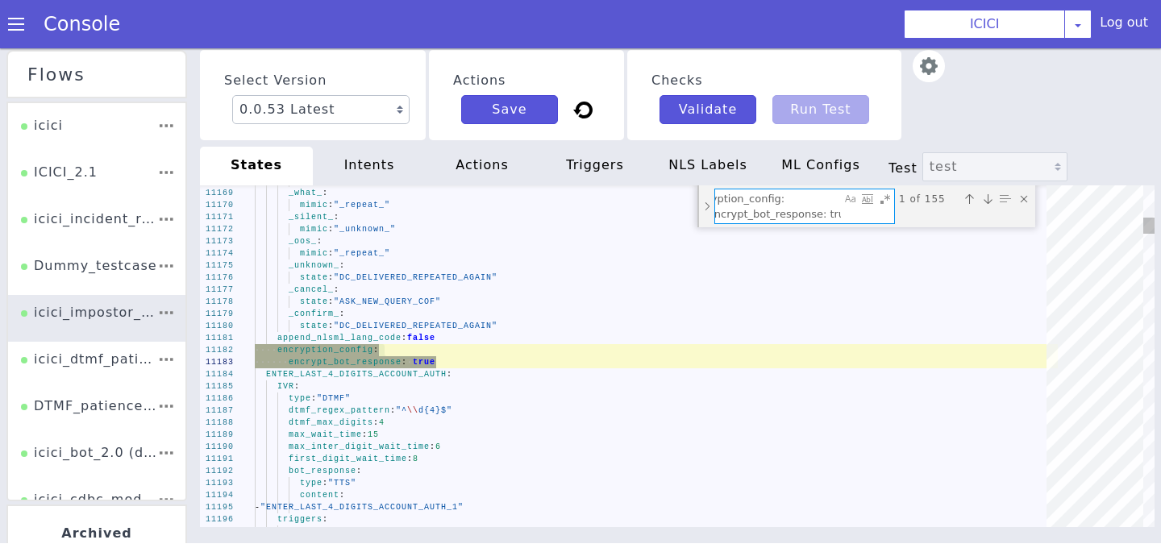
type textarea "encryption_config: encrypt_bot_response: true"
click at [705, 209] on div "Toggle Replace mode" at bounding box center [707, 206] width 15 height 42
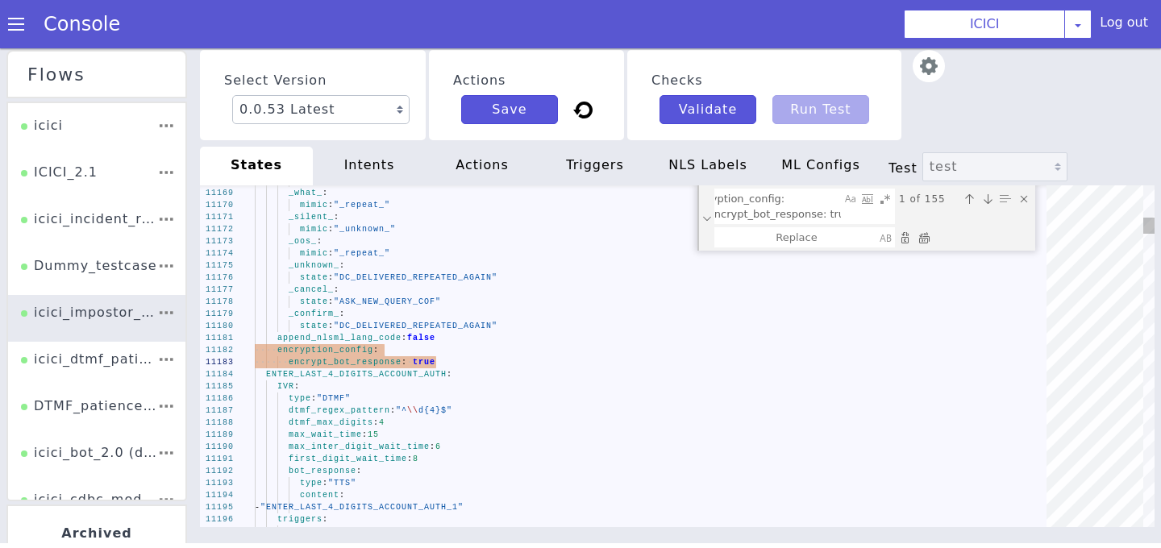
click at [926, 232] on div "Replace All (⌘Enter)" at bounding box center [924, 238] width 16 height 16
type textarea "append_nlsml_lang_code: false ENTER_LAST_4_DIGITS_ACCOUNT_AUTH: IVR: type: "DTM…"
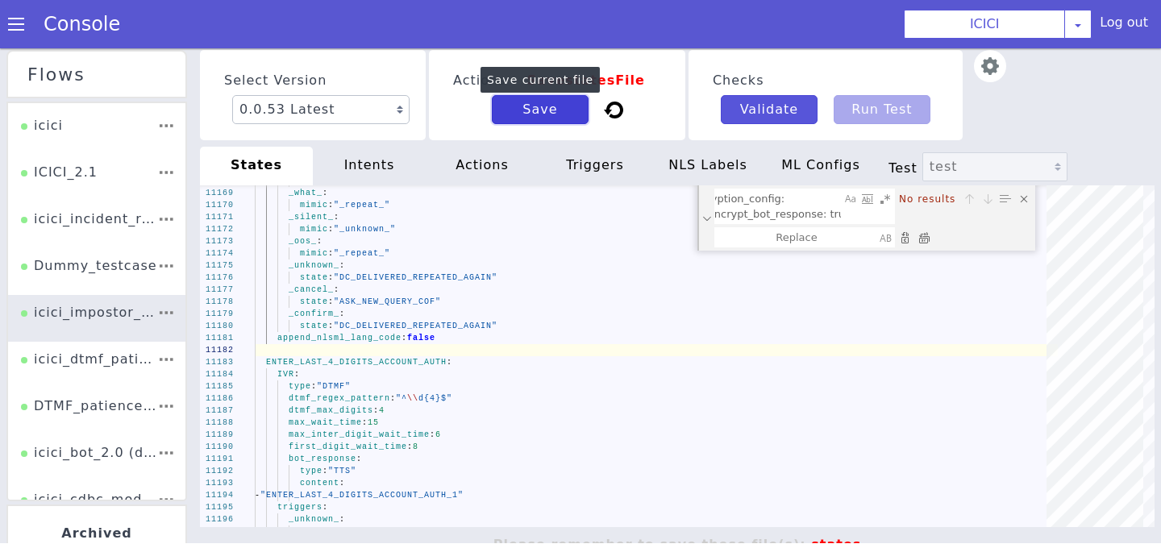
click at [530, 114] on button "Save" at bounding box center [540, 109] width 97 height 29
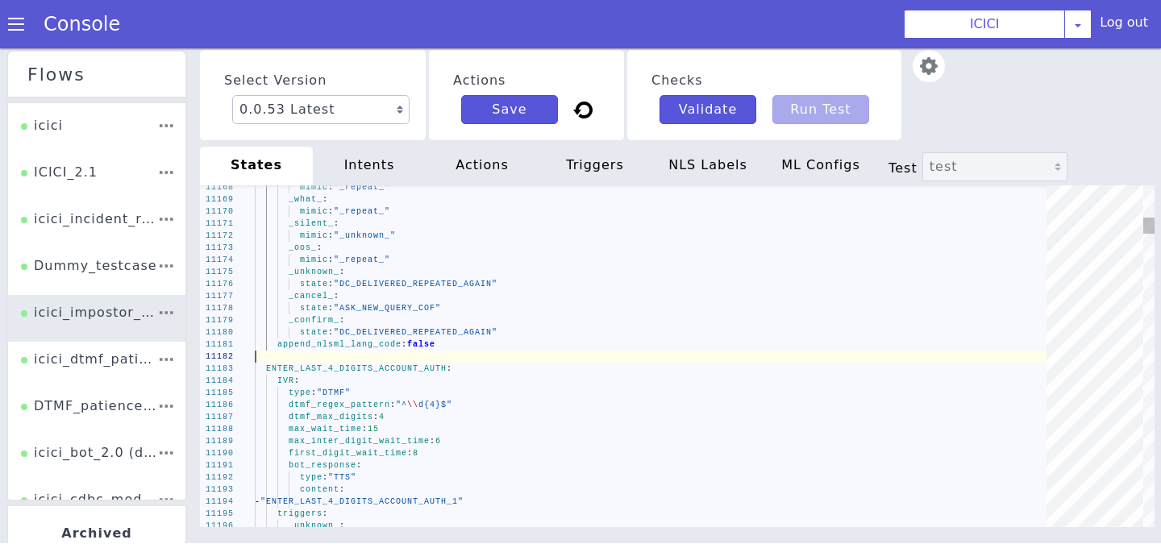
scroll to position [0, 0]
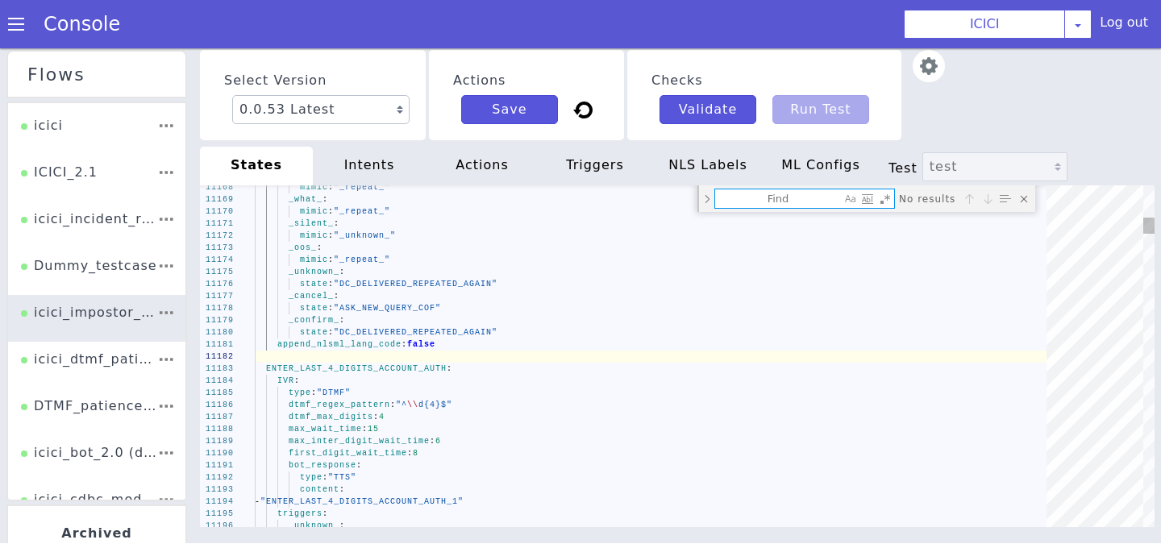
type textarea "encrypt_bot_response: true DTMF_INVALID_INFORM_DC_BALANCE_ASK_AMOUNT_IN_RUPEES_…"
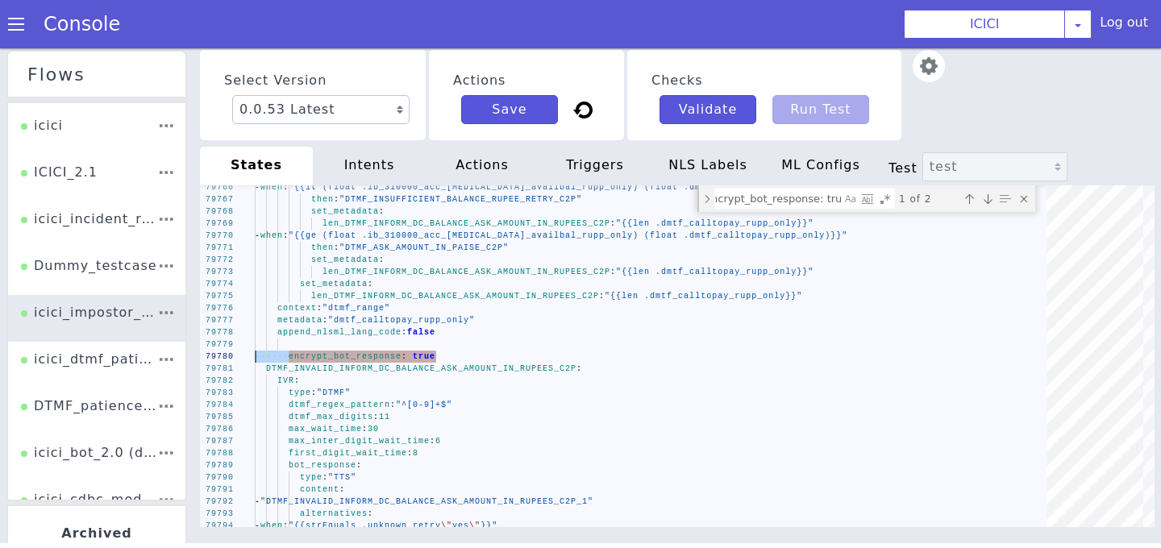
drag, startPoint x: 474, startPoint y: 357, endPoint x: 185, endPoint y: 355, distance: 289.4
drag, startPoint x: 838, startPoint y: 199, endPoint x: 622, endPoint y: 200, distance: 216.1
click at [622, 200] on div "79766 79767 79768 79769 79770 79771 79772 79773 79774 79775 79776 79777 79778 7…" at bounding box center [677, 356] width 955 height 342
paste textarea "Find"
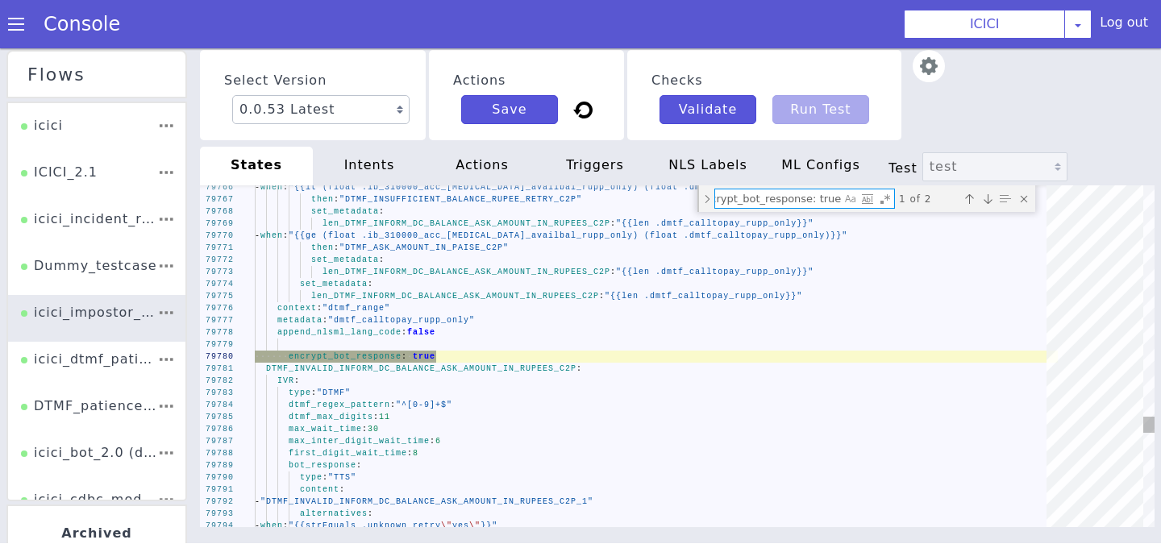
type textarea "encrypt_bot_response: true"
click at [705, 203] on div "Toggle Replace mode" at bounding box center [707, 198] width 15 height 27
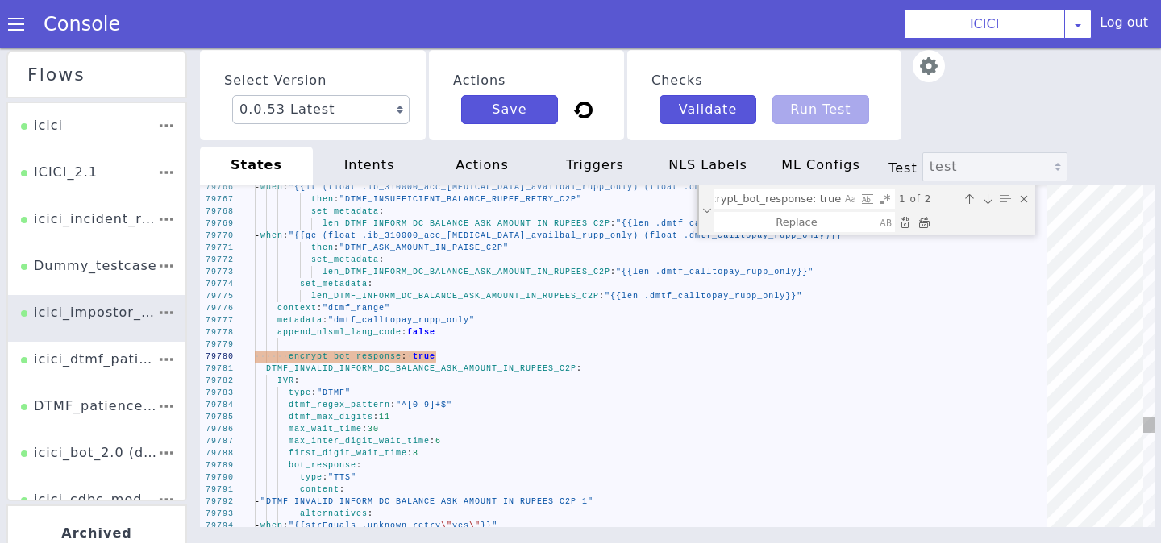
click at [926, 223] on div "Replace All (⌘Enter)" at bounding box center [924, 222] width 16 height 16
type textarea "DTMF_INVALID_INFORM_DC_BALANCE_ASK_AMOUNT_IN_RUPEES_C2P: IVR: type: "DTMF" dtmf…"
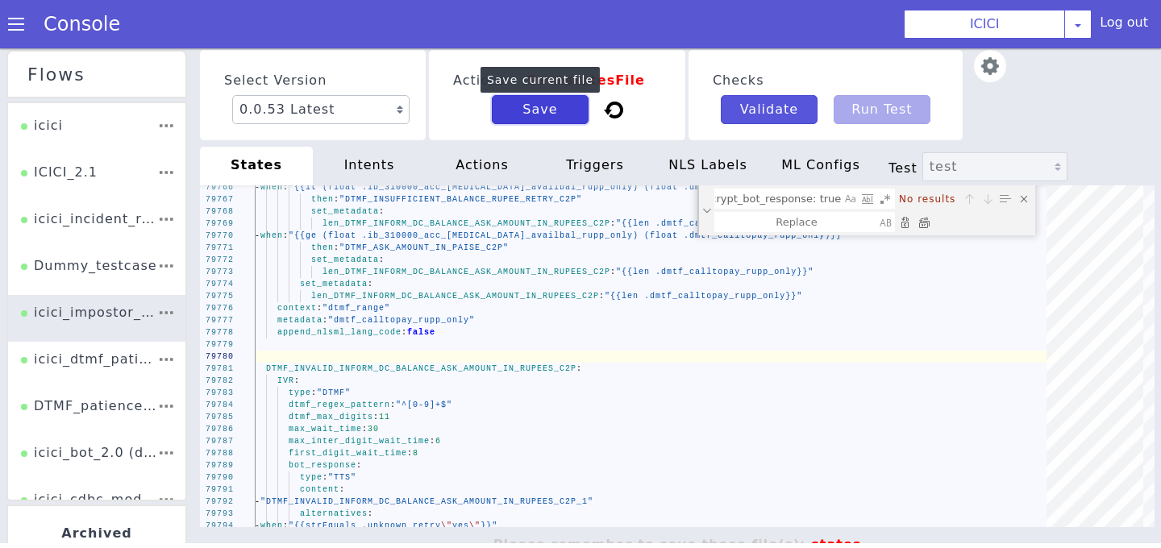
click at [550, 105] on button "Save" at bounding box center [540, 109] width 97 height 29
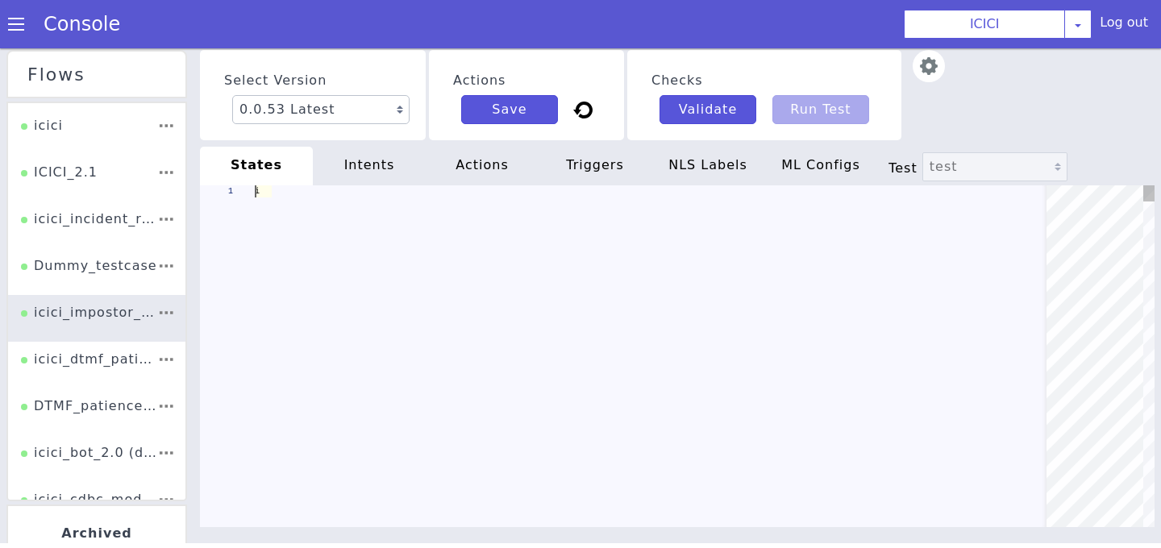
scroll to position [0, 0]
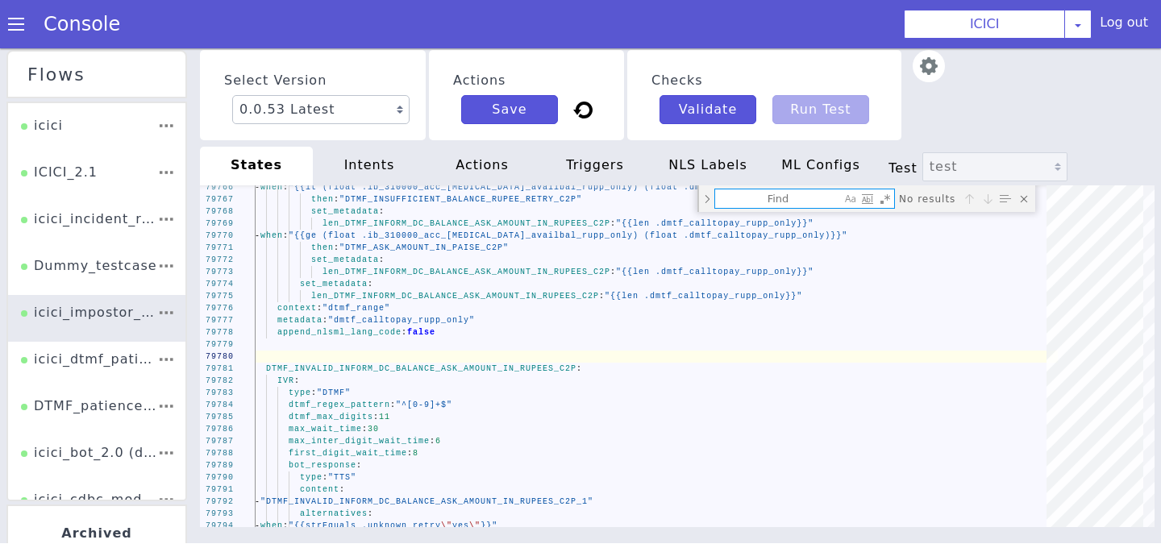
click at [487, 169] on div "actions" at bounding box center [482, 166] width 113 height 39
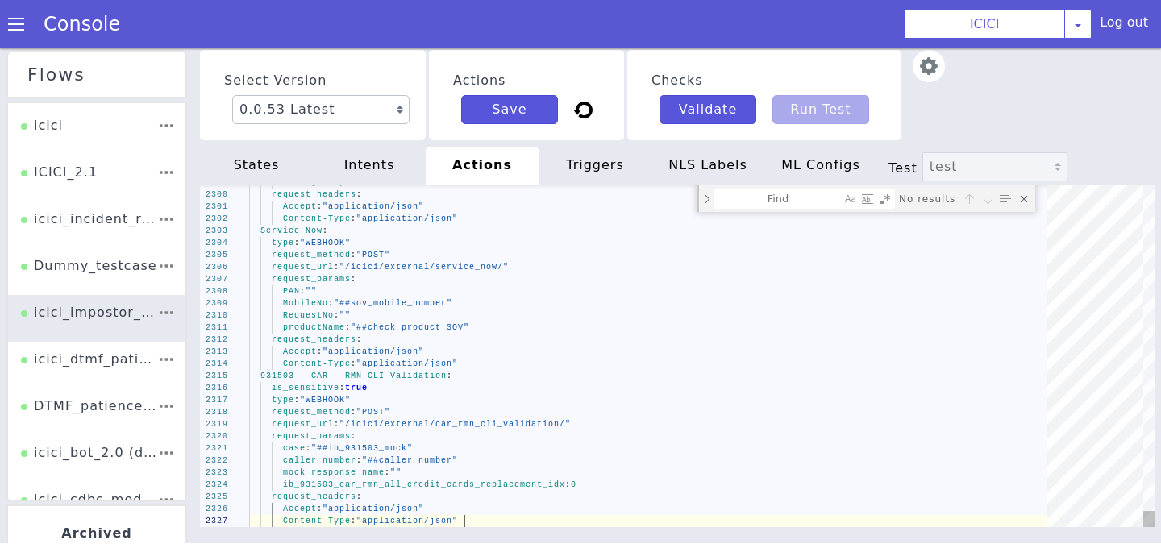
scroll to position [0, 214]
click at [773, 202] on textarea "Find" at bounding box center [778, 198] width 126 height 19
paste textarea "is_sensitive: true"
type textarea "actions: Dummy API: is_sensitive: true type: "WEBHOOK" request_method: "POST" r…"
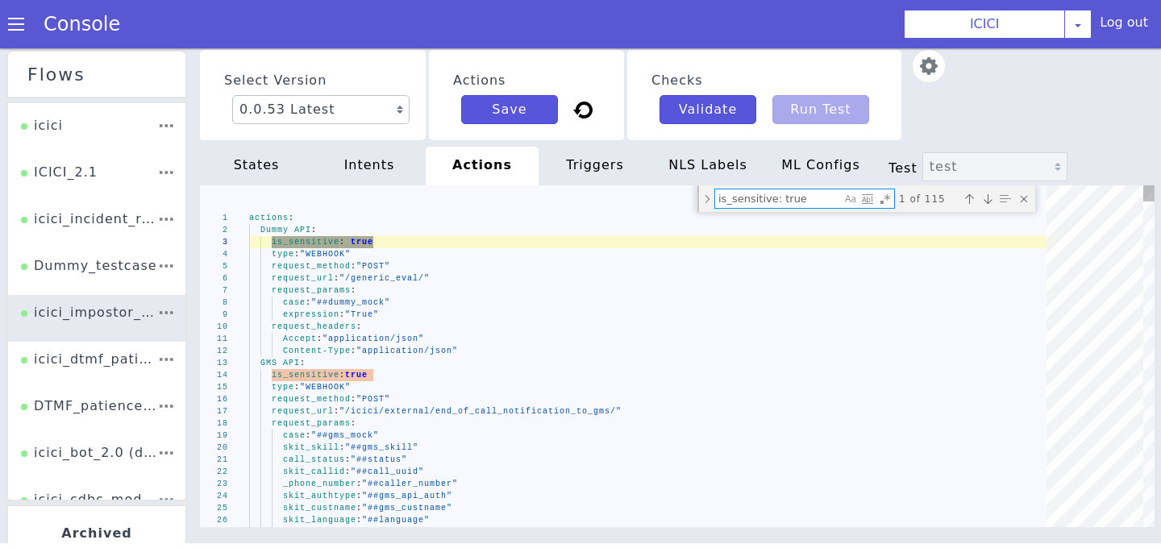
type textarea "is_sensitive: true"
type textarea "Accept: "application/json" Content-Type: "application/json" GMS API: is_sensiti…"
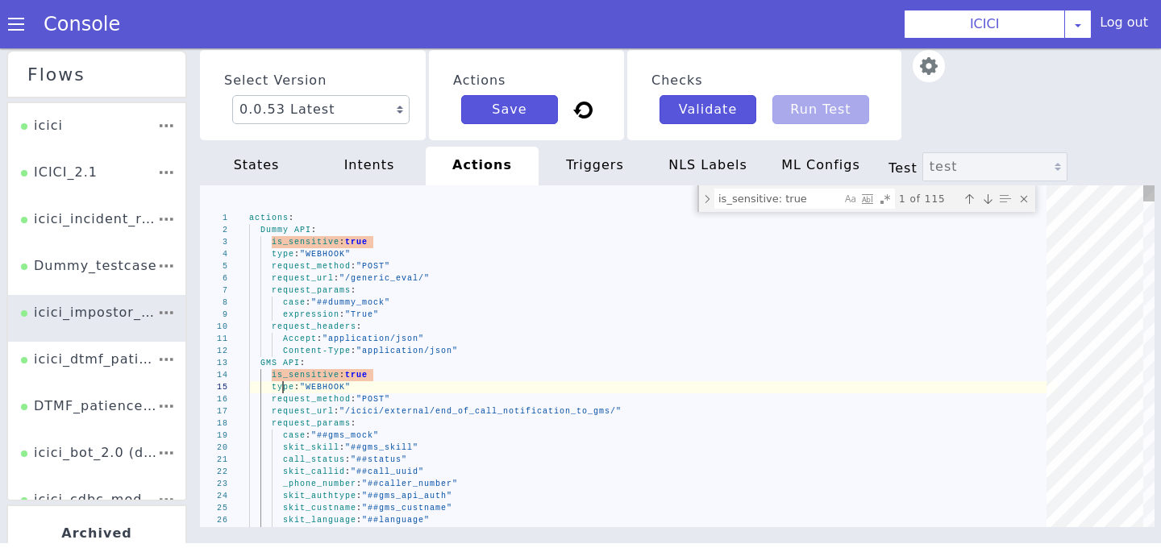
click at [281, 388] on span "type" at bounding box center [283, 387] width 23 height 9
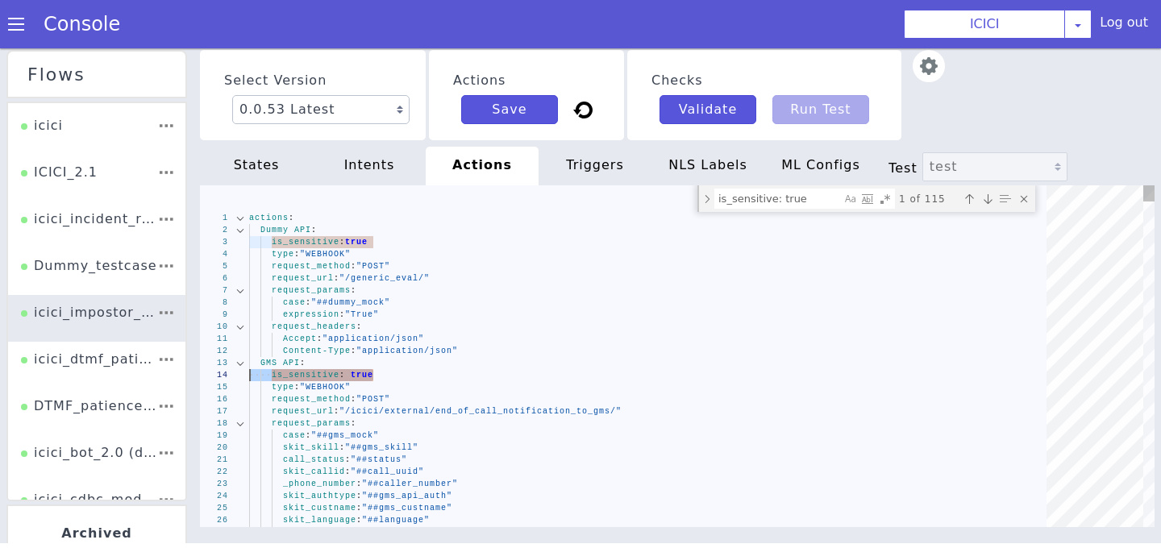
drag, startPoint x: 391, startPoint y: 376, endPoint x: 216, endPoint y: 376, distance: 174.9
drag, startPoint x: 817, startPoint y: 202, endPoint x: 579, endPoint y: 202, distance: 238.6
click at [579, 202] on div "1 2 3 4 5 6 7 8 9 10 11 12 13 14 15 16 17 18 19 20 21 22 23 24 25 26 27 actions…" at bounding box center [677, 356] width 955 height 342
paste textarea "Find"
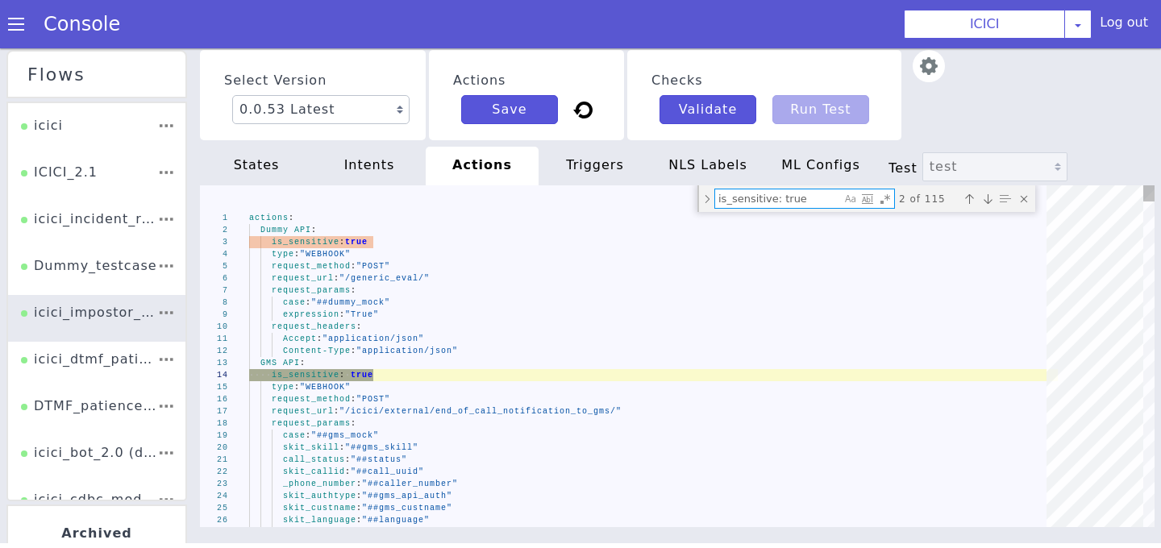
type textarea "is_sensitive: true"
click at [707, 202] on div "Toggle Replace mode" at bounding box center [707, 198] width 15 height 27
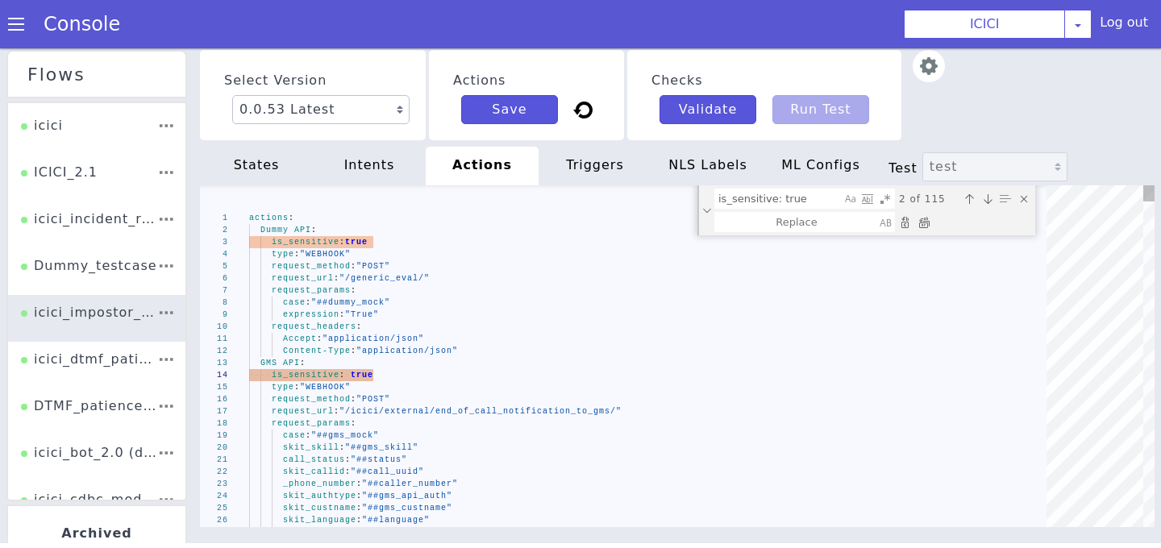
click at [924, 227] on div "Replace All (⌘Enter)" at bounding box center [924, 222] width 16 height 16
type textarea "Accept: "application/json" Content-Type: "application/json" GMS API: type: "WEB…"
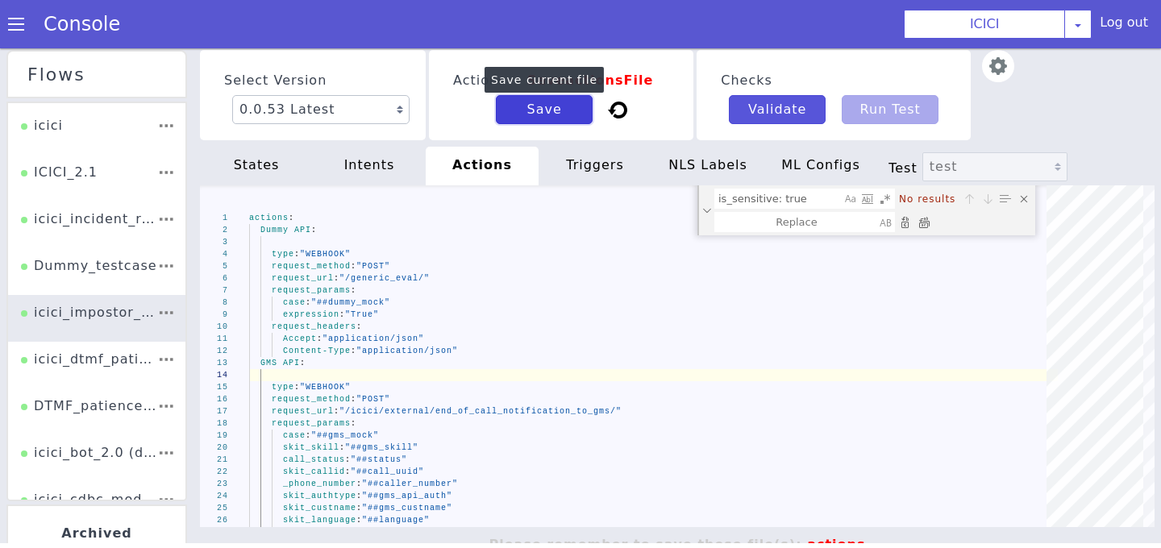
click at [555, 112] on button "Save" at bounding box center [544, 109] width 97 height 29
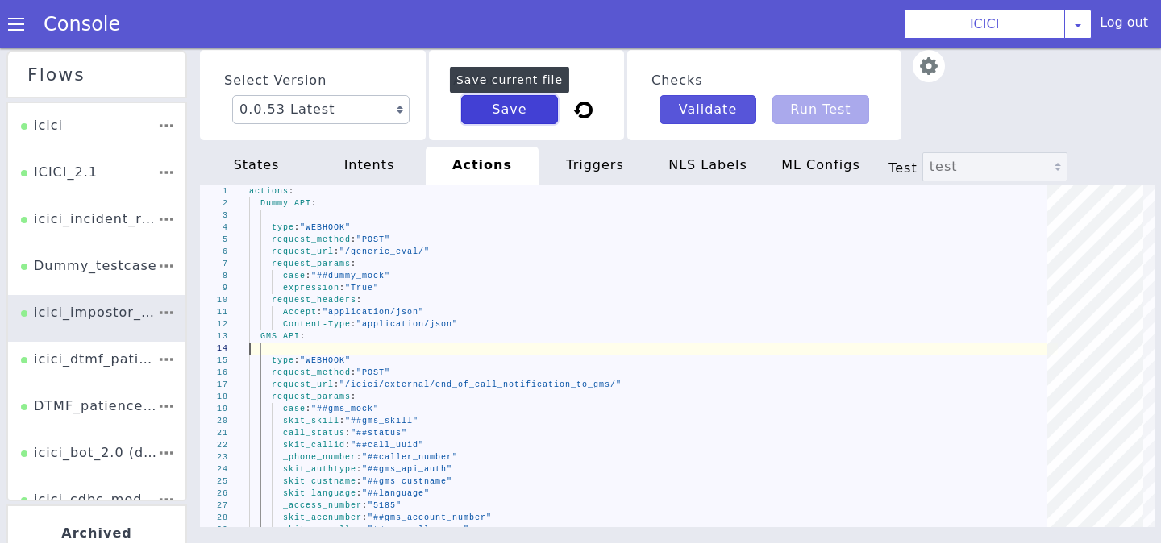
click at [555, 112] on button "Save" at bounding box center [509, 109] width 97 height 29
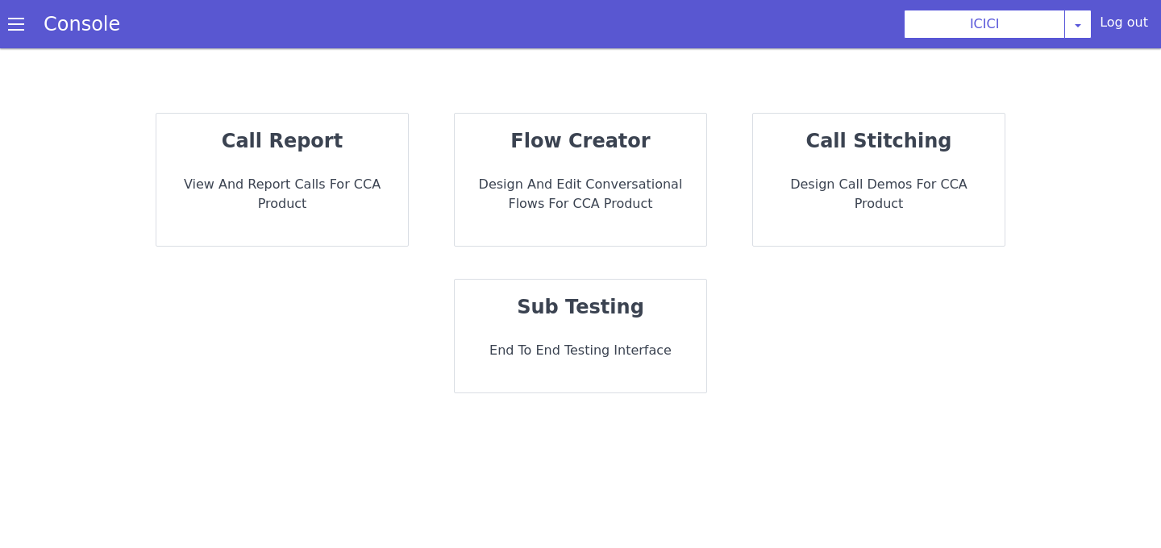
click at [567, 309] on strong "sub testing" at bounding box center [580, 307] width 127 height 23
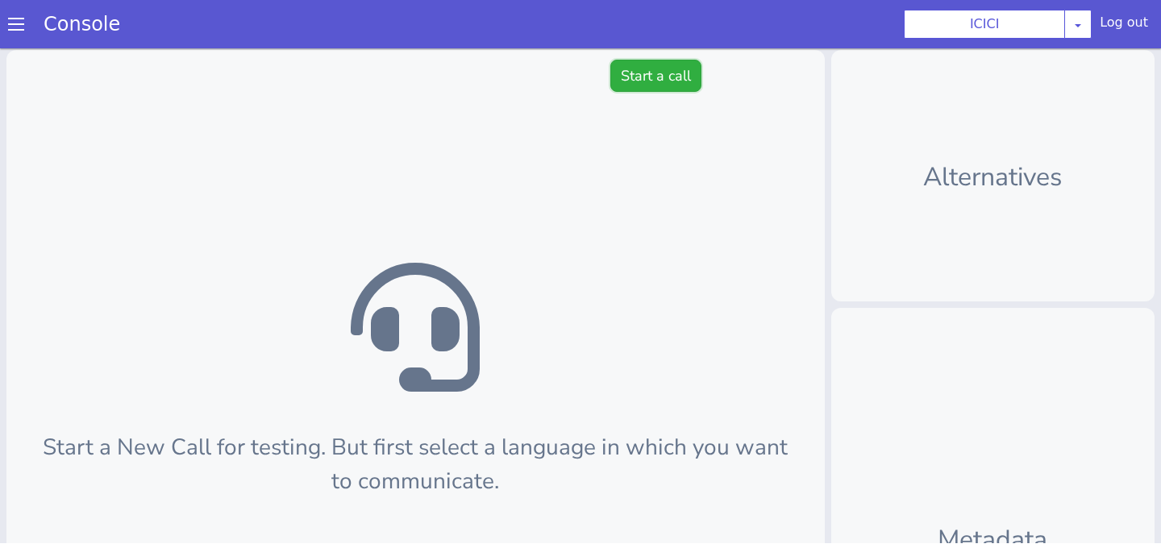
click at [655, 80] on button "Start a call" at bounding box center [655, 76] width 91 height 32
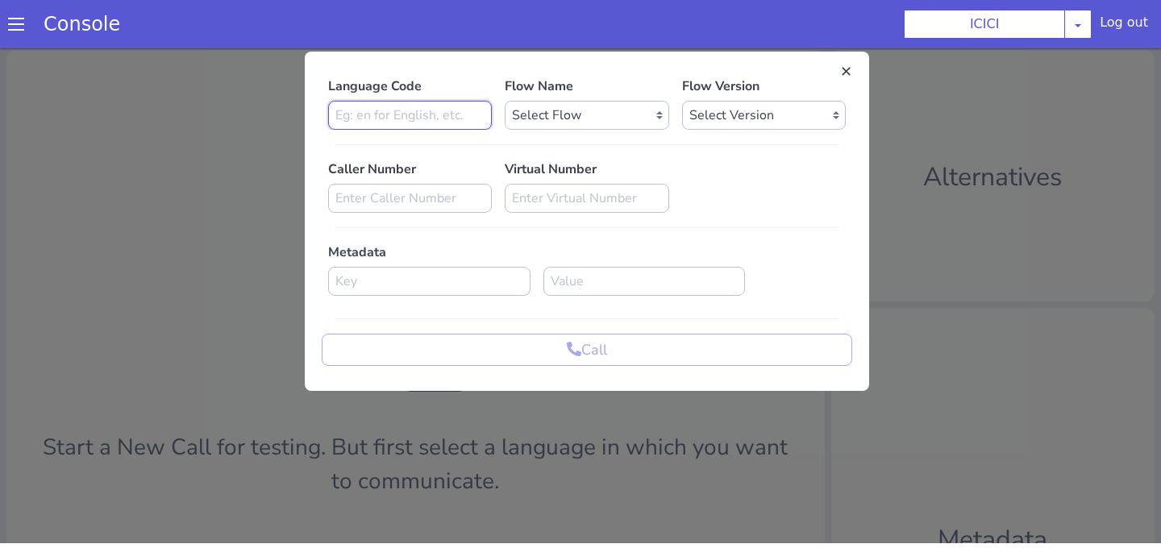
click at [340, 114] on input at bounding box center [410, 115] width 164 height 29
type input "en"
click at [593, 106] on select "Select Flow sachin_testing icici_test_import_1 icici_test icici_dummy infra_tes…" at bounding box center [587, 115] width 164 height 29
select select "b03a4faf-32c3-4c7e-b817-7f3662e43ade"
click at [505, 101] on select "Select Flow sachin_testing icici_test_import_1 icici_test icici_dummy infra_tes…" at bounding box center [587, 115] width 164 height 29
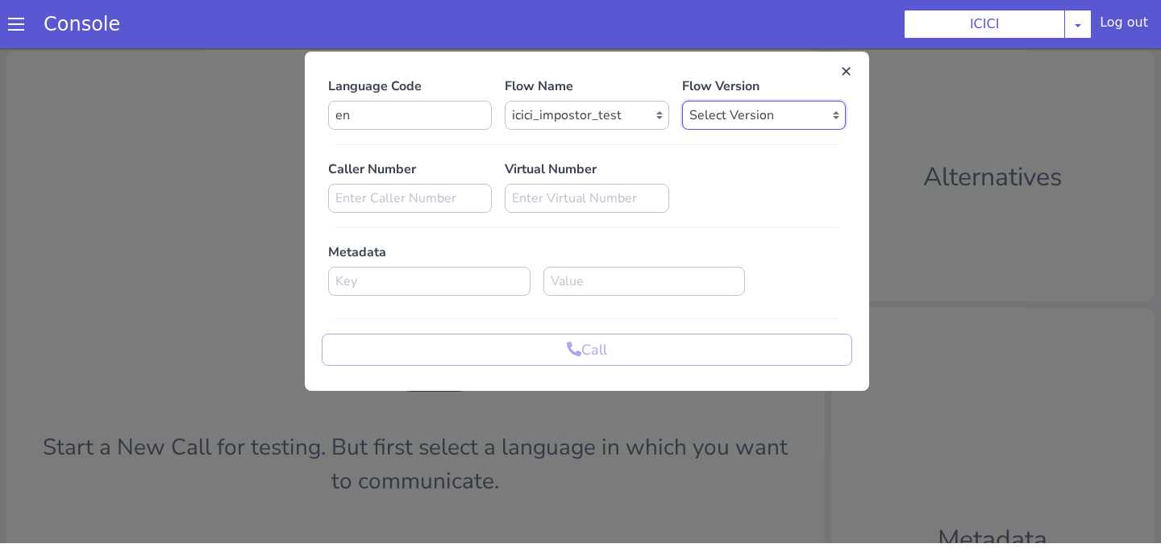
click at [718, 114] on select "Select Version 0.0.53 0.0.52 0.0.51 0.0.50 0.0.49 0.0.48 0.0.47 0.0.46 0.0.45 0…" at bounding box center [764, 115] width 164 height 29
select select "0.0.53"
click at [682, 101] on select "Select Version 0.0.53 0.0.52 0.0.51 0.0.50 0.0.49 0.0.48 0.0.47 0.0.46 0.0.45 0…" at bounding box center [764, 115] width 164 height 29
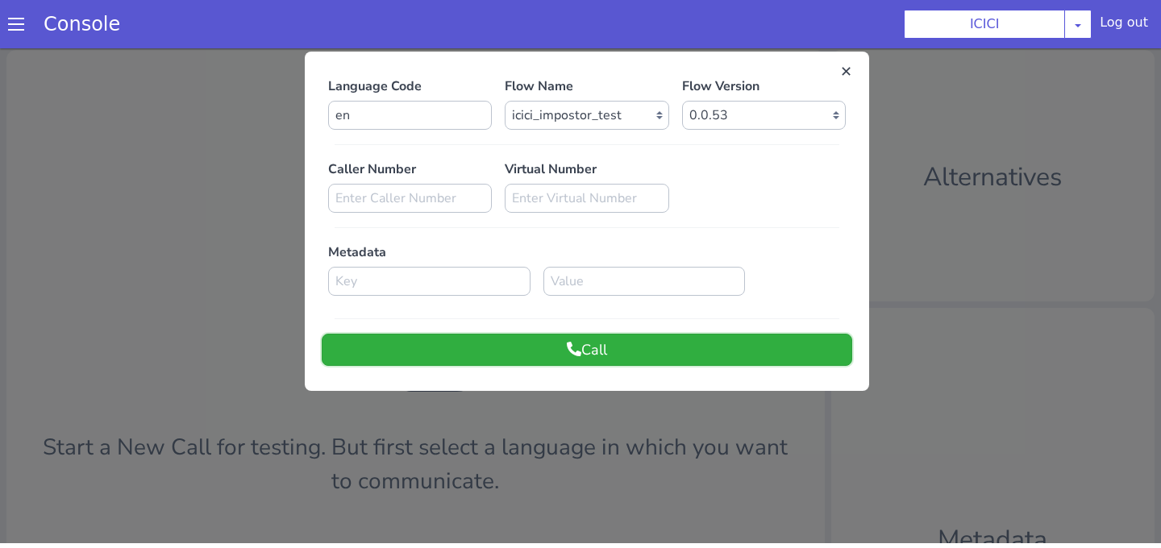
click at [625, 351] on button "Call" at bounding box center [587, 350] width 530 height 32
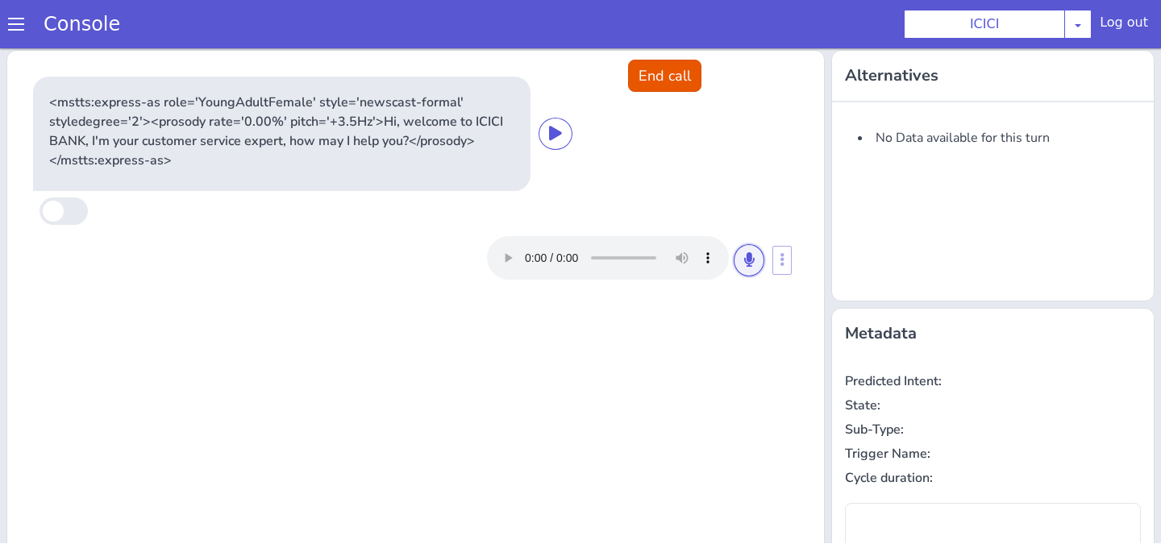
click at [751, 260] on icon at bounding box center [749, 259] width 10 height 15
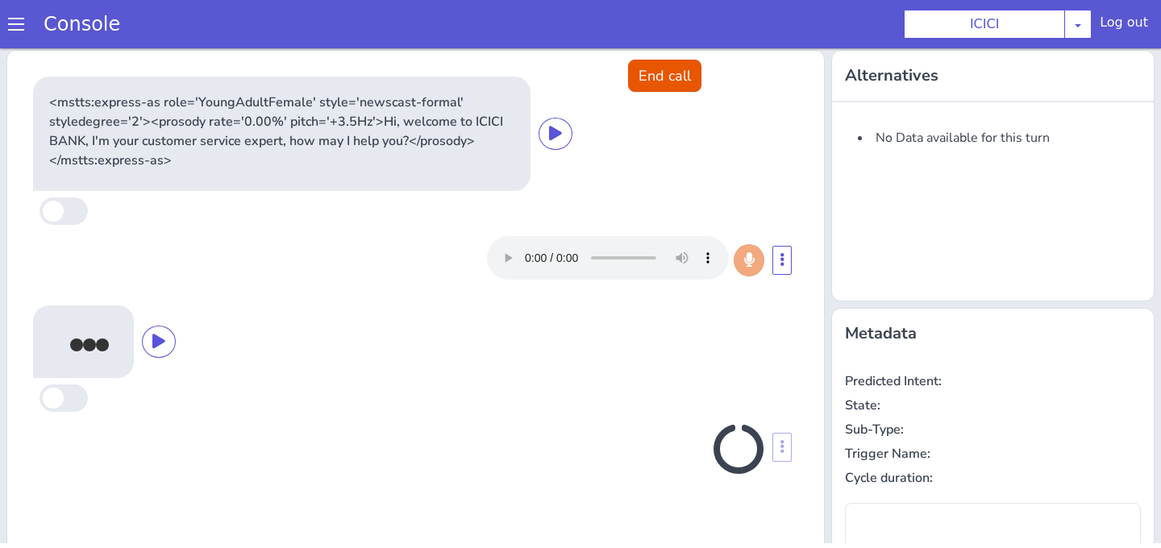
type input "null"
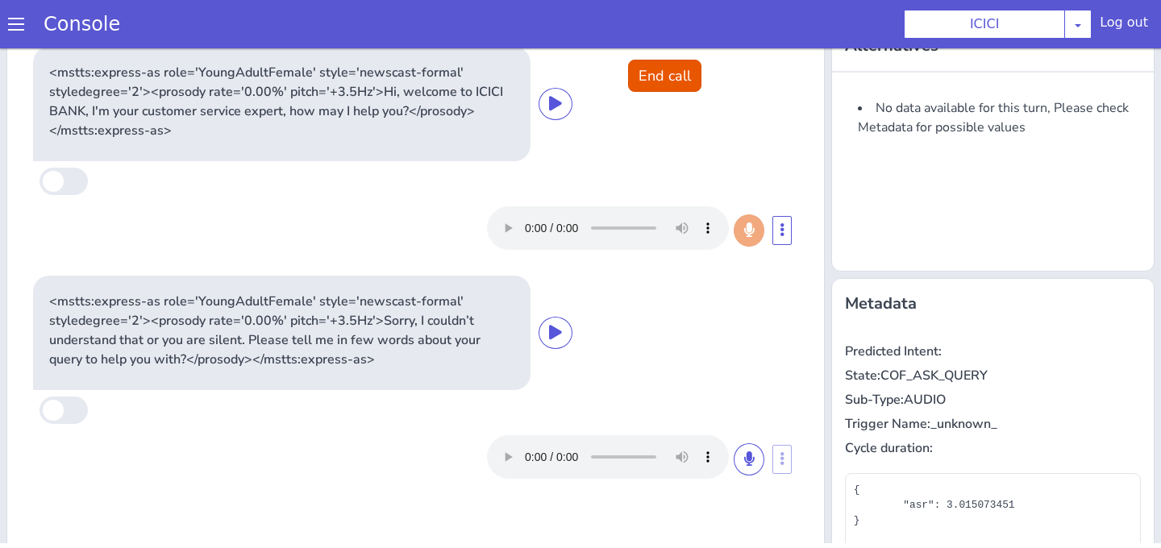
scroll to position [31, 0]
click at [734, 450] on div at bounding box center [625, 456] width 277 height 44
click at [747, 464] on icon at bounding box center [749, 457] width 10 height 15
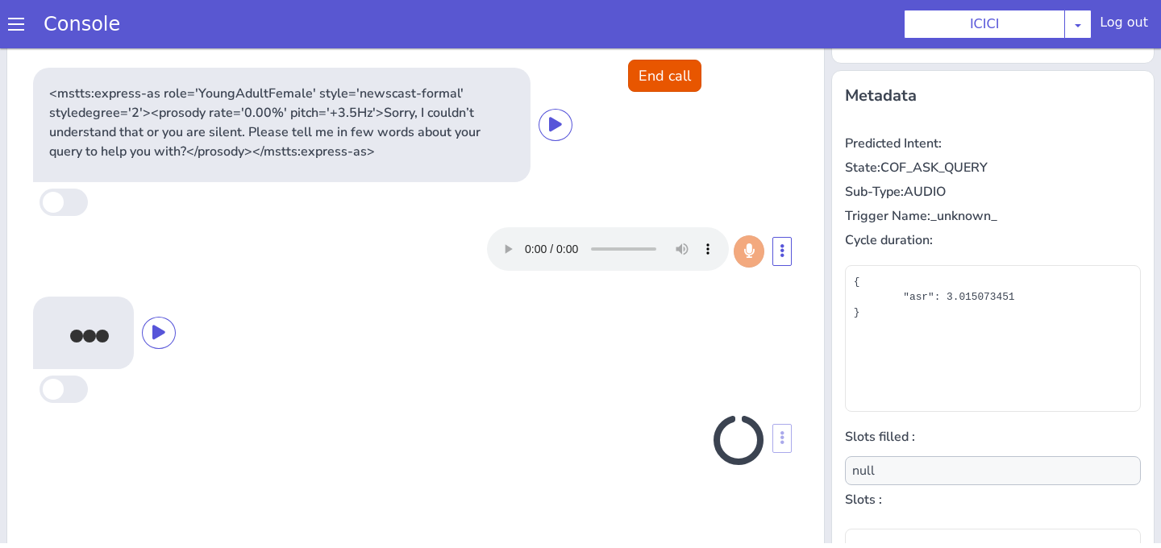
scroll to position [274, 0]
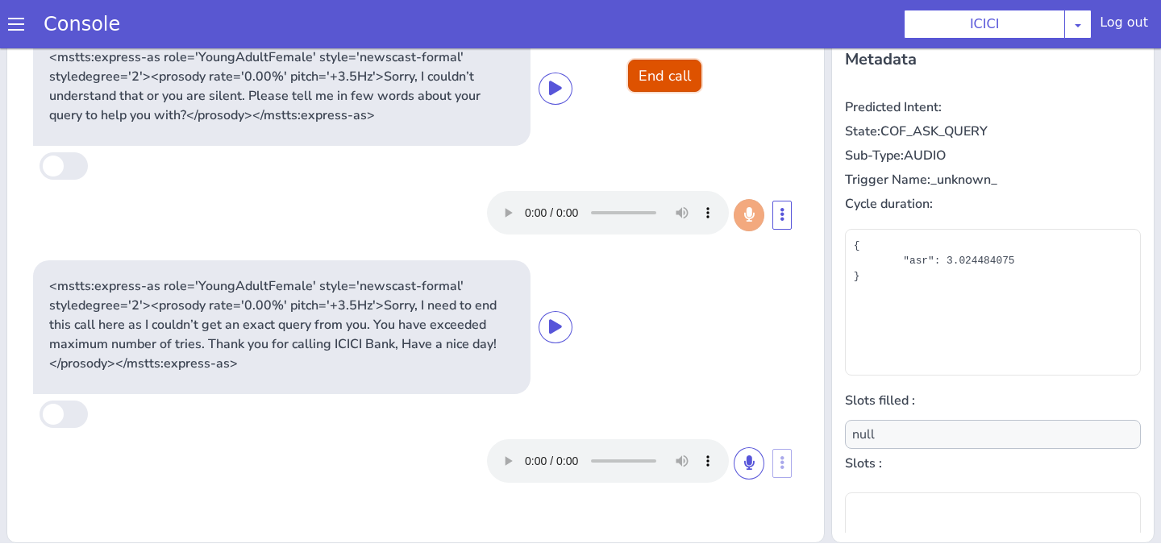
click at [679, 78] on button "End call" at bounding box center [664, 76] width 73 height 32
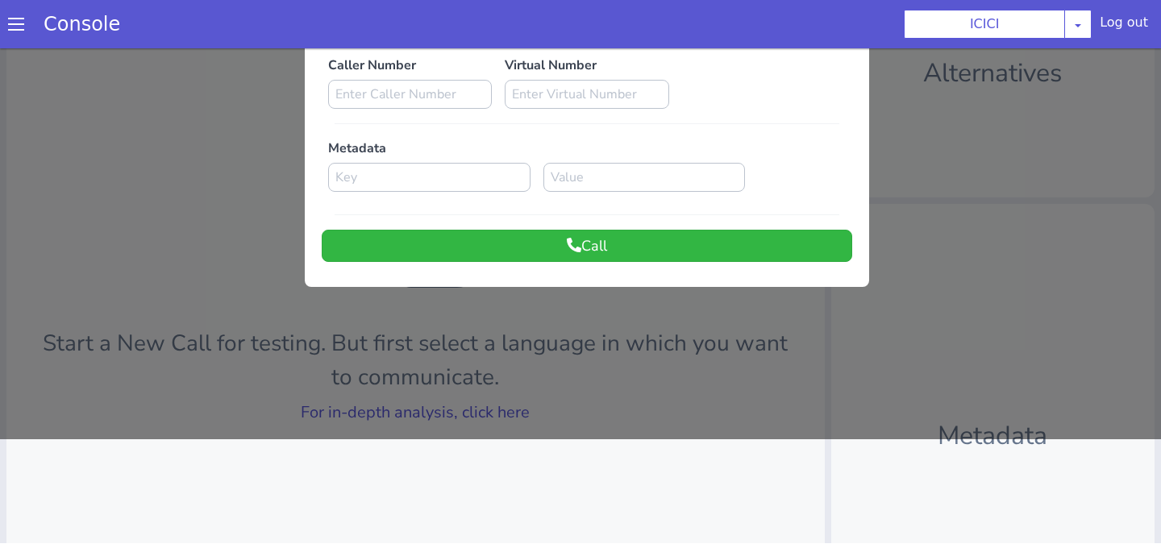
scroll to position [35, 0]
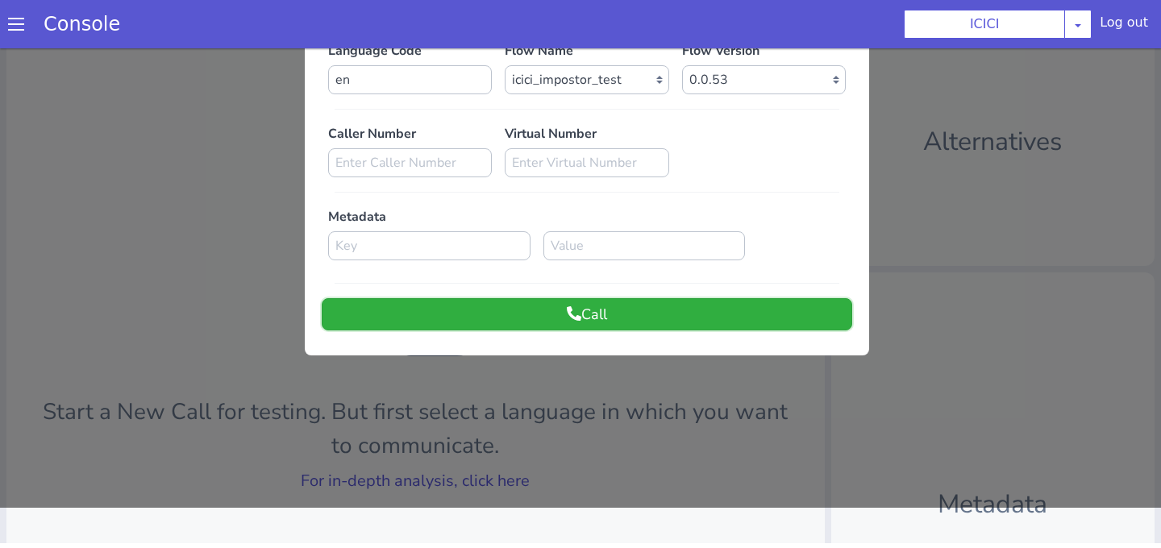
click at [599, 329] on button "Call" at bounding box center [587, 314] width 530 height 32
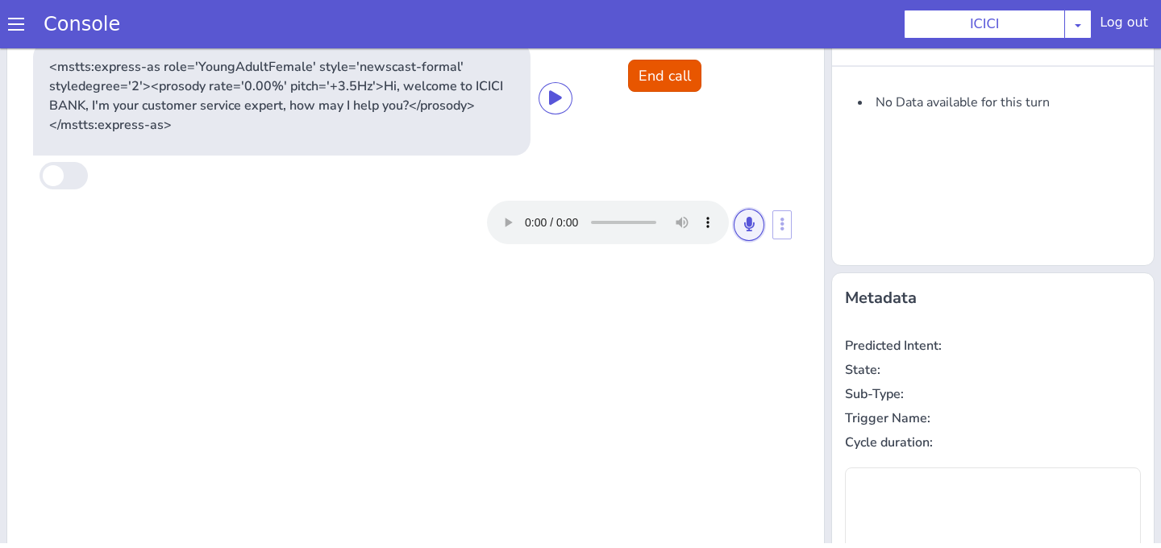
click at [752, 231] on icon at bounding box center [749, 224] width 10 height 15
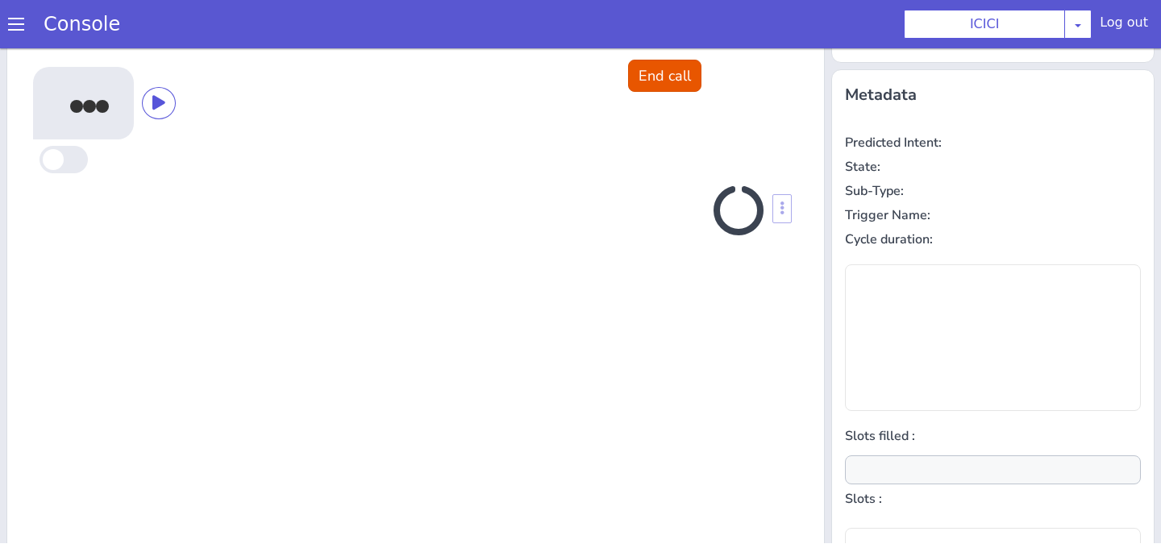
scroll to position [256, 0]
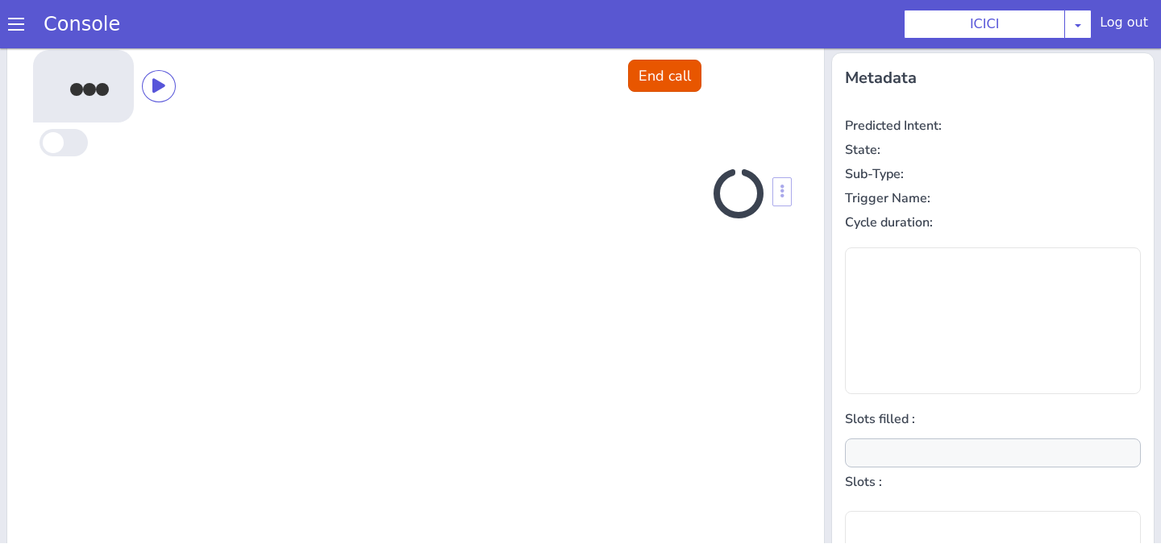
type input "null"
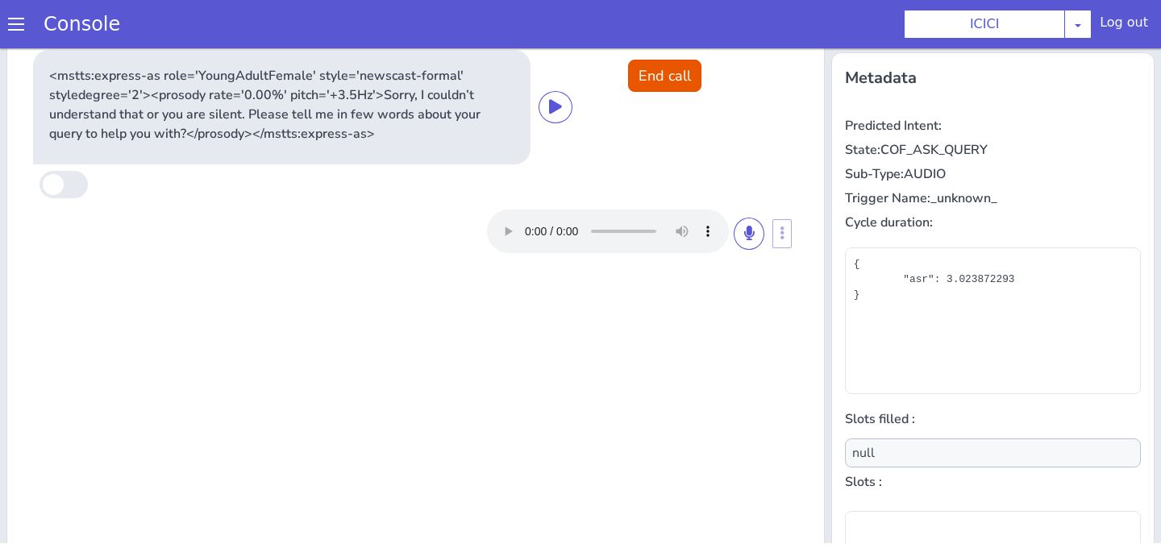
scroll to position [0, 0]
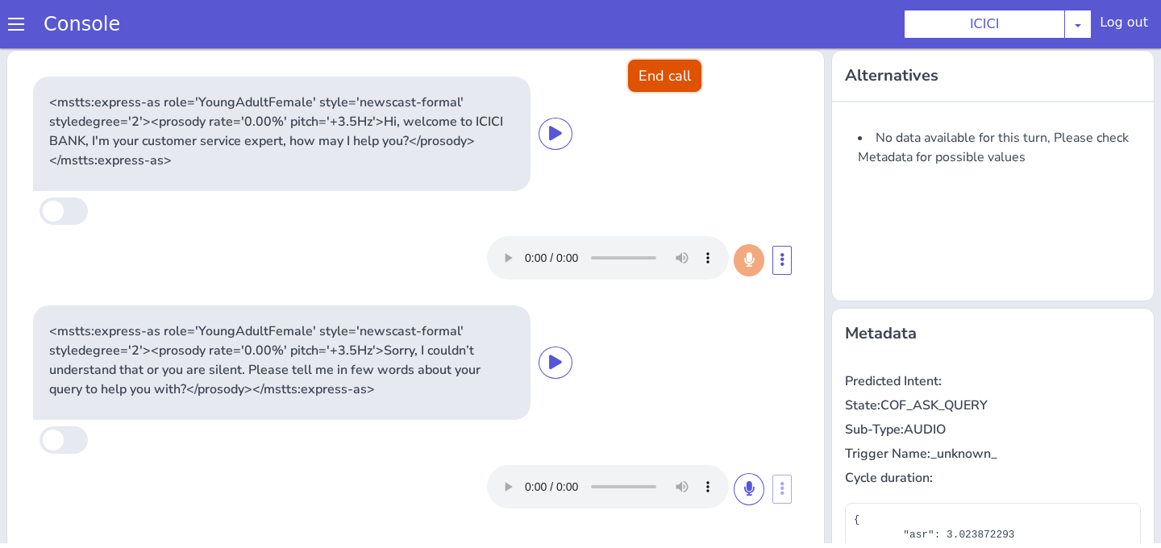
click at [653, 68] on button "End call" at bounding box center [664, 76] width 73 height 32
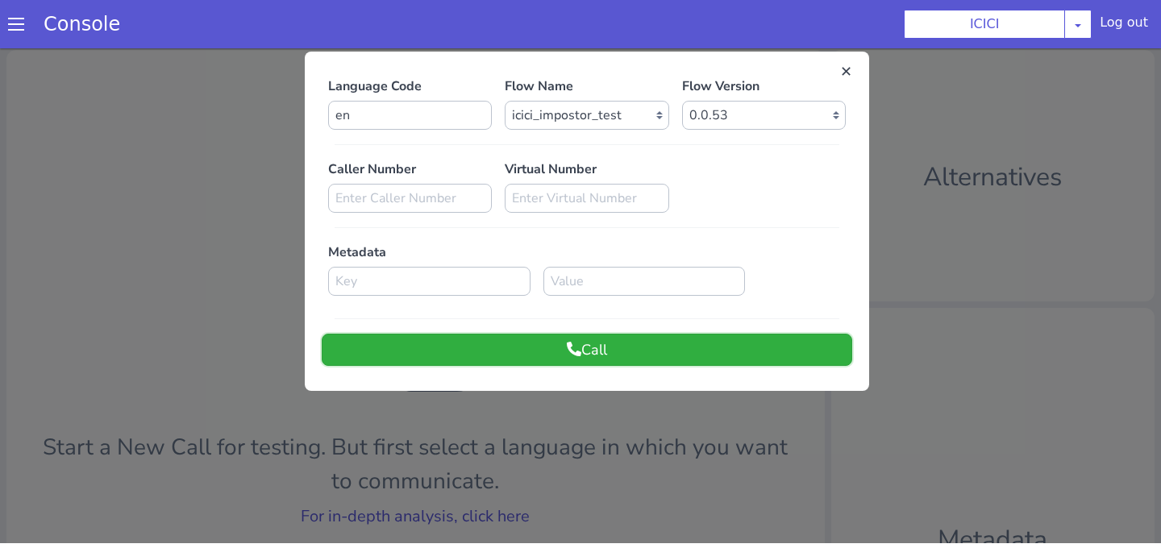
click at [514, 344] on button "Call" at bounding box center [587, 350] width 530 height 32
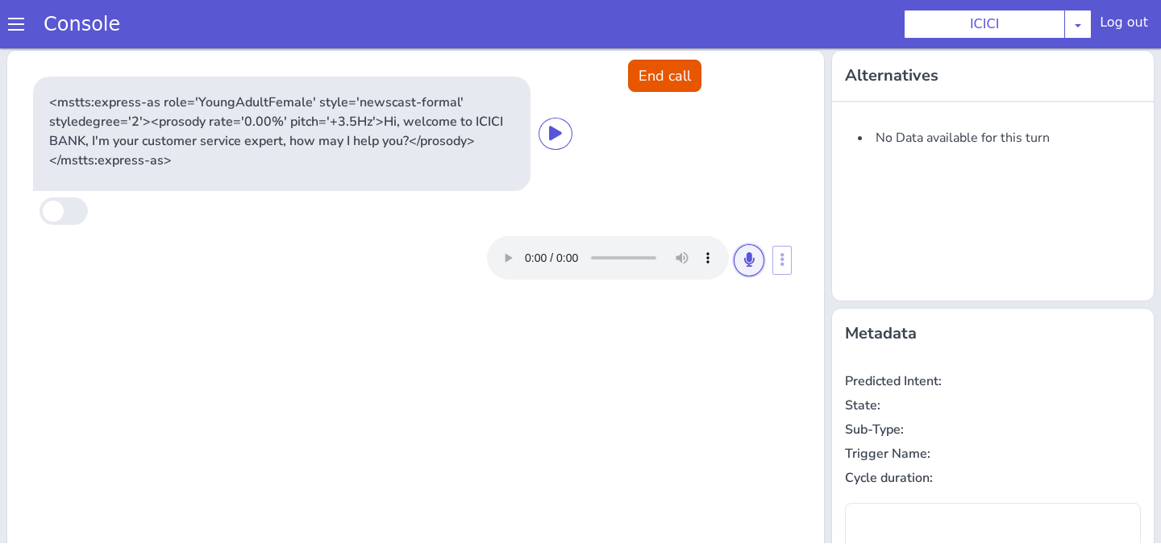
click at [753, 258] on icon at bounding box center [749, 259] width 10 height 15
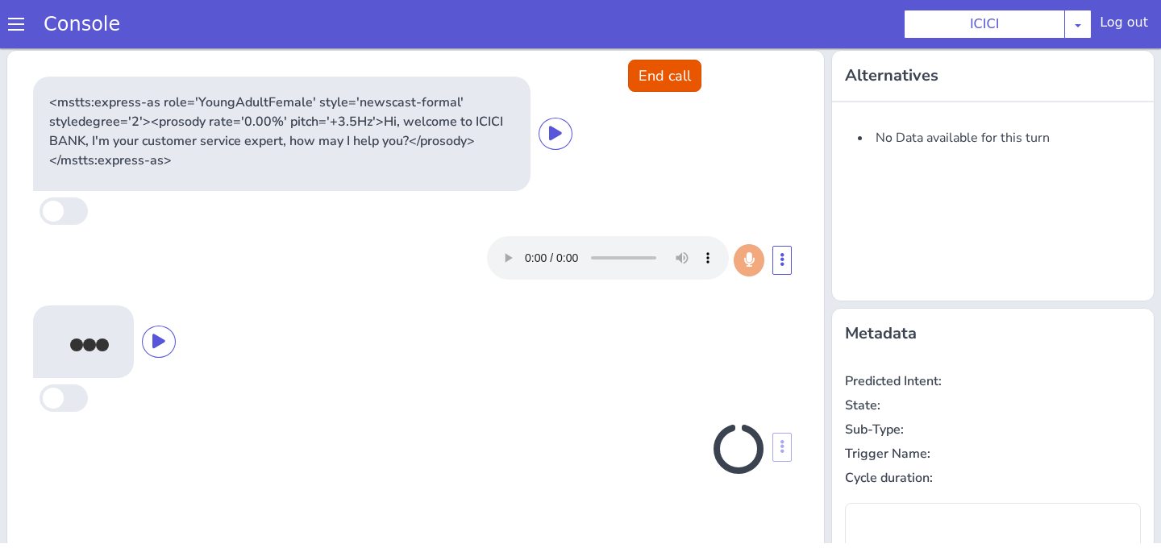
type input "null"
